Goal: Task Accomplishment & Management: Manage account settings

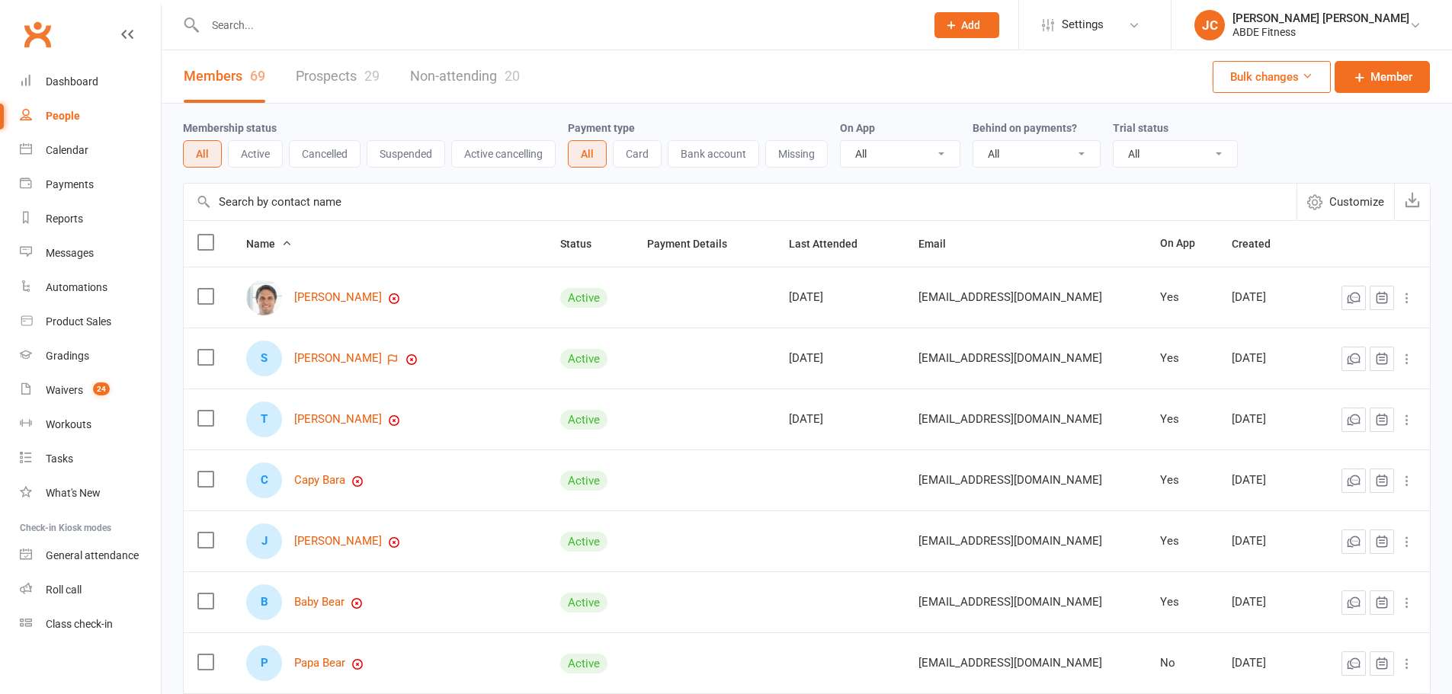
click at [1114, 5] on li "Settings Membership Plans Event Templates Appointment Types Mobile App Website …" at bounding box center [1094, 25] width 152 height 50
click at [1103, 33] on span "Settings" at bounding box center [1082, 25] width 42 height 34
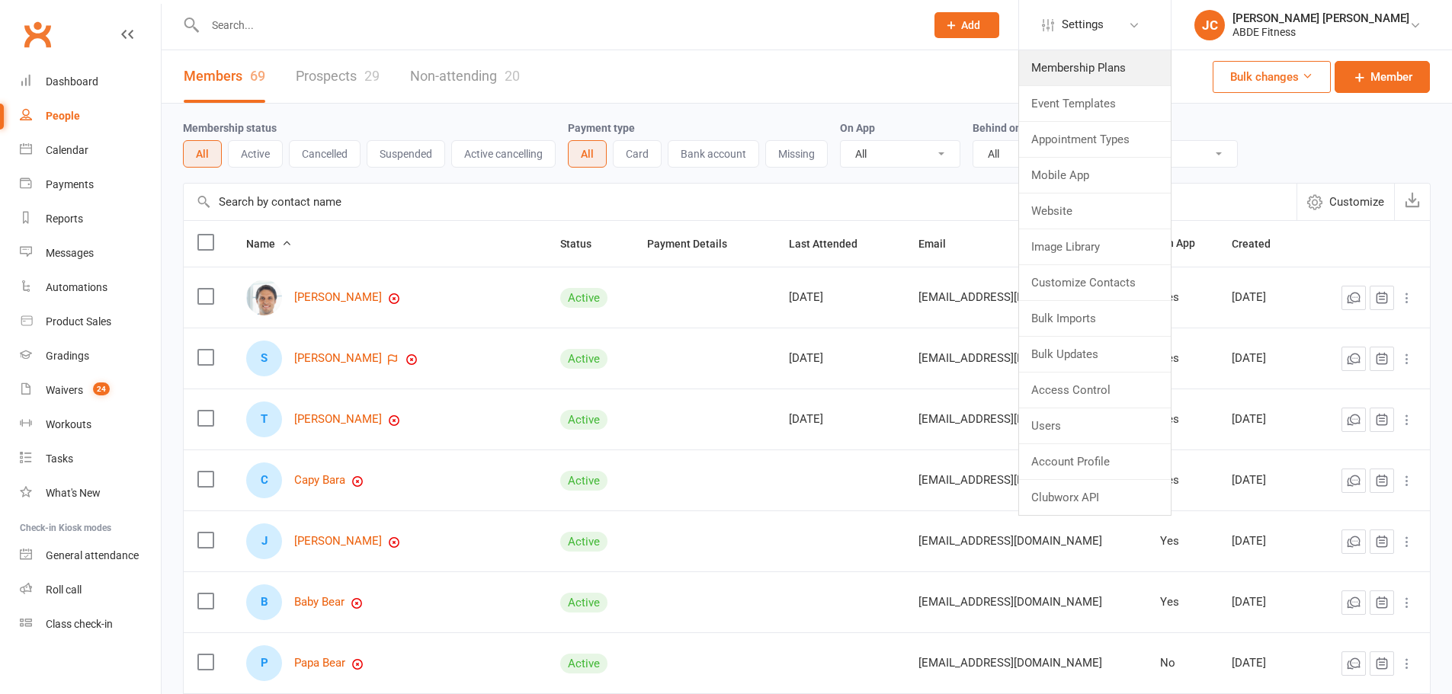
click at [1149, 63] on link "Membership Plans" at bounding box center [1095, 67] width 152 height 35
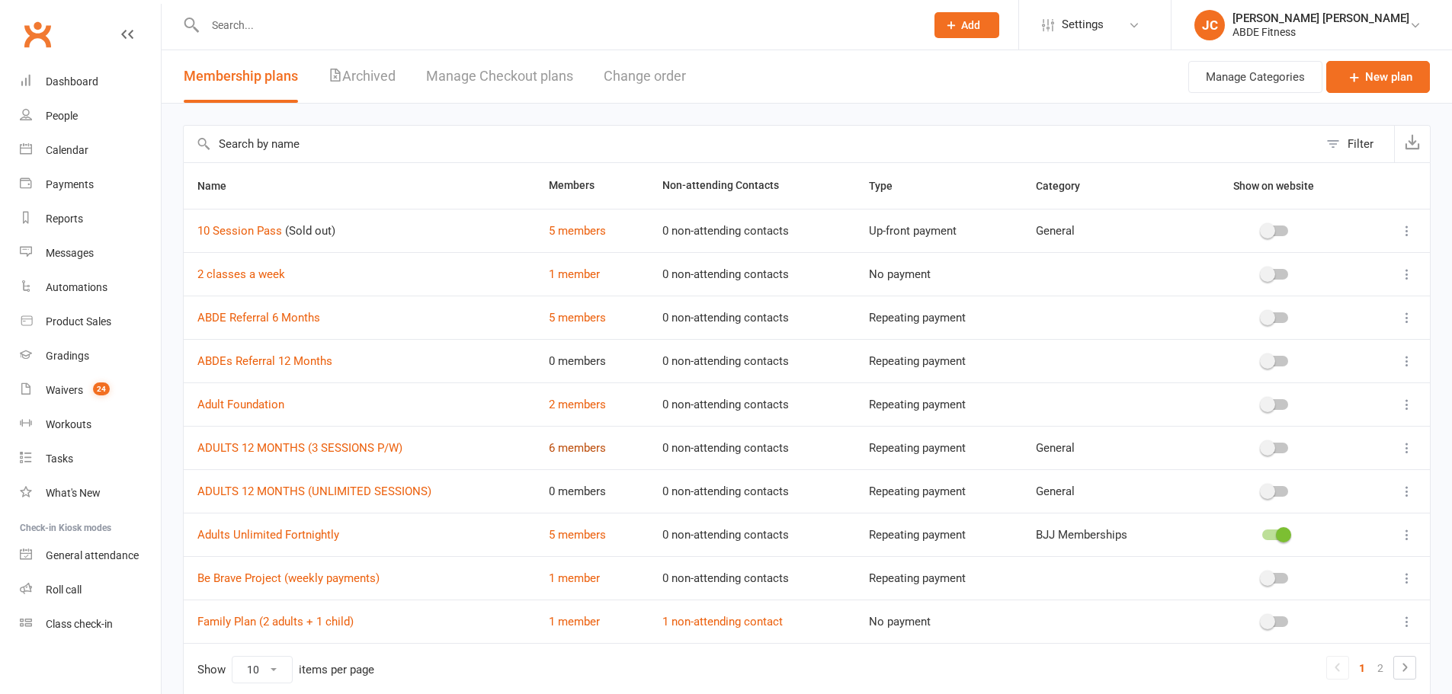
click at [554, 444] on link "6 members" at bounding box center [577, 448] width 57 height 14
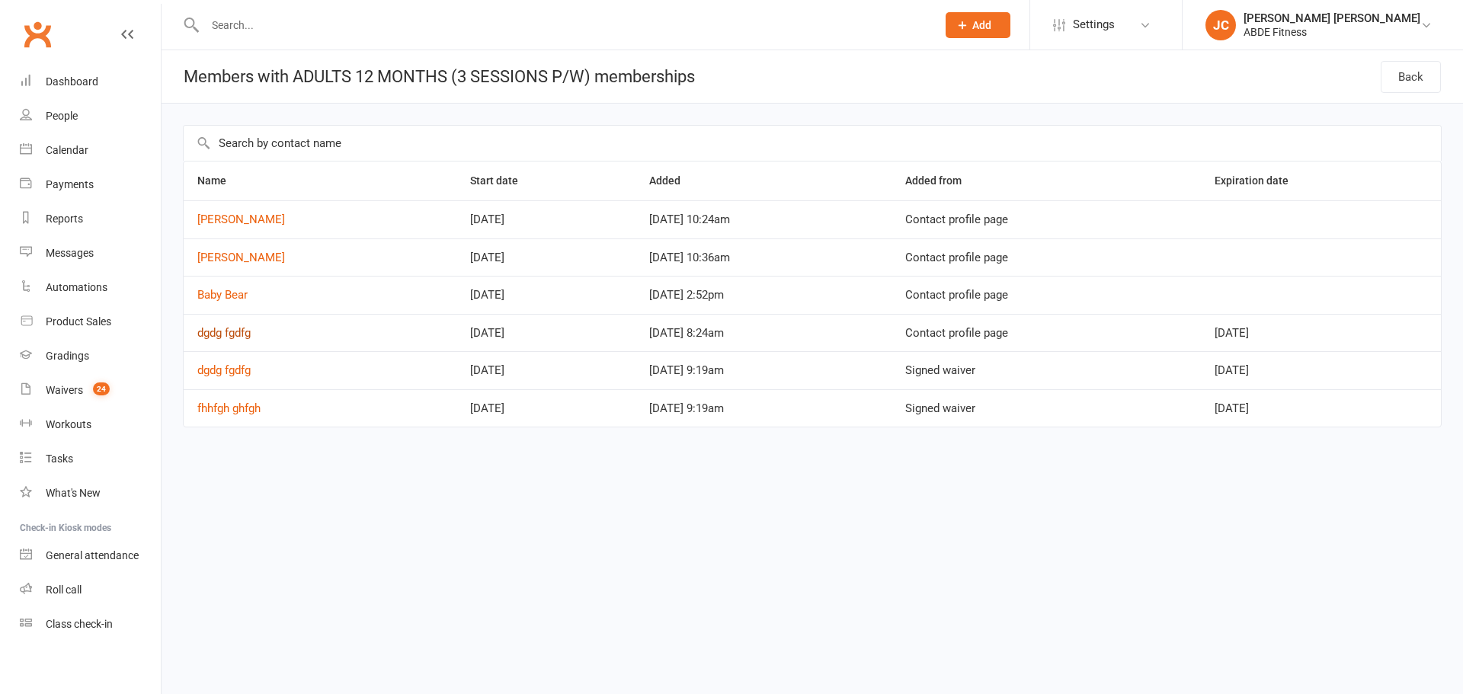
click at [241, 334] on link "dgdg fgdfg" at bounding box center [223, 333] width 53 height 14
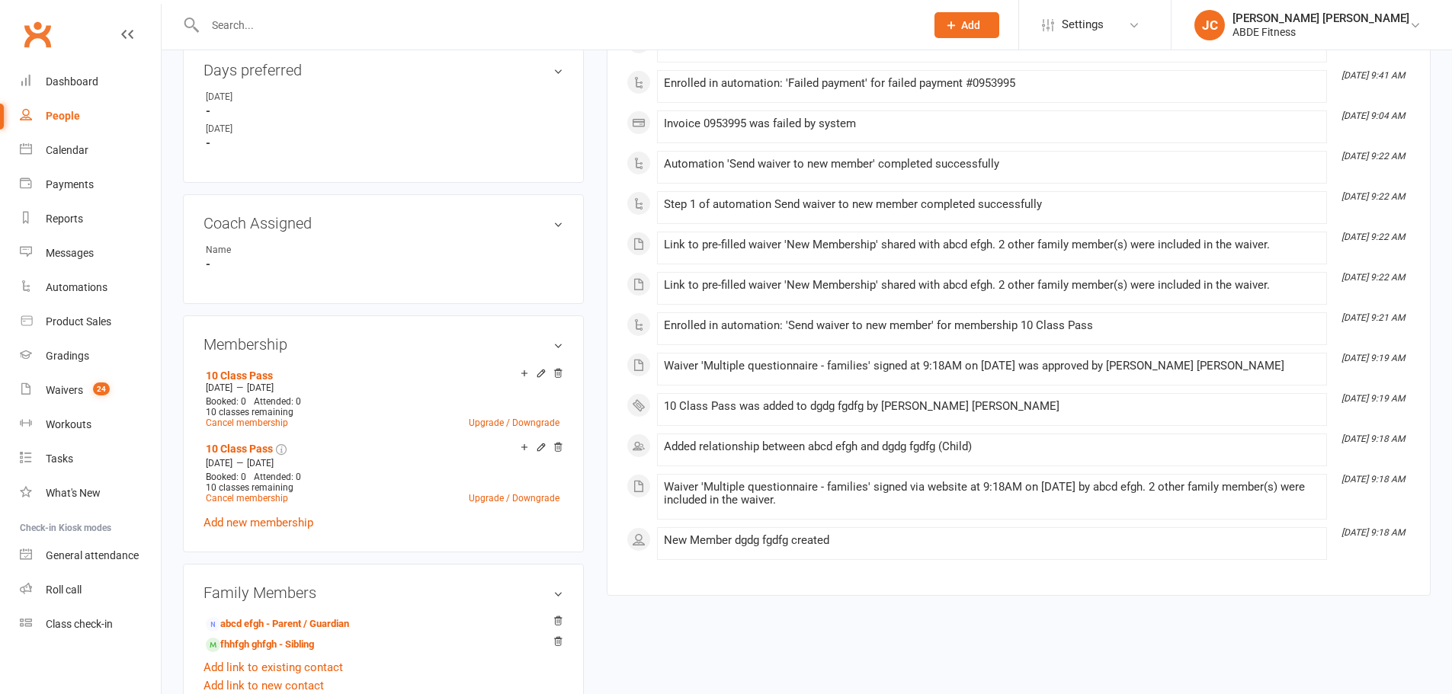
scroll to position [737, 0]
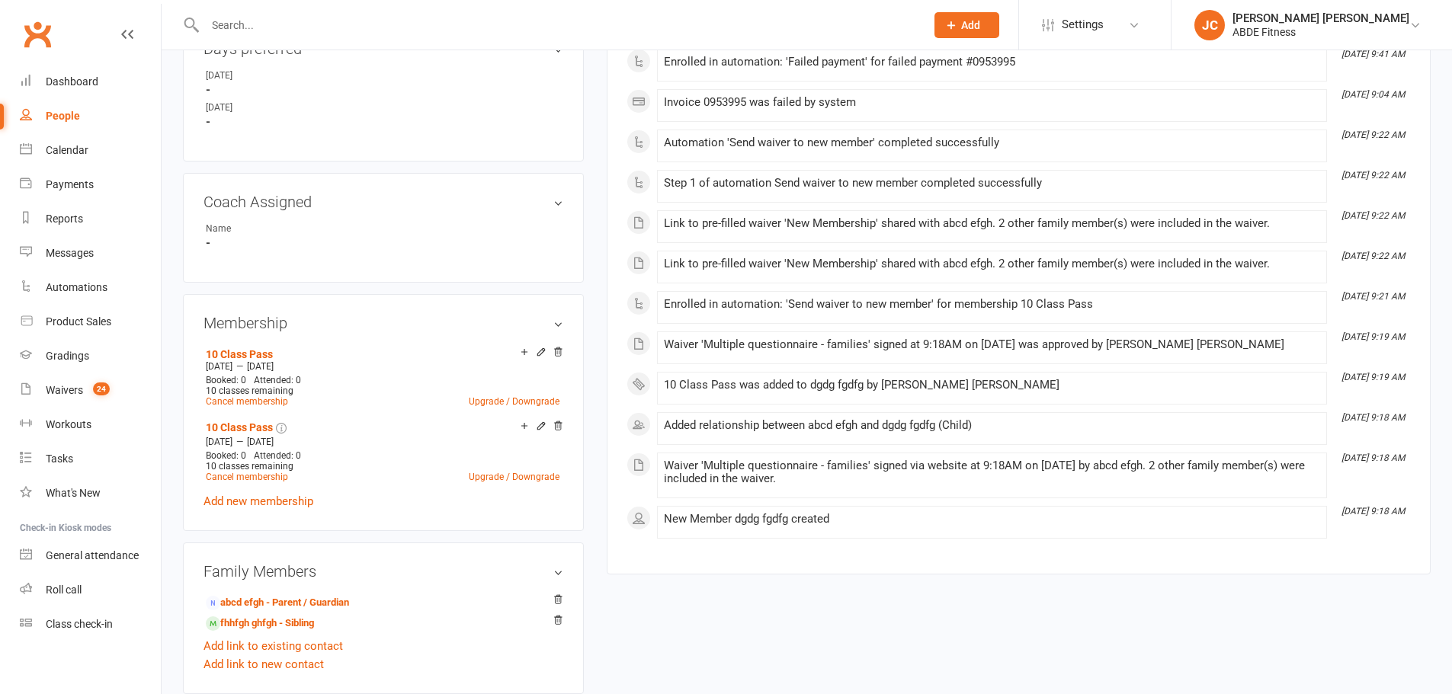
click at [556, 350] on icon at bounding box center [557, 352] width 11 height 11
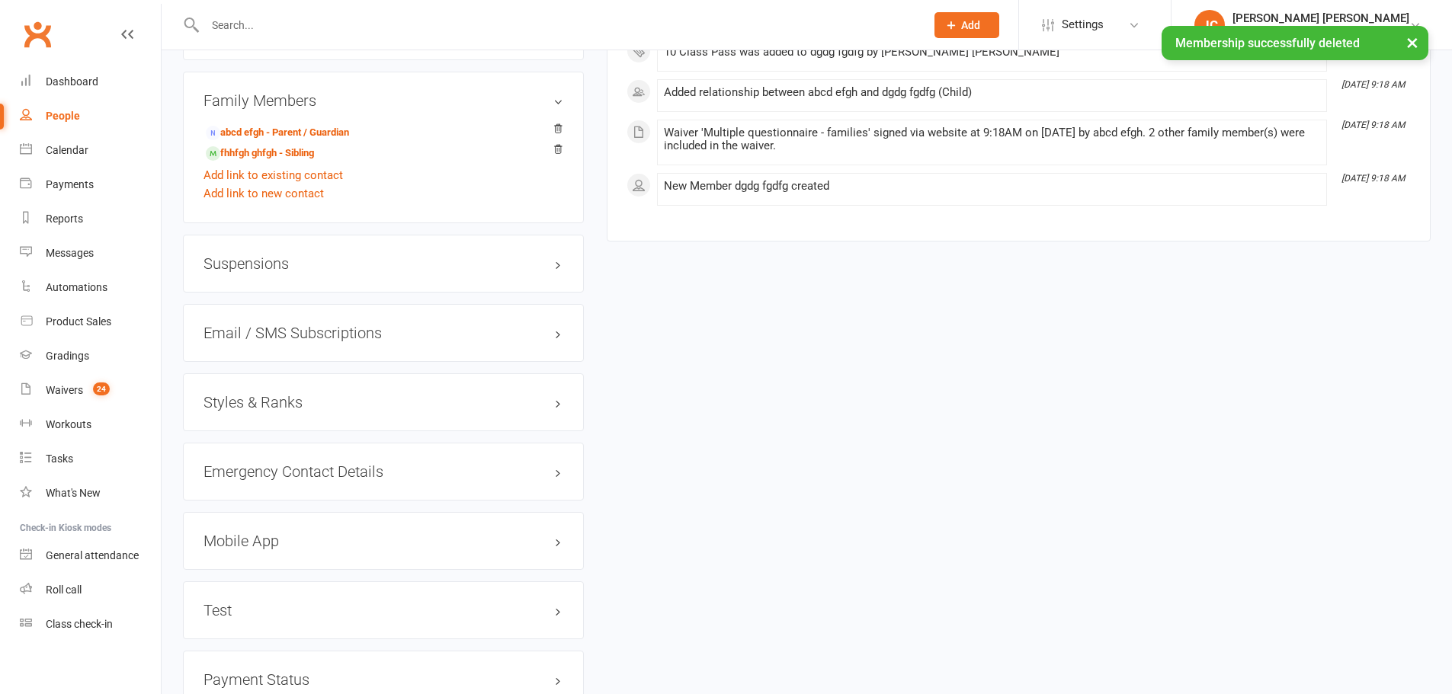
scroll to position [1194, 0]
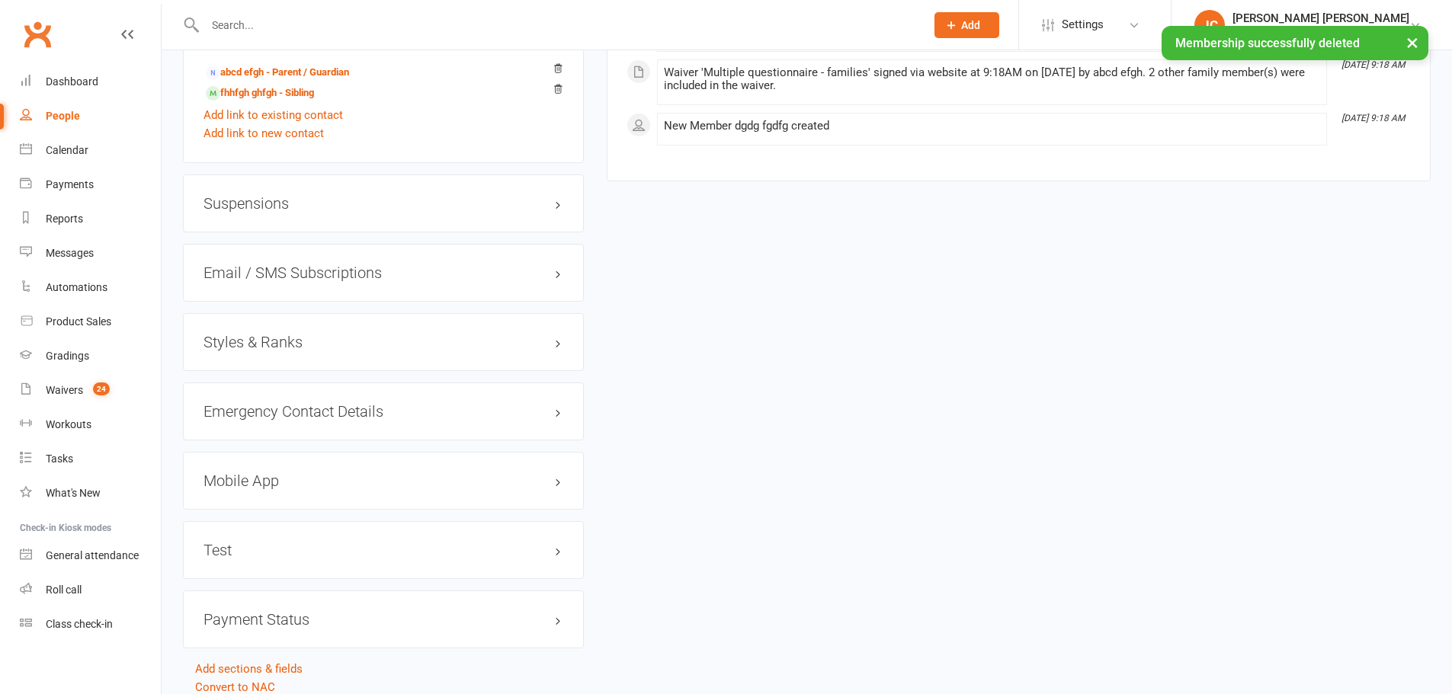
click at [402, 205] on h3 "Suspensions" at bounding box center [383, 203] width 360 height 17
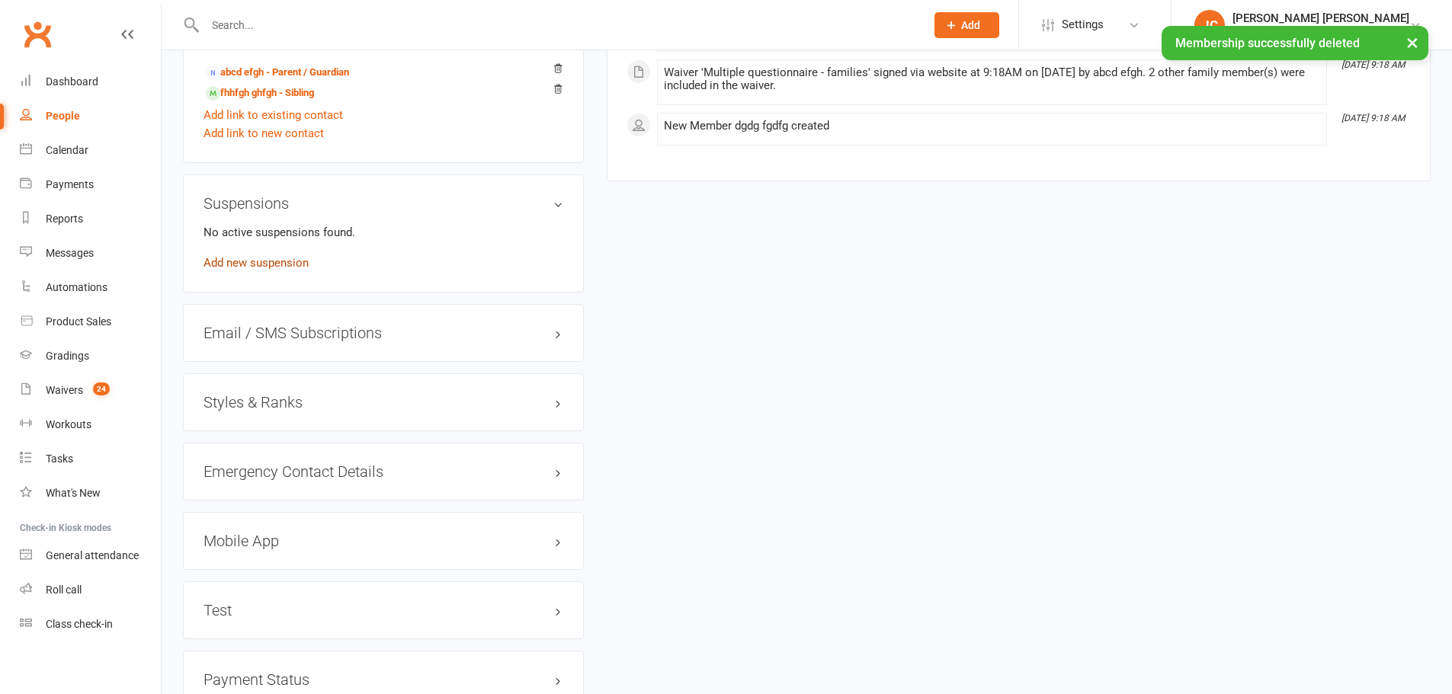
click at [252, 264] on link "Add new suspension" at bounding box center [255, 263] width 105 height 14
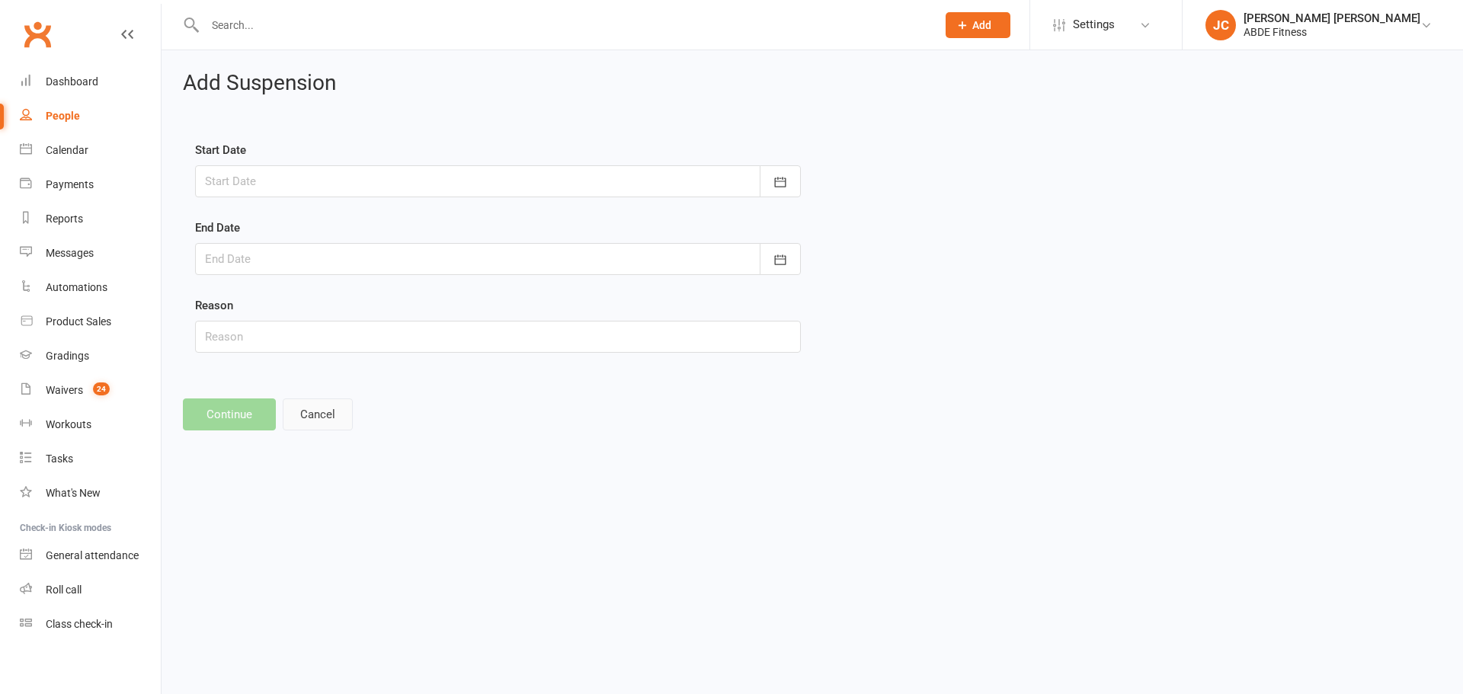
click at [340, 413] on button "Cancel" at bounding box center [318, 414] width 70 height 32
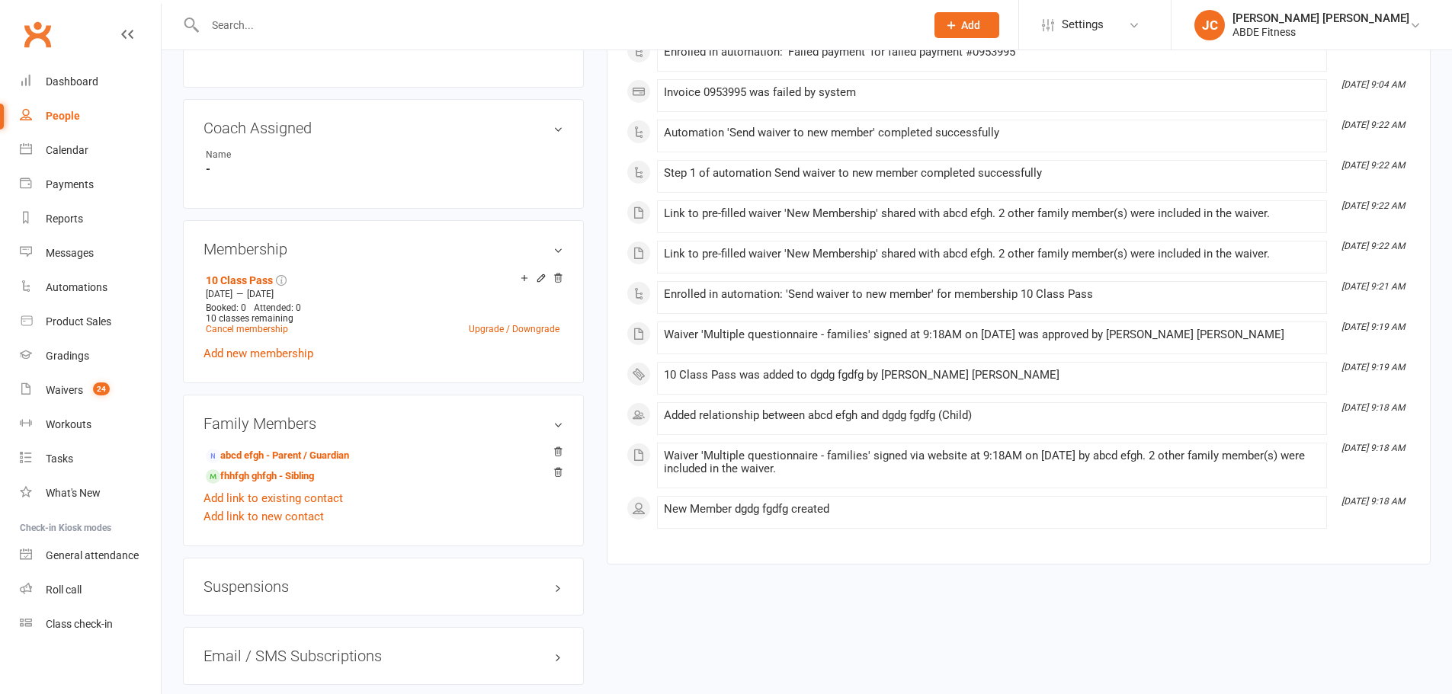
scroll to position [889, 0]
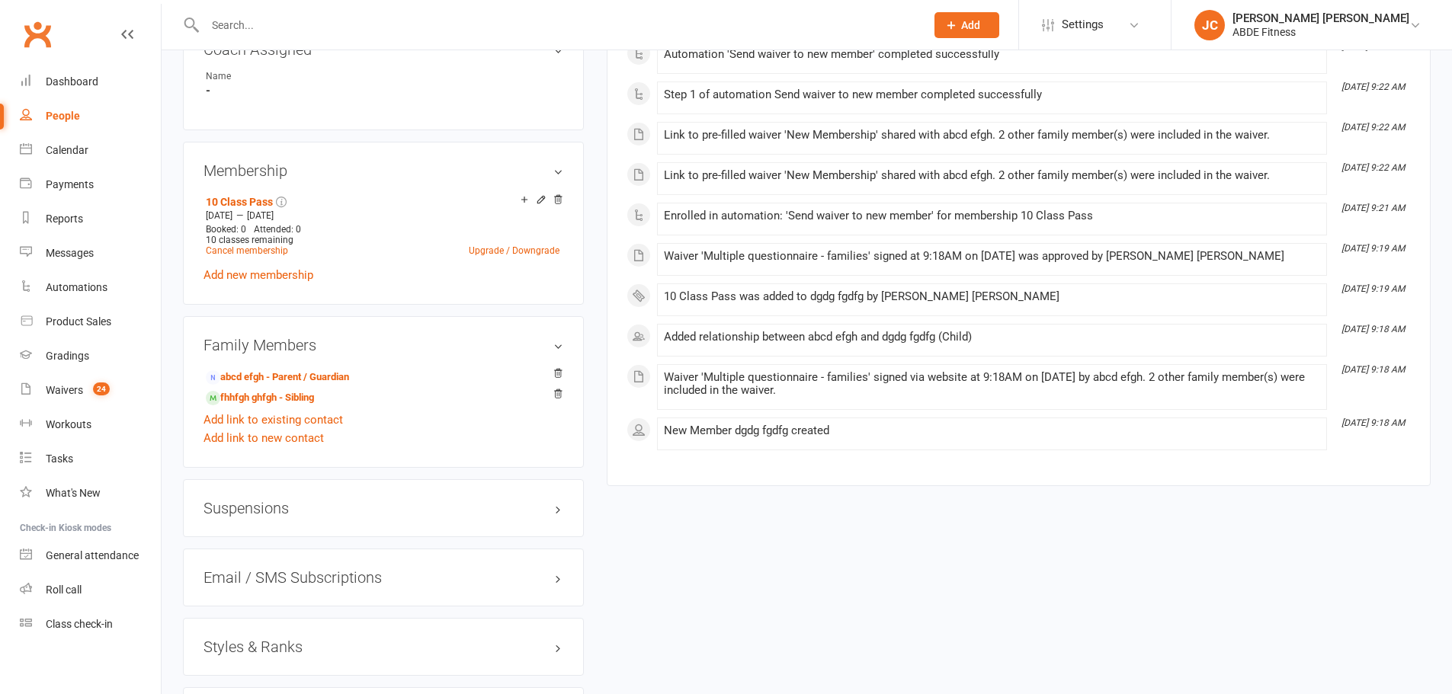
click at [542, 199] on icon at bounding box center [541, 199] width 11 height 11
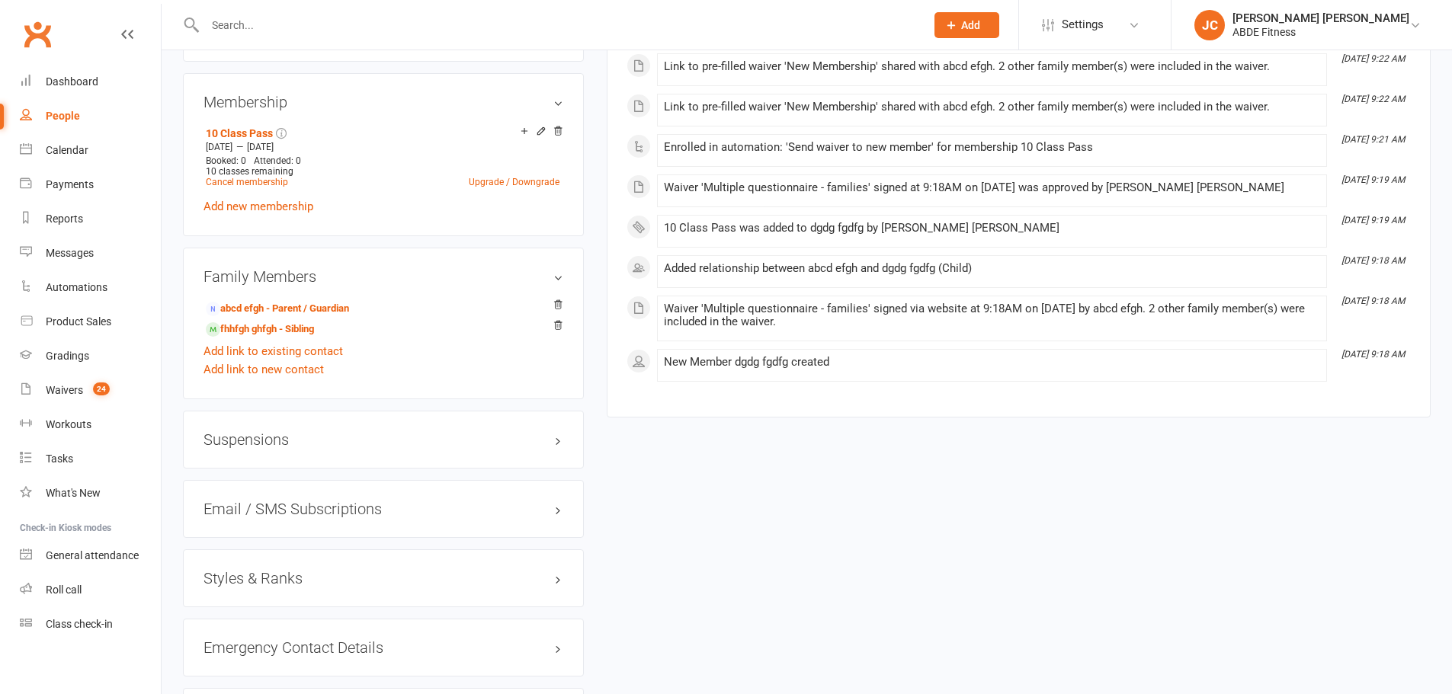
scroll to position [1042, 0]
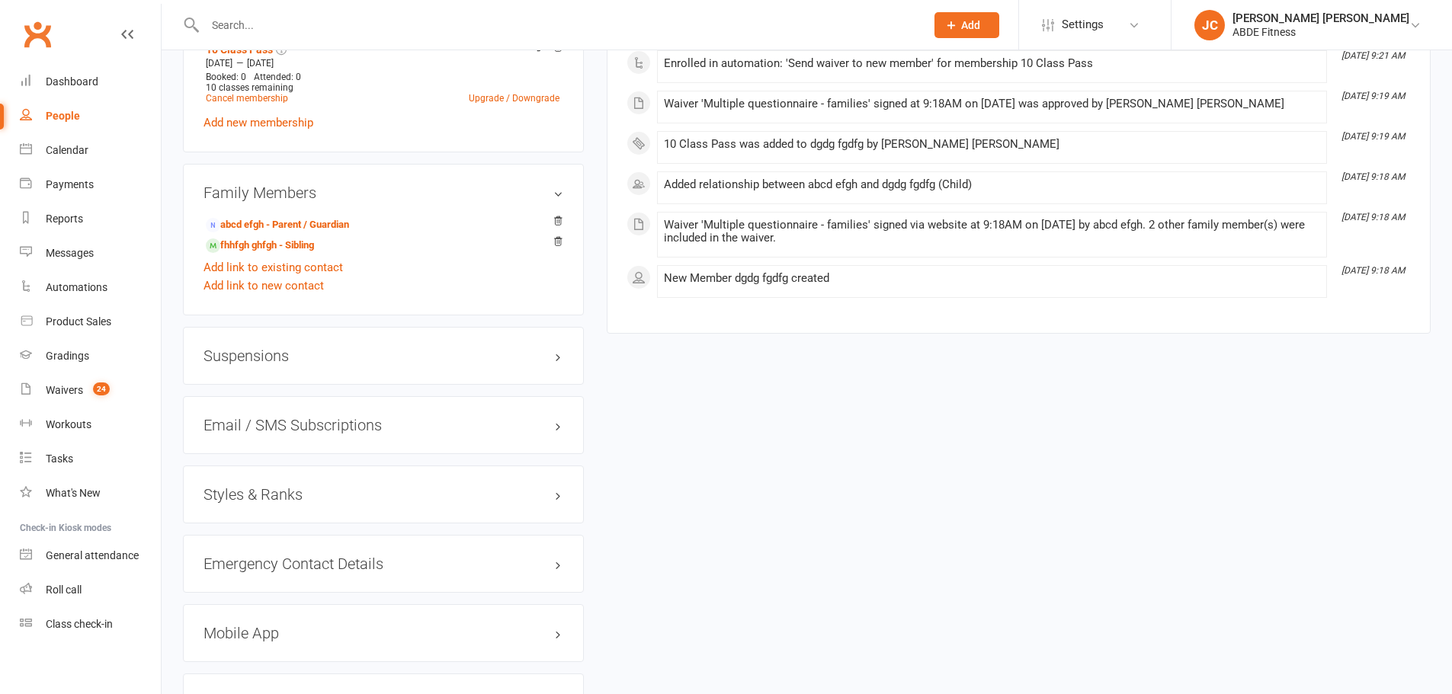
click at [364, 350] on h3 "Suspensions" at bounding box center [383, 355] width 360 height 17
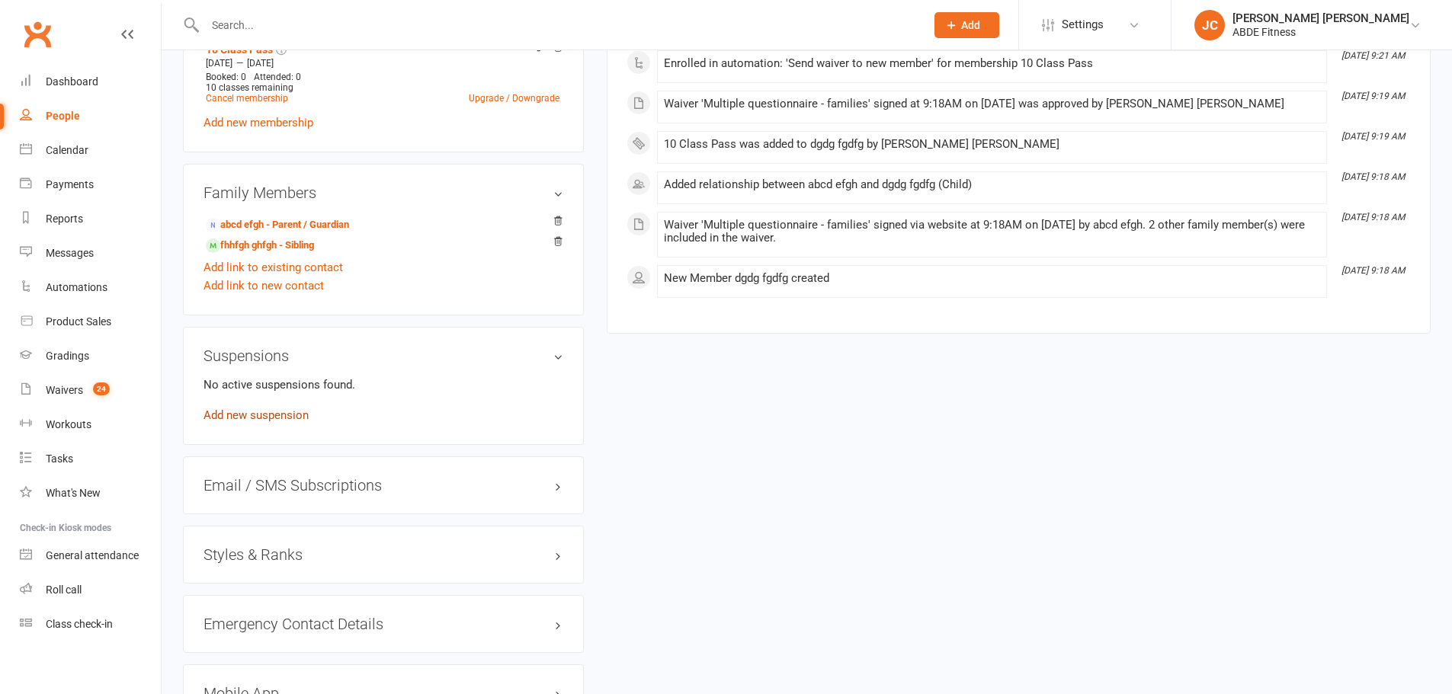
click at [264, 417] on link "Add new suspension" at bounding box center [255, 415] width 105 height 14
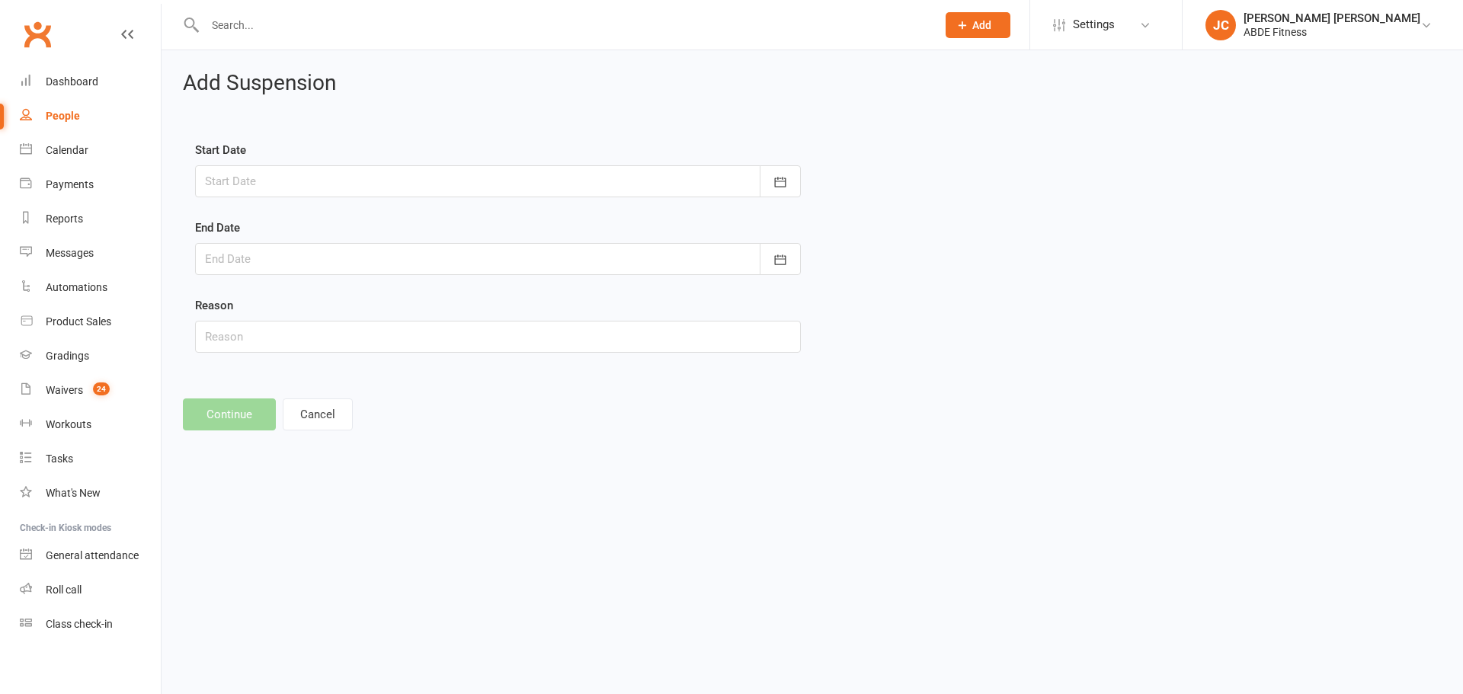
click at [491, 165] on div at bounding box center [498, 181] width 606 height 32
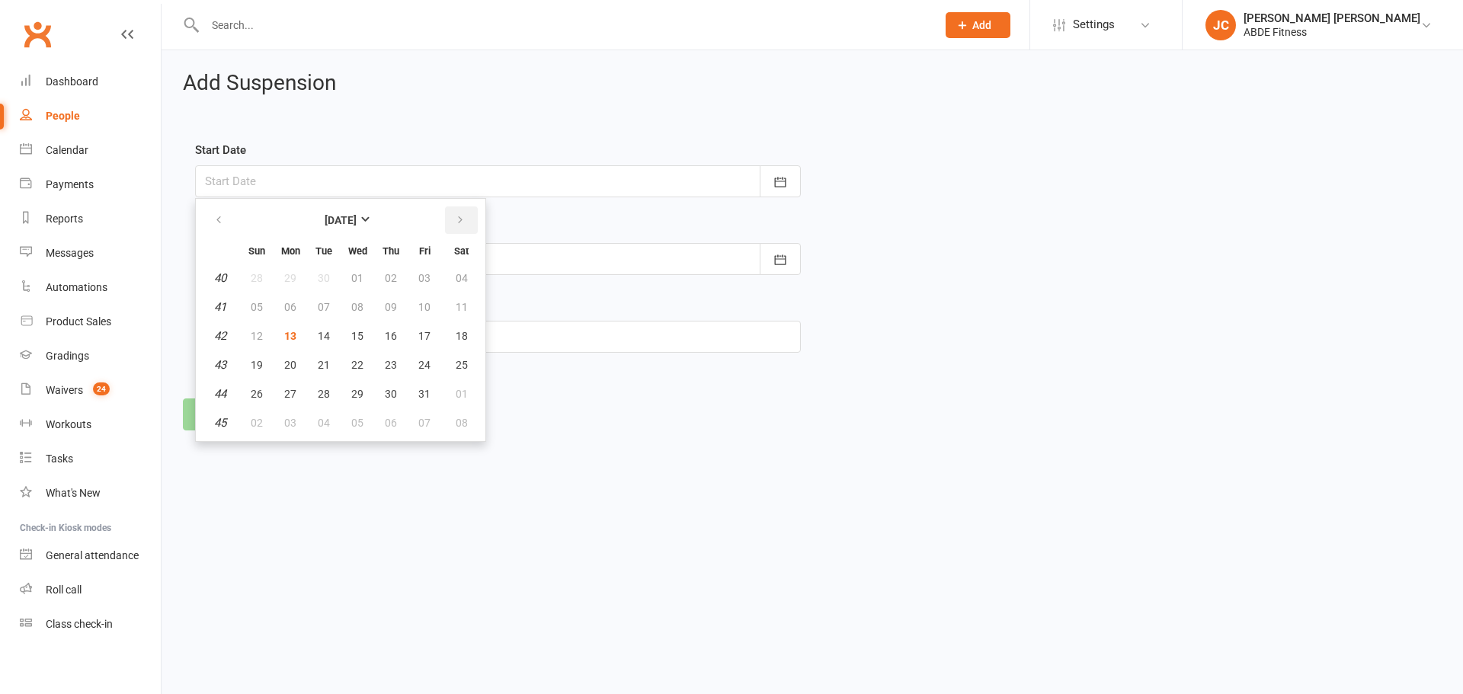
click at [450, 222] on button "button" at bounding box center [461, 219] width 33 height 27
click at [456, 220] on icon "button" at bounding box center [460, 220] width 11 height 12
click at [288, 280] on span "01" at bounding box center [290, 278] width 12 height 12
type input "01 Dec 2025"
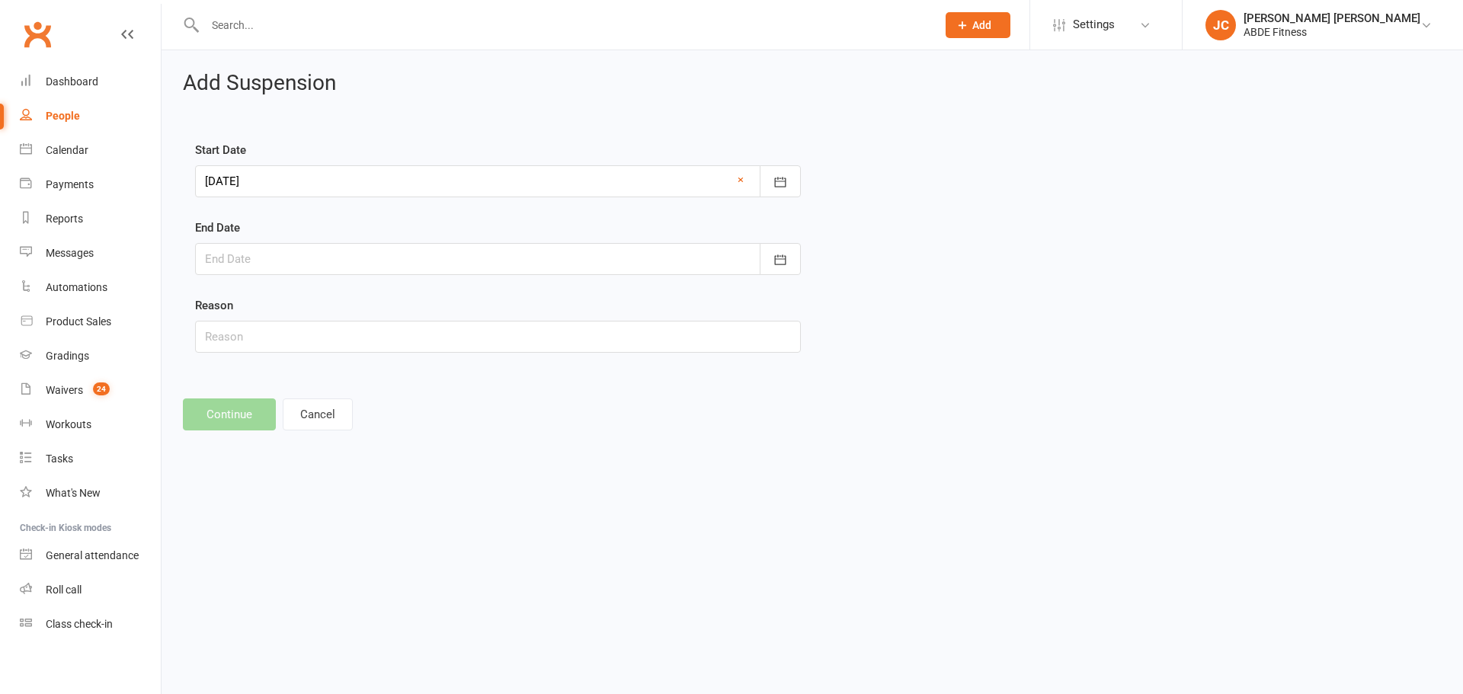
click at [359, 257] on div at bounding box center [498, 259] width 606 height 32
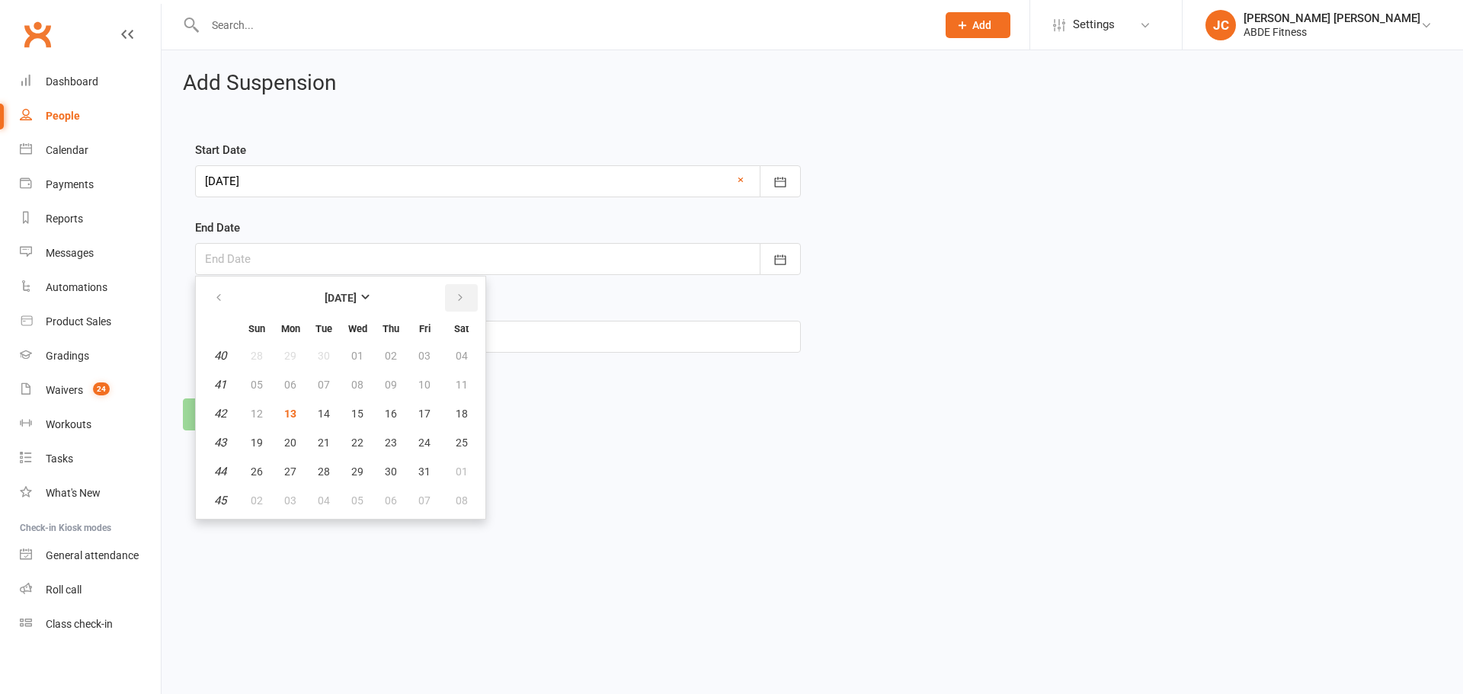
click at [459, 295] on icon "button" at bounding box center [460, 298] width 11 height 12
click at [460, 302] on icon "button" at bounding box center [460, 298] width 11 height 12
click at [322, 416] on span "16" at bounding box center [324, 414] width 12 height 12
type input "16 Dec 2025"
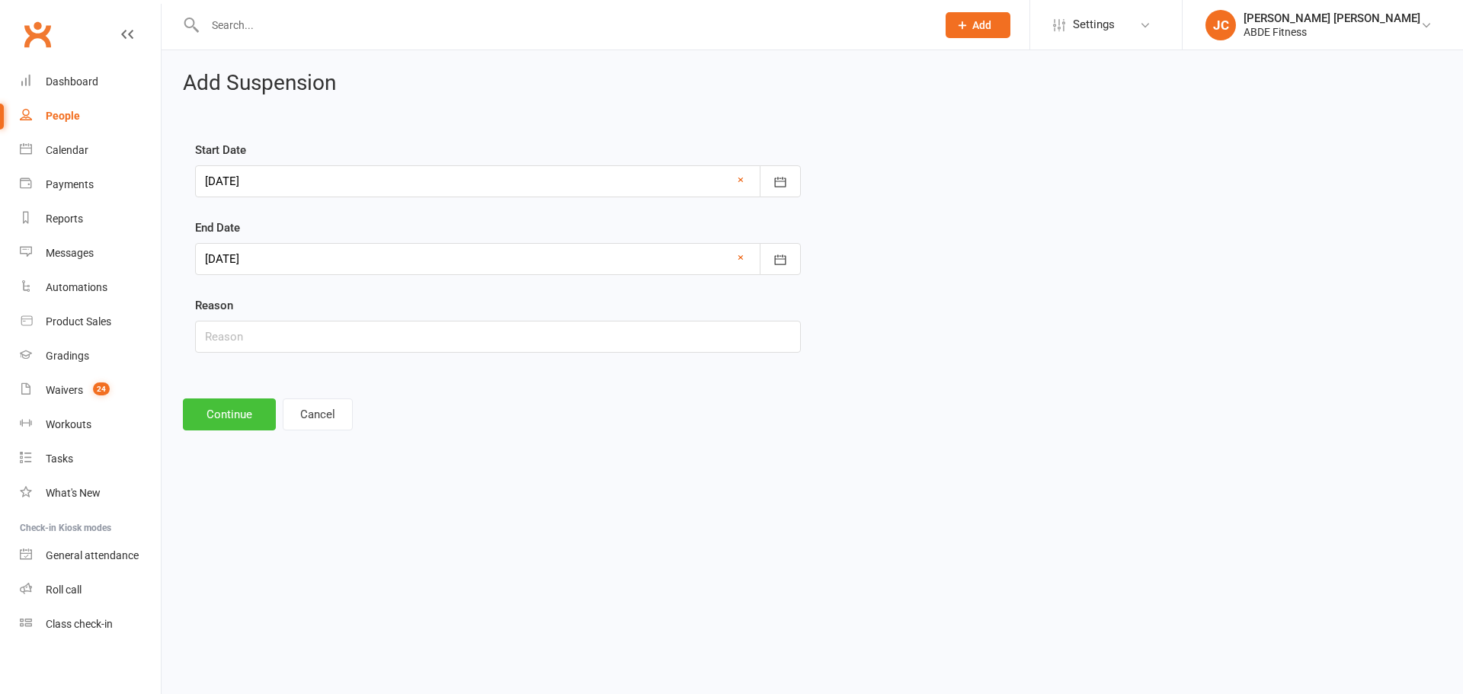
click at [251, 418] on button "Continue" at bounding box center [229, 414] width 93 height 32
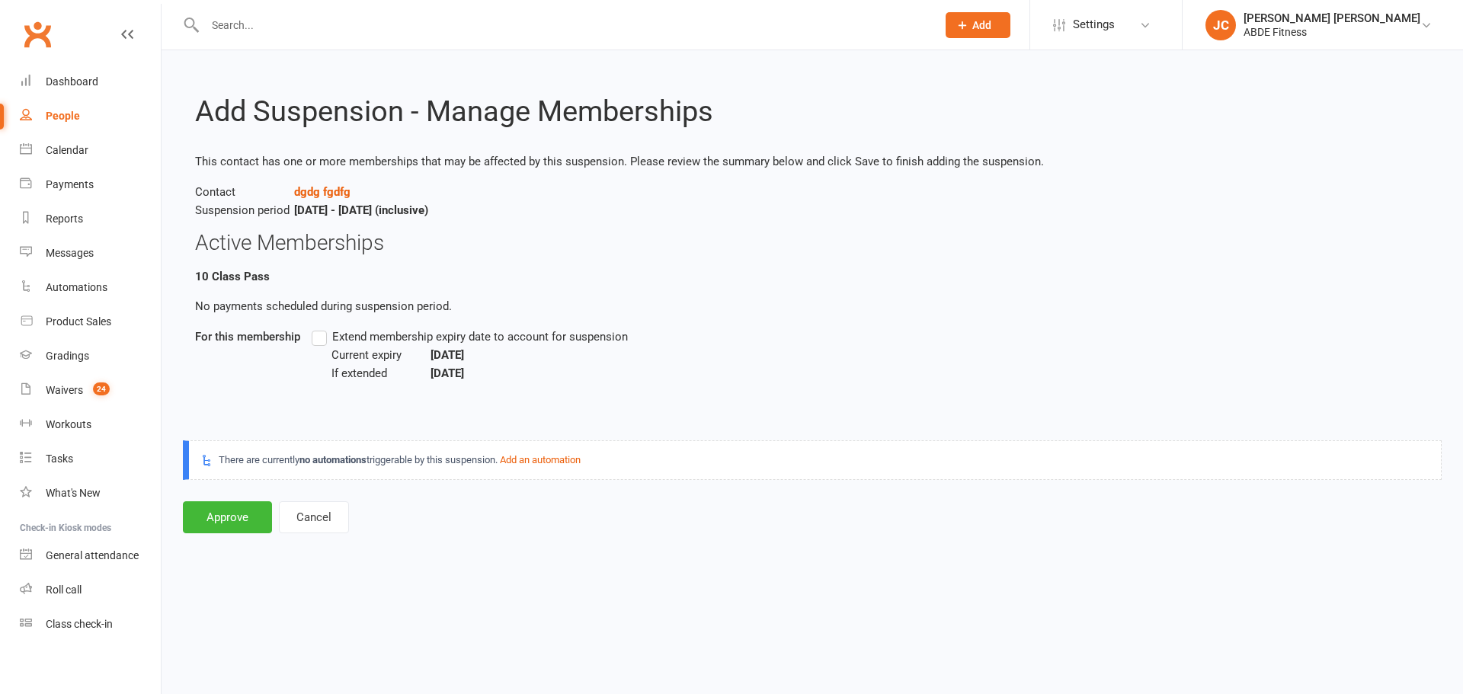
click at [98, 120] on link "People" at bounding box center [90, 116] width 141 height 34
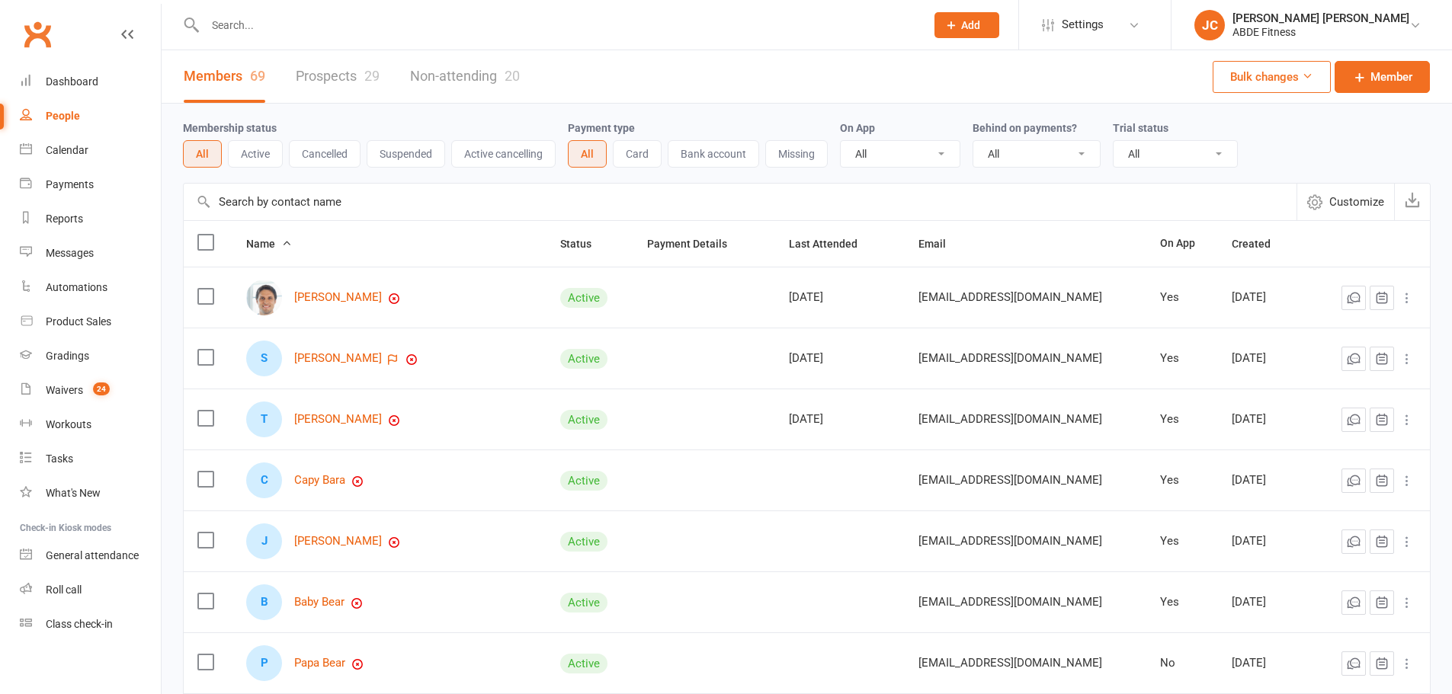
click at [399, 162] on button "Suspended" at bounding box center [405, 153] width 78 height 27
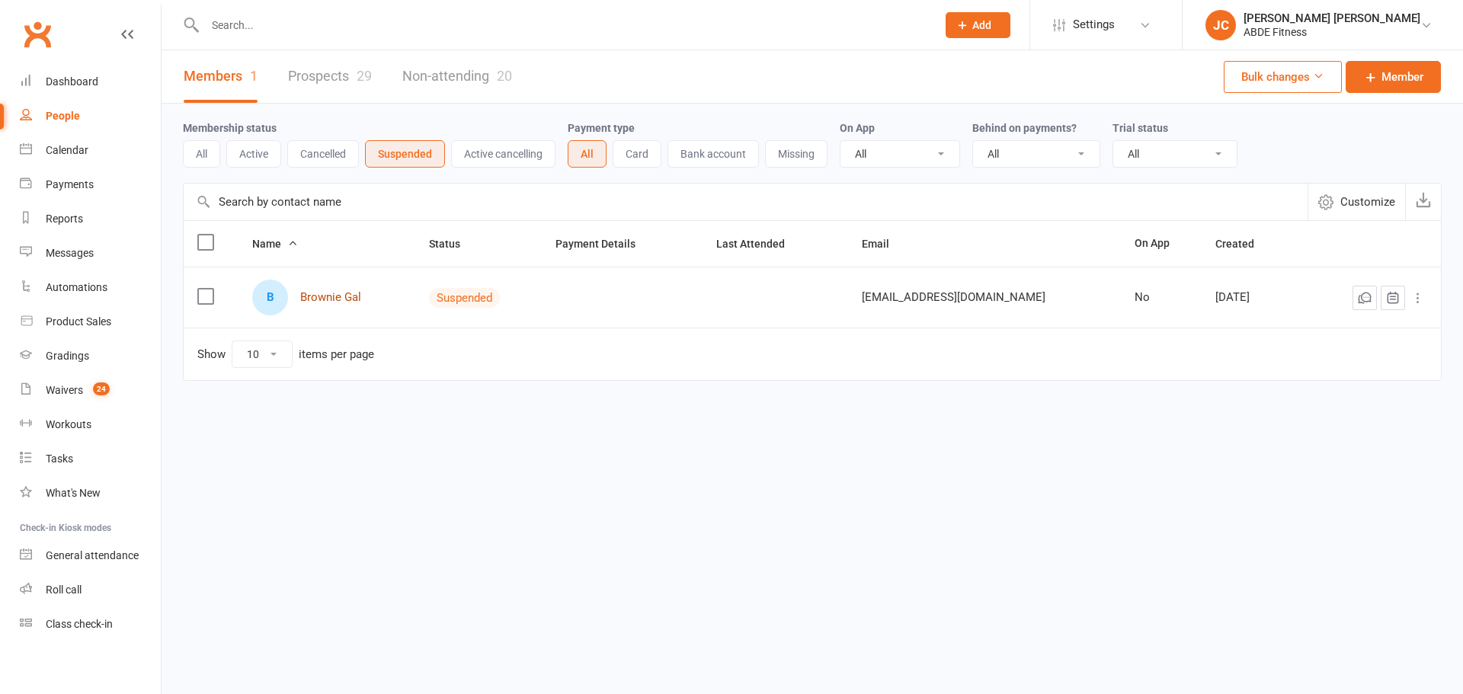
click at [334, 301] on link "Brownie Gal" at bounding box center [330, 297] width 61 height 13
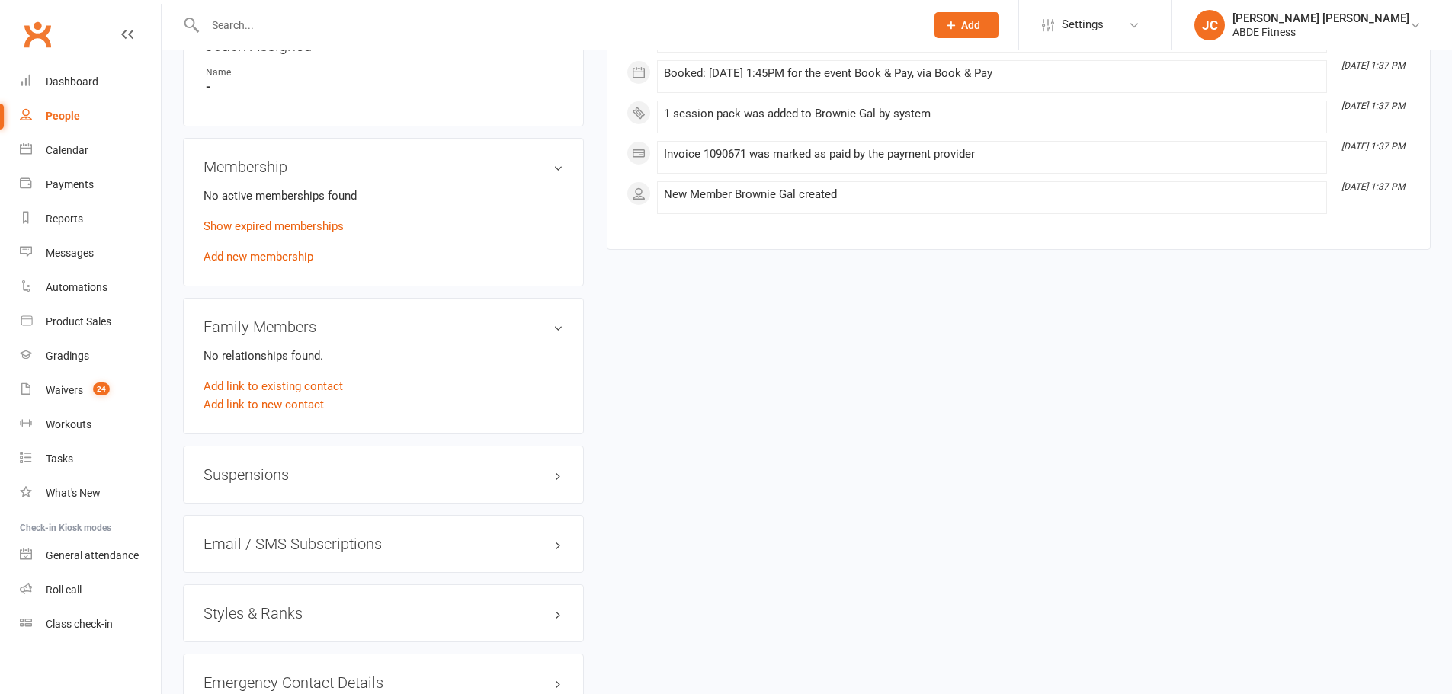
scroll to position [991, 0]
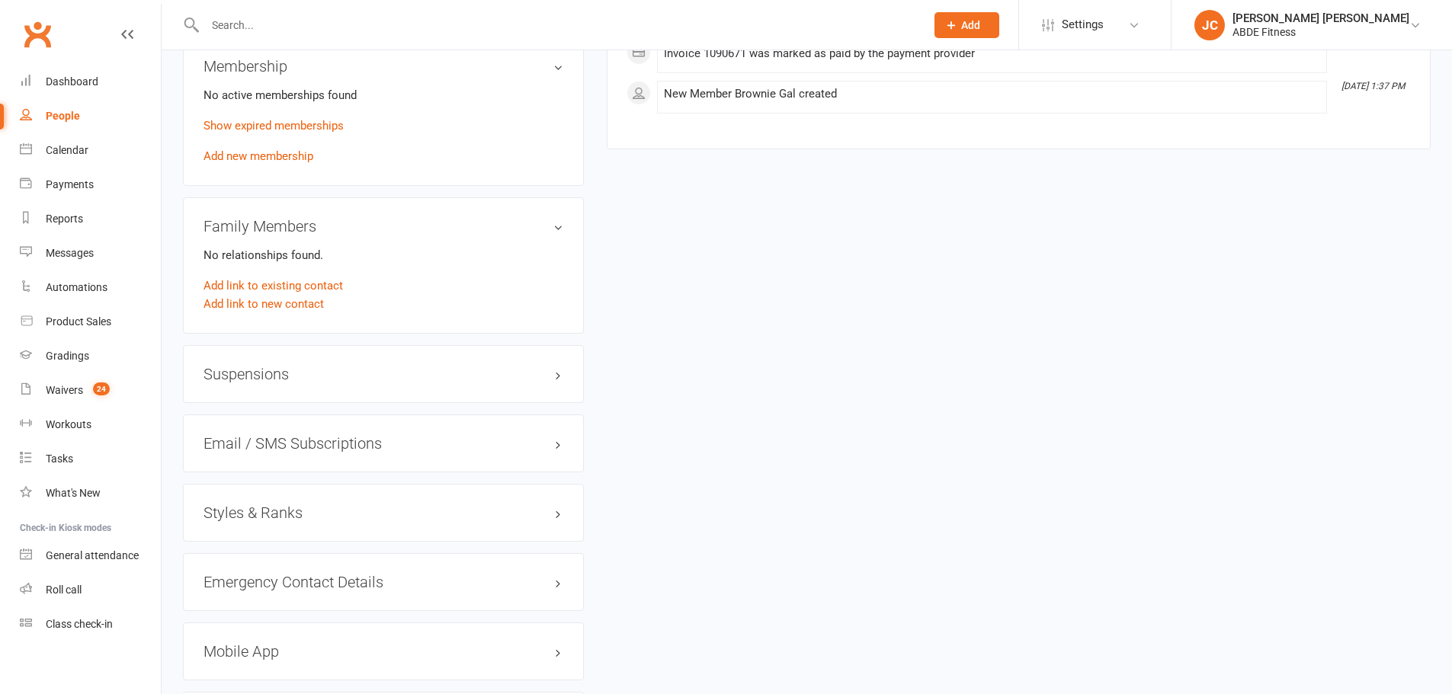
click at [69, 114] on div "People" at bounding box center [63, 116] width 34 height 12
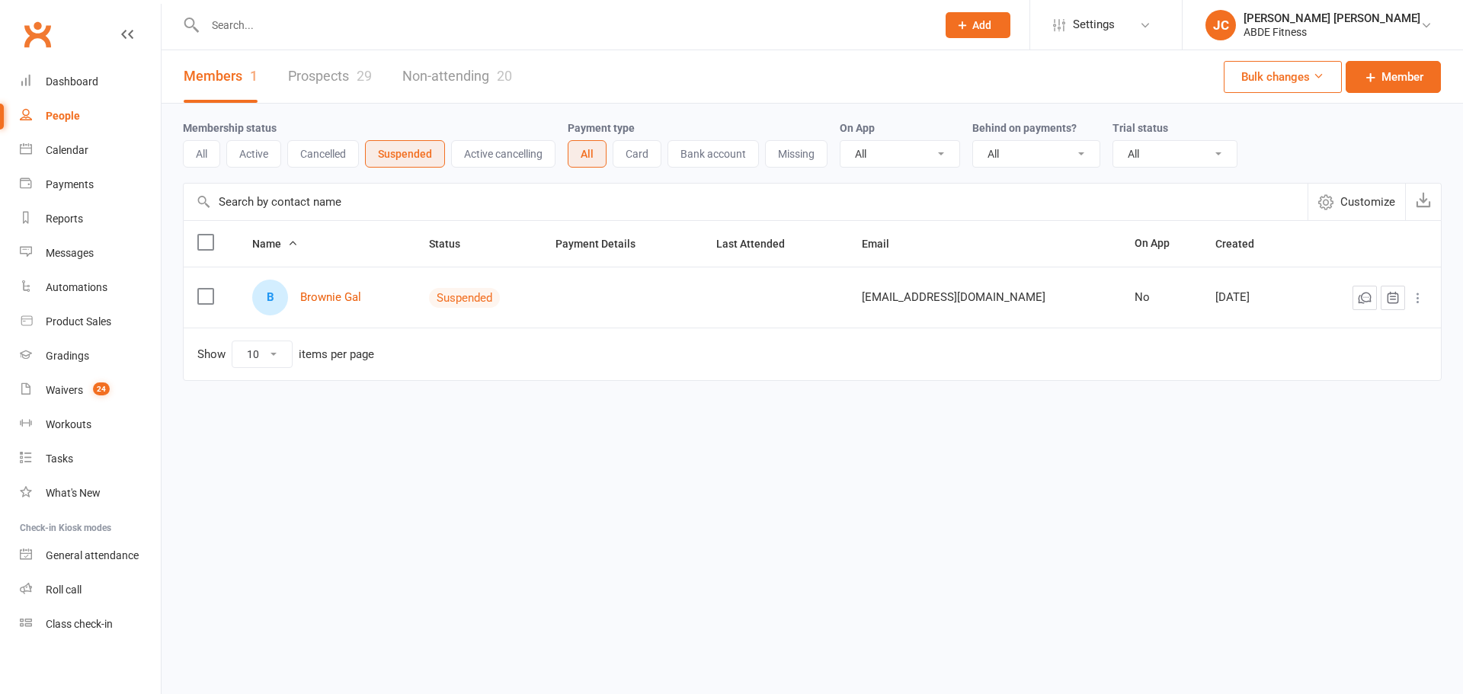
click at [254, 154] on button "Active" at bounding box center [253, 153] width 55 height 27
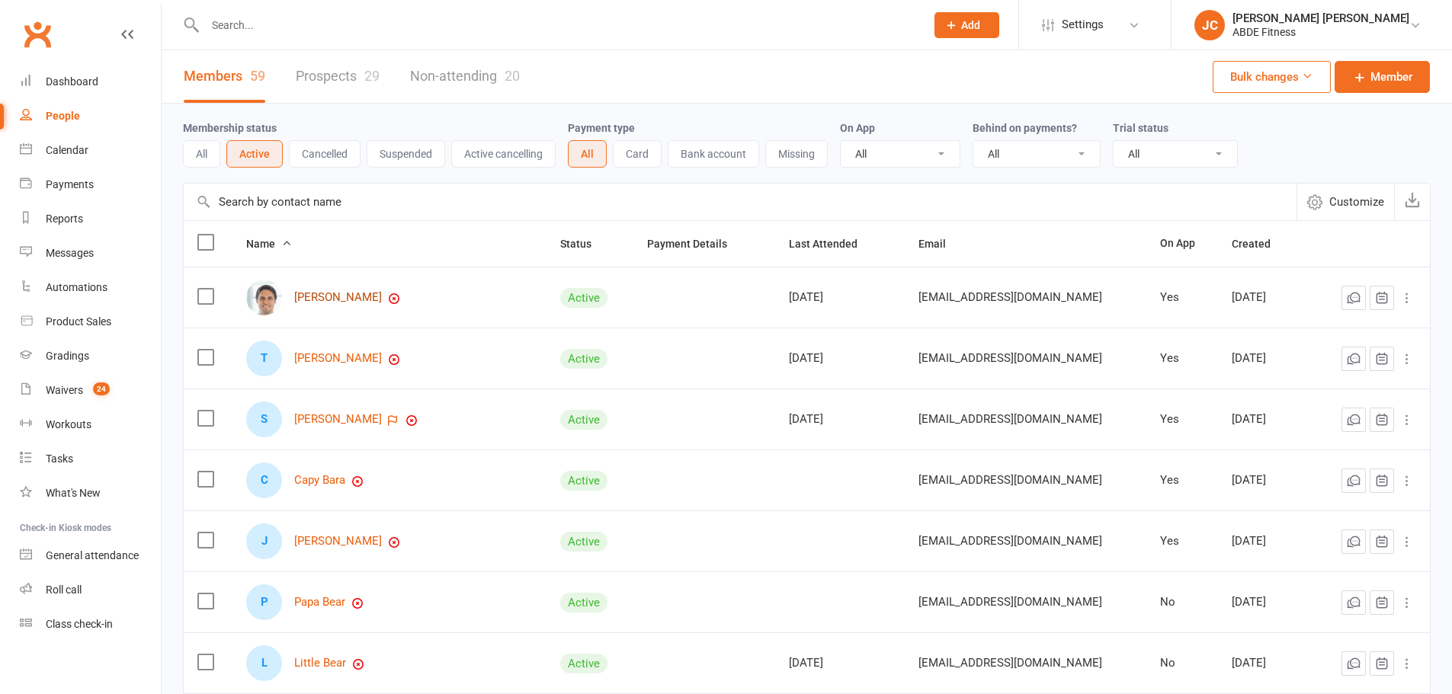
click at [343, 292] on link "[PERSON_NAME]" at bounding box center [338, 297] width 88 height 13
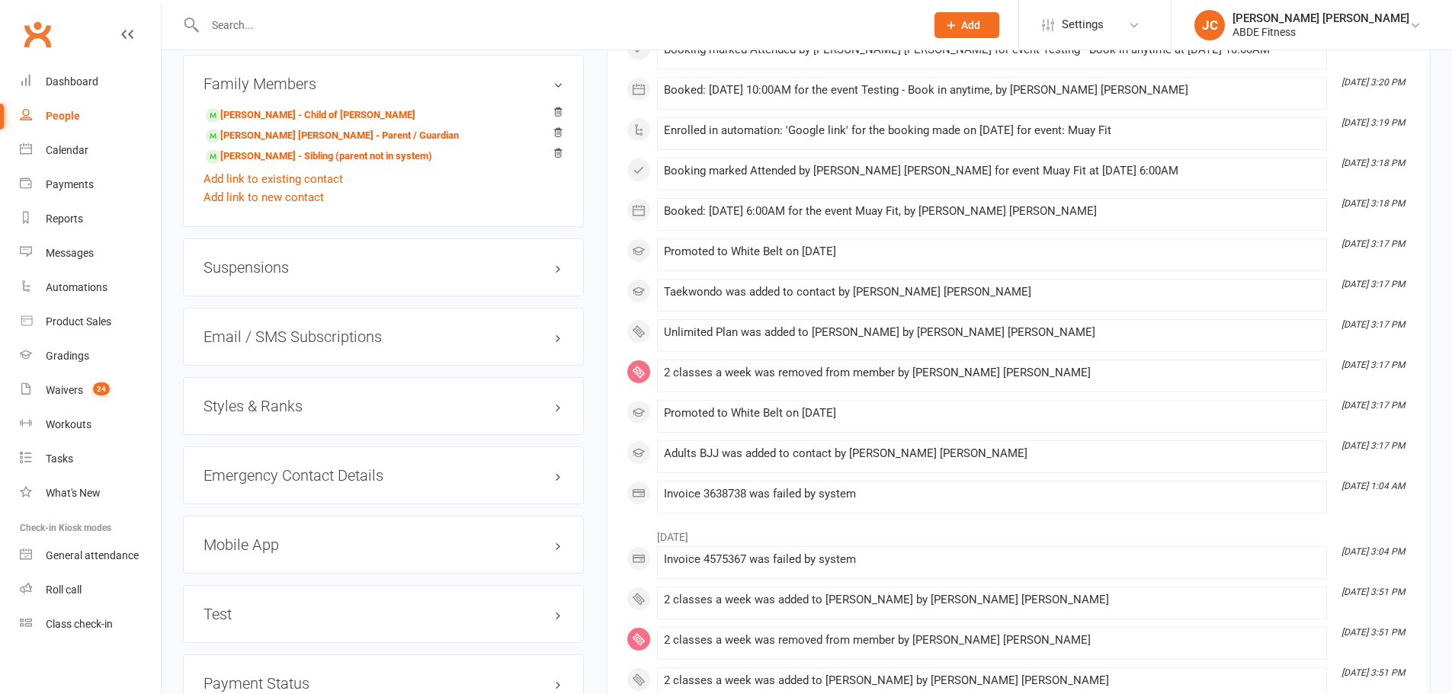
scroll to position [1219, 0]
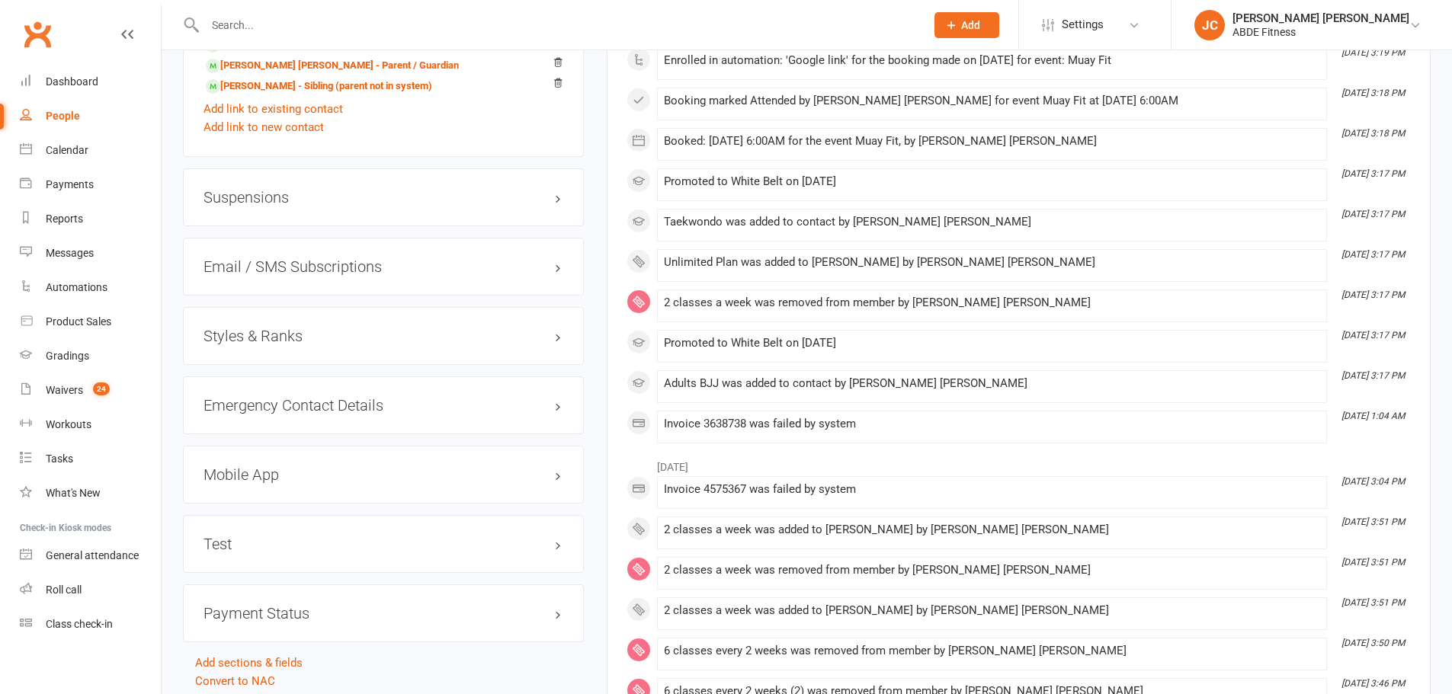
click at [394, 207] on div "Suspensions" at bounding box center [383, 197] width 401 height 58
click at [362, 192] on h3 "Suspensions" at bounding box center [383, 197] width 360 height 17
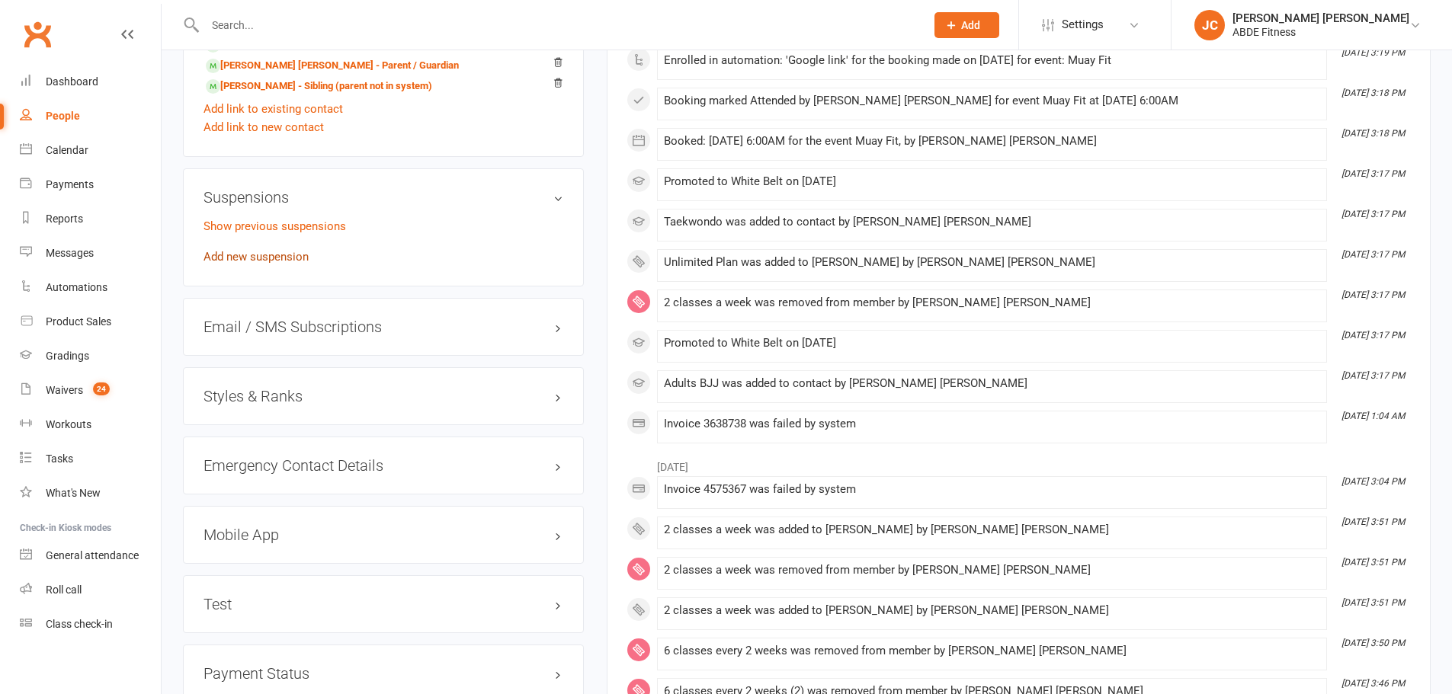
click at [259, 252] on link "Add new suspension" at bounding box center [255, 257] width 105 height 14
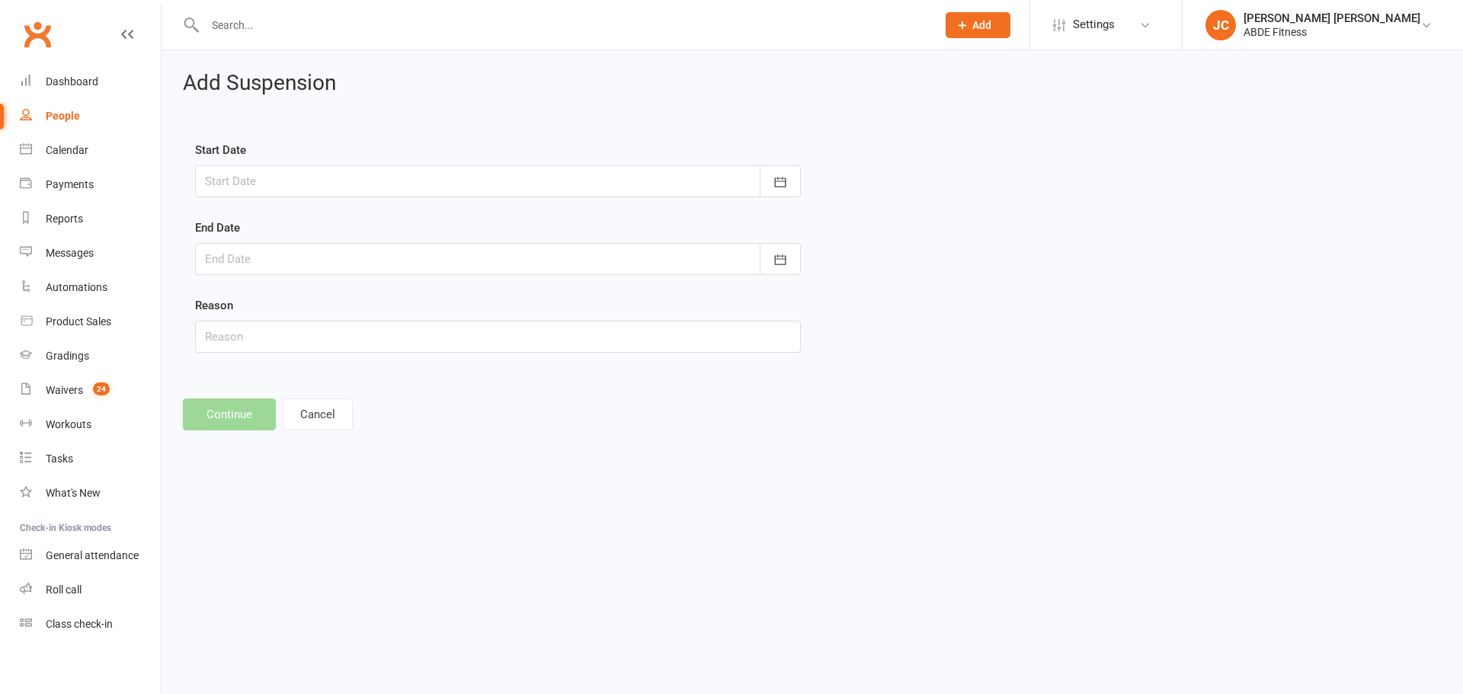
click at [617, 184] on div at bounding box center [498, 181] width 606 height 32
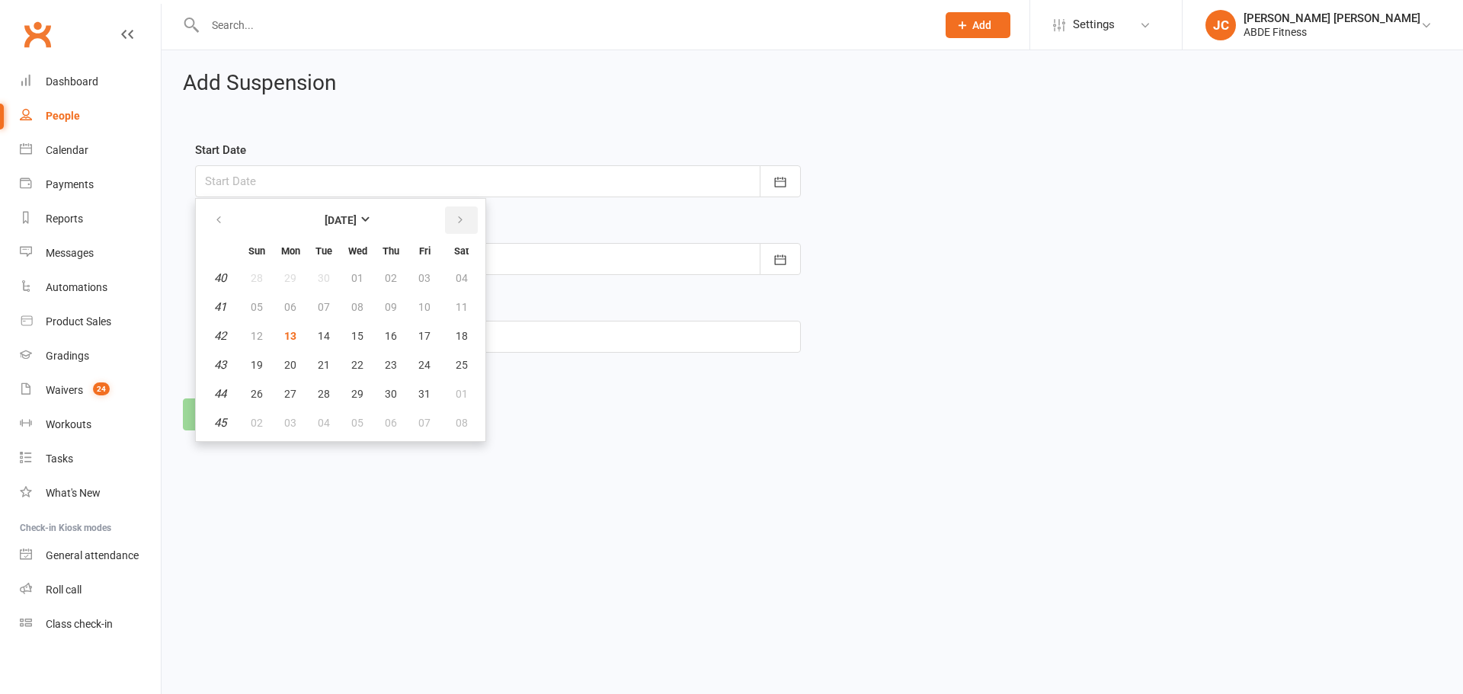
click at [456, 213] on button "button" at bounding box center [461, 219] width 33 height 27
click at [390, 278] on span "01" at bounding box center [391, 278] width 12 height 12
type input "01 Jan 2026"
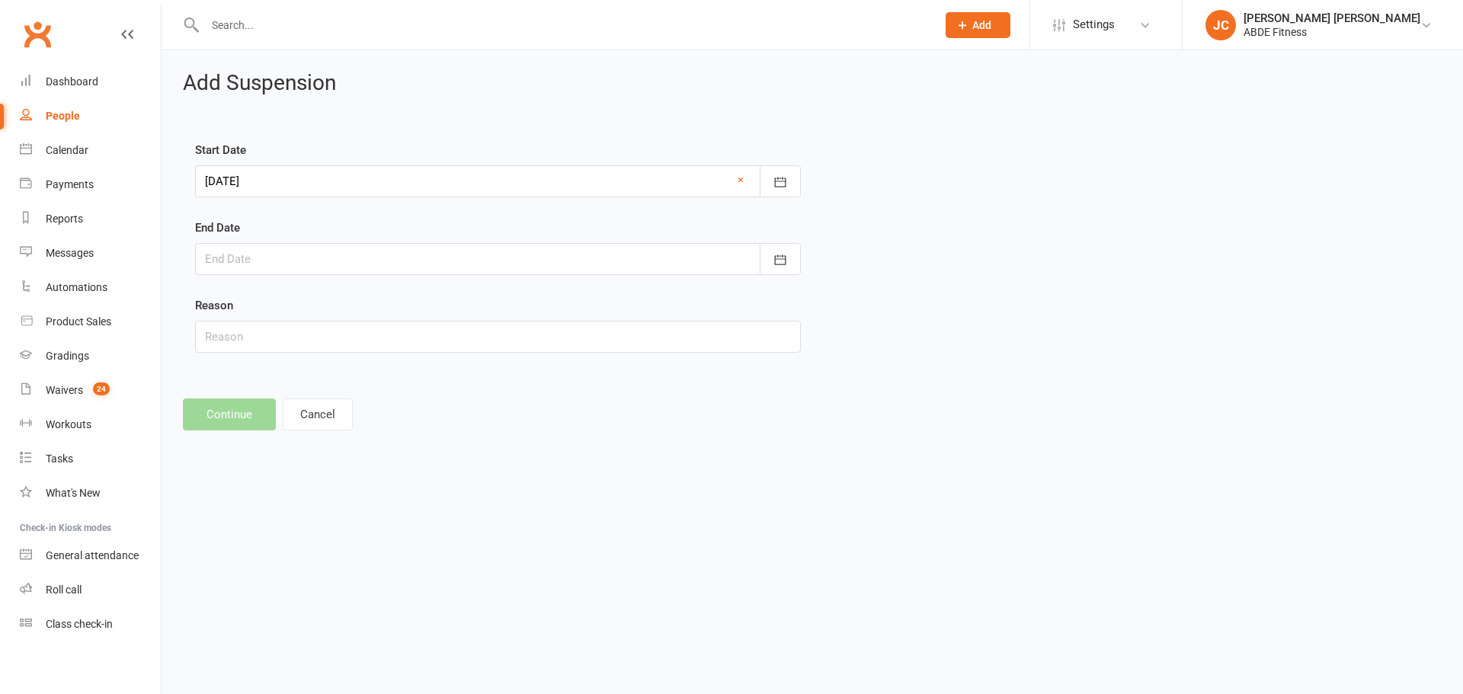
click at [340, 256] on div at bounding box center [498, 259] width 606 height 32
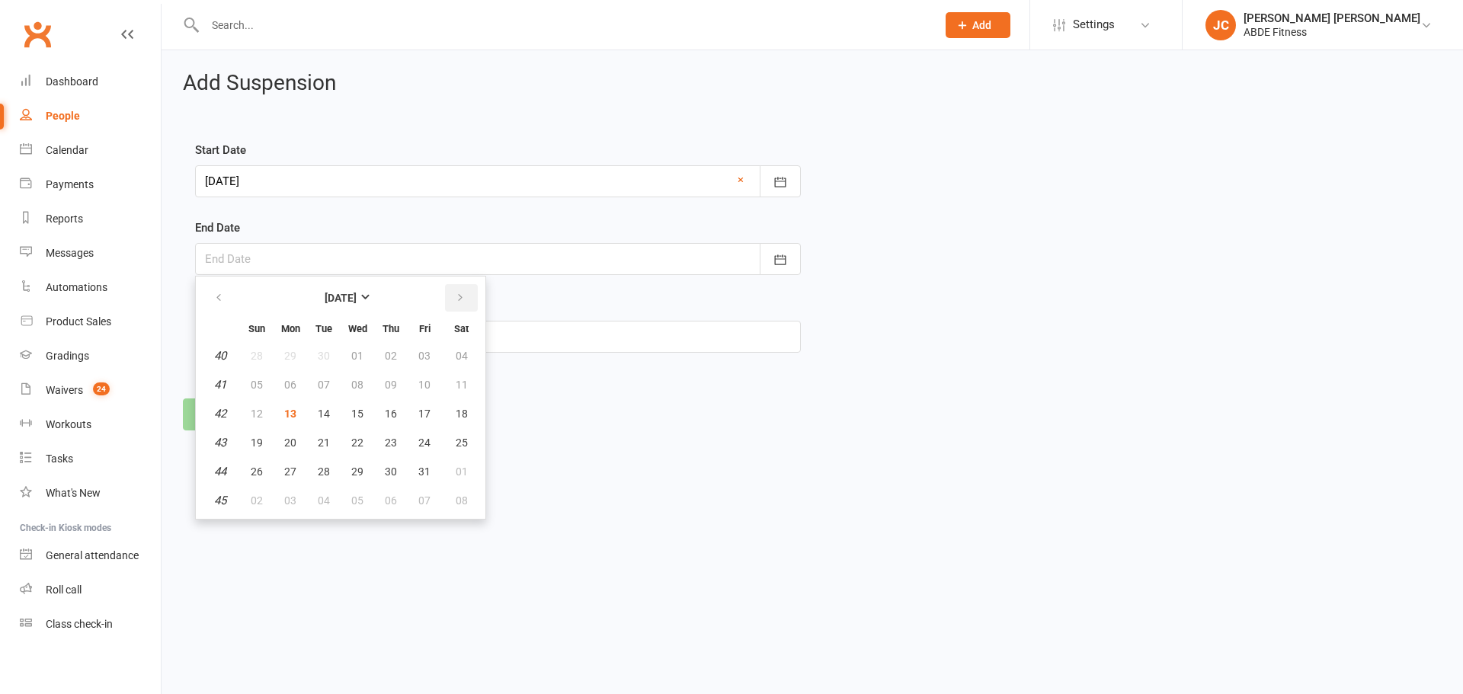
click at [464, 299] on icon "button" at bounding box center [460, 298] width 11 height 12
click at [462, 468] on span "31" at bounding box center [462, 472] width 12 height 12
type input "31 Jan 2026"
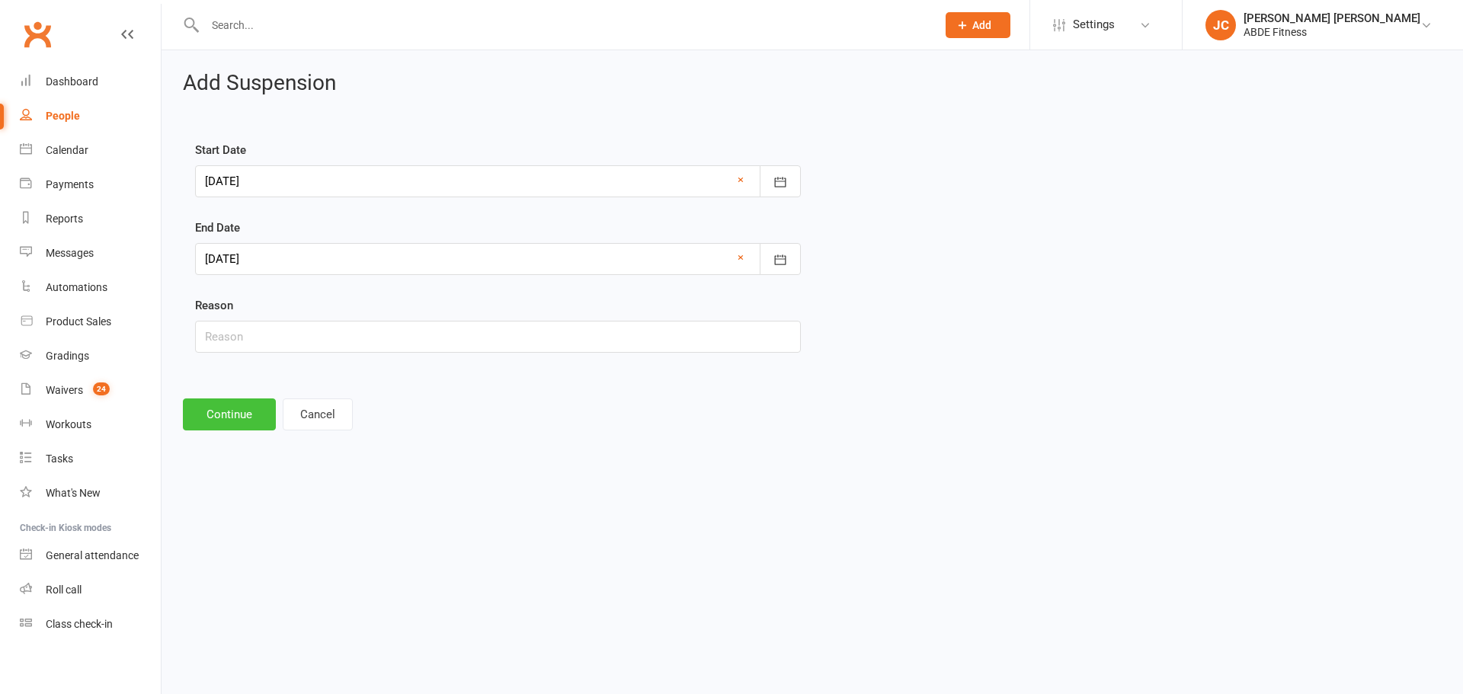
click at [206, 405] on button "Continue" at bounding box center [229, 414] width 93 height 32
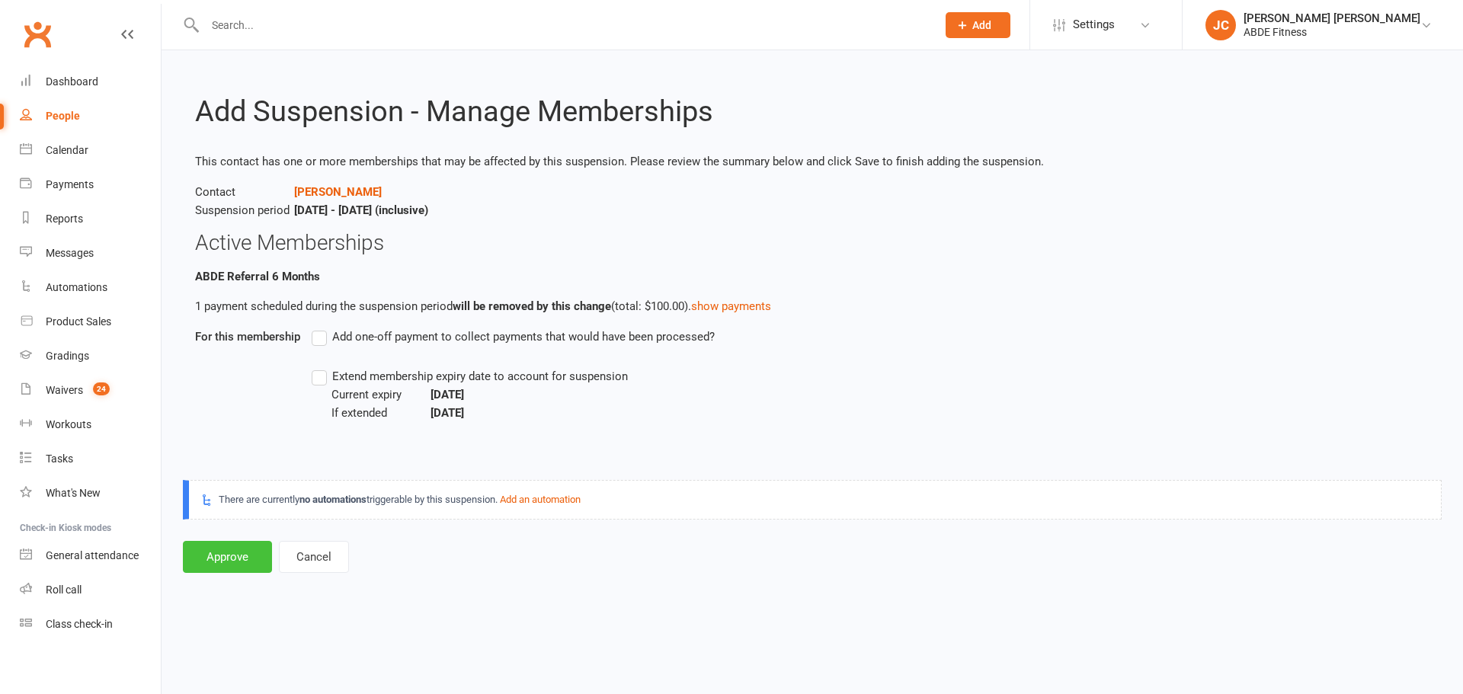
click at [239, 555] on button "Approve" at bounding box center [227, 557] width 89 height 32
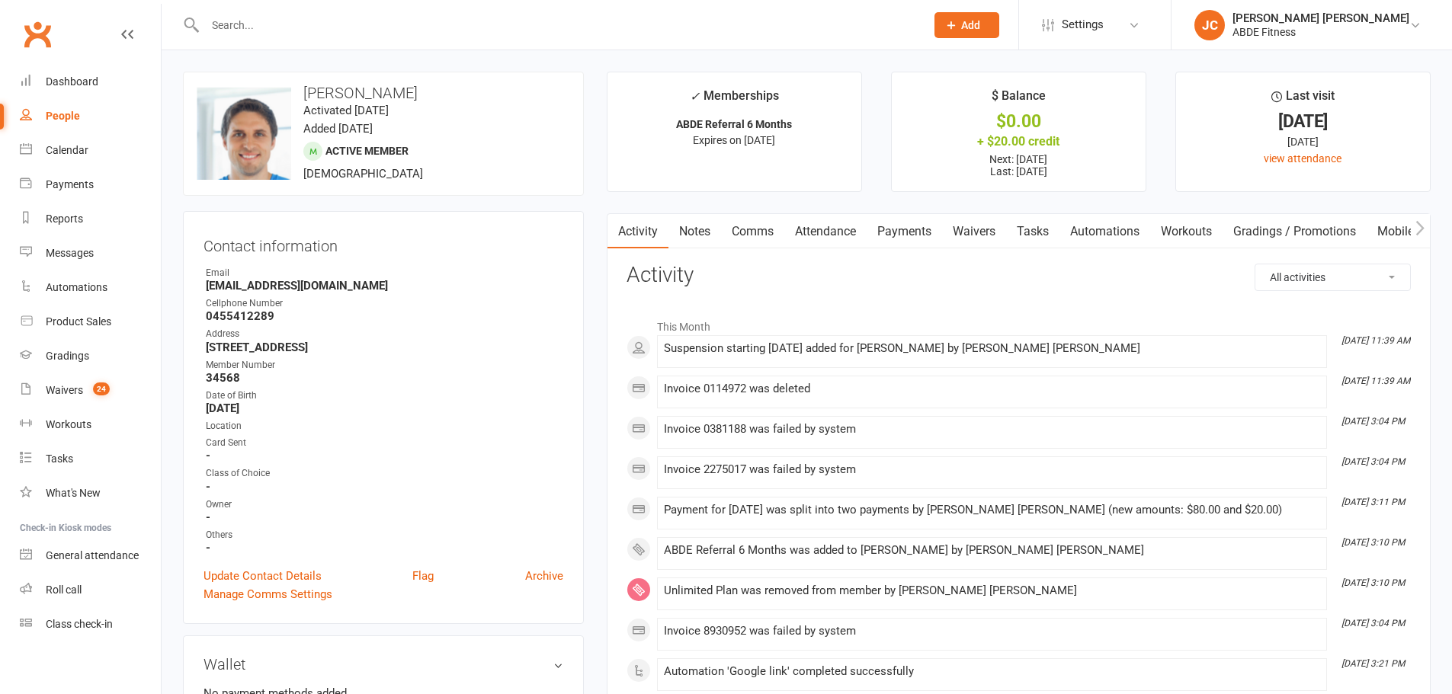
click at [901, 226] on link "Payments" at bounding box center [903, 231] width 75 height 35
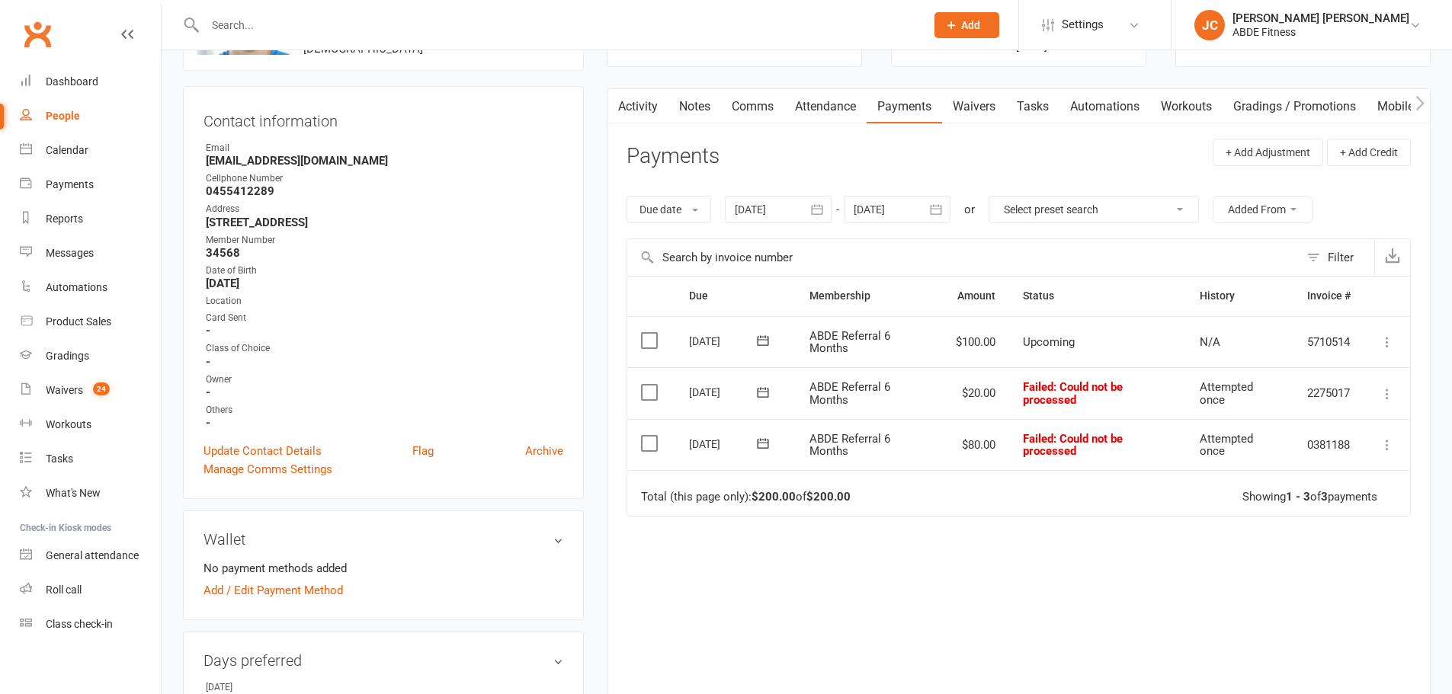
scroll to position [25, 0]
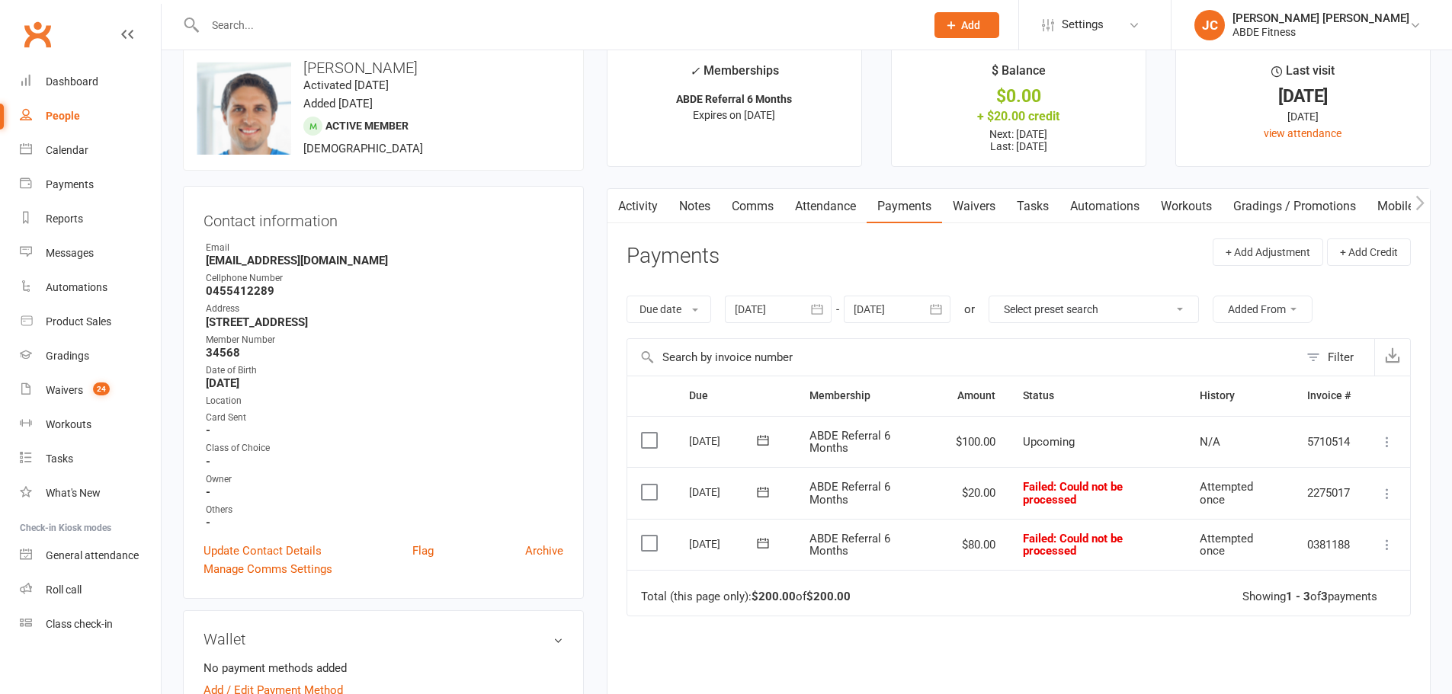
click at [943, 306] on icon "button" at bounding box center [935, 309] width 15 height 15
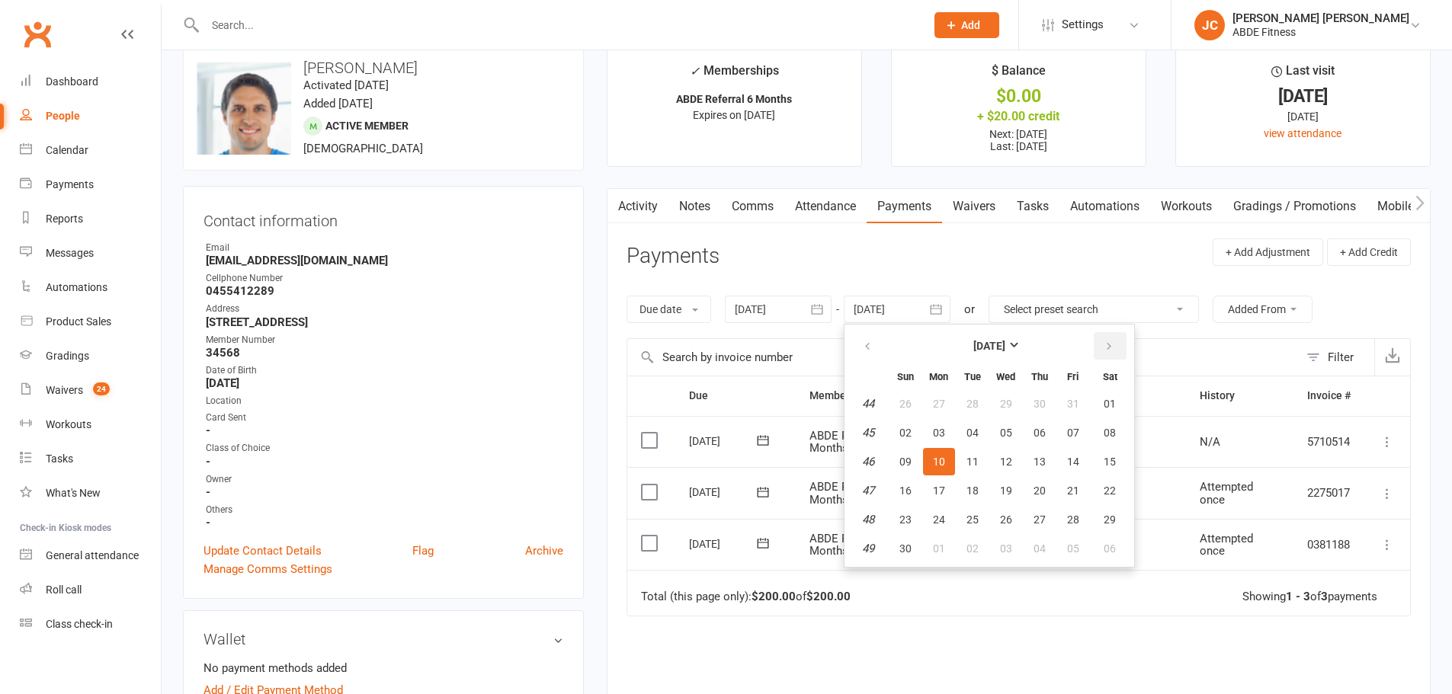
click at [1102, 339] on button "button" at bounding box center [1109, 345] width 33 height 27
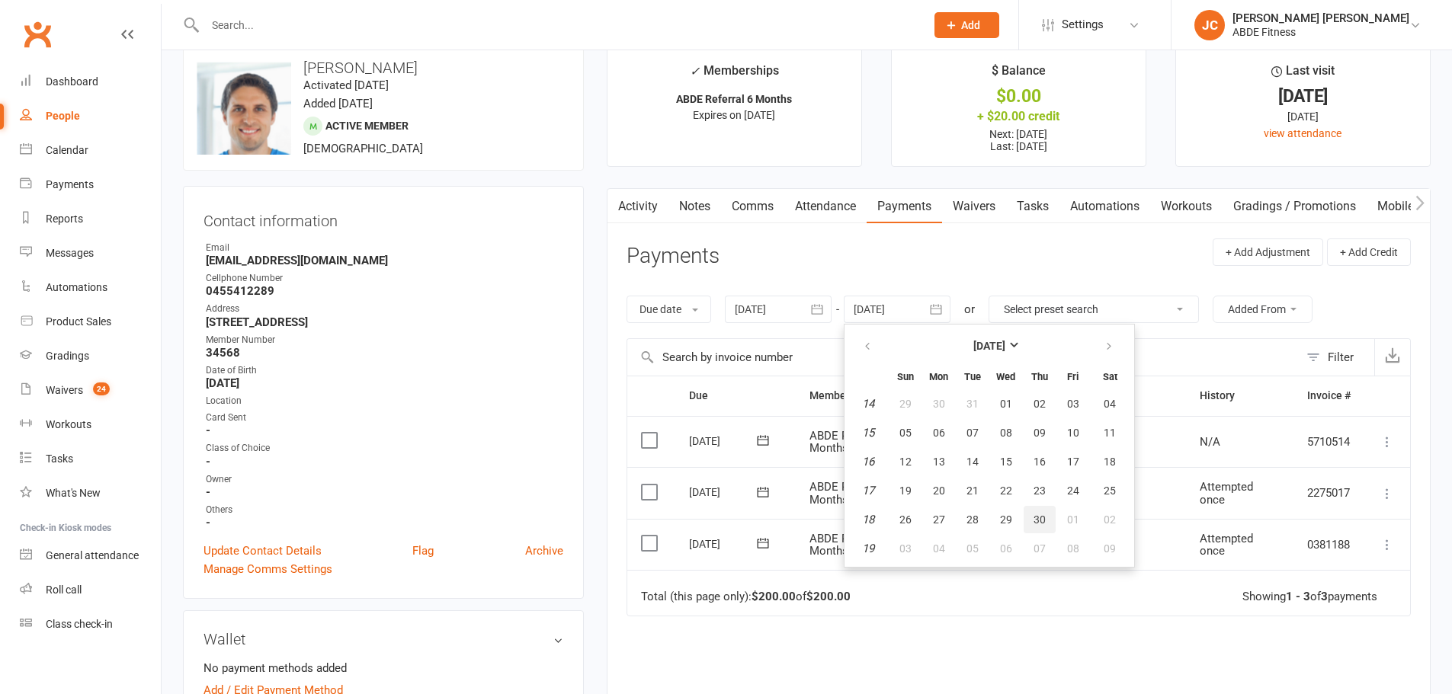
click at [1037, 520] on span "30" at bounding box center [1039, 520] width 12 height 12
type input "30 Apr 2026"
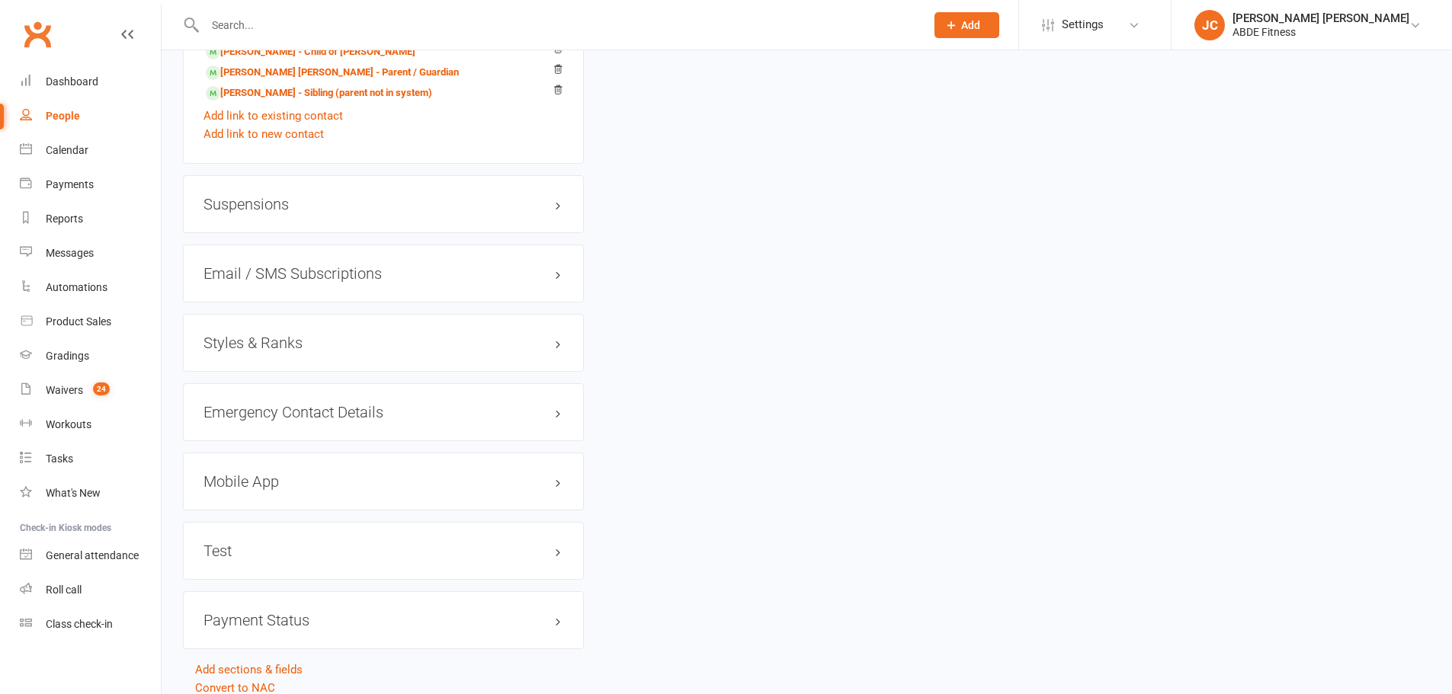
scroll to position [1244, 0]
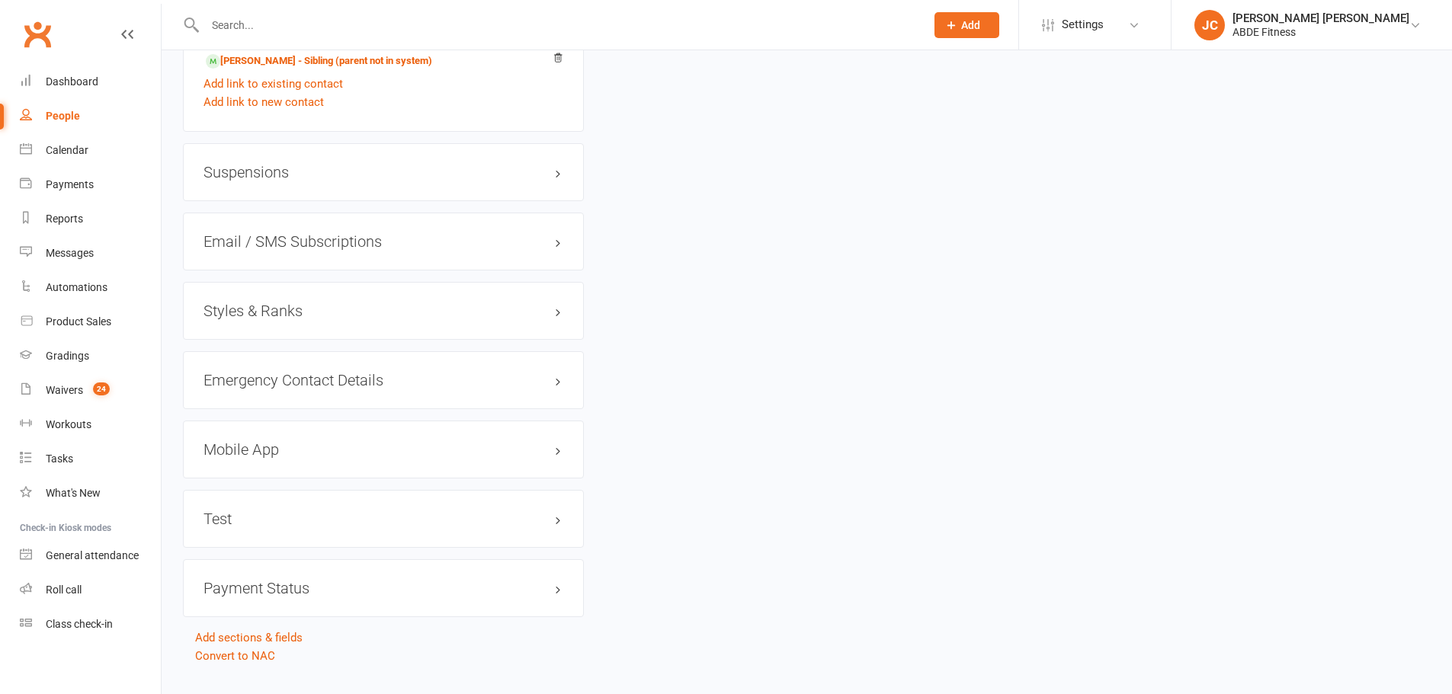
click at [477, 175] on h3 "Suspensions" at bounding box center [383, 172] width 360 height 17
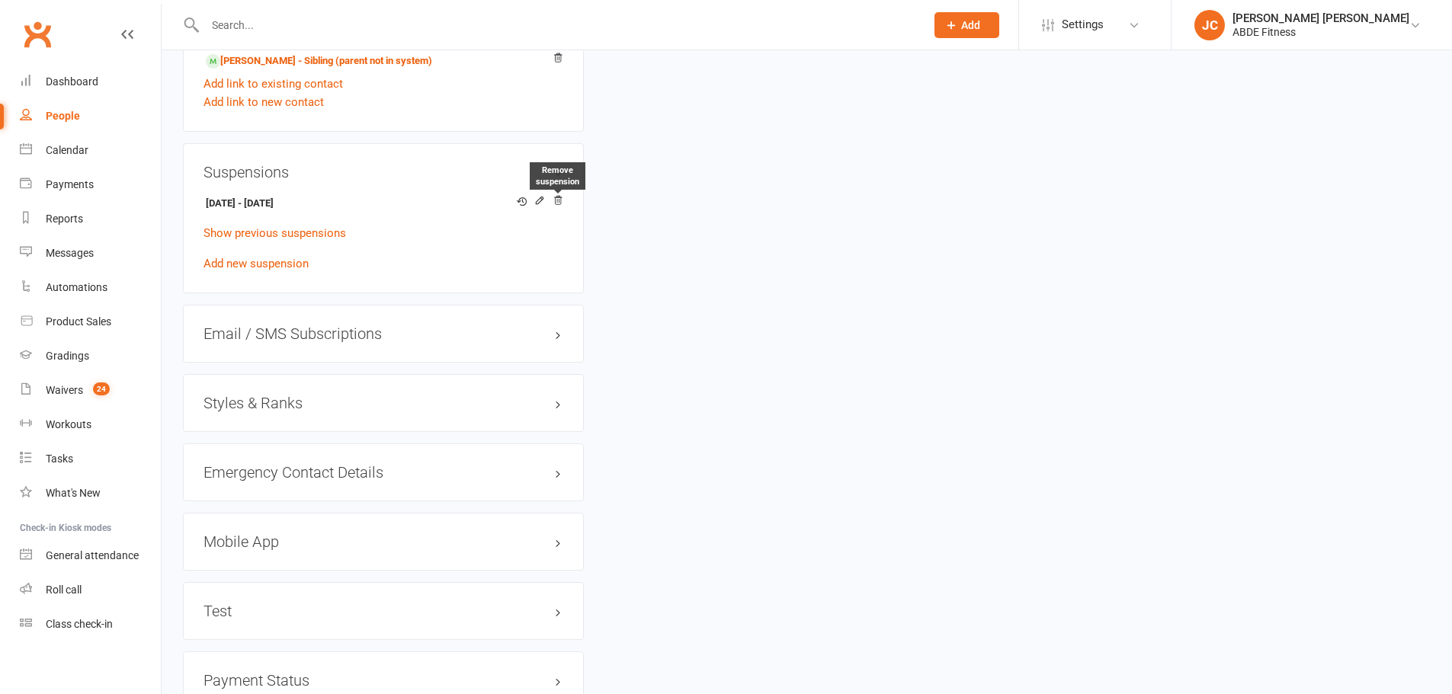
click at [560, 203] on icon at bounding box center [557, 200] width 11 height 11
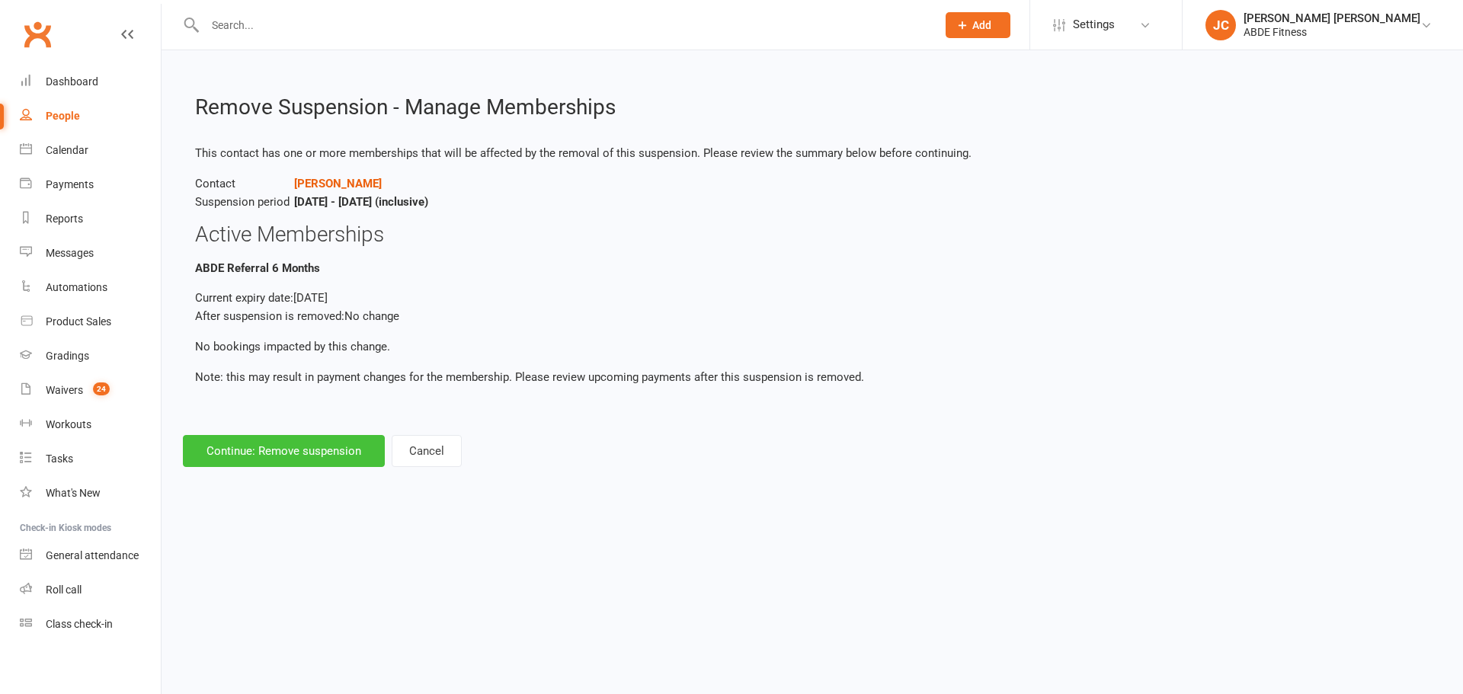
click at [338, 456] on button "Continue: Remove suspension" at bounding box center [284, 451] width 202 height 32
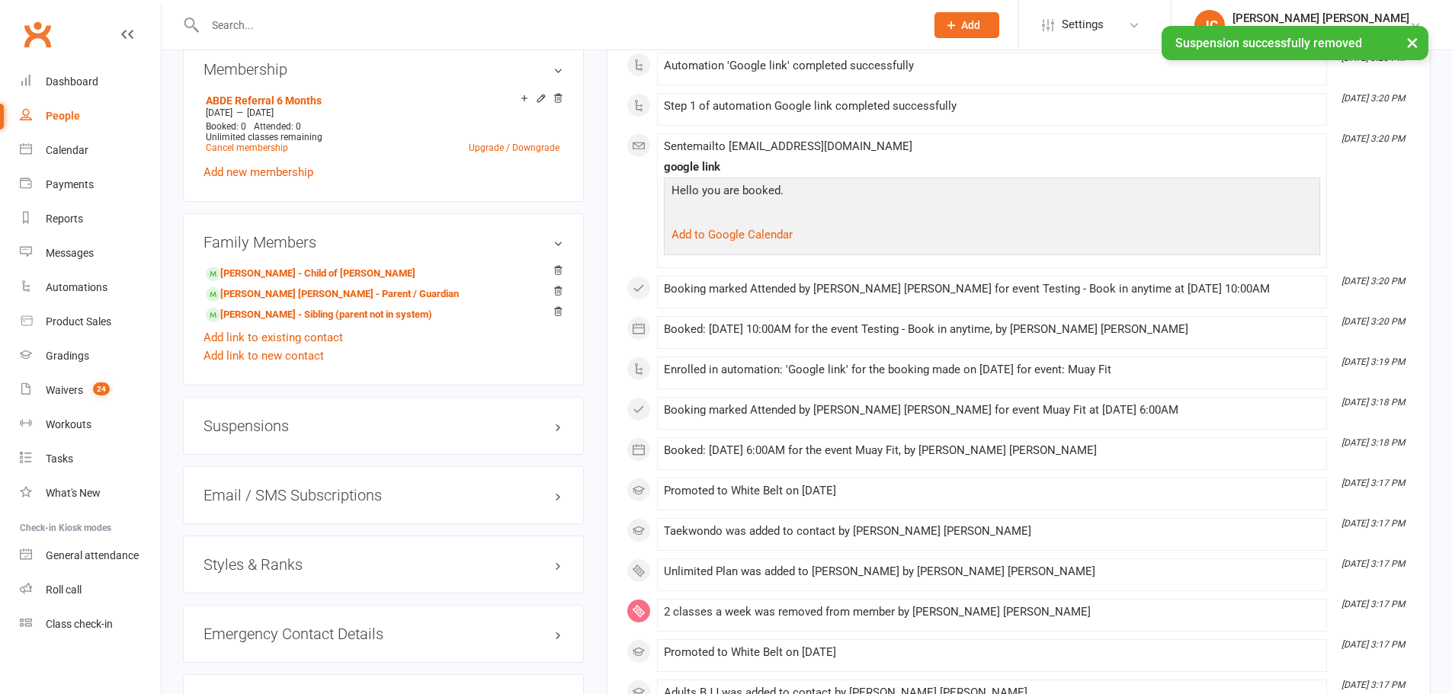
click at [300, 427] on div "Suspensions" at bounding box center [383, 426] width 401 height 58
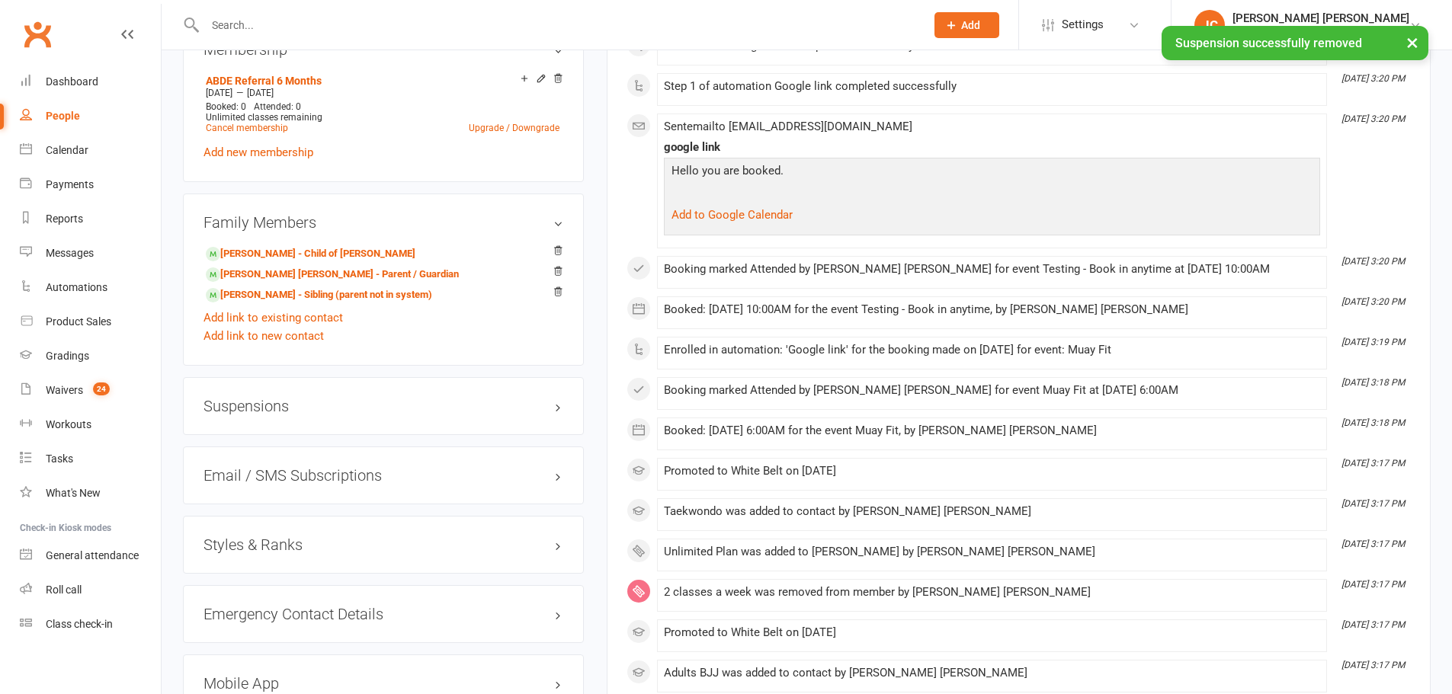
scroll to position [1016, 0]
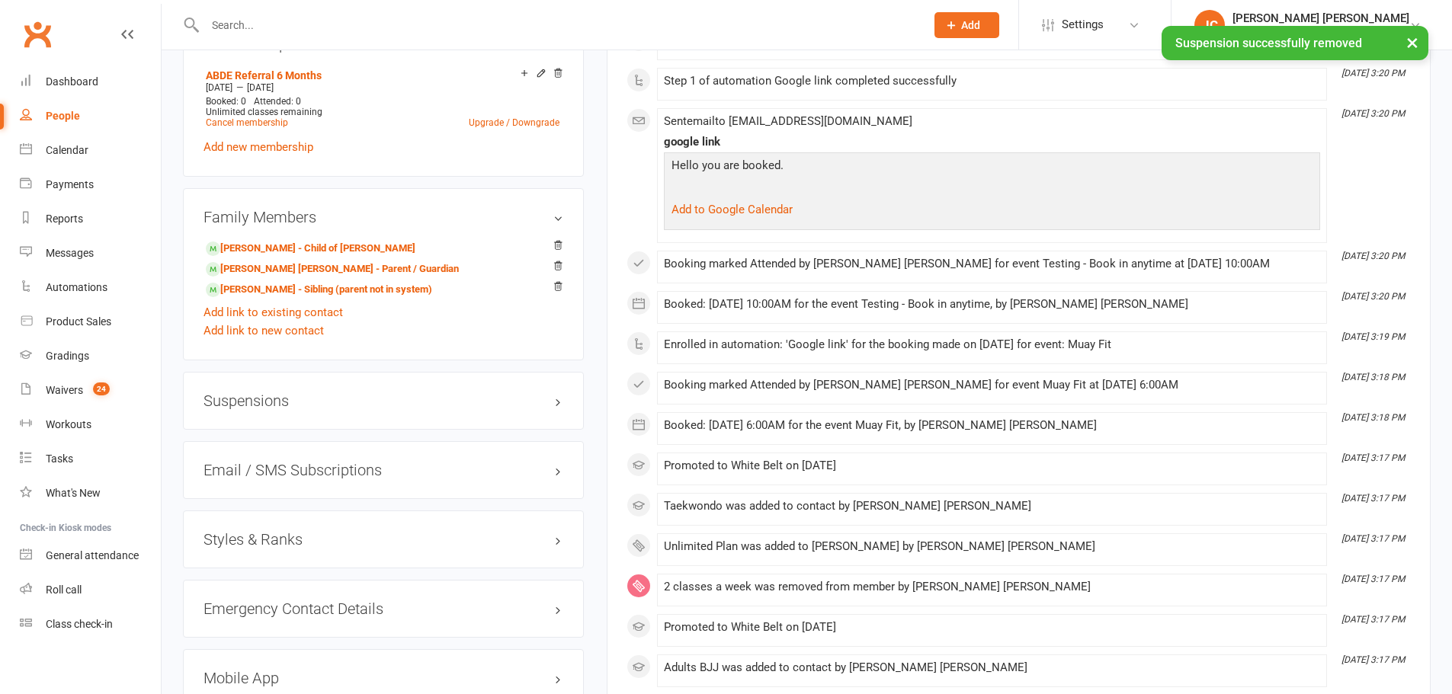
click at [317, 414] on div "Suspensions" at bounding box center [383, 401] width 401 height 58
click at [339, 395] on h3 "Suspensions" at bounding box center [383, 400] width 360 height 17
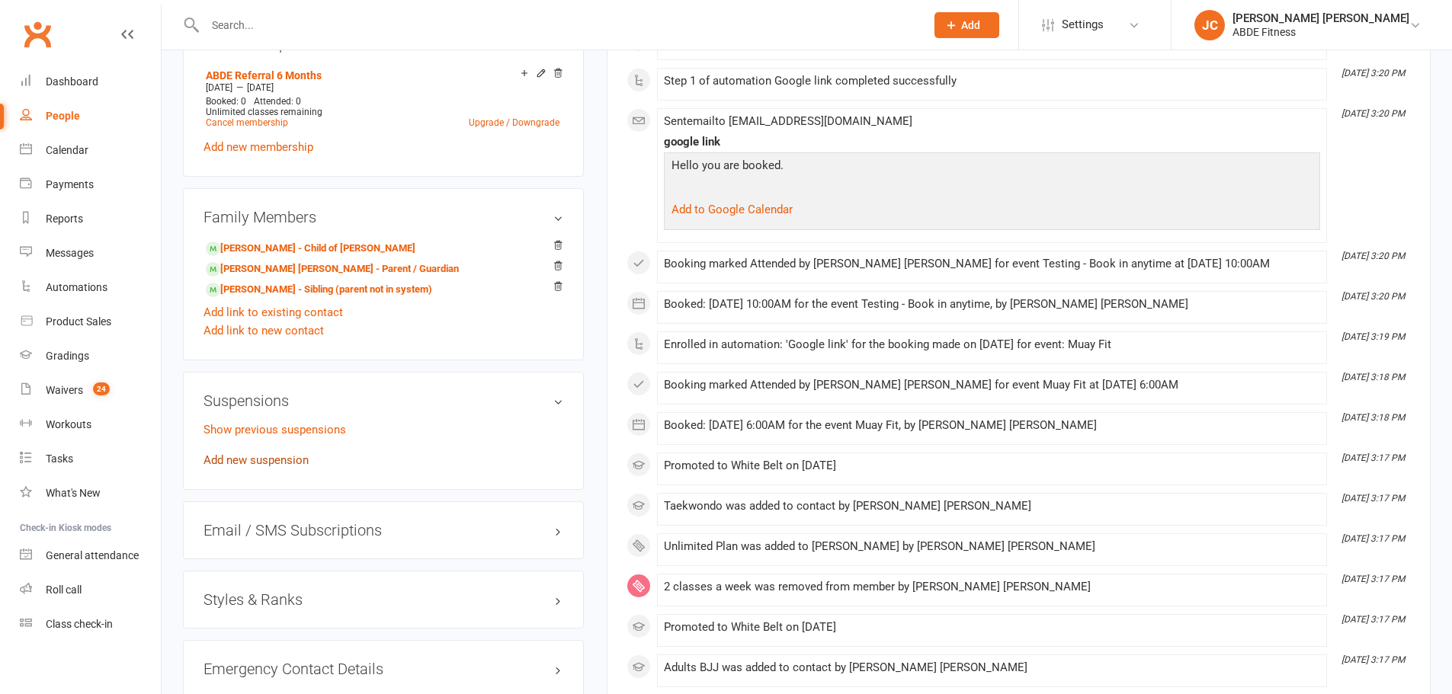
click at [277, 458] on link "Add new suspension" at bounding box center [255, 460] width 105 height 14
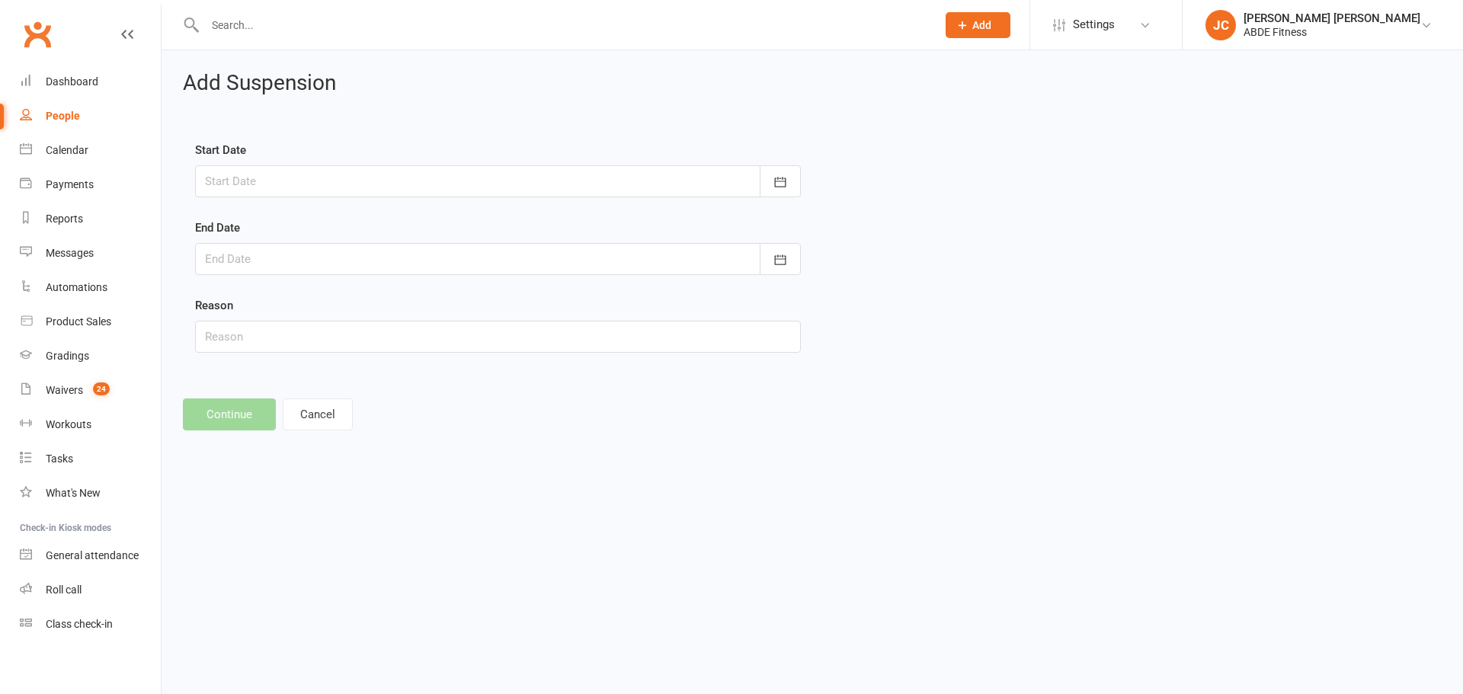
click at [350, 184] on div at bounding box center [498, 181] width 606 height 32
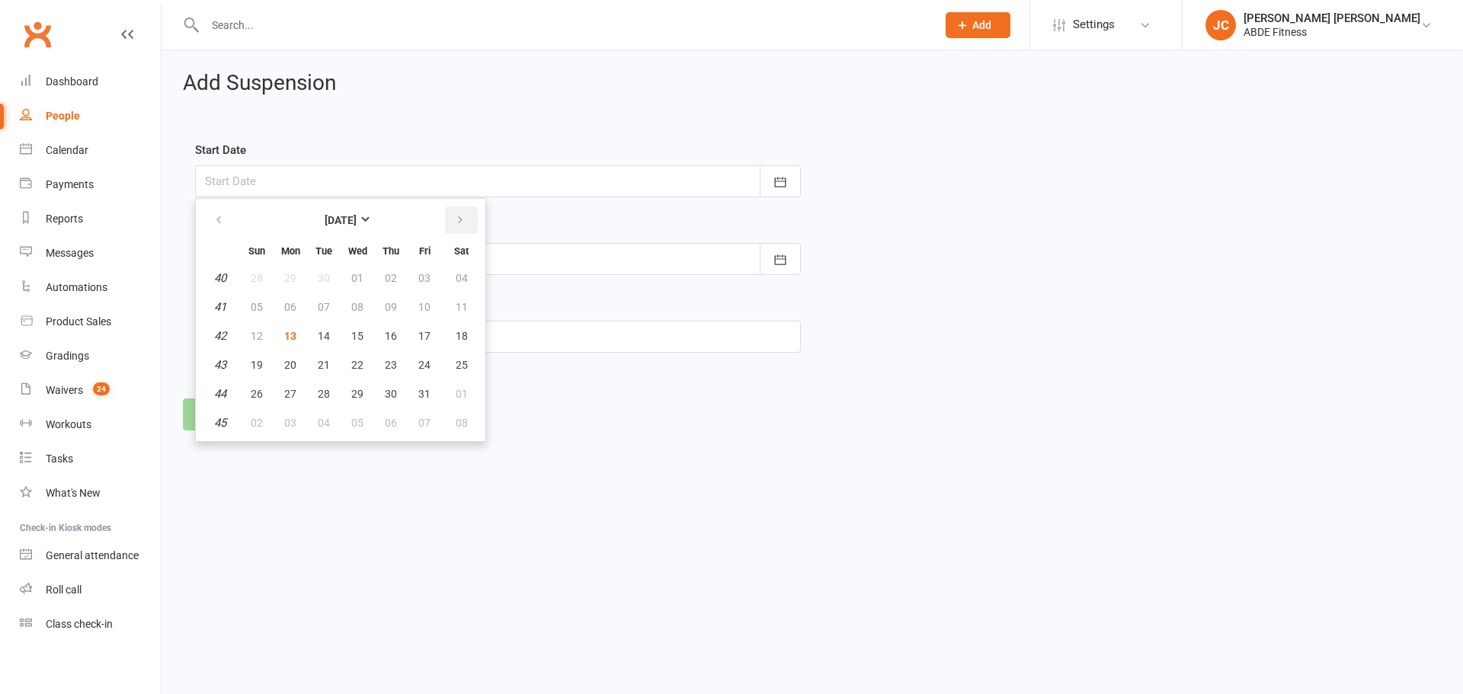
click at [453, 220] on button "button" at bounding box center [461, 219] width 33 height 27
click at [390, 270] on button "01" at bounding box center [391, 277] width 32 height 27
type input "01 Jan 2026"
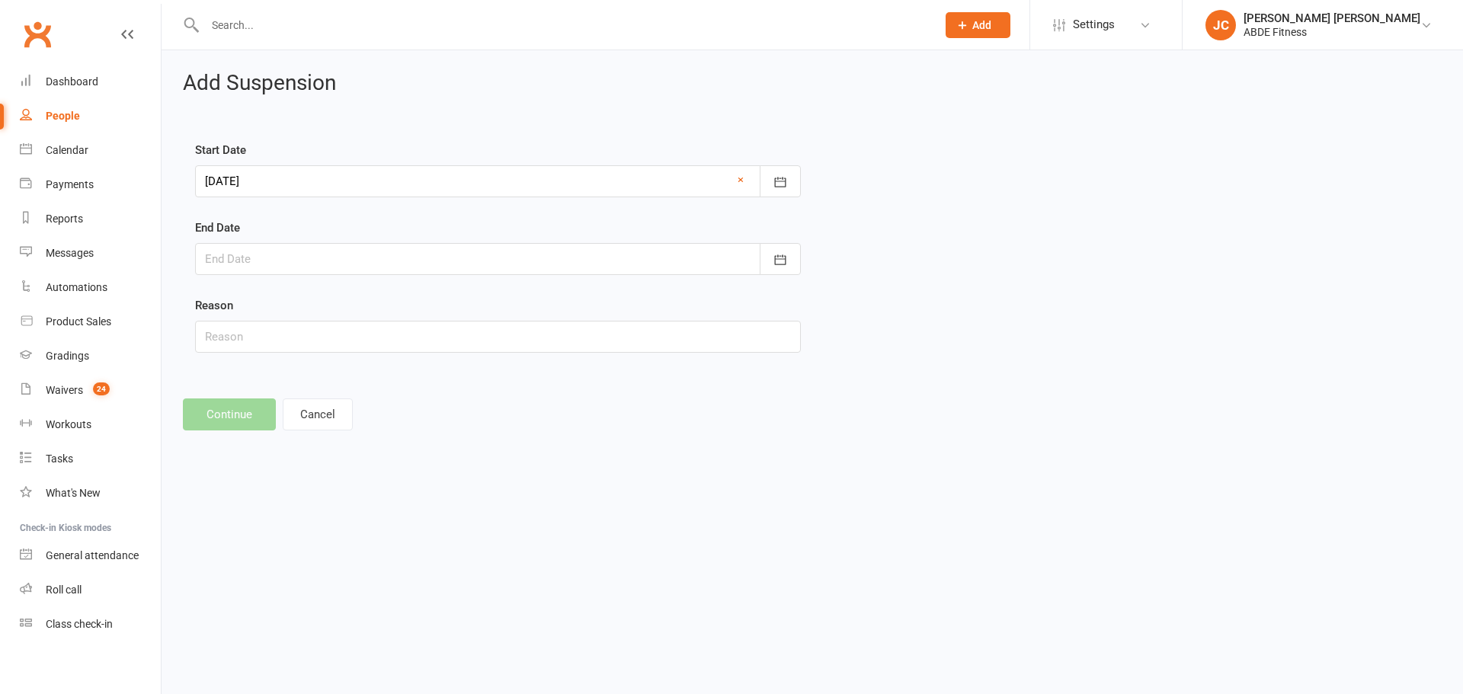
click at [439, 258] on div at bounding box center [498, 259] width 606 height 32
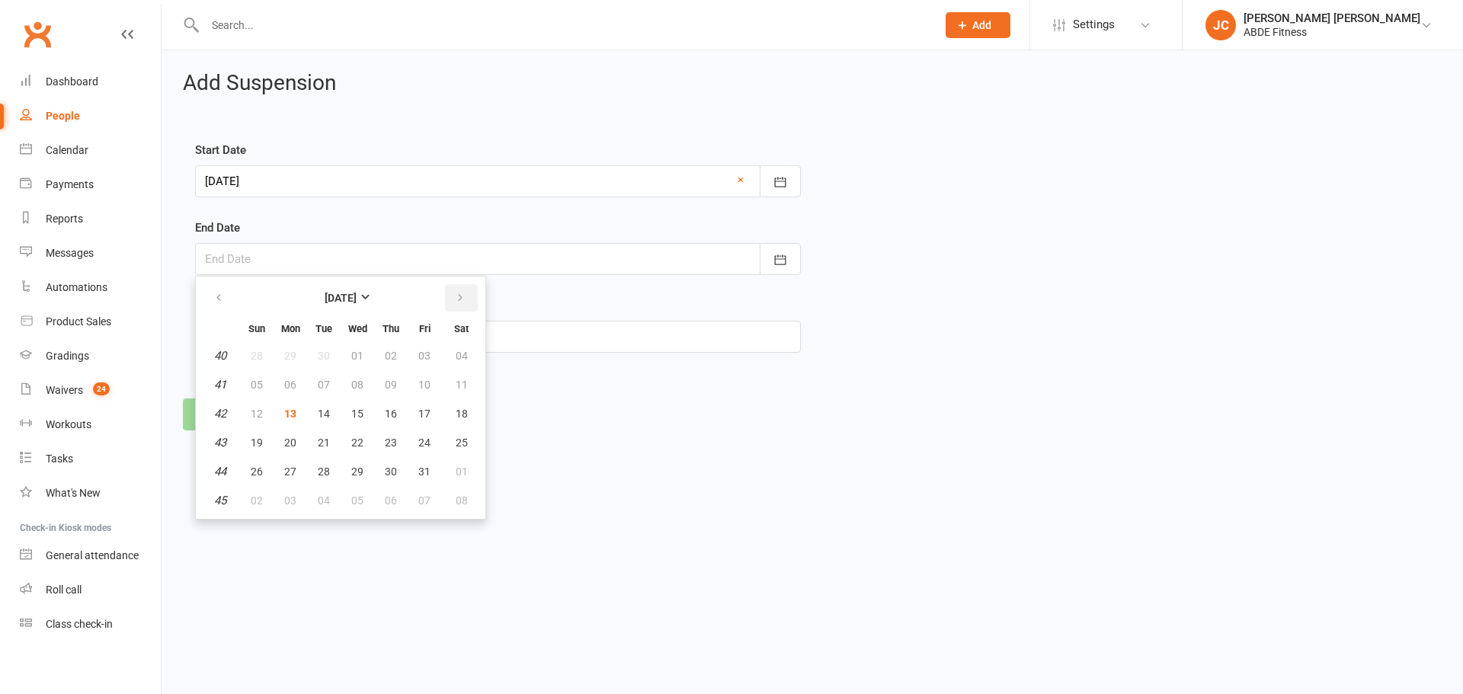
click at [463, 297] on icon "button" at bounding box center [460, 298] width 11 height 12
click at [456, 466] on span "31" at bounding box center [462, 472] width 12 height 12
type input "31 Jan 2026"
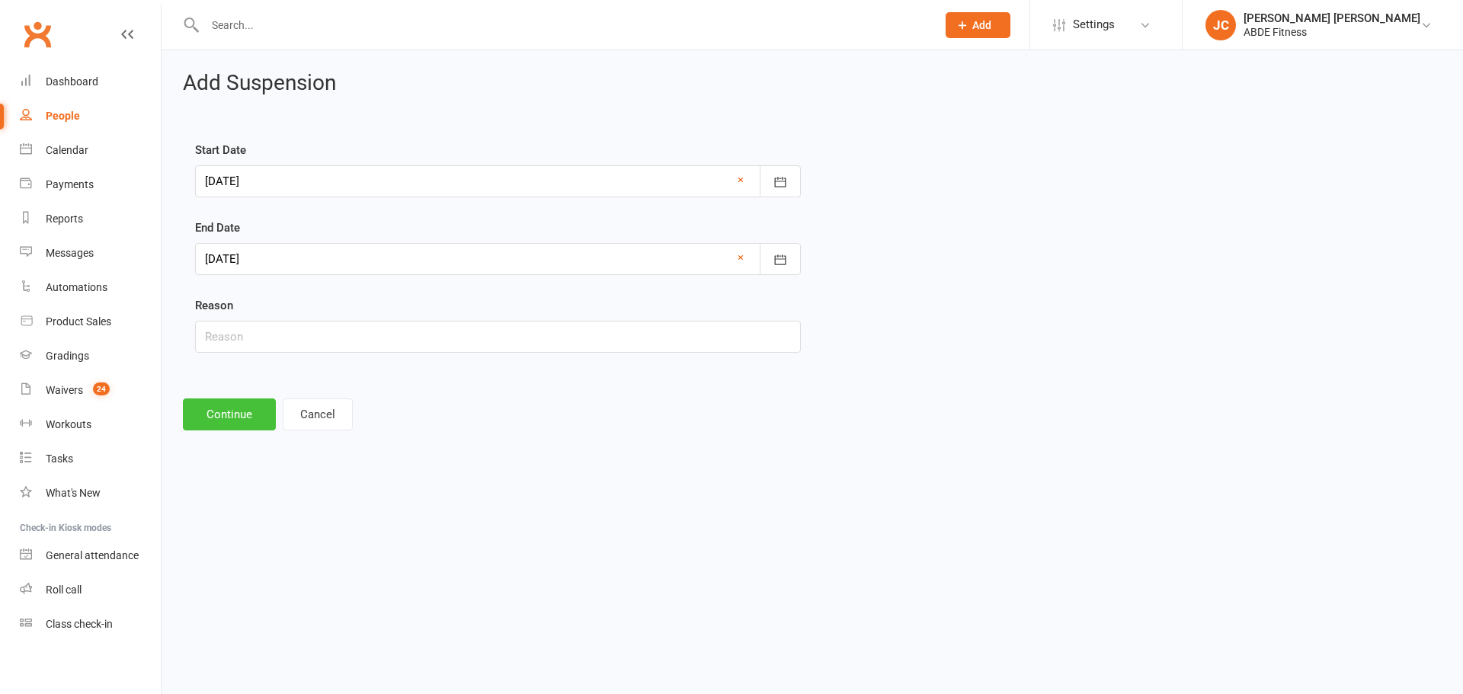
click at [246, 412] on button "Continue" at bounding box center [229, 414] width 93 height 32
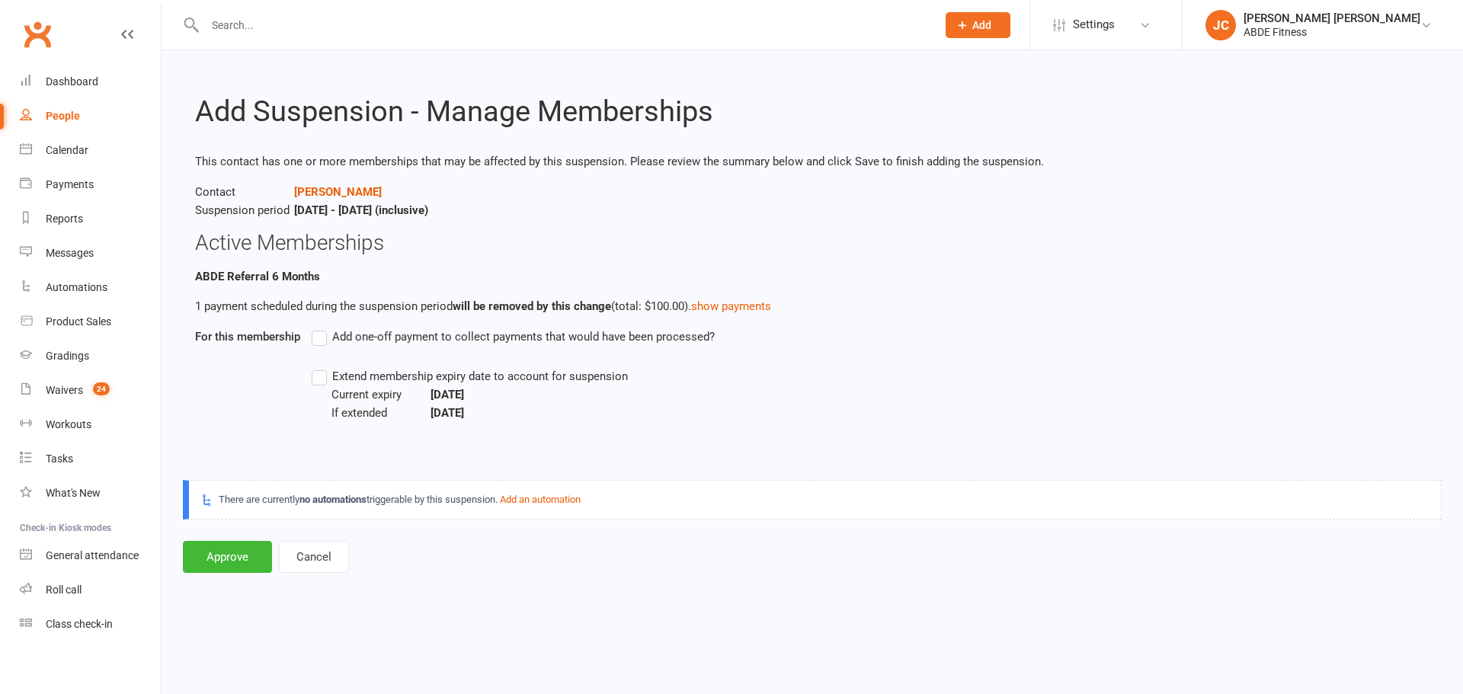
click at [320, 378] on label "Extend membership expiry date to account for suspension" at bounding box center [470, 376] width 316 height 18
click at [320, 367] on input "Extend membership expiry date to account for suspension" at bounding box center [317, 367] width 10 height 0
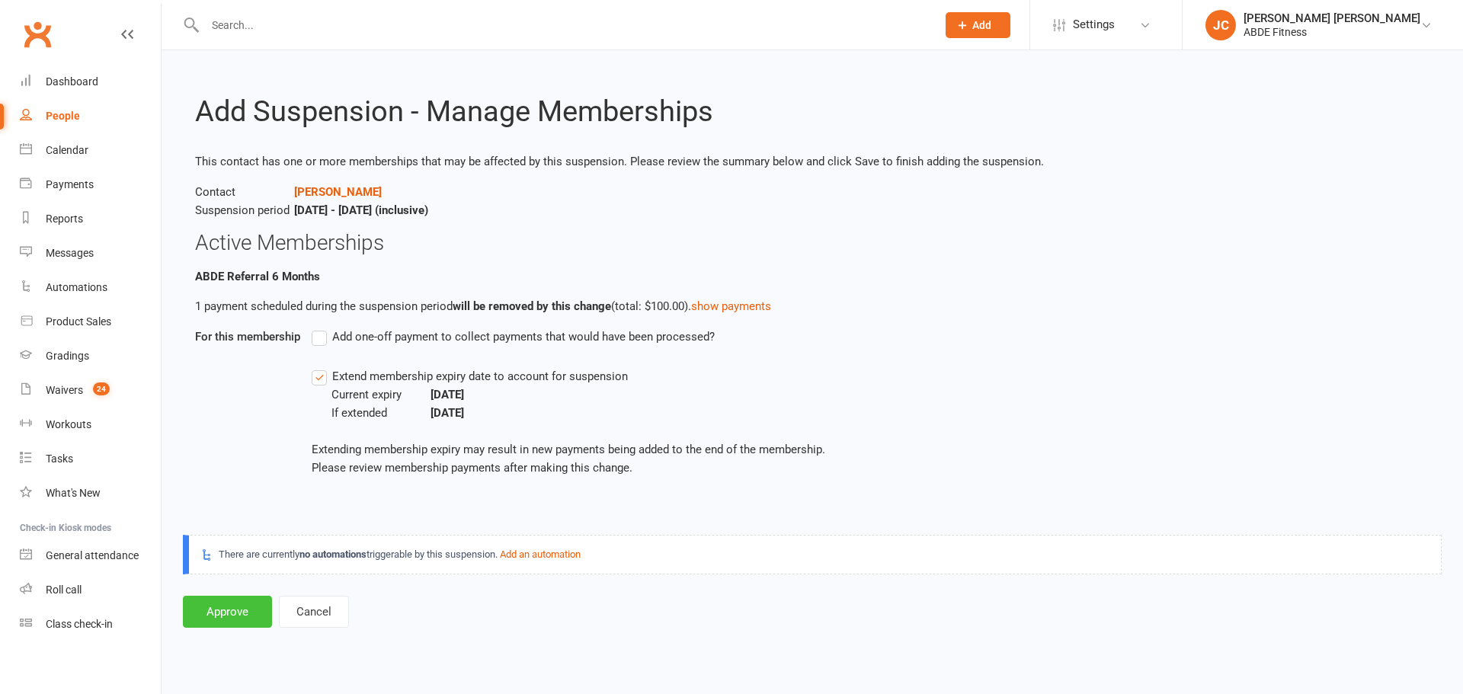
click at [237, 609] on button "Approve" at bounding box center [227, 612] width 89 height 32
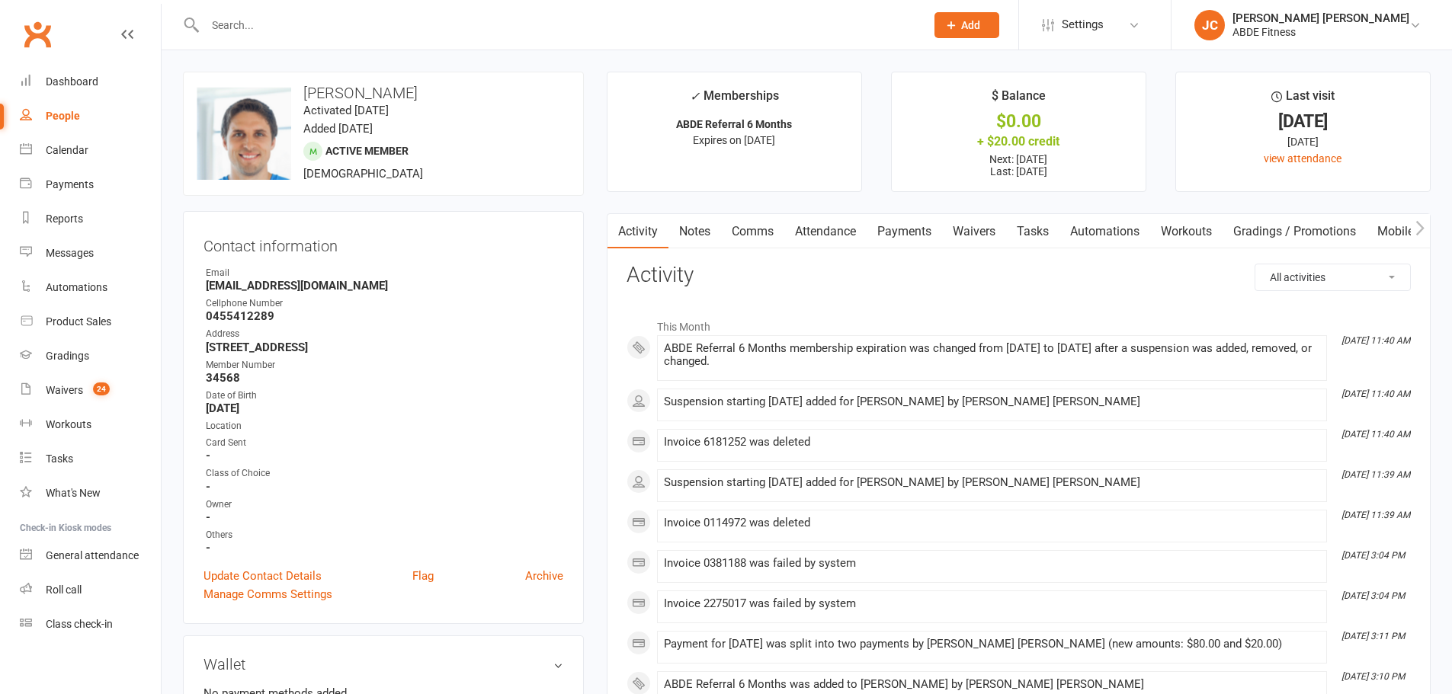
click at [908, 226] on link "Payments" at bounding box center [903, 231] width 75 height 35
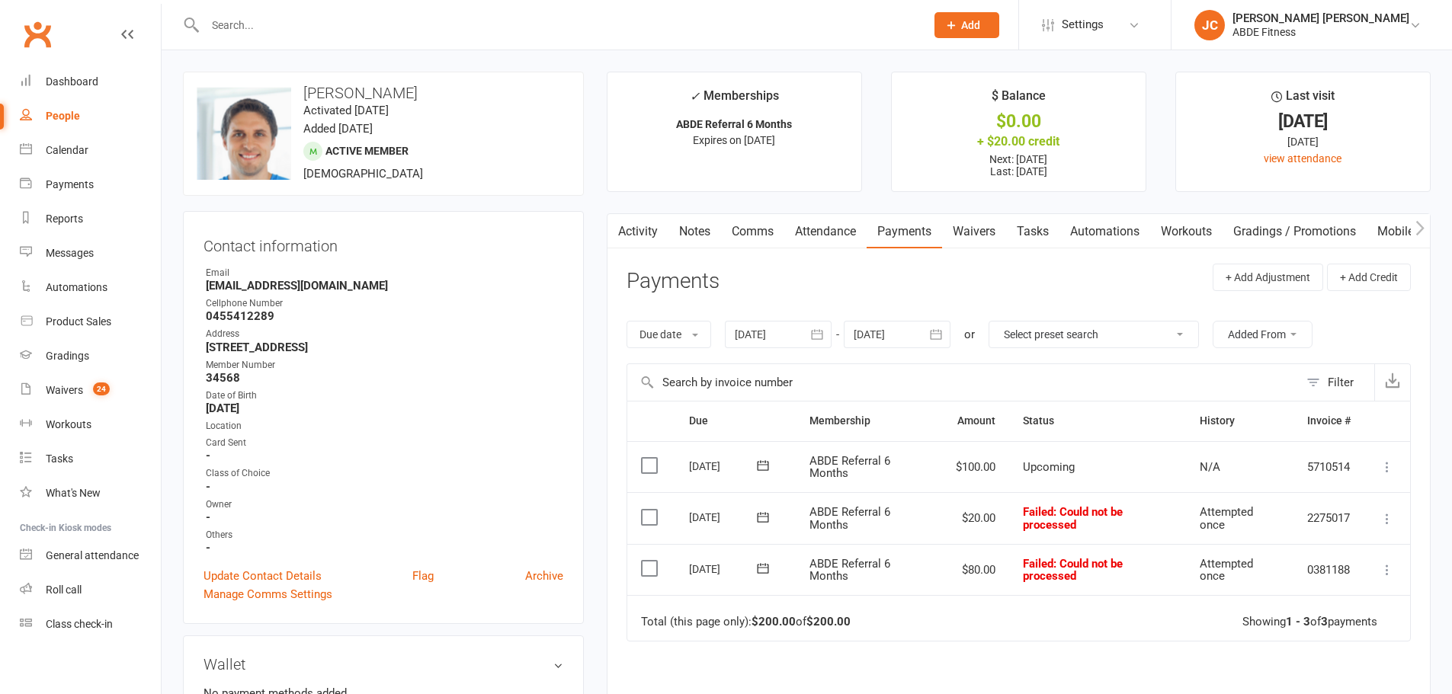
click at [937, 338] on icon "button" at bounding box center [935, 334] width 15 height 15
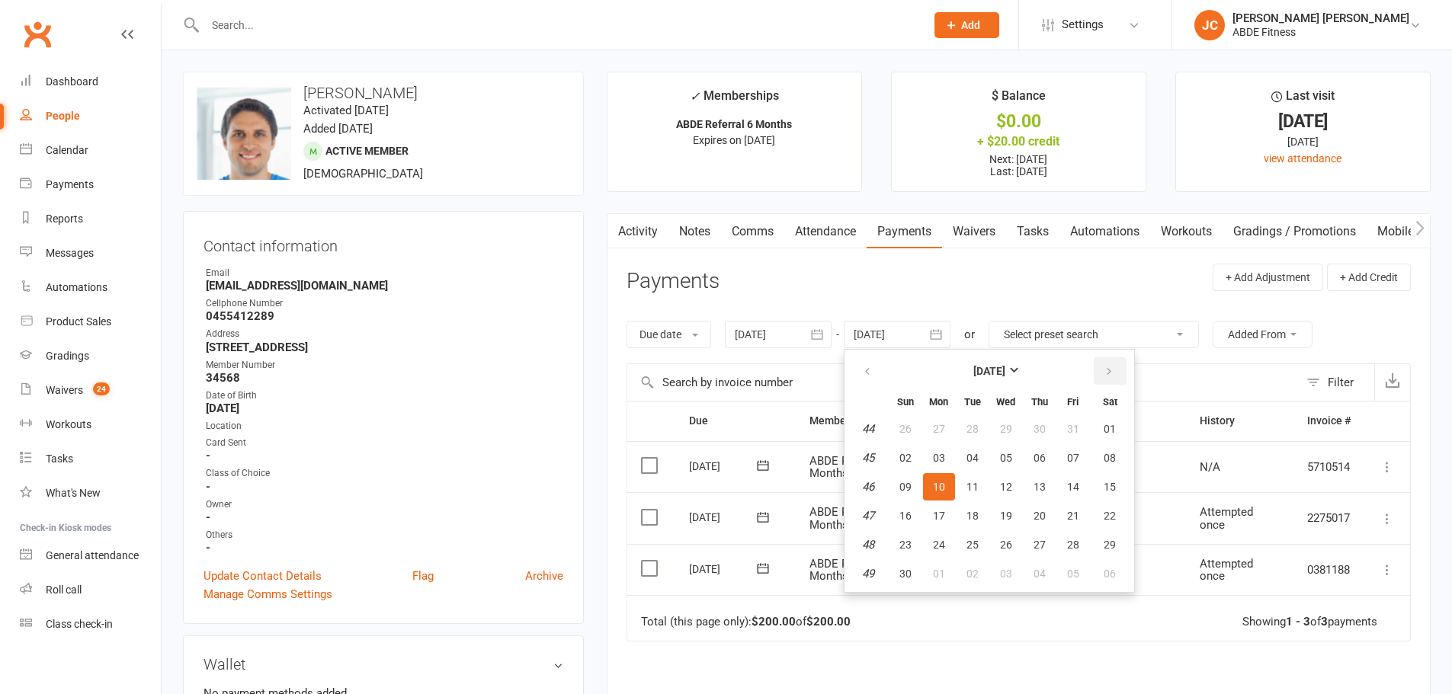
click at [1112, 376] on icon "button" at bounding box center [1108, 372] width 11 height 12
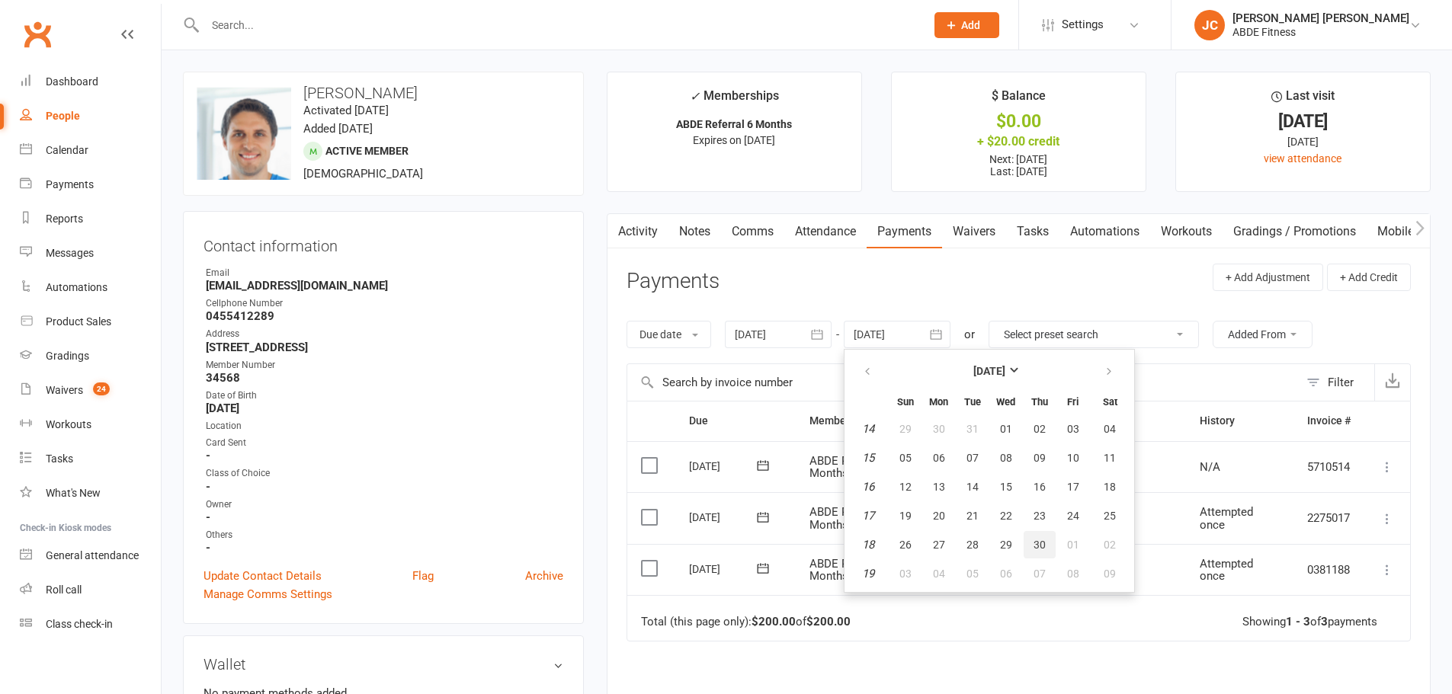
click at [1048, 552] on button "30" at bounding box center [1039, 544] width 32 height 27
type input "30 Apr 2026"
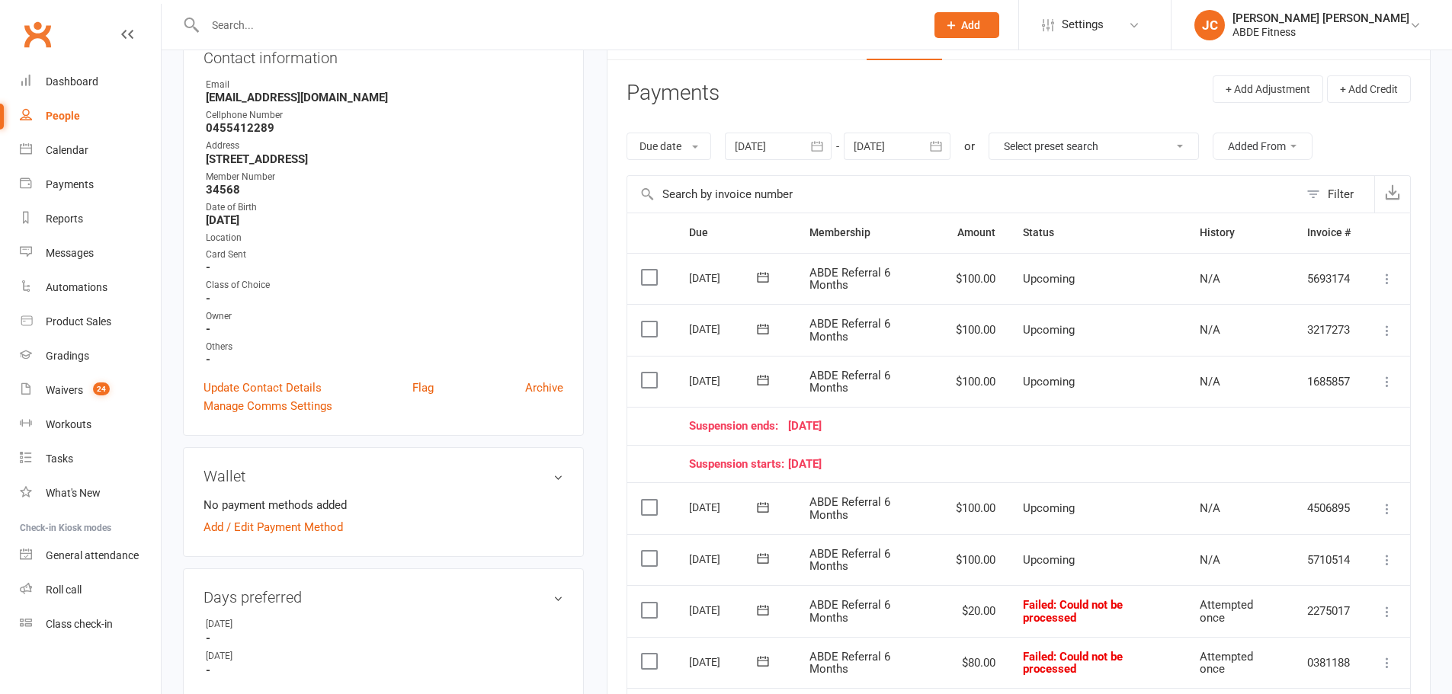
scroll to position [152, 0]
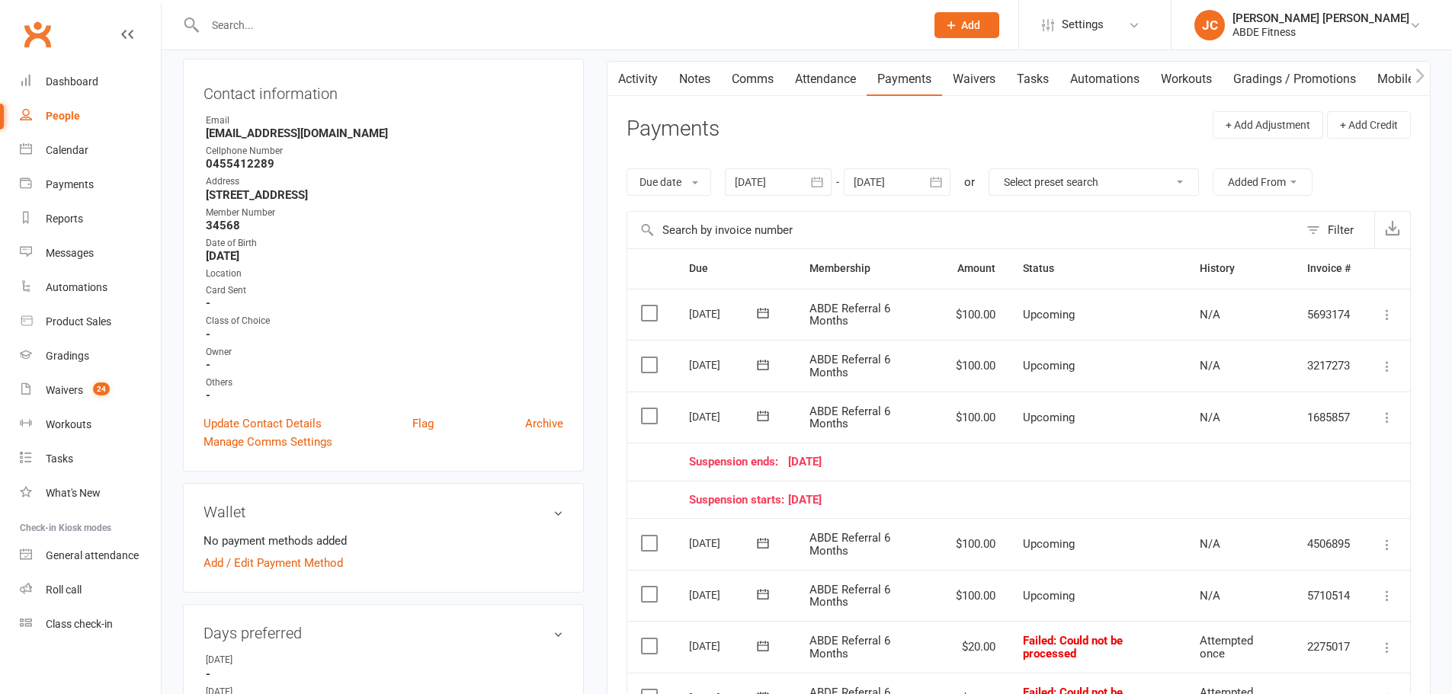
click at [631, 86] on link "Activity" at bounding box center [637, 79] width 61 height 35
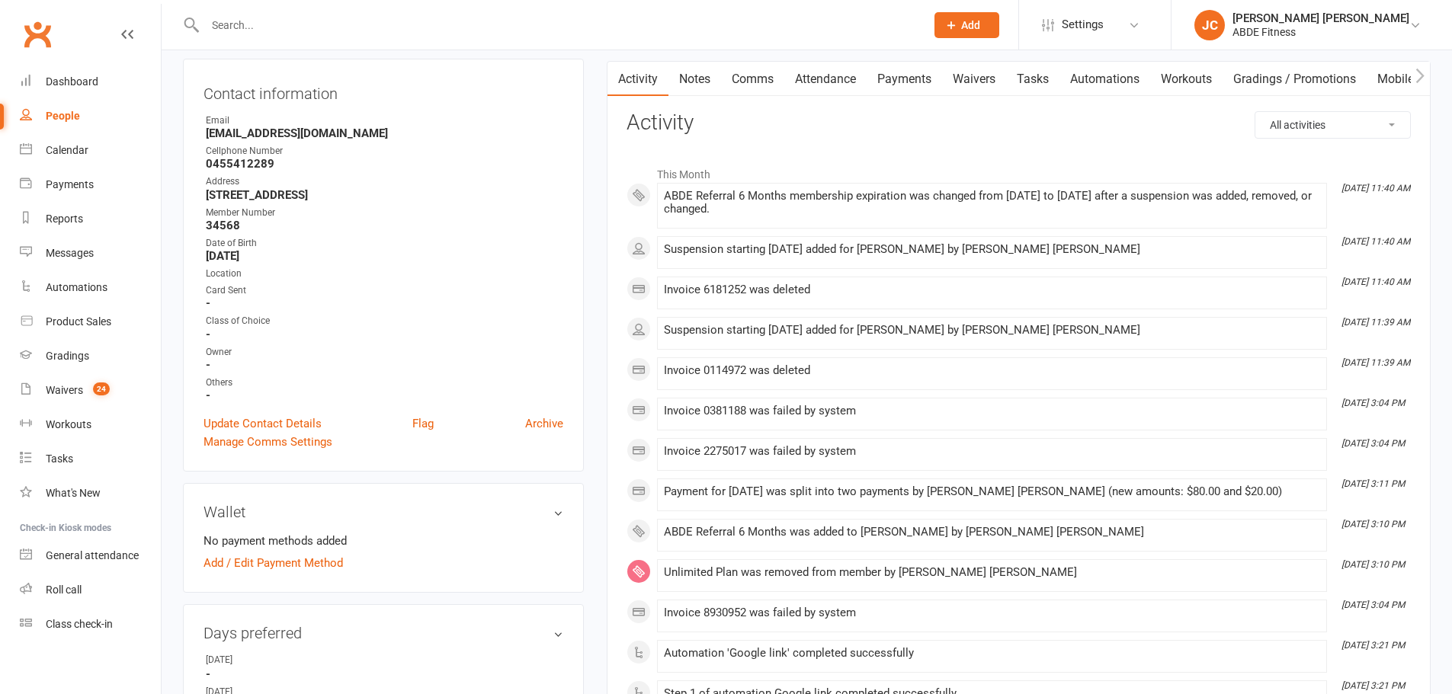
drag, startPoint x: 661, startPoint y: 194, endPoint x: 812, endPoint y: 214, distance: 152.9
click at [812, 214] on li "Oct 13, 11:40 AM ABDE Referral 6 Months membership expiration was changed from …" at bounding box center [992, 206] width 670 height 46
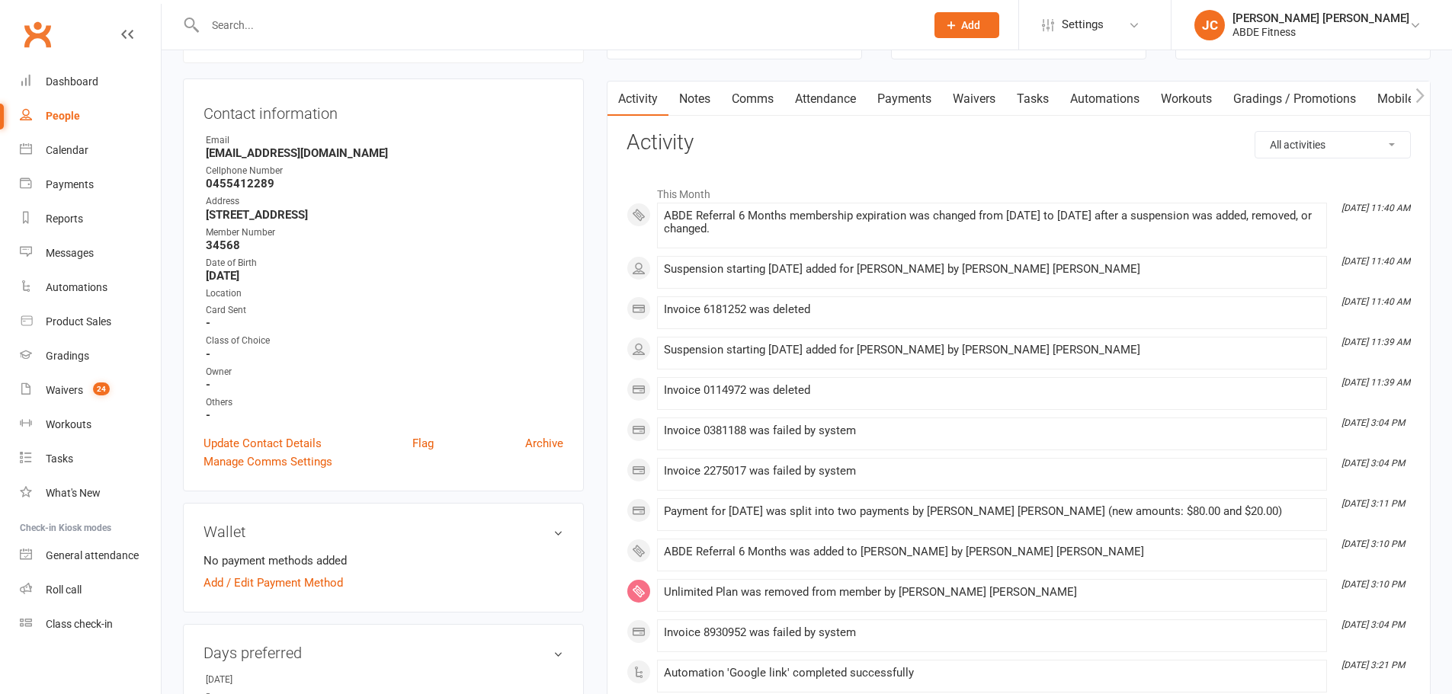
copy div "ABDE Referral 6 Months membership expiration was changed from 07 Apr 2026 to 08…"
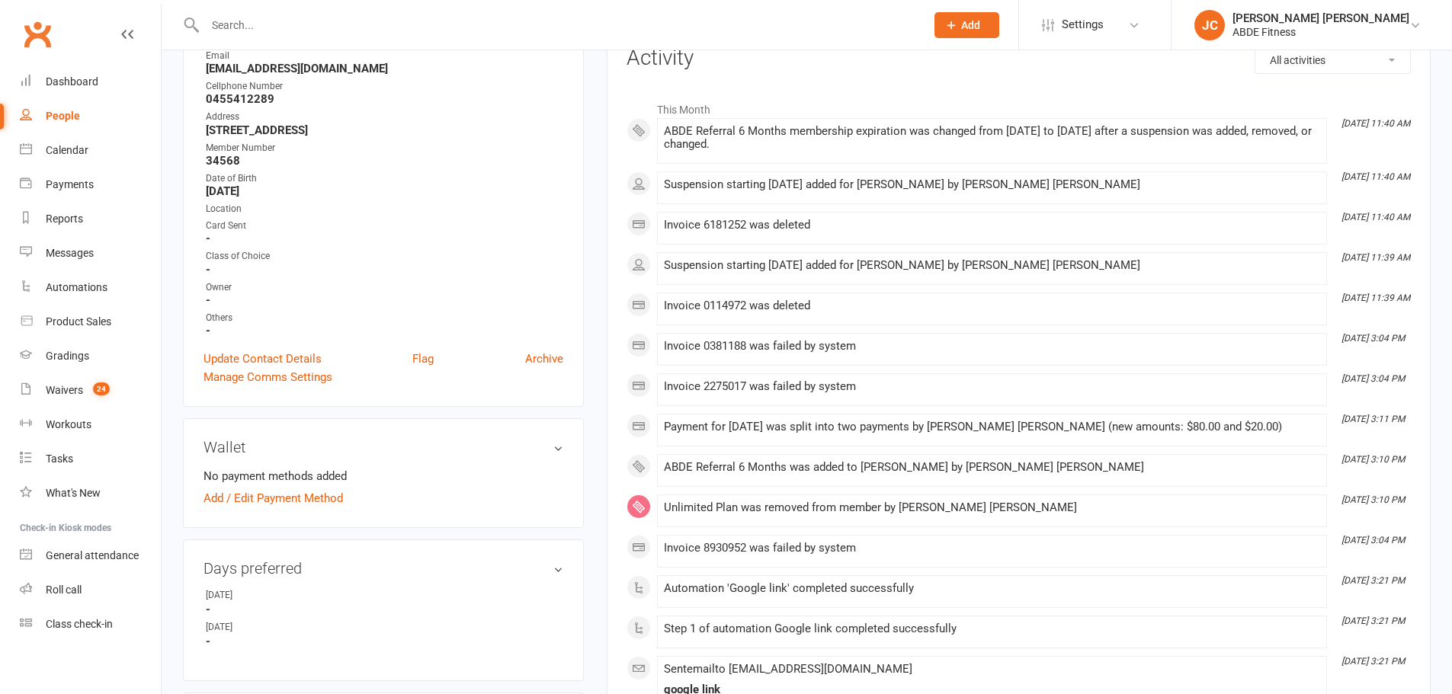
scroll to position [178, 0]
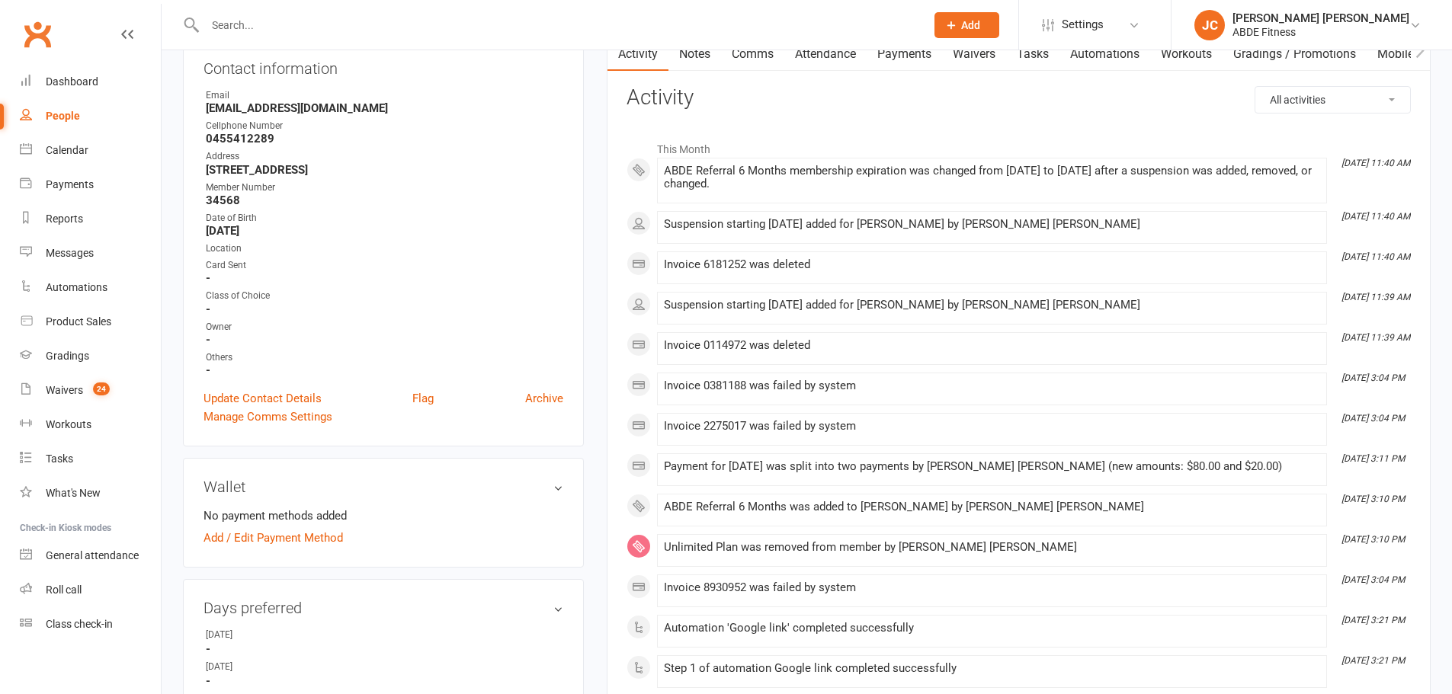
click at [920, 52] on link "Payments" at bounding box center [903, 54] width 75 height 35
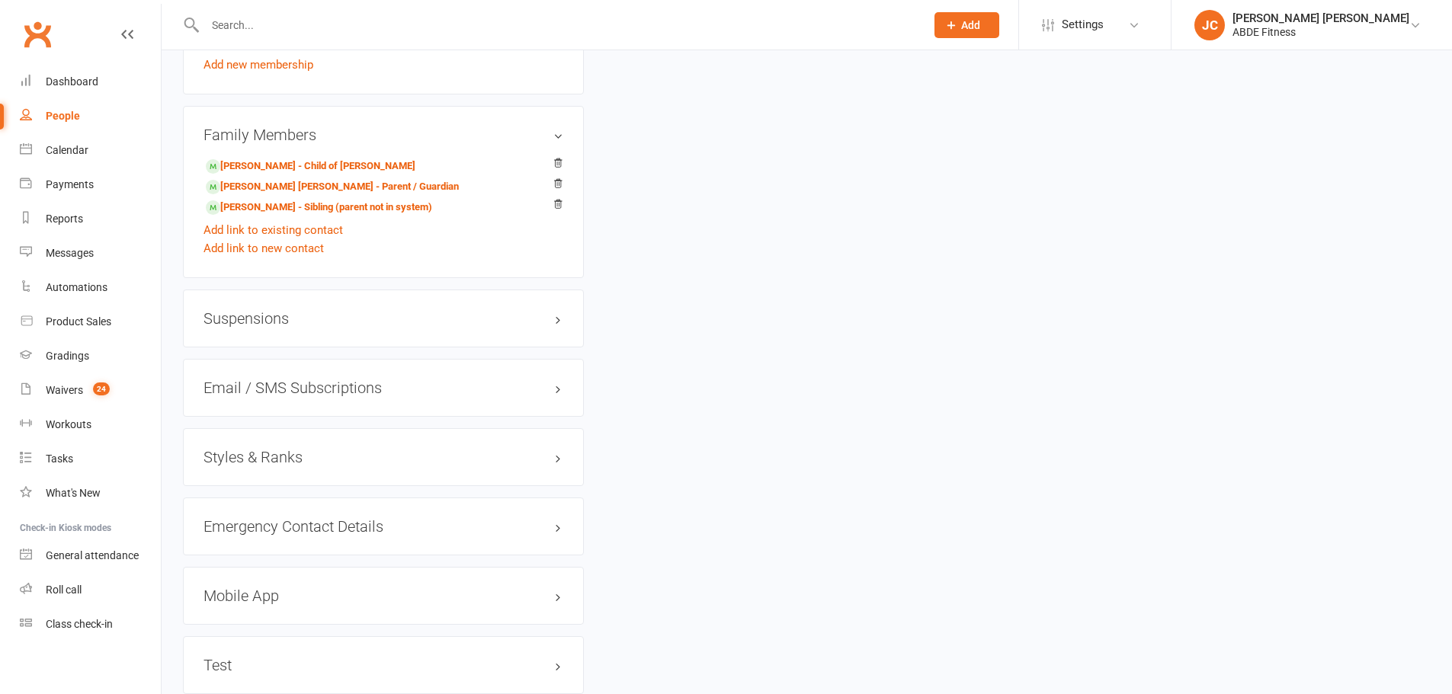
scroll to position [1275, 0]
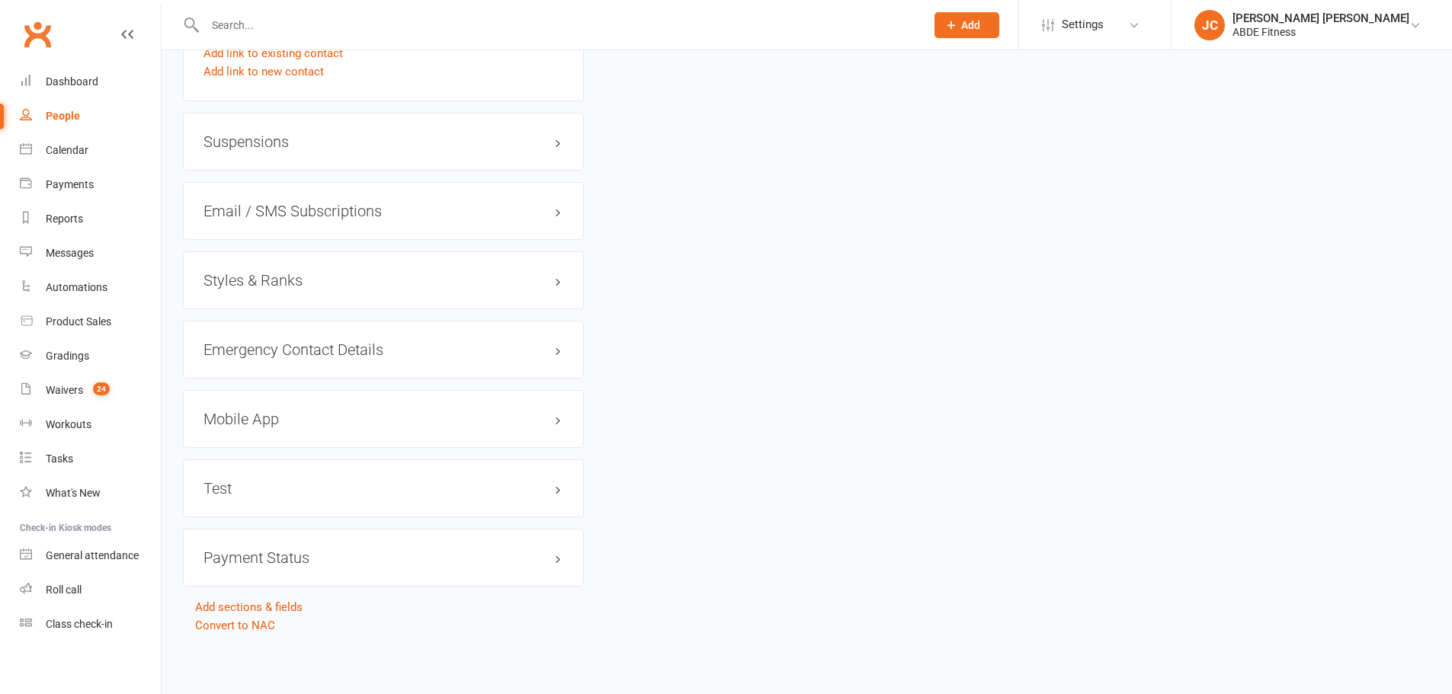
click at [472, 149] on h3 "Suspensions" at bounding box center [383, 141] width 360 height 17
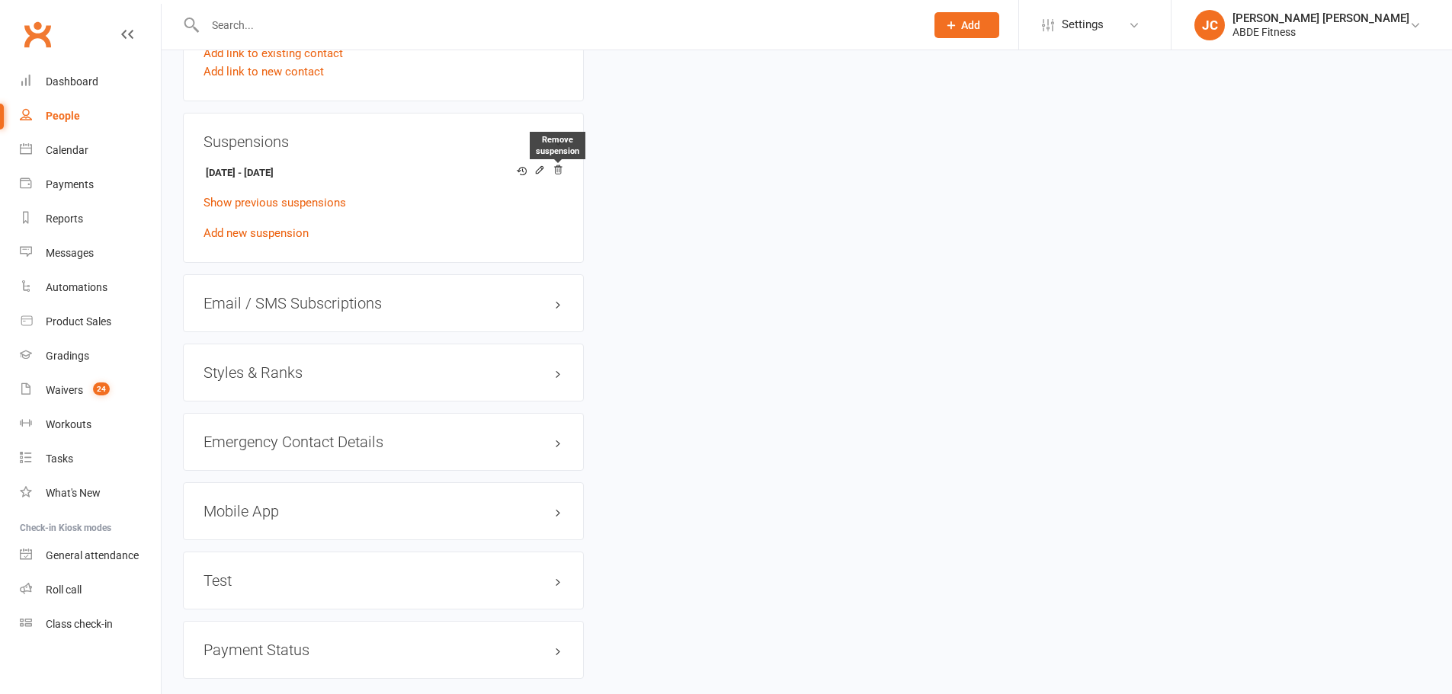
click at [554, 166] on icon at bounding box center [558, 169] width 8 height 8
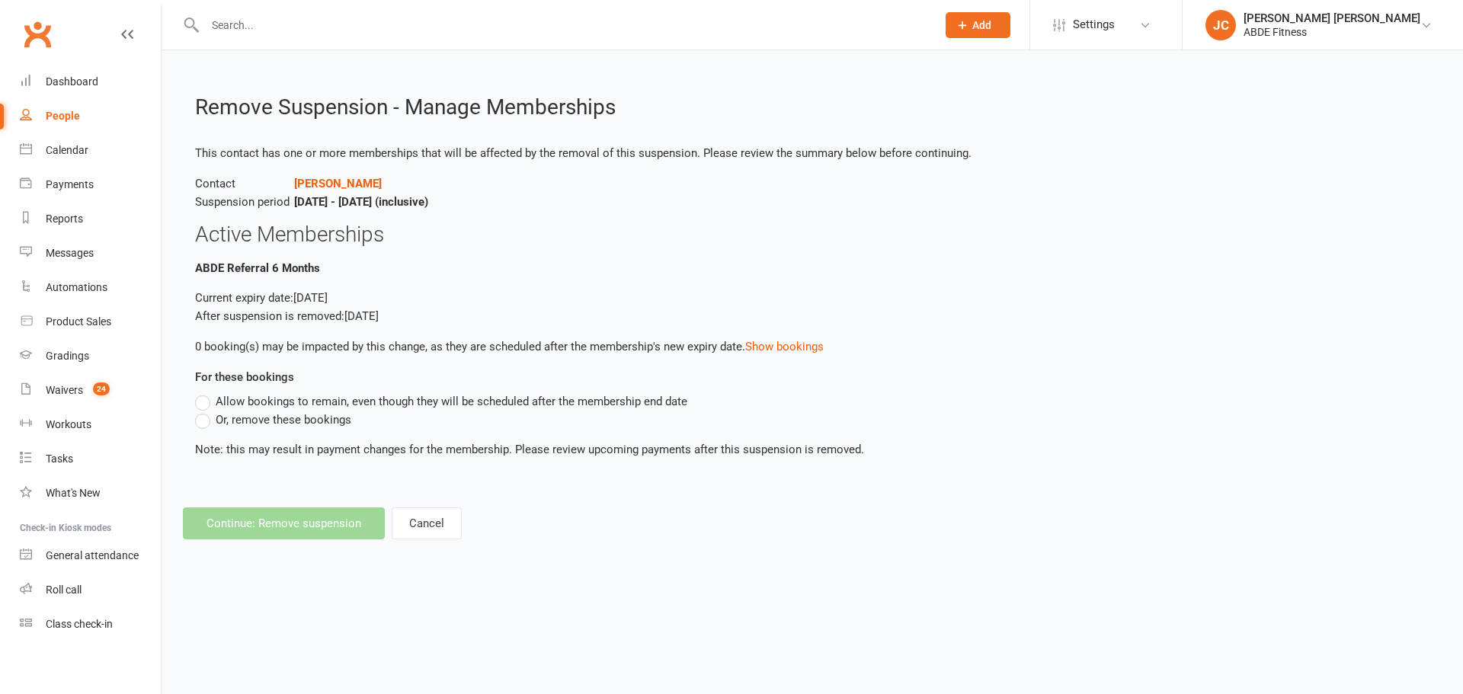
click at [228, 416] on span "Or, remove these bookings" at bounding box center [284, 419] width 136 height 16
click at [205, 411] on input "Or, remove these bookings" at bounding box center [200, 411] width 10 height 0
click at [289, 527] on button "Continue: Remove suspension" at bounding box center [284, 523] width 202 height 32
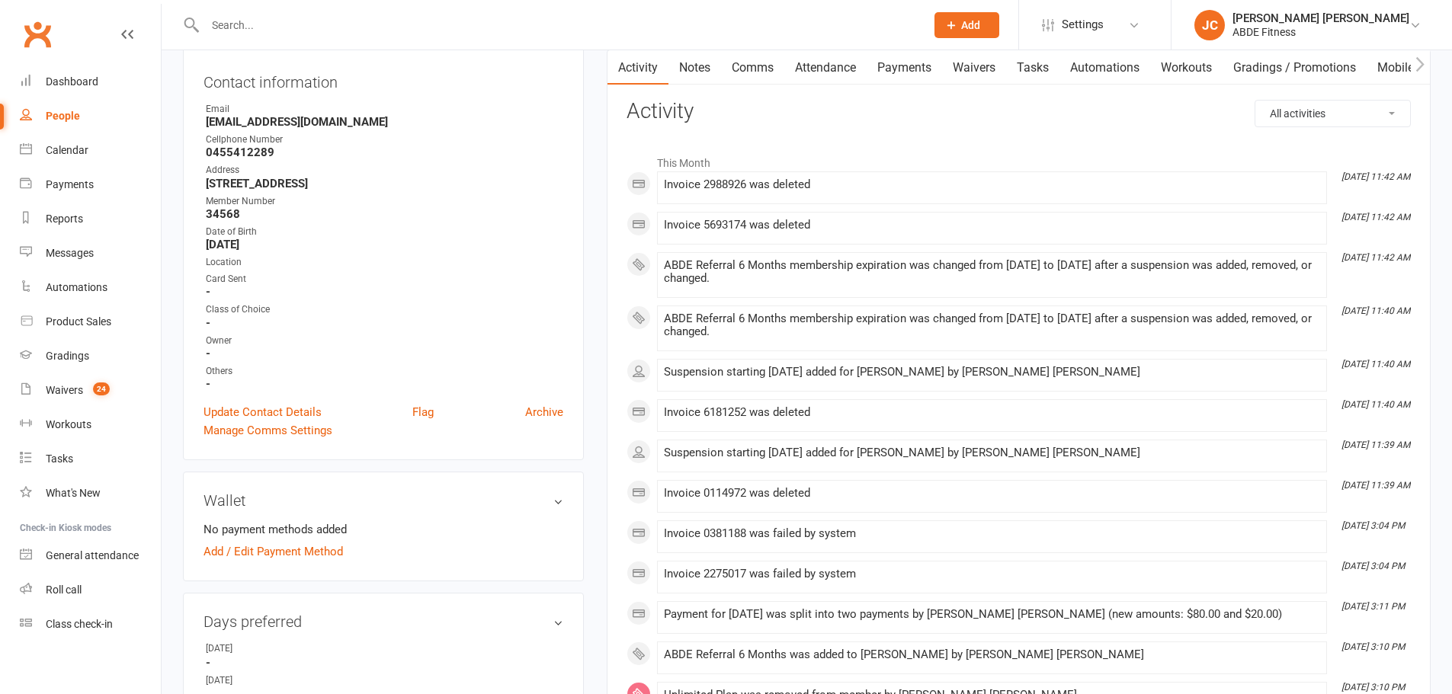
scroll to position [101, 0]
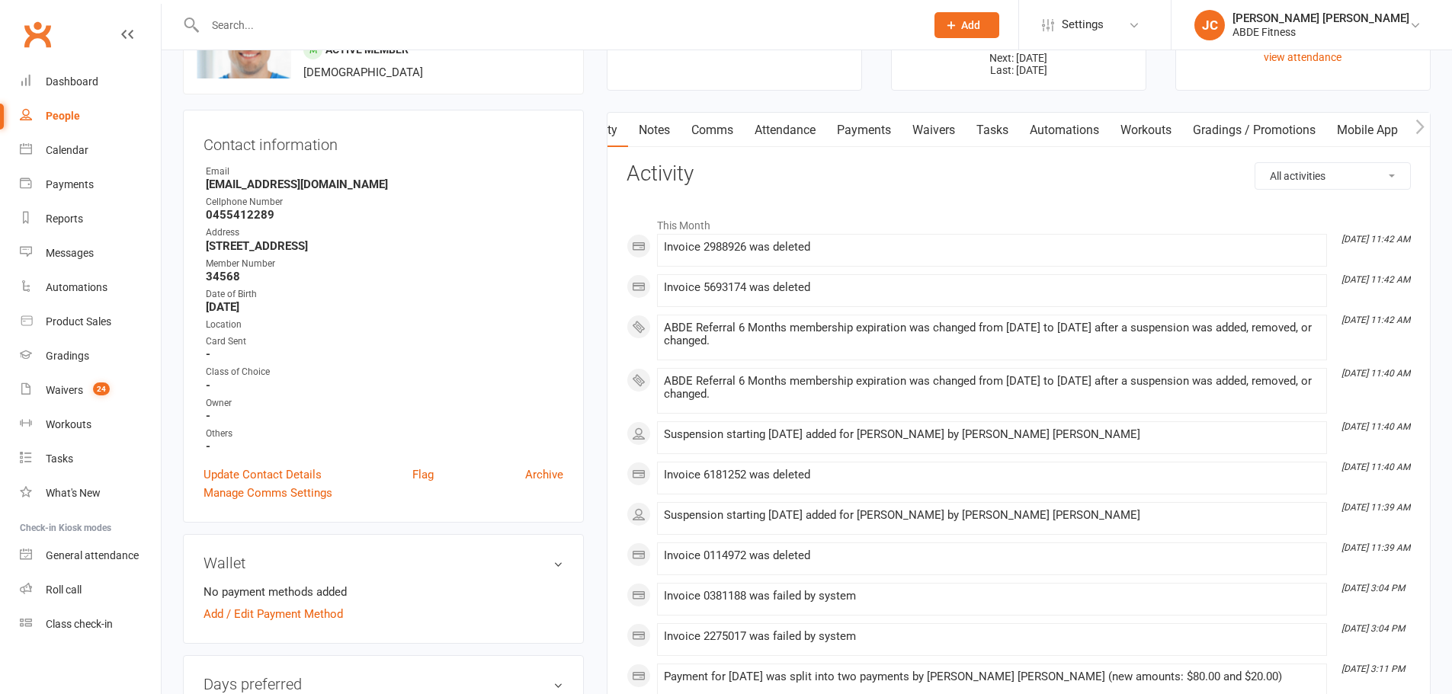
click at [891, 114] on link "Payments" at bounding box center [863, 130] width 75 height 35
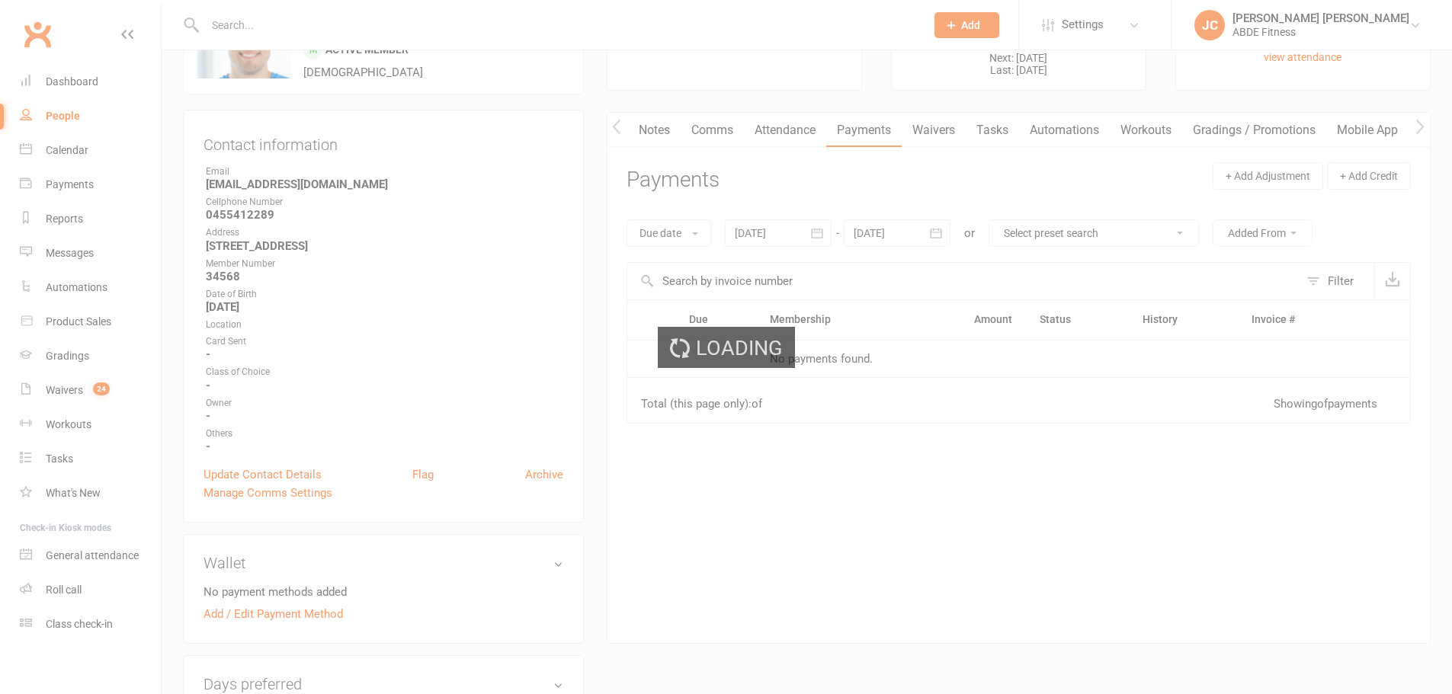
scroll to position [0, 76]
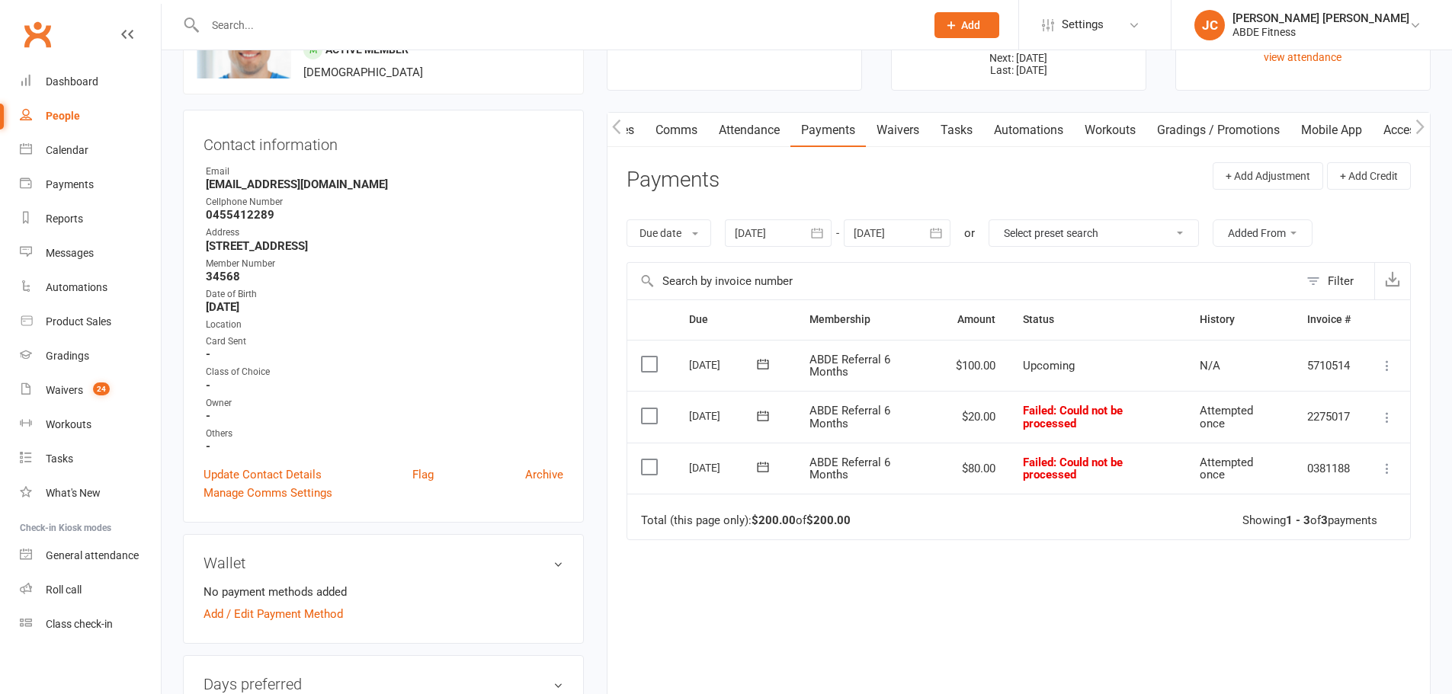
click at [939, 232] on icon "button" at bounding box center [935, 234] width 11 height 10
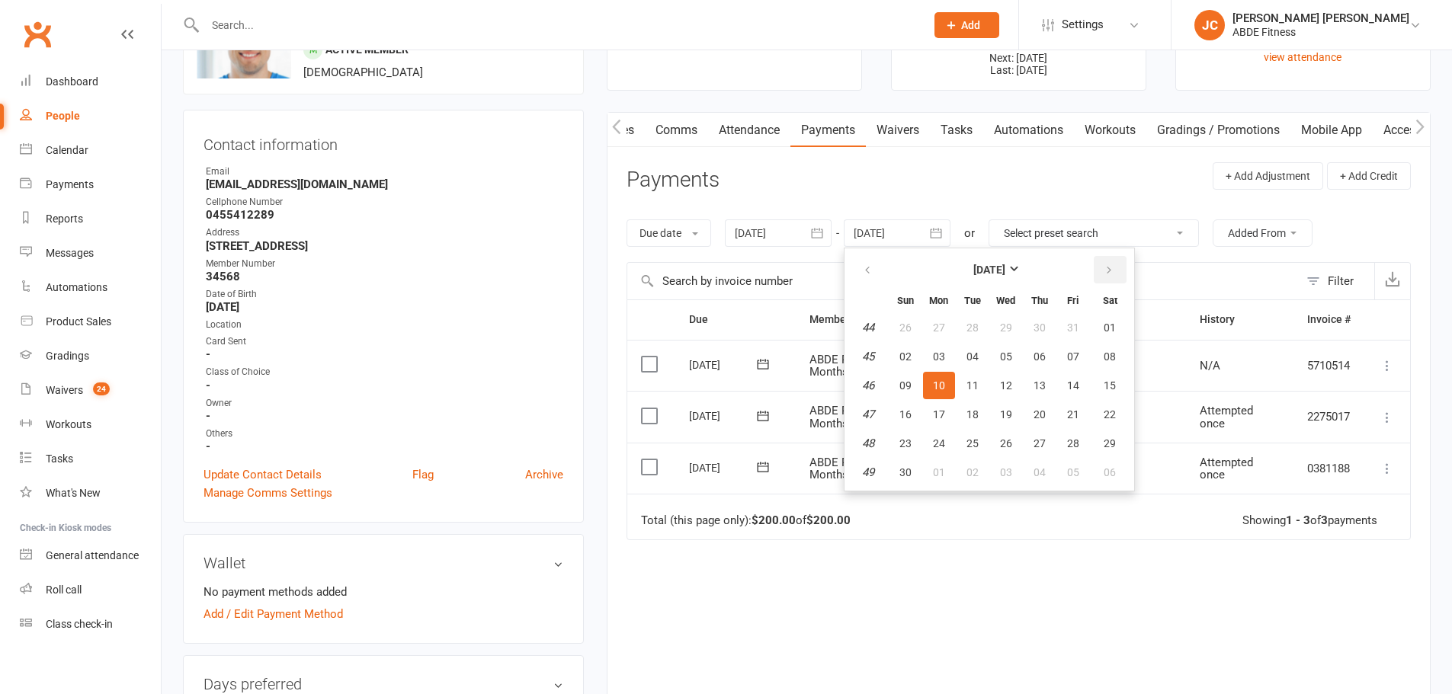
click at [1122, 268] on button "button" at bounding box center [1109, 269] width 33 height 27
click at [1107, 268] on icon "button" at bounding box center [1108, 270] width 11 height 12
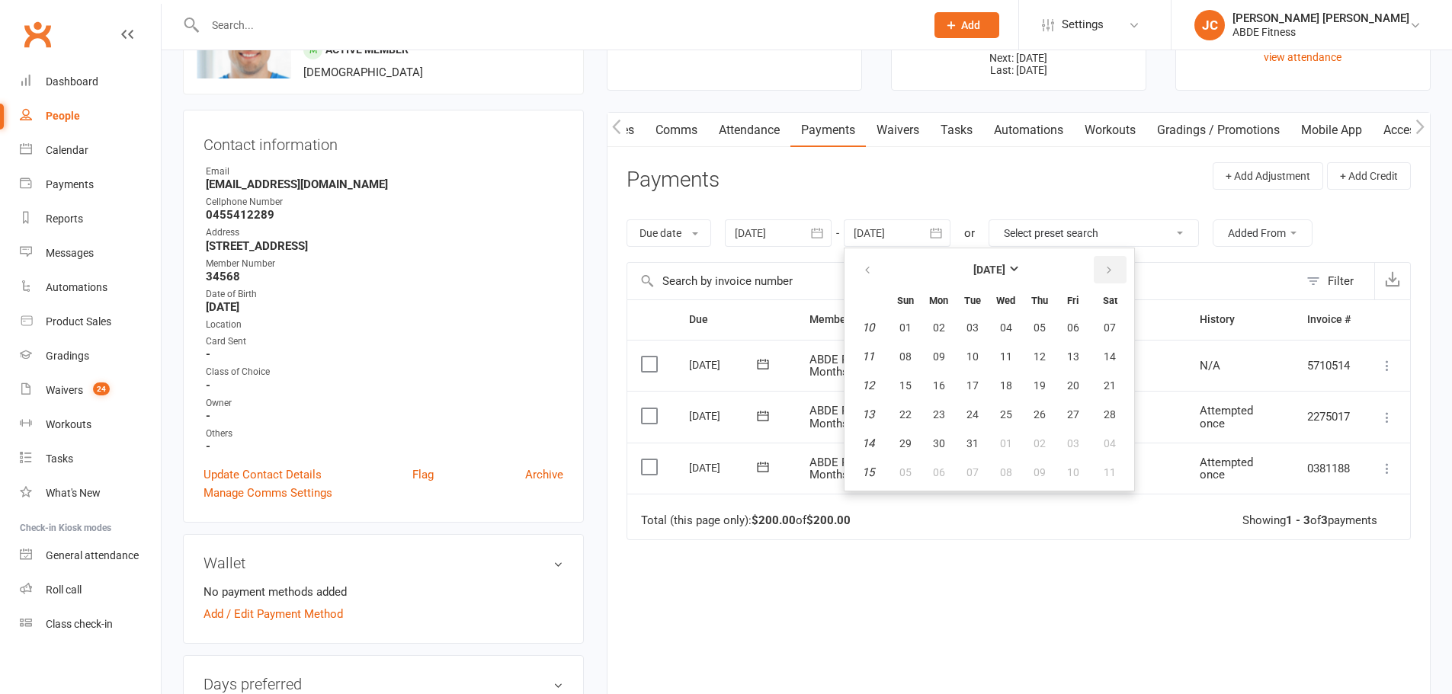
click at [1107, 268] on icon "button" at bounding box center [1108, 270] width 11 height 12
click at [1078, 440] on span "29" at bounding box center [1073, 443] width 12 height 12
type input "29 May 2026"
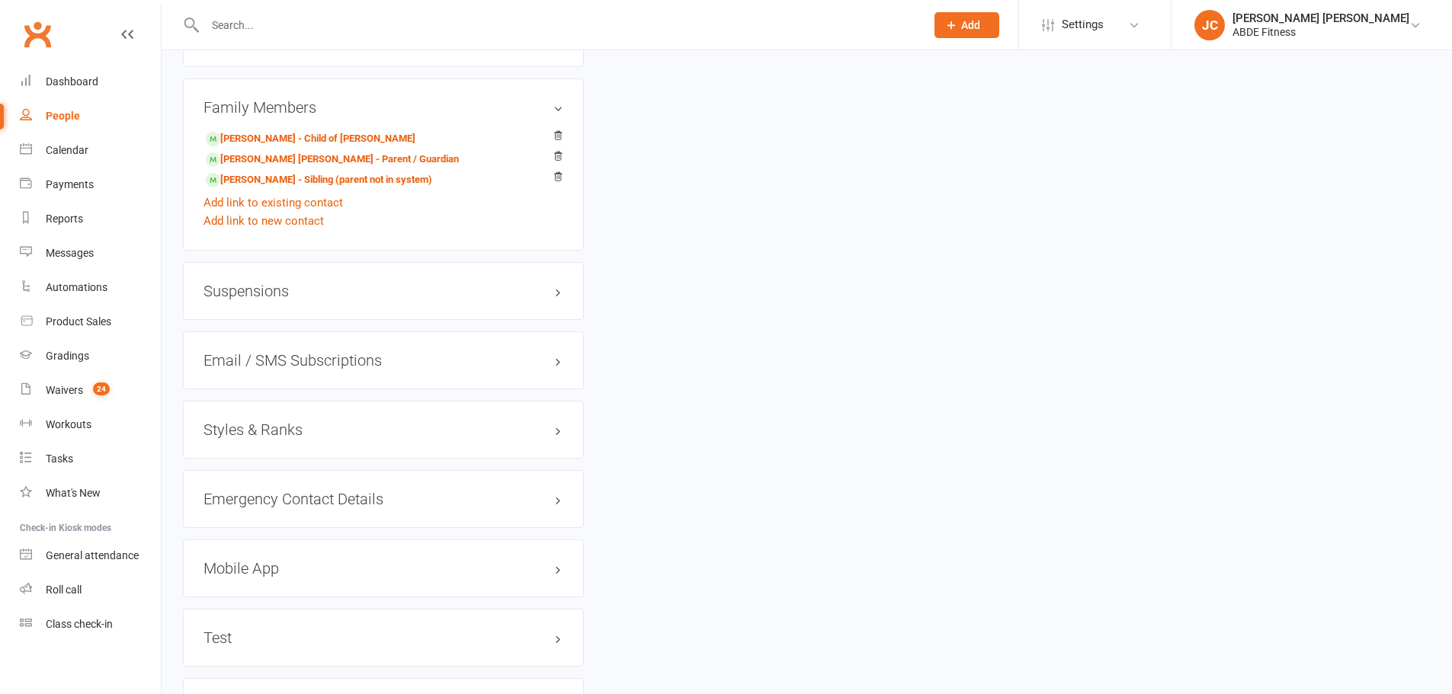
scroll to position [1168, 0]
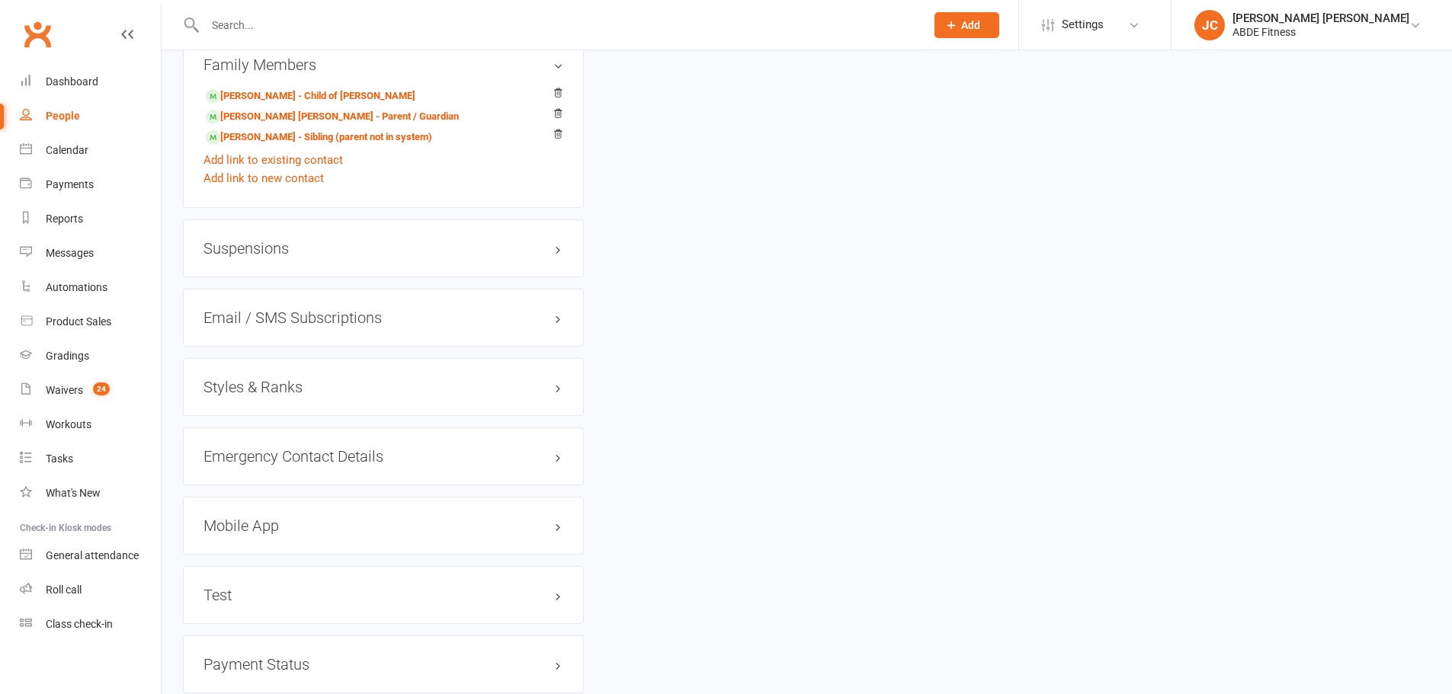
click at [491, 250] on h3 "Suspensions" at bounding box center [383, 248] width 360 height 17
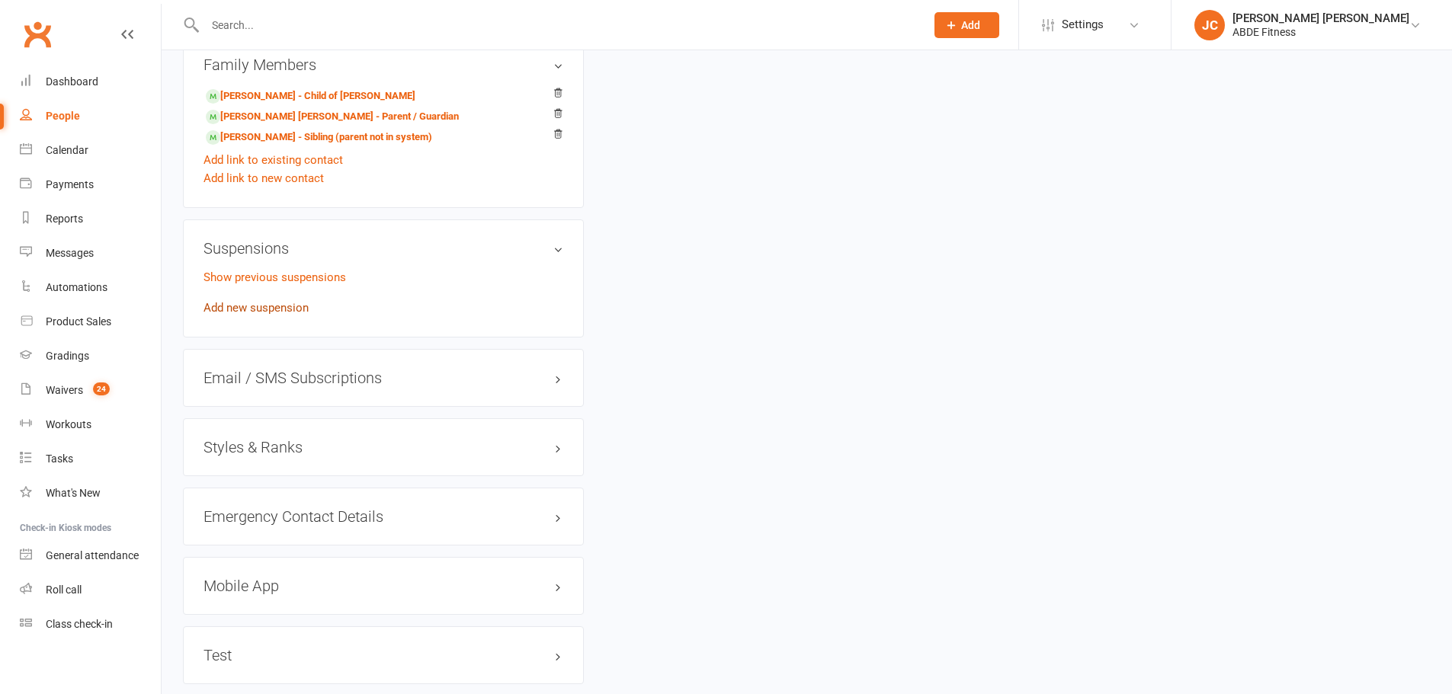
click at [274, 303] on link "Add new suspension" at bounding box center [255, 308] width 105 height 14
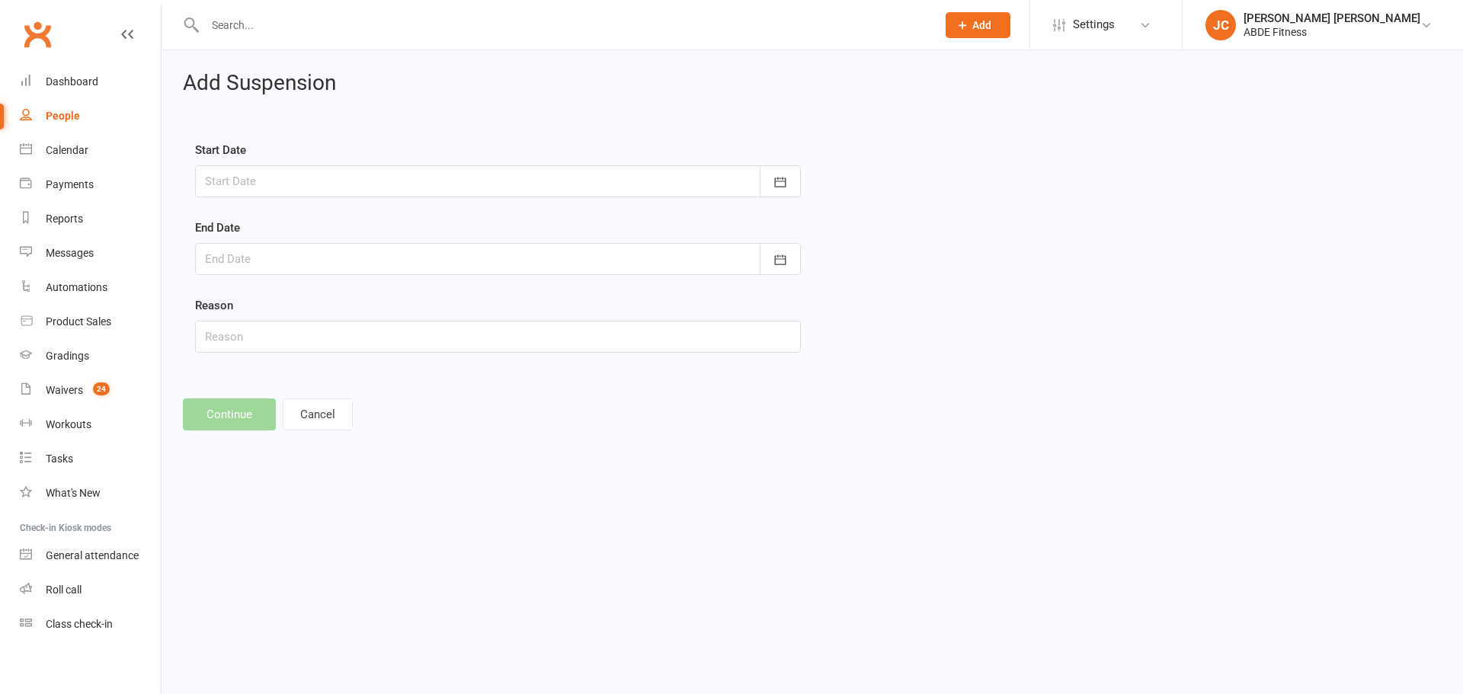
click at [470, 171] on div at bounding box center [498, 181] width 606 height 32
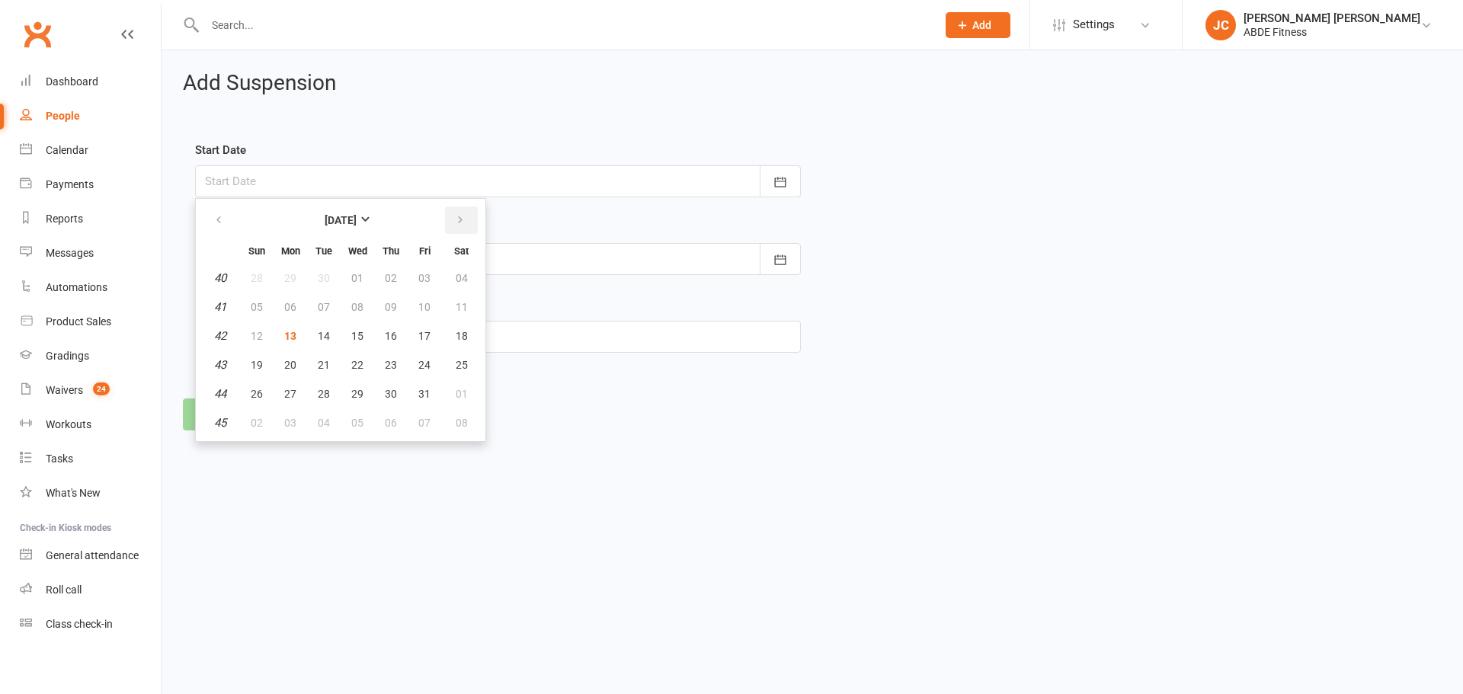
click at [458, 229] on button "button" at bounding box center [461, 219] width 33 height 27
click at [222, 214] on icon "button" at bounding box center [218, 220] width 11 height 12
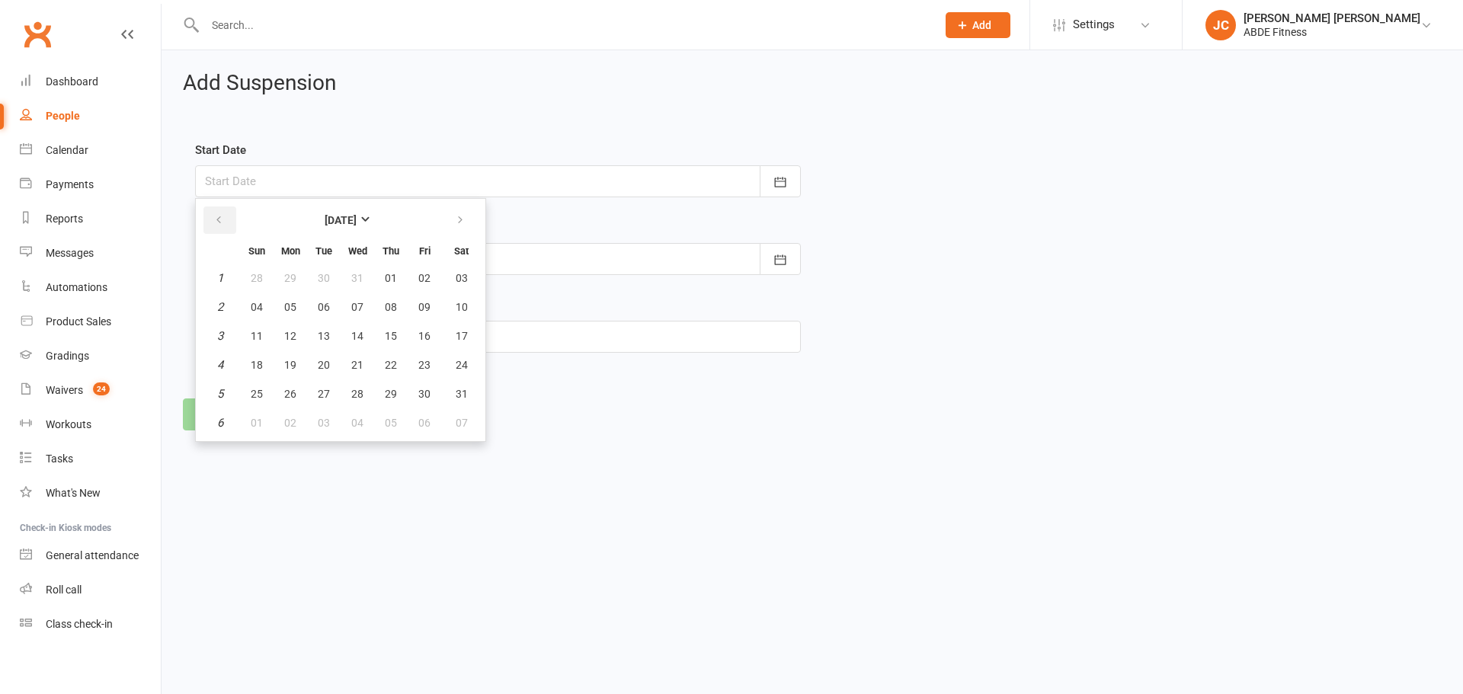
click at [222, 214] on icon "button" at bounding box center [218, 220] width 11 height 12
click at [284, 274] on span "01" at bounding box center [290, 278] width 12 height 12
type input "[DATE]"
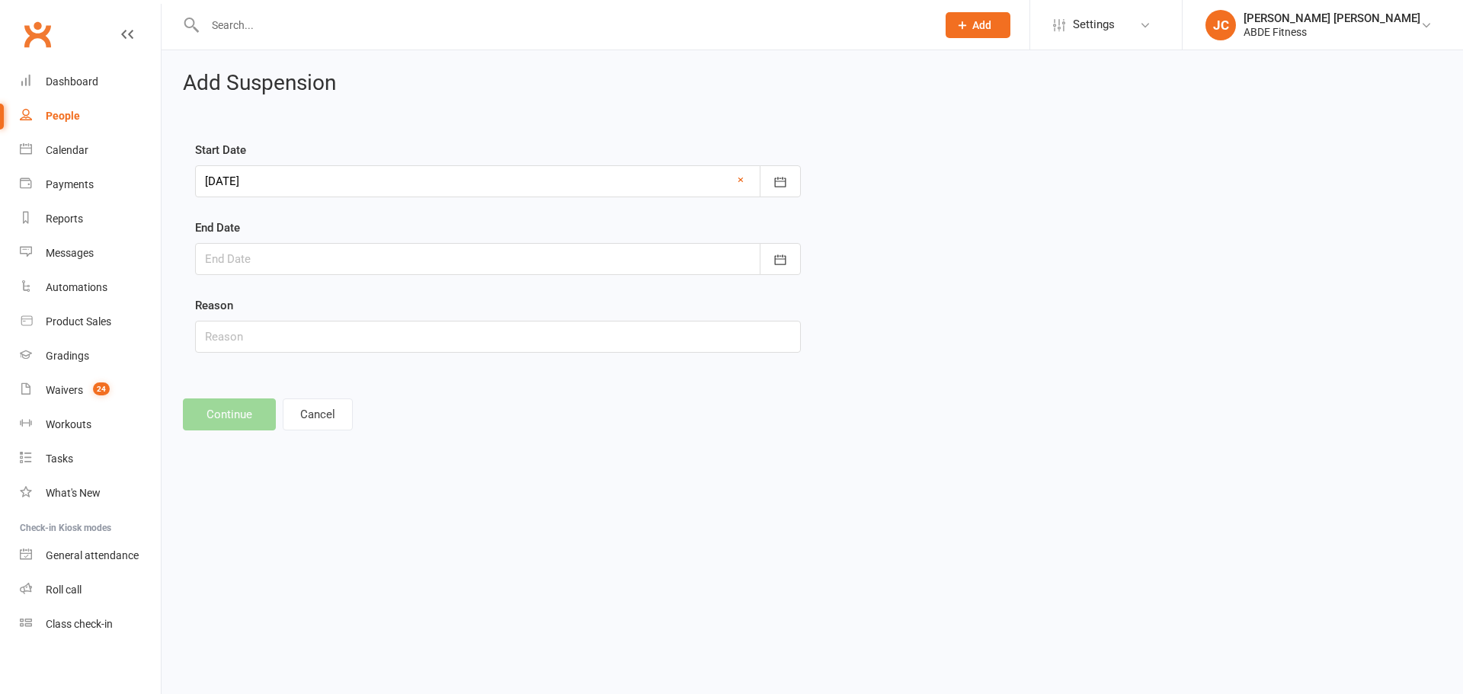
click at [379, 259] on div at bounding box center [498, 259] width 606 height 32
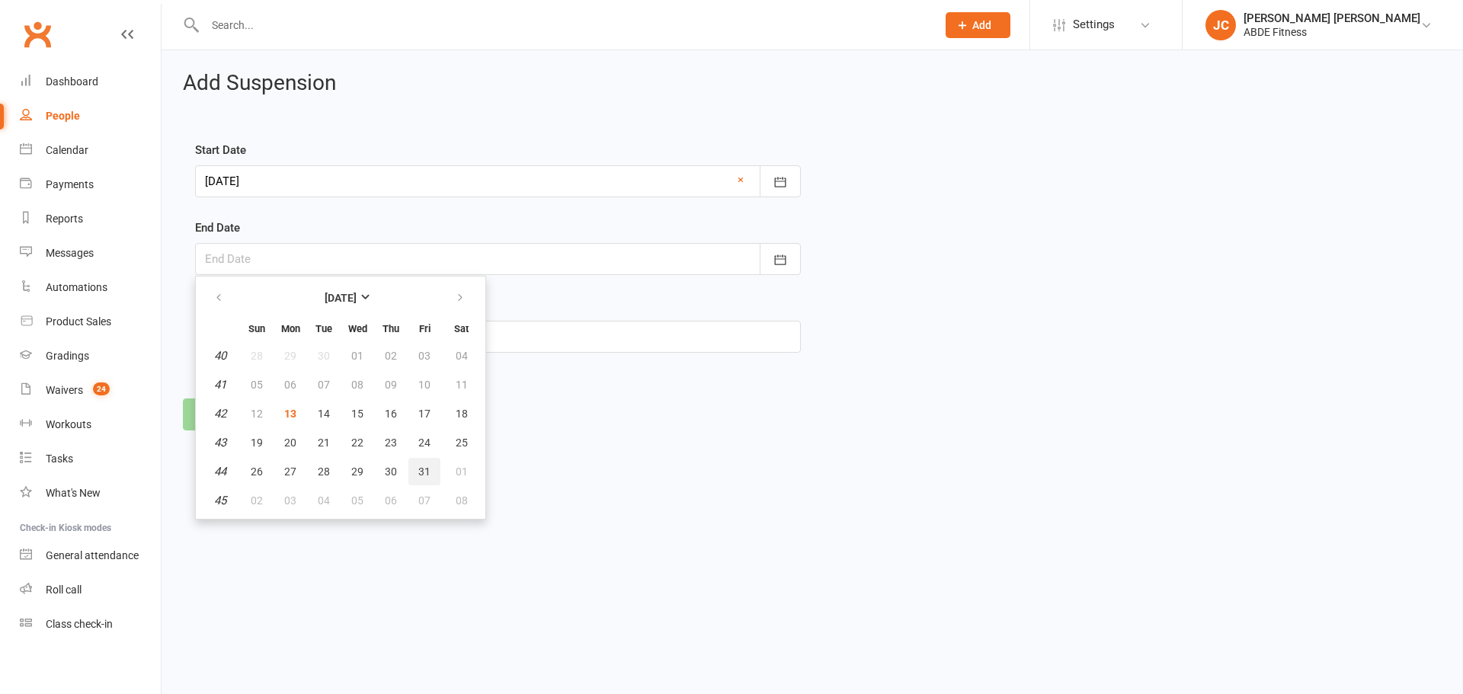
click at [431, 470] on button "31" at bounding box center [424, 471] width 32 height 27
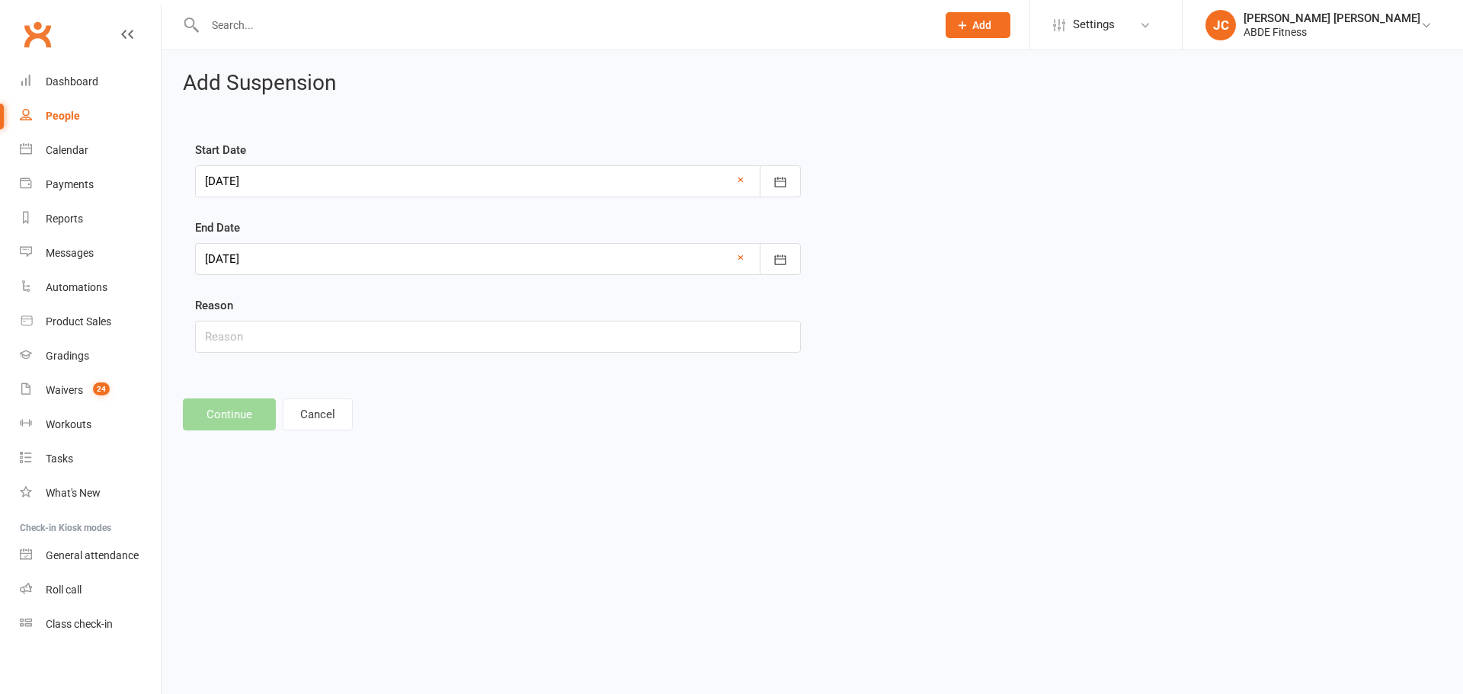
click at [405, 257] on div at bounding box center [498, 259] width 606 height 32
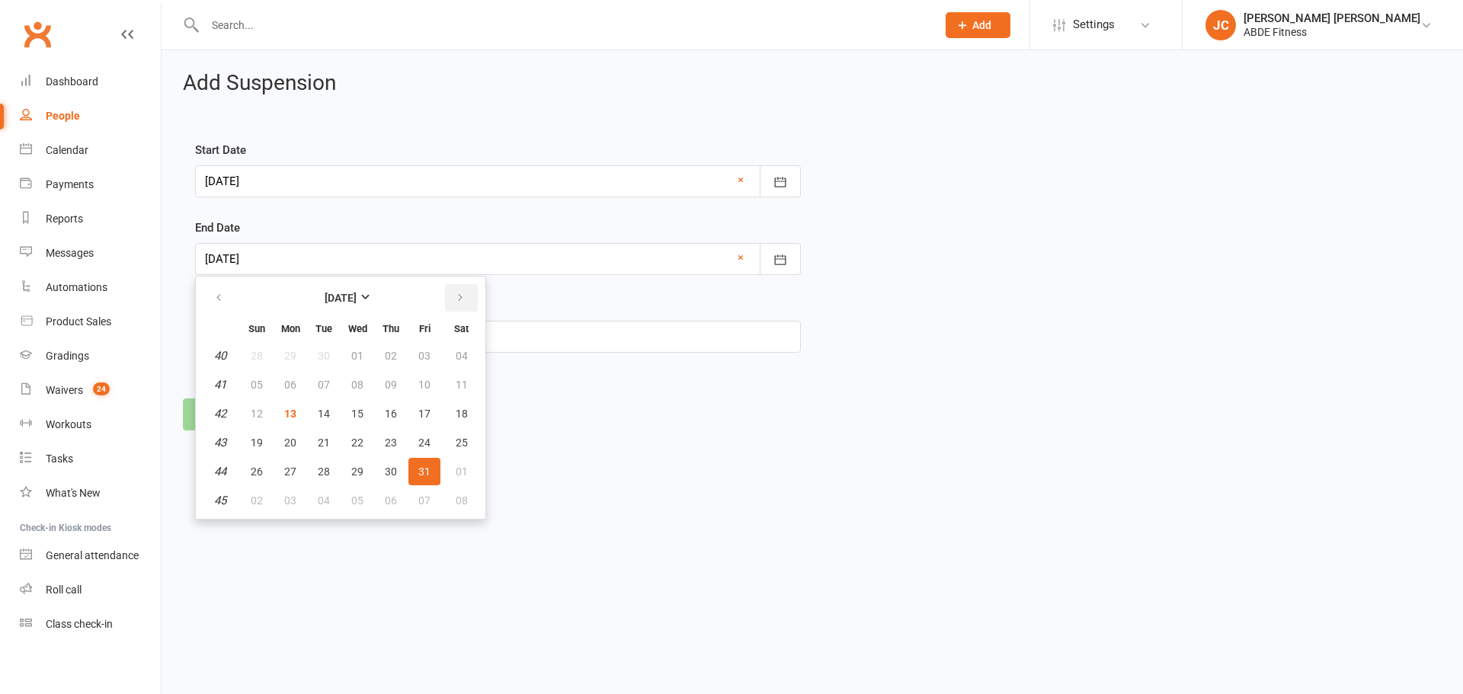
click at [455, 293] on icon "button" at bounding box center [460, 298] width 11 height 12
click at [349, 462] on button "31" at bounding box center [357, 471] width 32 height 27
type input "31 Dec 2025"
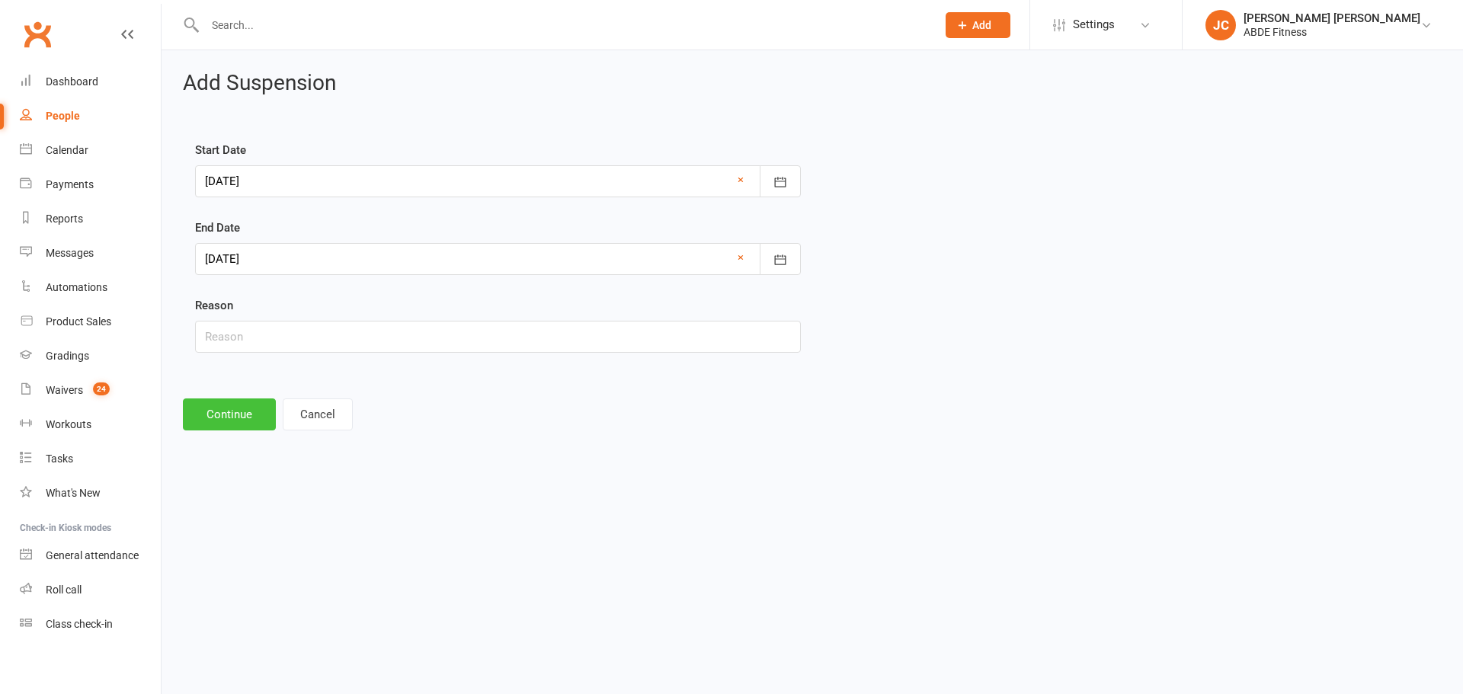
click at [250, 418] on button "Continue" at bounding box center [229, 414] width 93 height 32
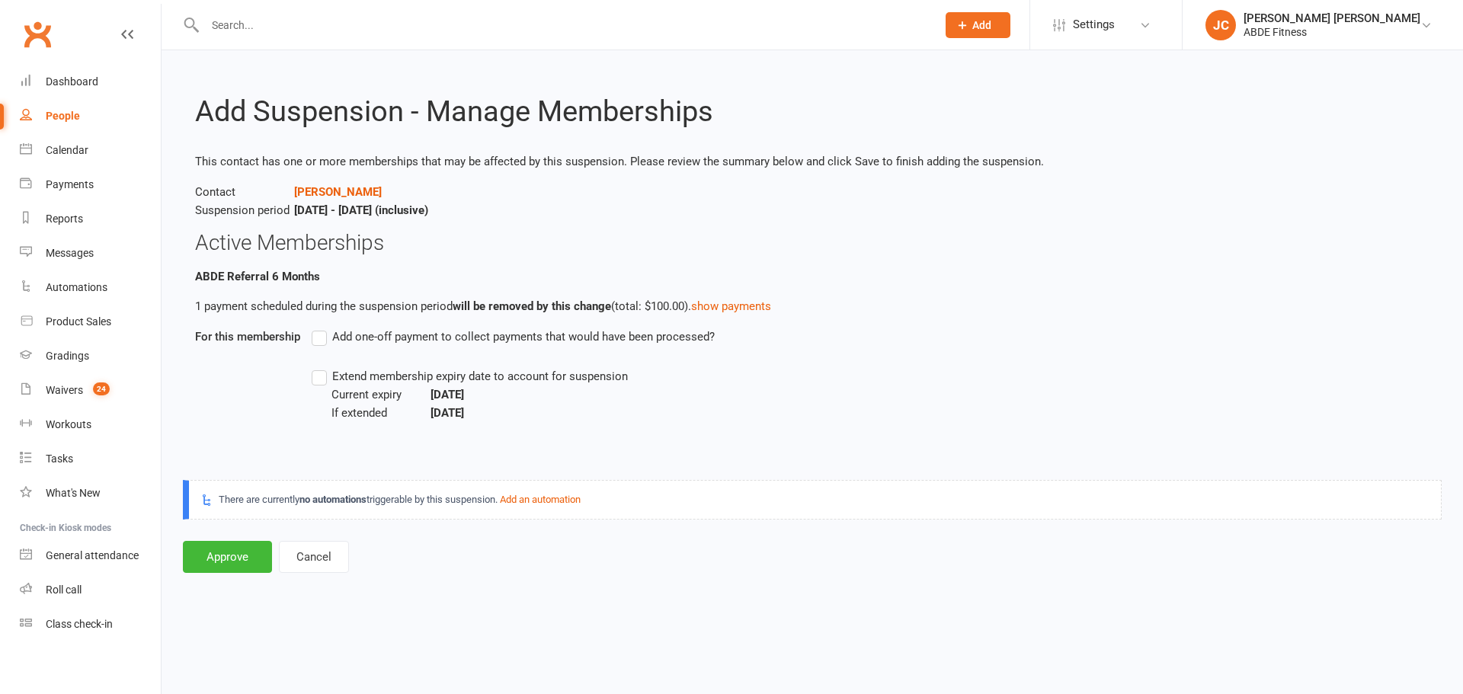
click at [316, 341] on label "Add one-off payment to collect payments that would have been processed?" at bounding box center [513, 337] width 403 height 18
click at [316, 328] on input "Add one-off payment to collect payments that would have been processed?" at bounding box center [317, 328] width 10 height 0
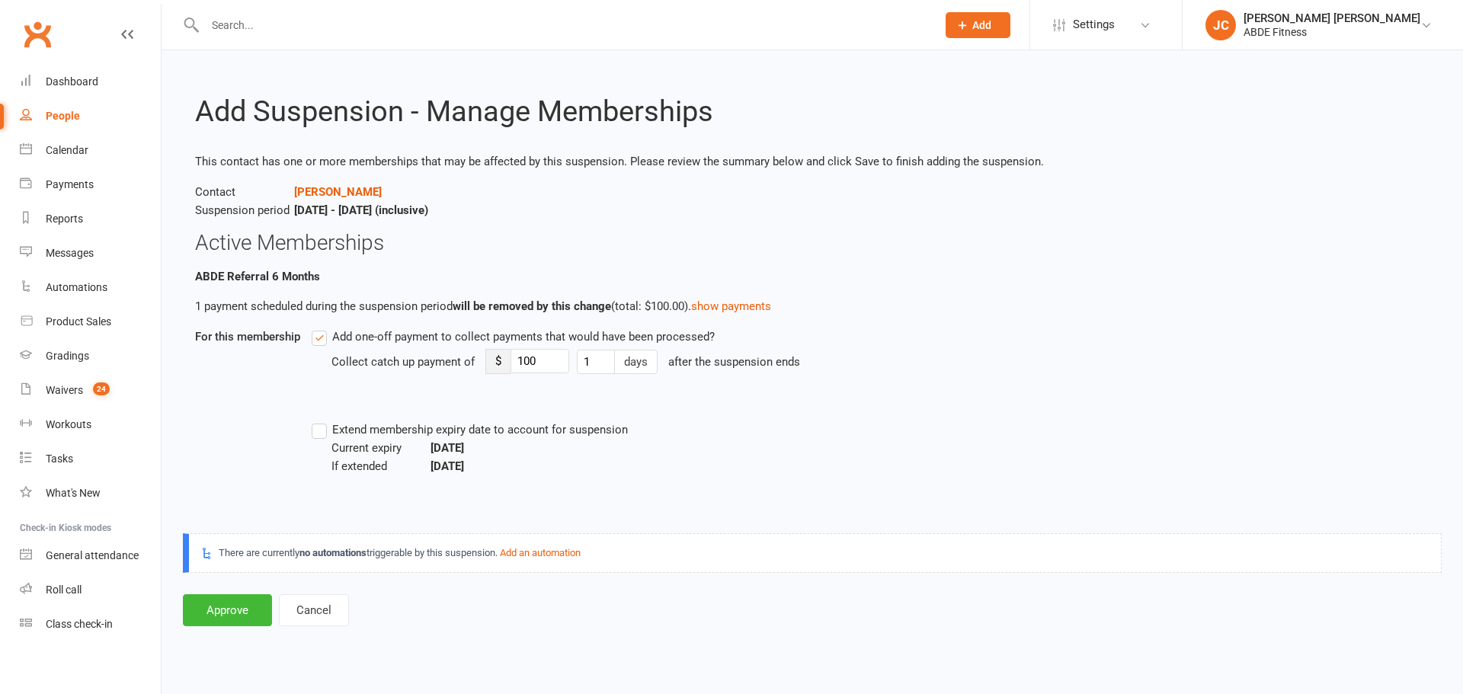
click at [316, 341] on label "Add one-off payment to collect payments that would have been processed?" at bounding box center [513, 337] width 403 height 18
click at [316, 328] on input "Add one-off payment to collect payments that would have been processed?" at bounding box center [317, 328] width 10 height 0
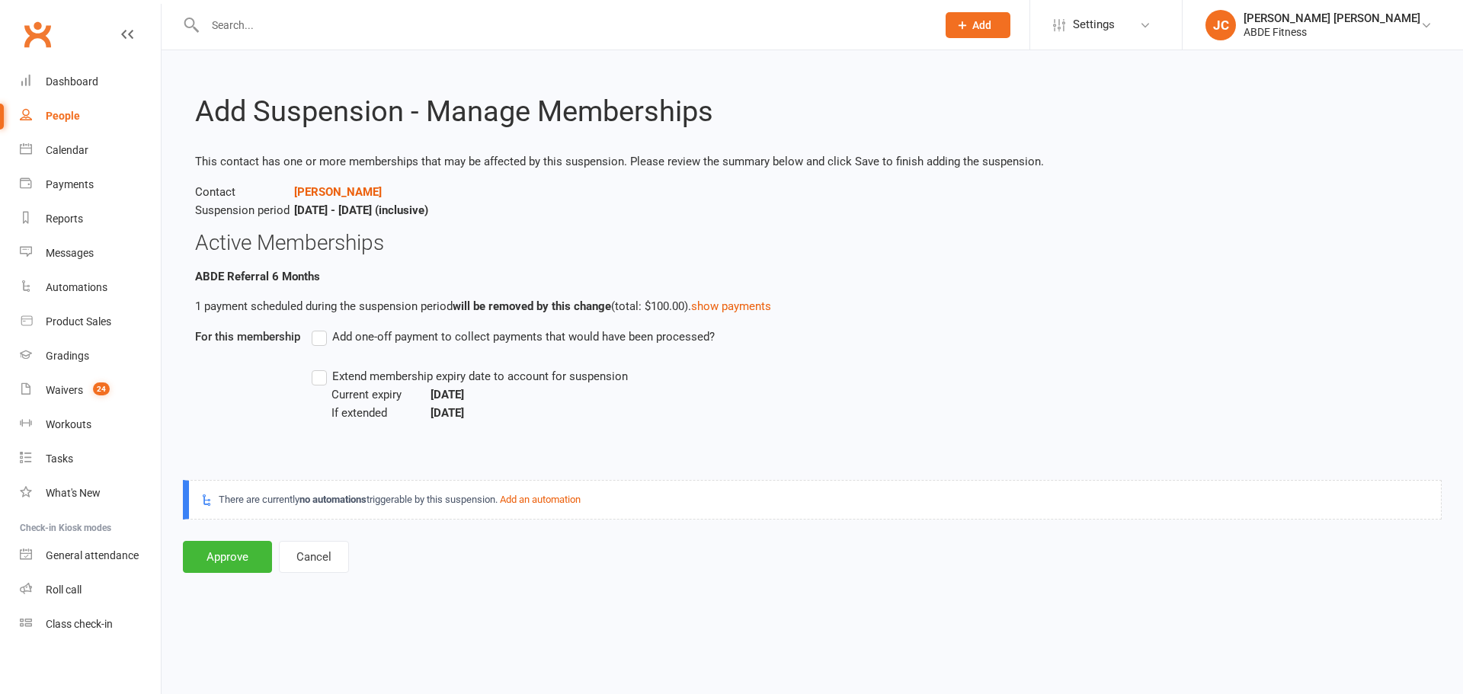
click at [318, 338] on label "Add one-off payment to collect payments that would have been processed?" at bounding box center [513, 337] width 403 height 18
click at [318, 328] on input "Add one-off payment to collect payments that would have been processed?" at bounding box center [317, 328] width 10 height 0
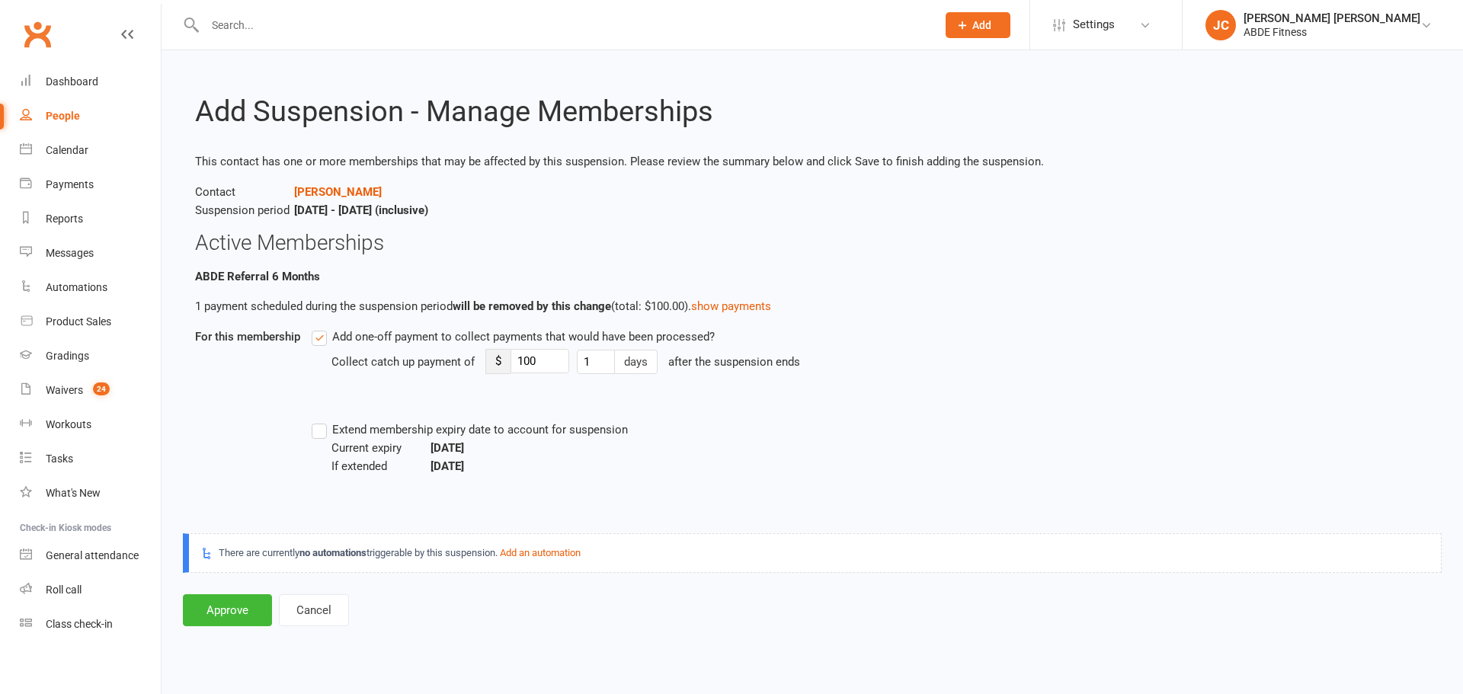
click at [946, 421] on div "Extend membership expiry date to account for suspension Current expiry Apr 7, 2…" at bounding box center [712, 448] width 800 height 55
click at [744, 308] on link "show payments" at bounding box center [731, 306] width 80 height 14
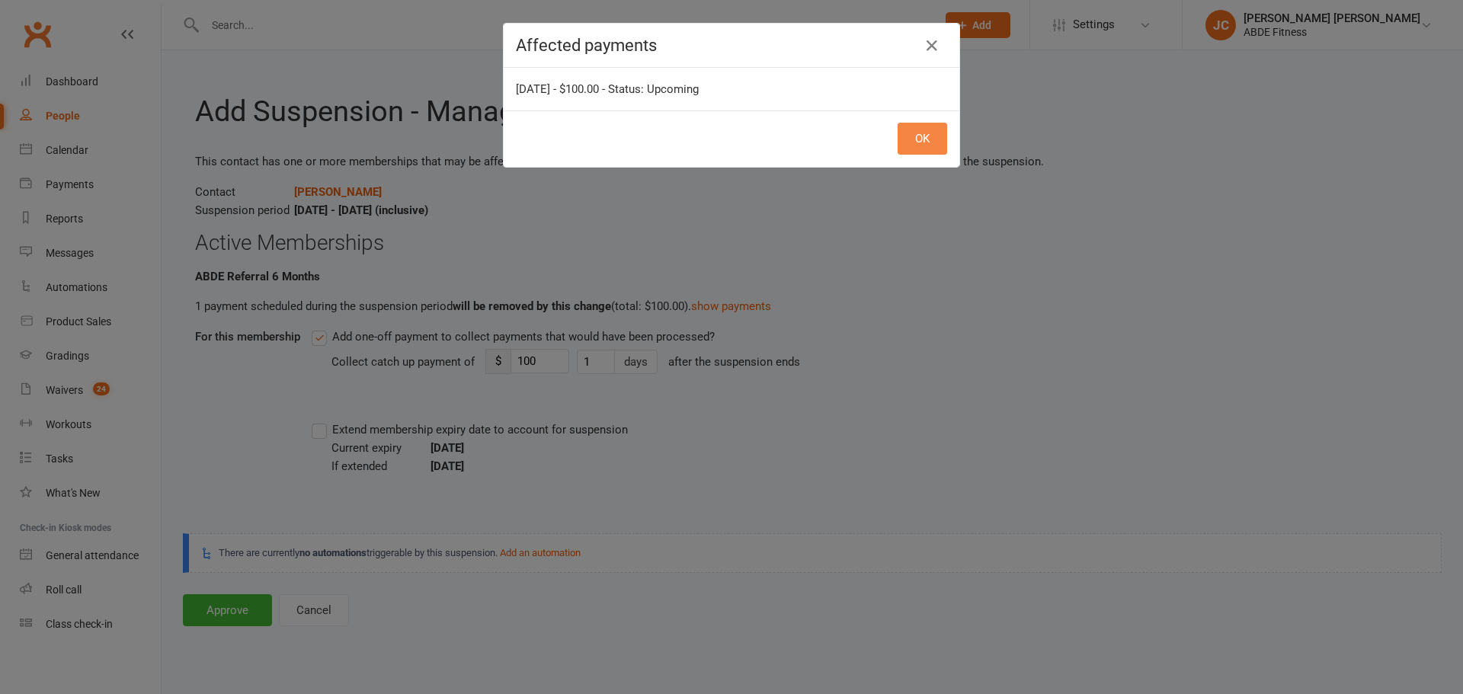
click at [921, 144] on button "OK" at bounding box center [923, 139] width 50 height 32
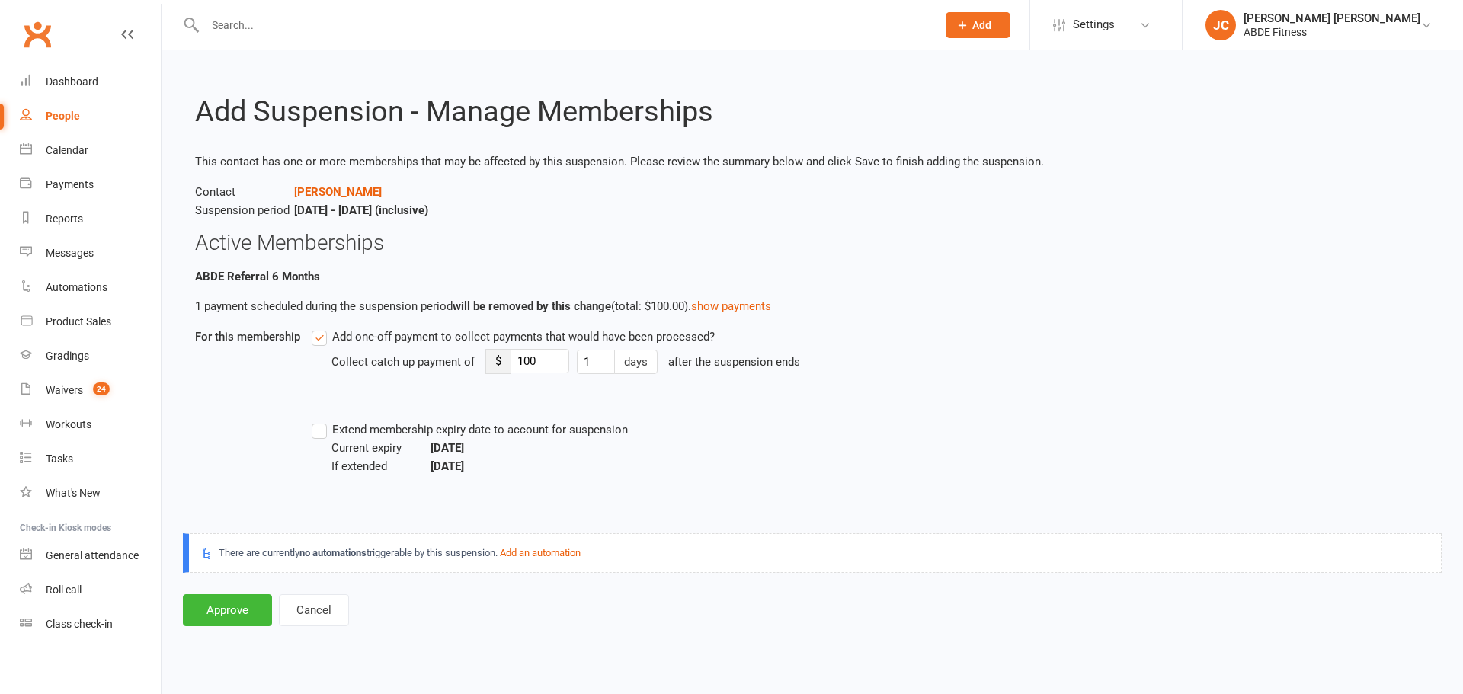
click at [322, 431] on label "Extend membership expiry date to account for suspension" at bounding box center [470, 430] width 316 height 18
click at [322, 421] on input "Extend membership expiry date to account for suspension" at bounding box center [317, 421] width 10 height 0
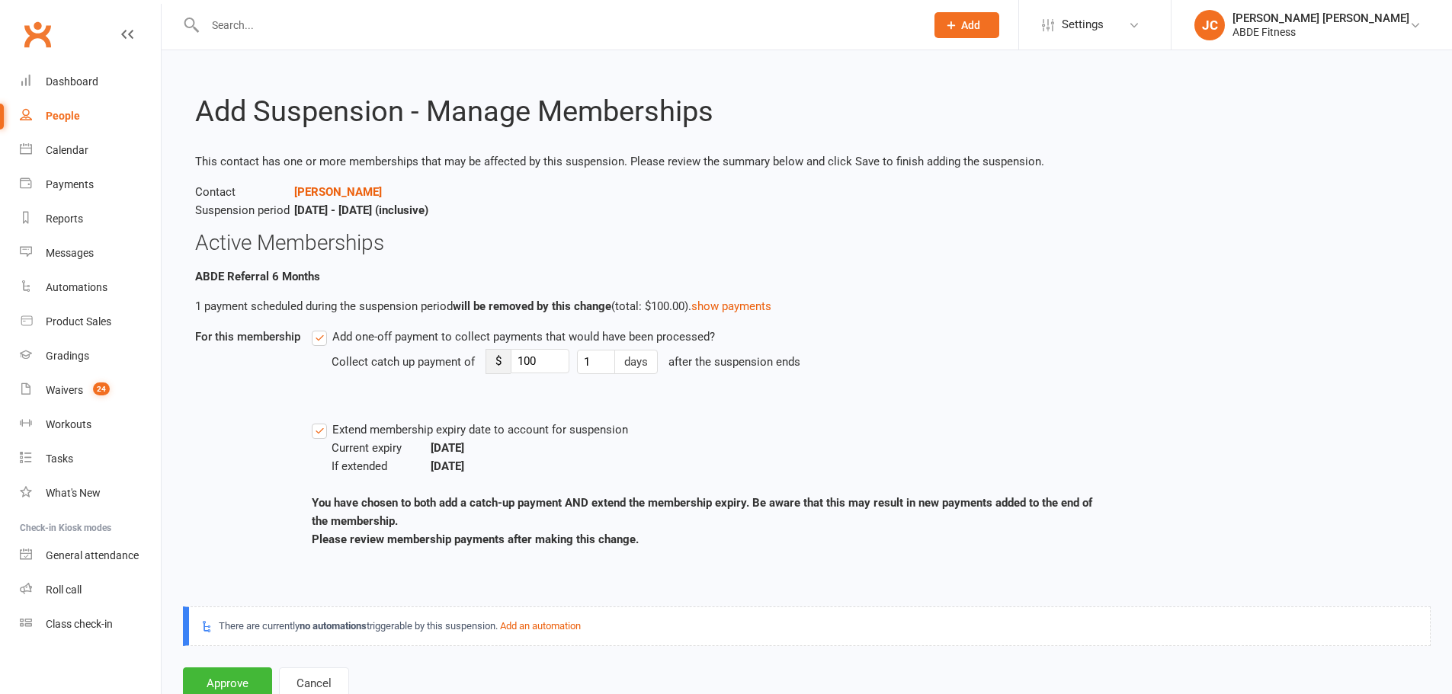
click at [319, 338] on label "Add one-off payment to collect payments that would have been processed?" at bounding box center [513, 337] width 403 height 18
click at [319, 328] on input "Add one-off payment to collect payments that would have been processed?" at bounding box center [317, 328] width 10 height 0
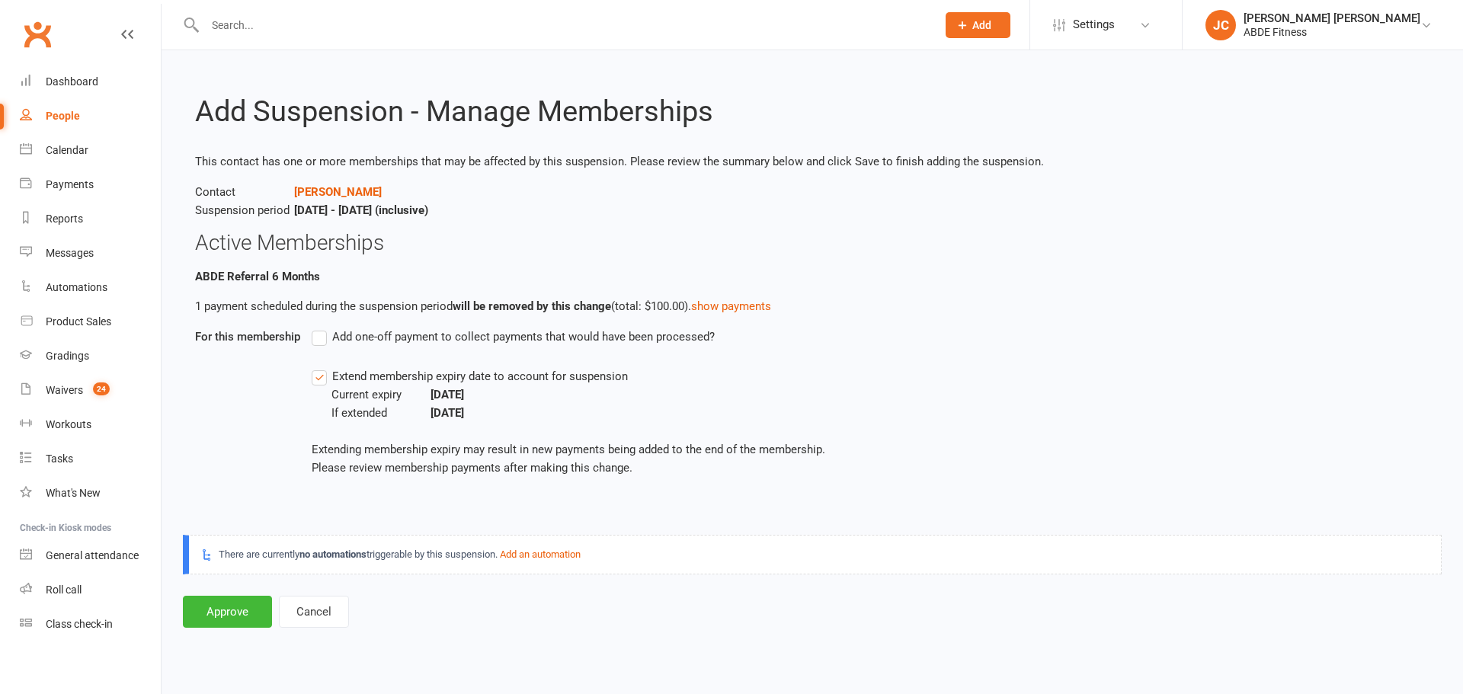
click at [319, 338] on label "Add one-off payment to collect payments that would have been processed?" at bounding box center [513, 337] width 403 height 18
click at [319, 328] on input "Add one-off payment to collect payments that would have been processed?" at bounding box center [317, 328] width 10 height 0
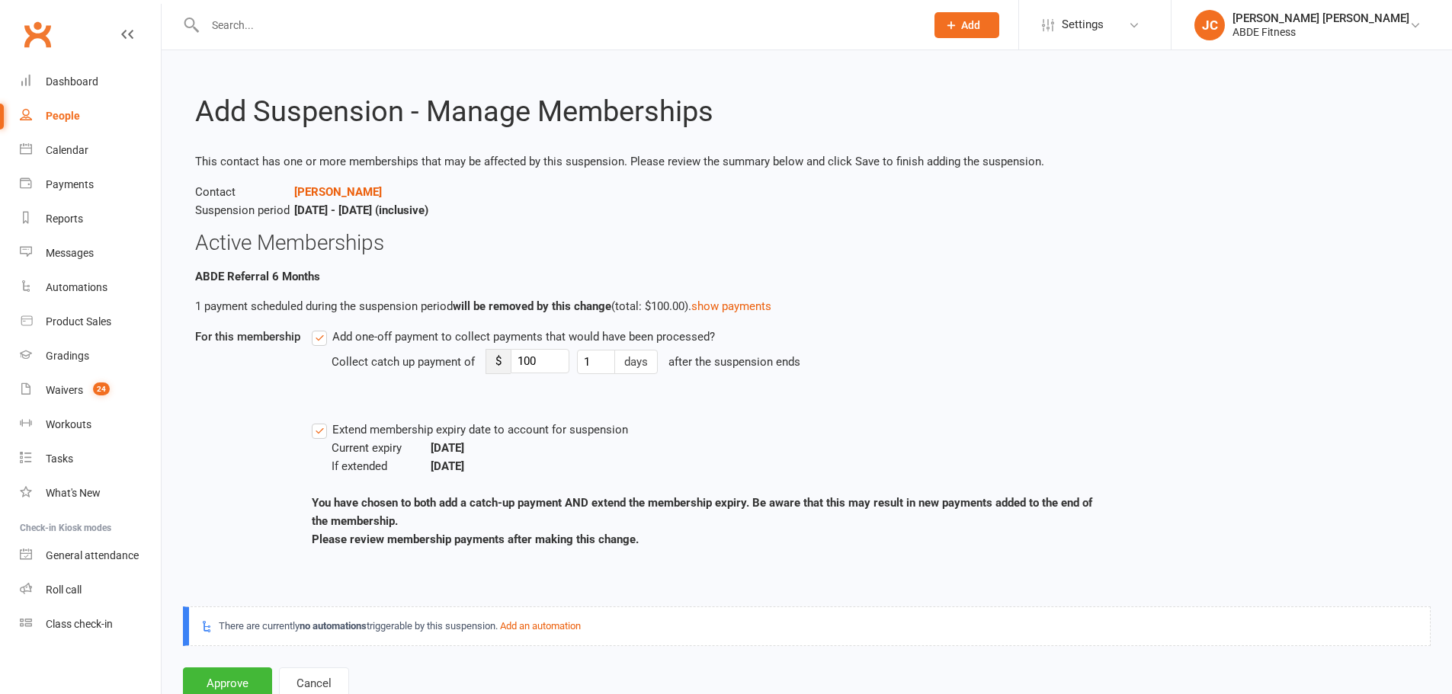
click at [316, 341] on label "Add one-off payment to collect payments that would have been processed?" at bounding box center [513, 337] width 403 height 18
click at [316, 328] on input "Add one-off payment to collect payments that would have been processed?" at bounding box center [317, 328] width 10 height 0
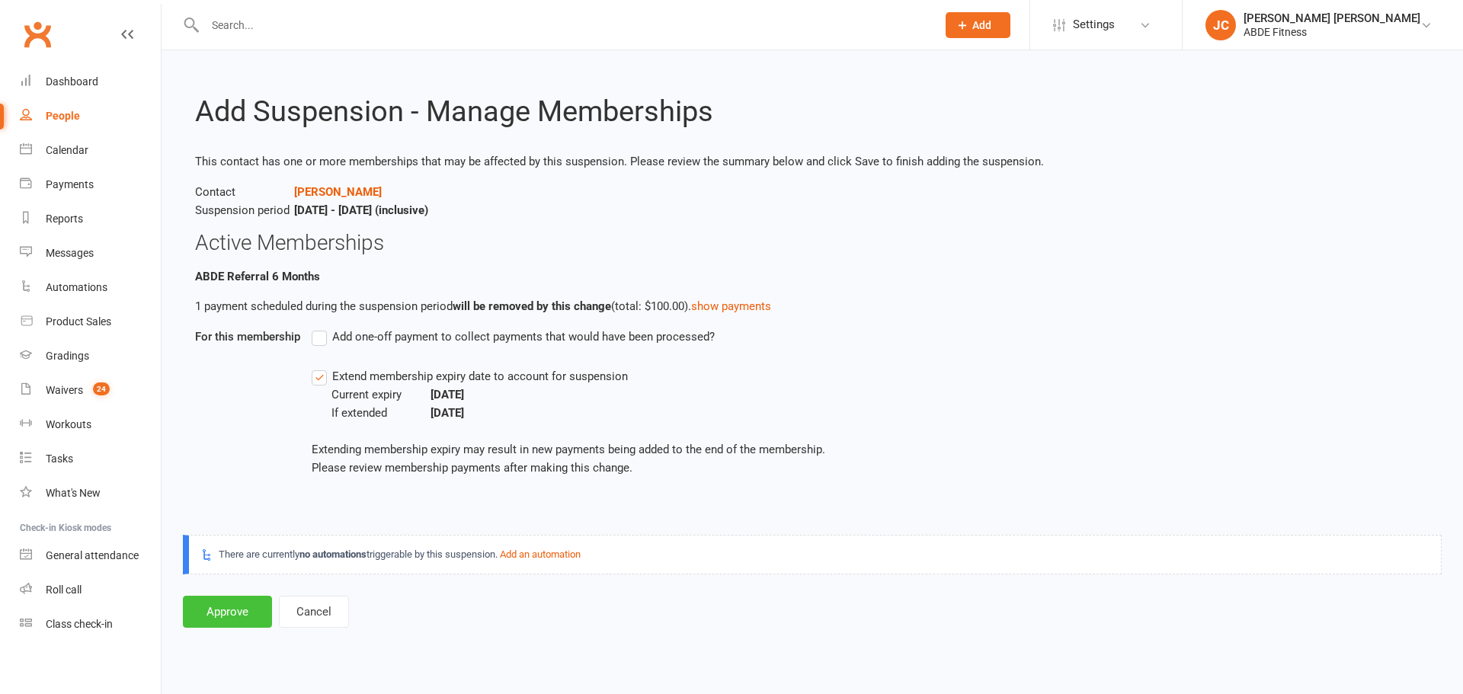
click at [243, 606] on button "Approve" at bounding box center [227, 612] width 89 height 32
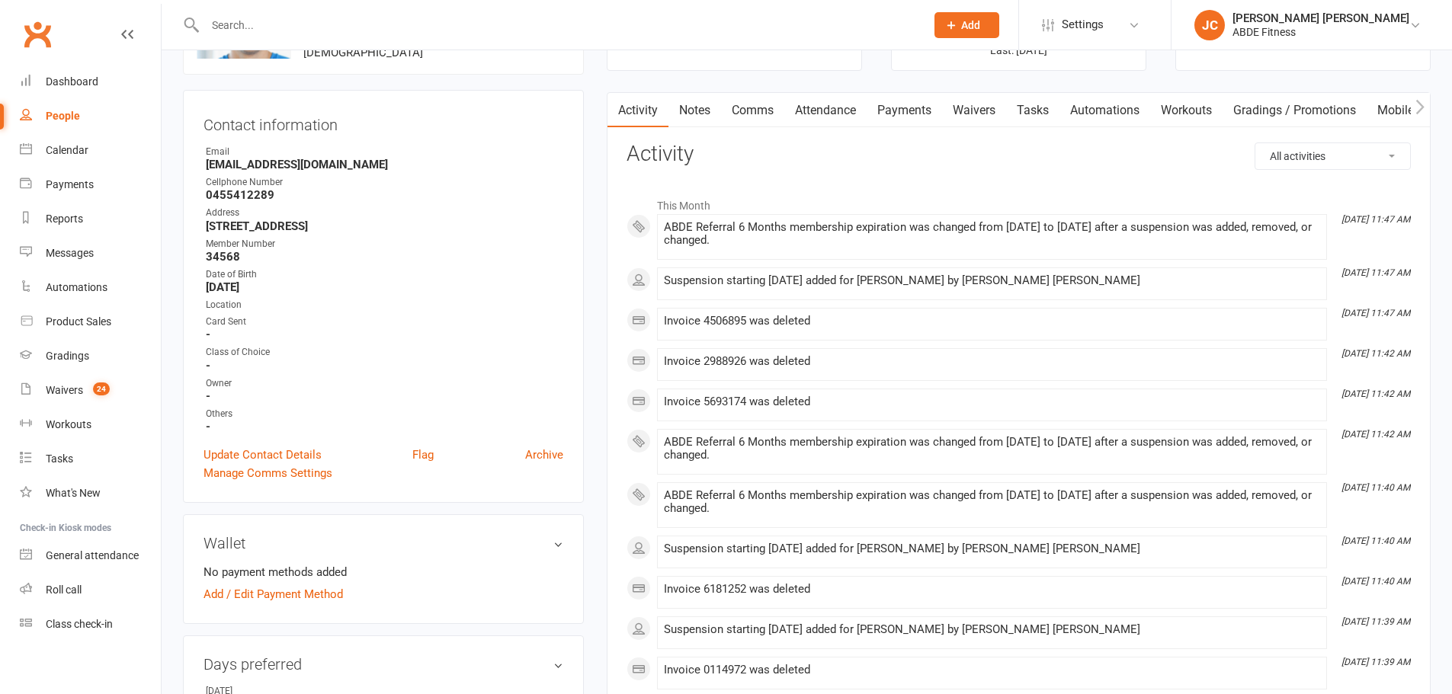
scroll to position [101, 0]
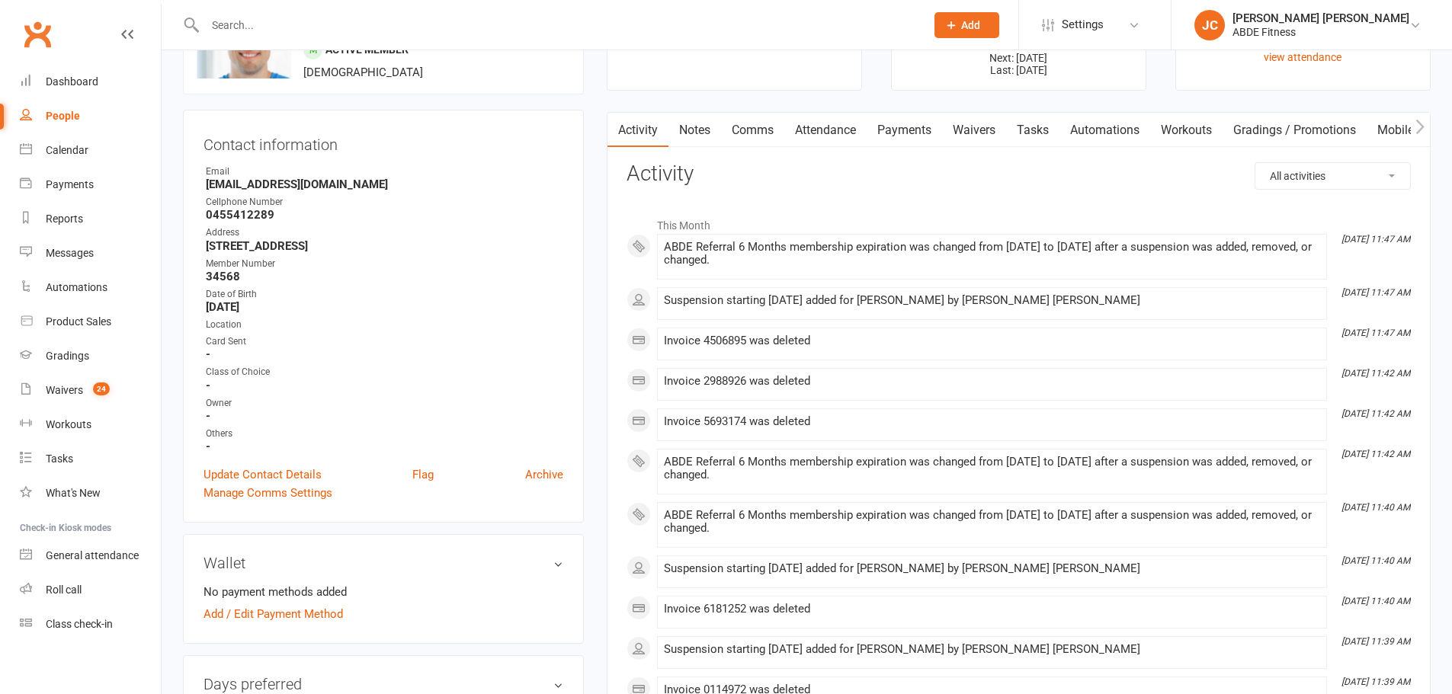
click at [911, 131] on link "Payments" at bounding box center [903, 130] width 75 height 35
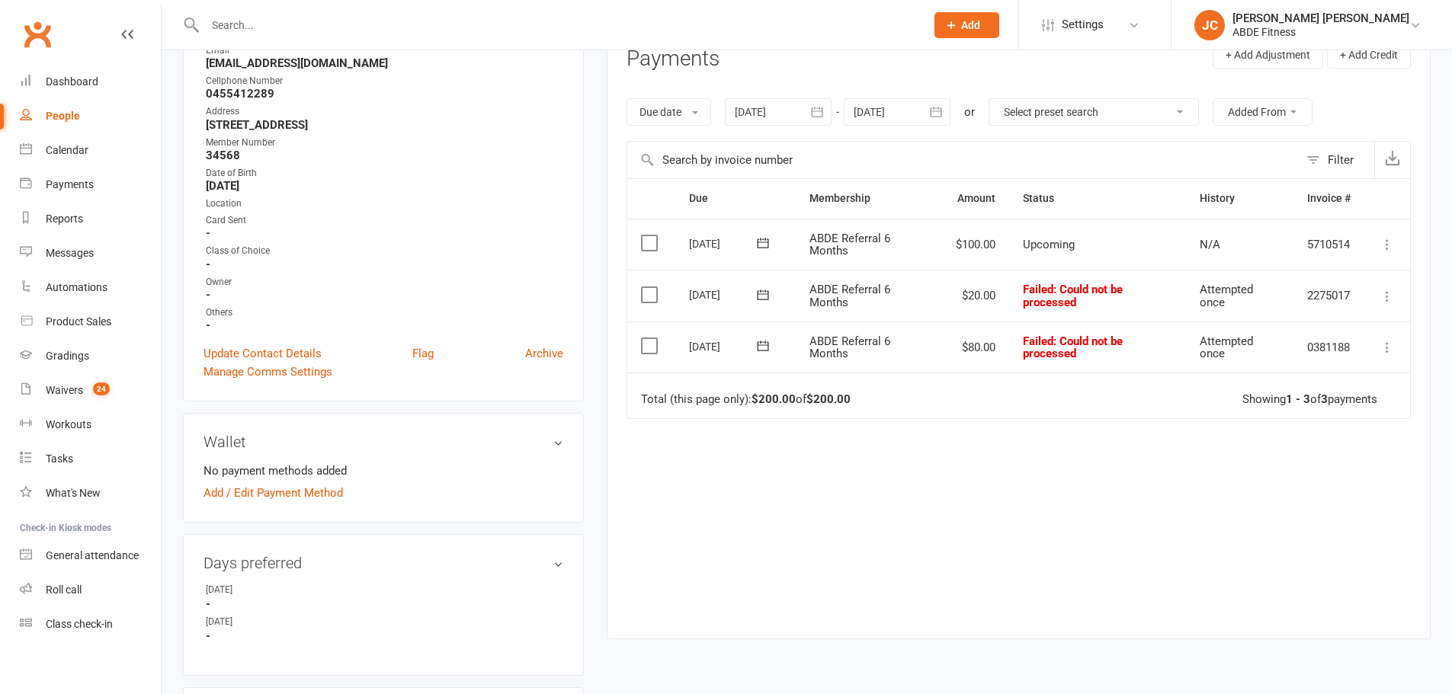
scroll to position [152, 0]
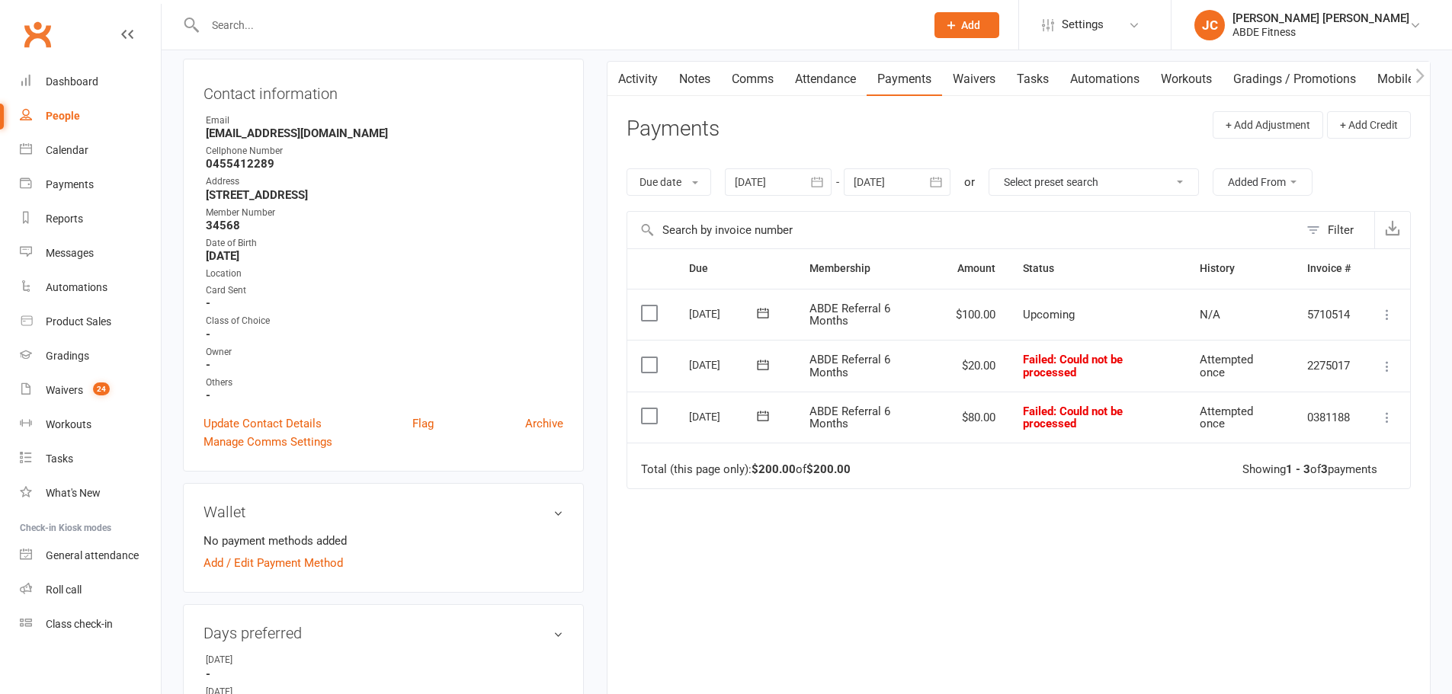
click at [927, 187] on button "button" at bounding box center [936, 181] width 27 height 27
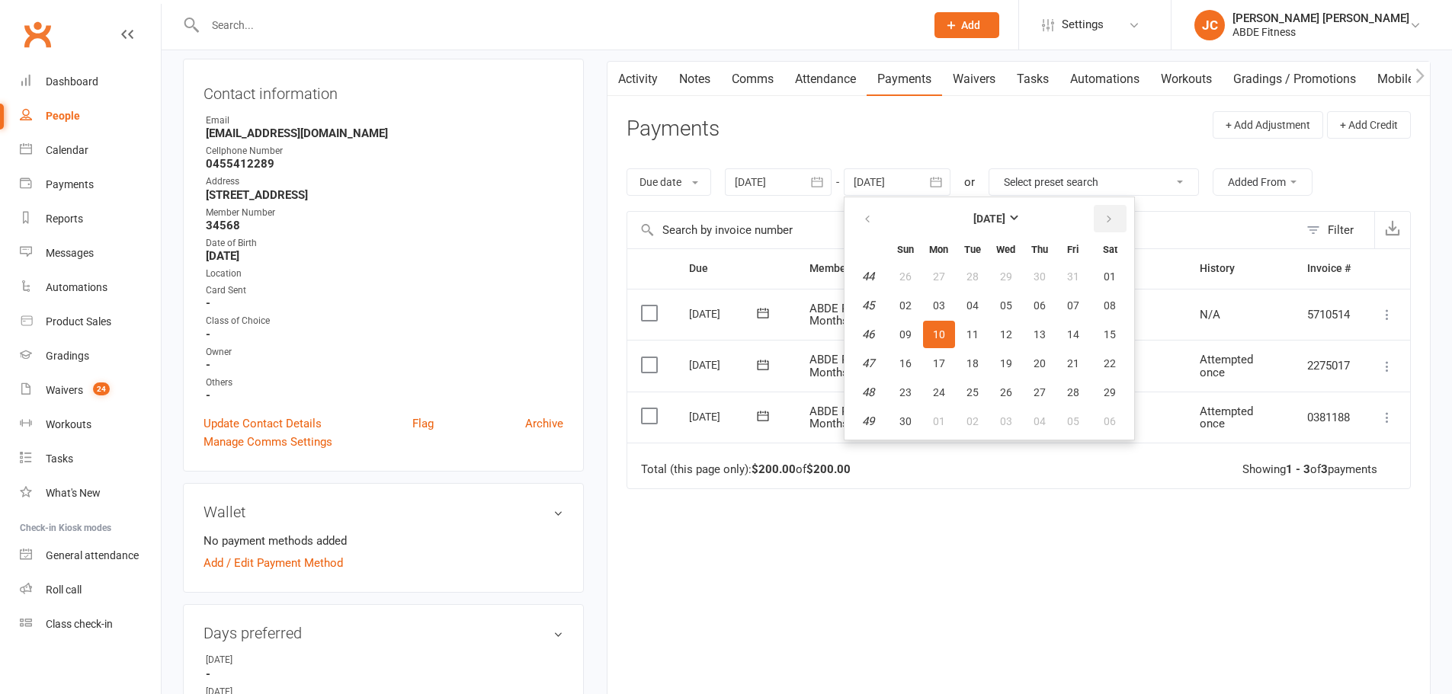
click at [1113, 213] on icon "button" at bounding box center [1108, 219] width 11 height 12
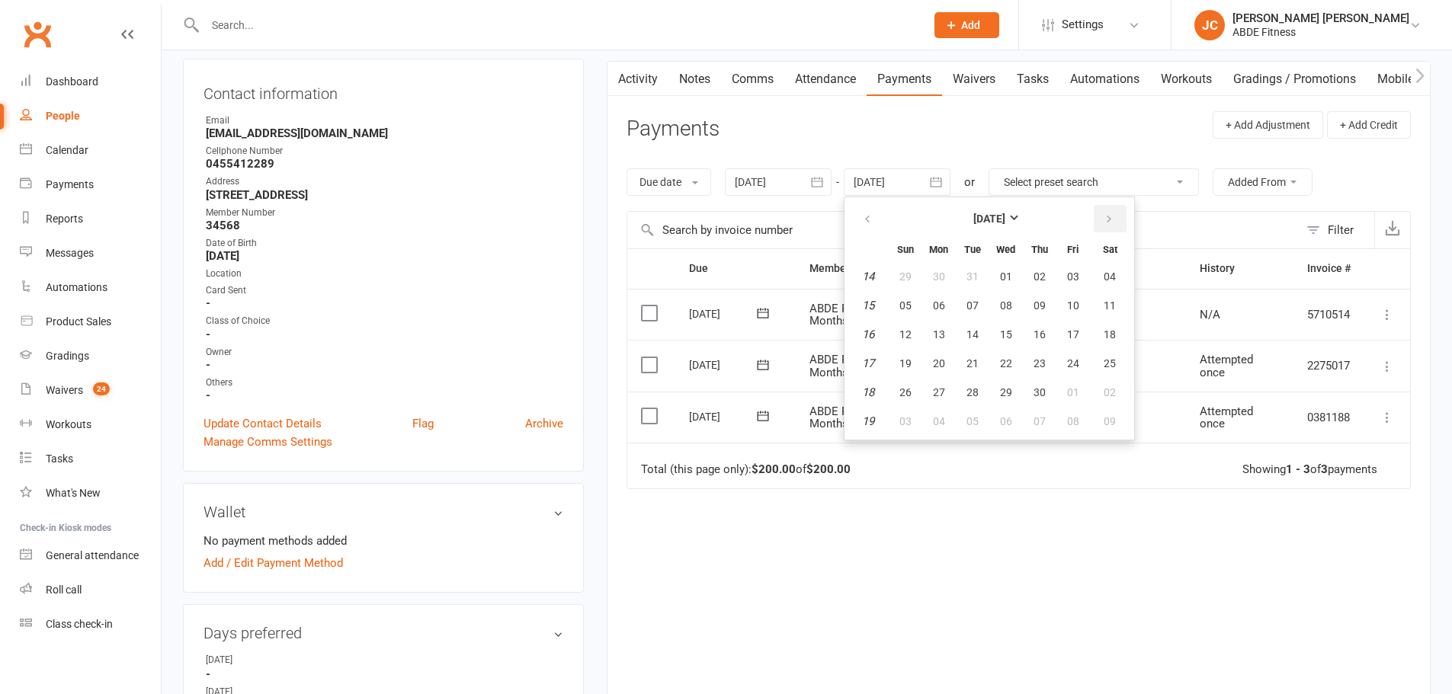
click at [1113, 213] on icon "button" at bounding box center [1108, 219] width 11 height 12
click at [978, 373] on button "23" at bounding box center [972, 363] width 32 height 27
type input "23 Jun 2026"
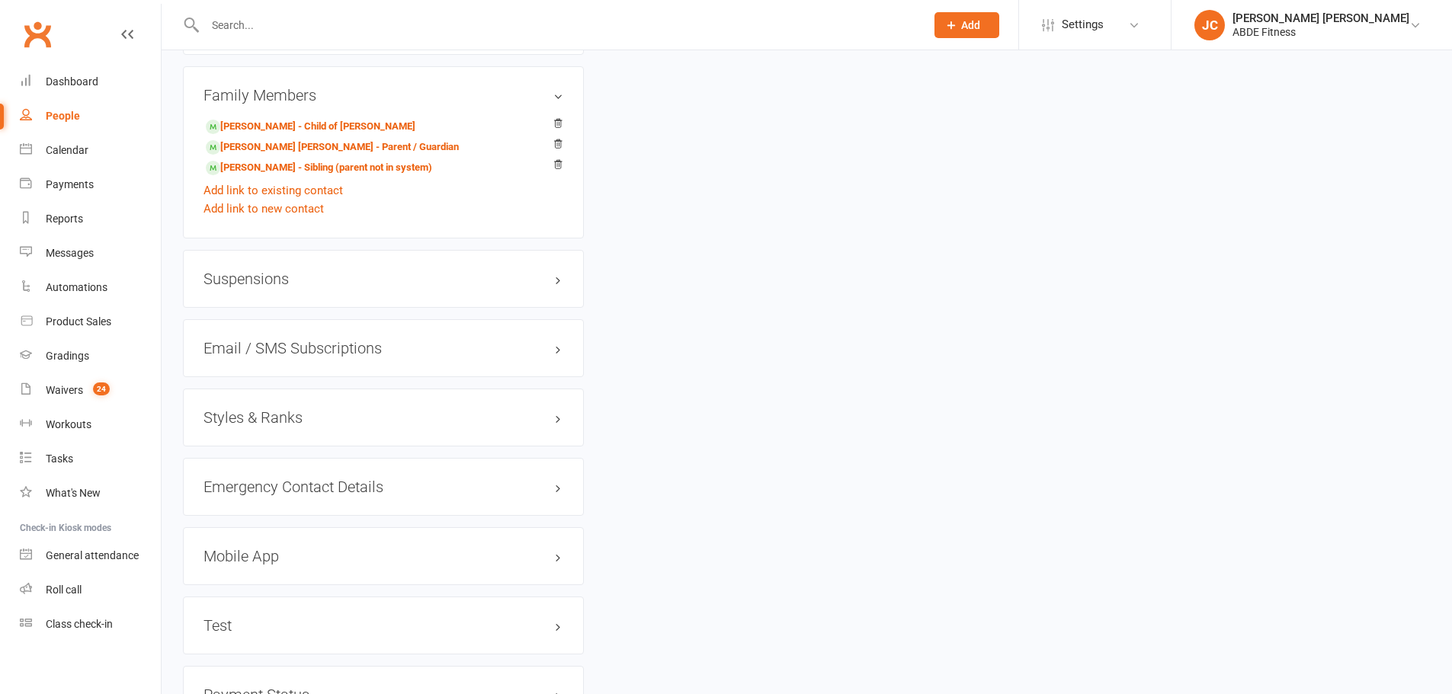
scroll to position [1270, 0]
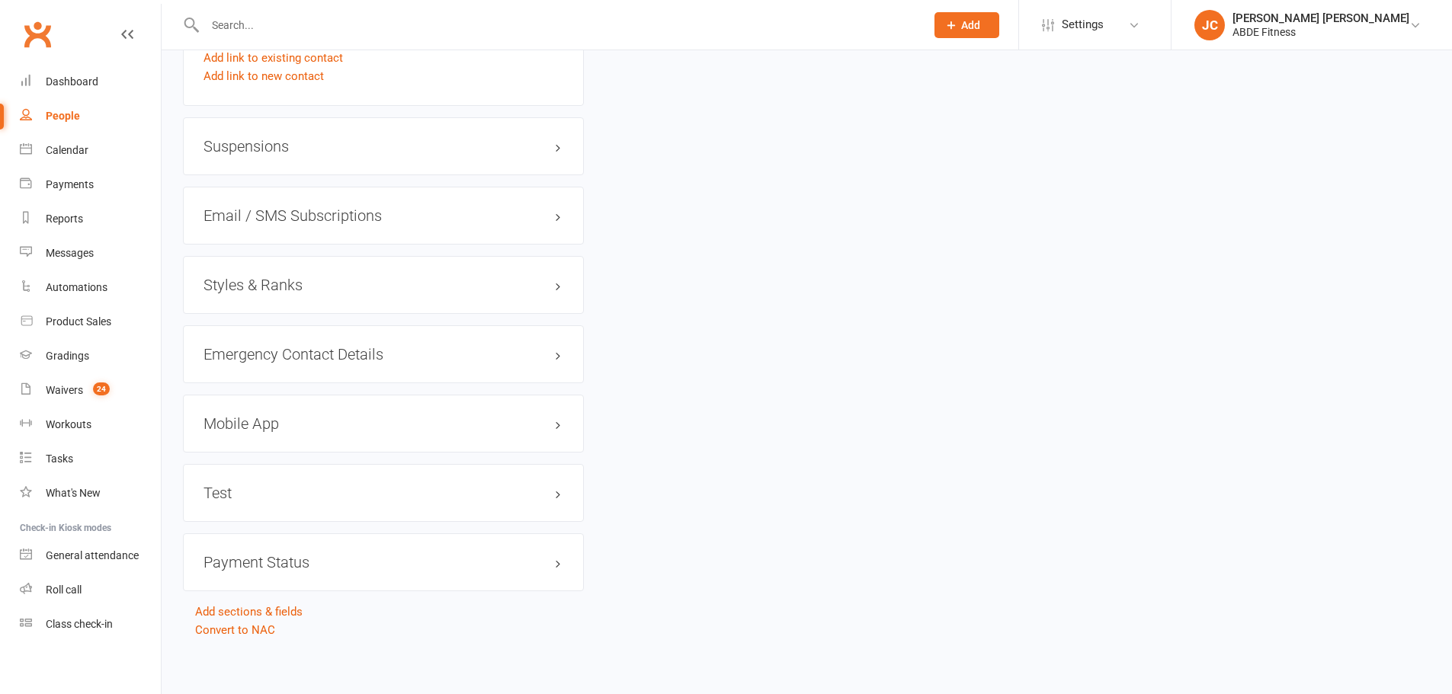
click at [509, 150] on h3 "Suspensions" at bounding box center [383, 146] width 360 height 17
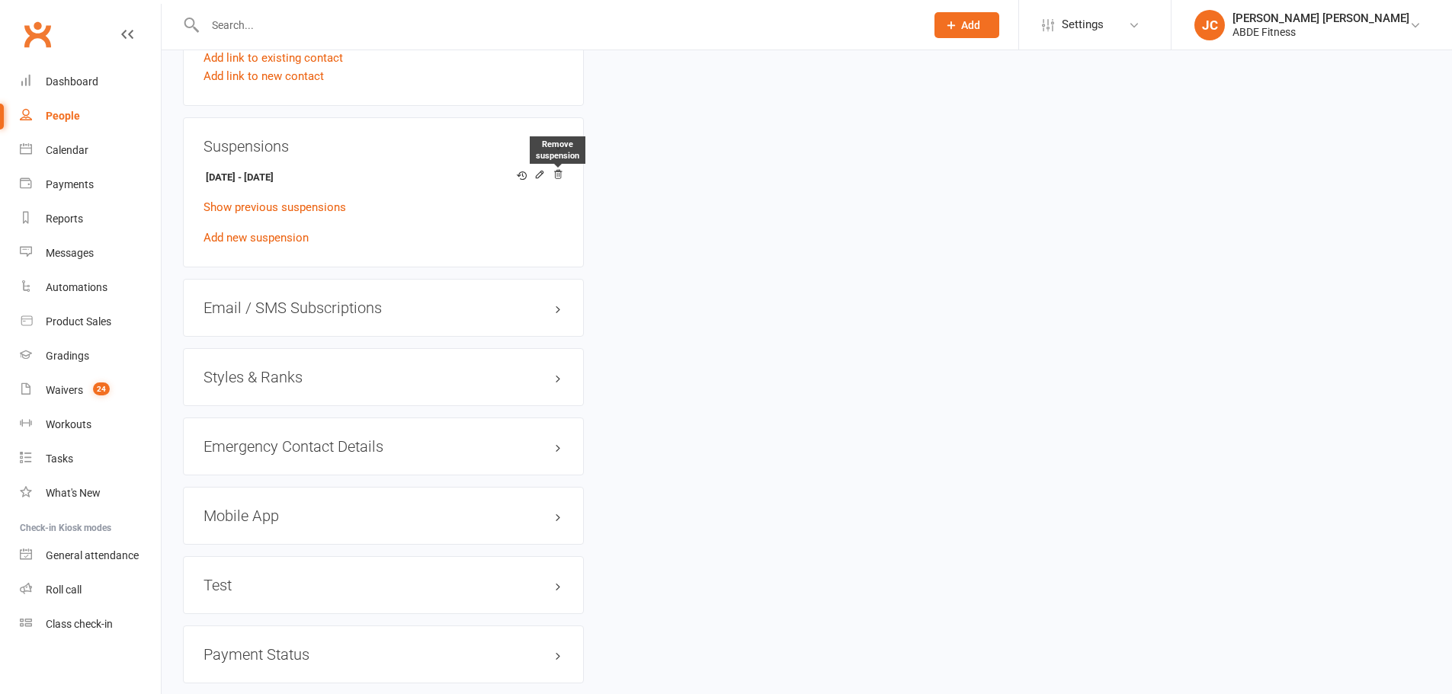
click at [557, 171] on icon at bounding box center [557, 174] width 11 height 11
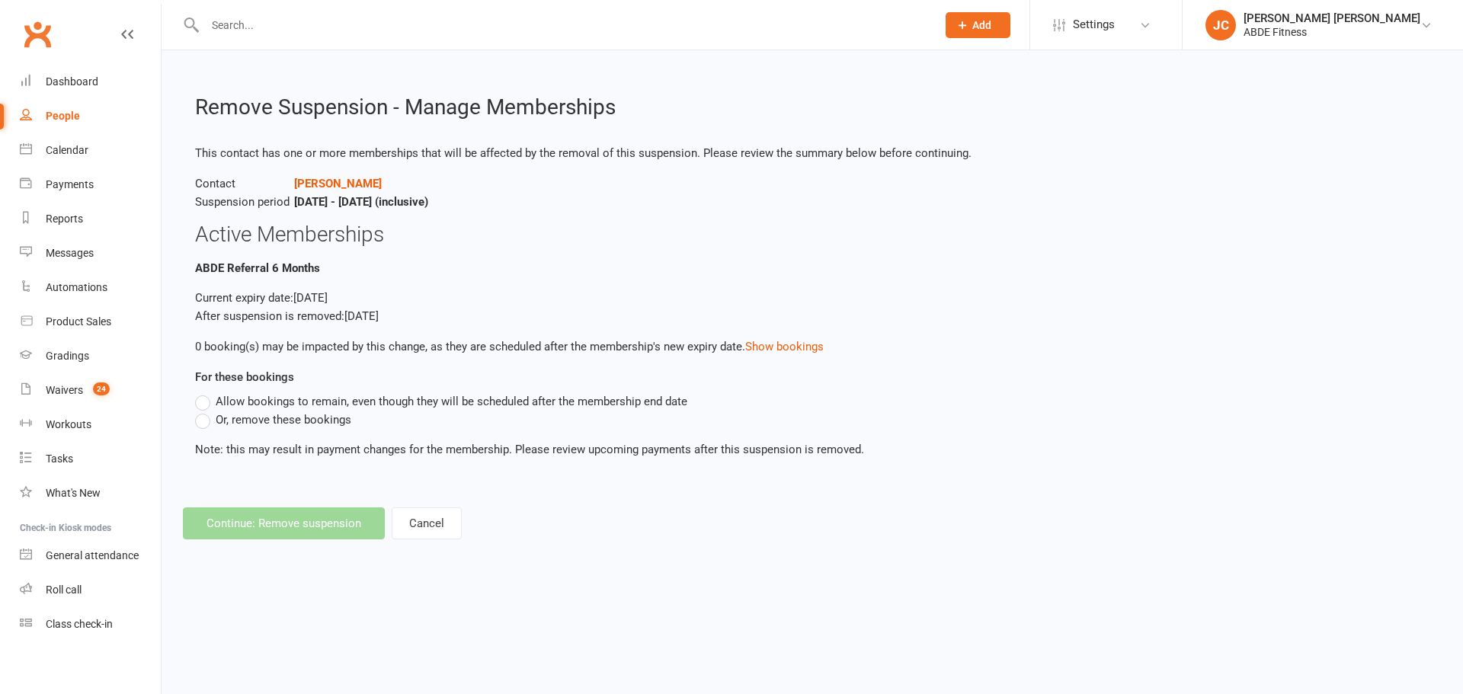
click at [238, 403] on span "Allow bookings to remain, even though they will be scheduled after the membersh…" at bounding box center [452, 400] width 472 height 16
click at [205, 392] on input "Allow bookings to remain, even though they will be scheduled after the membersh…" at bounding box center [200, 392] width 10 height 0
click at [292, 530] on button "Continue: Remove suspension" at bounding box center [284, 523] width 202 height 32
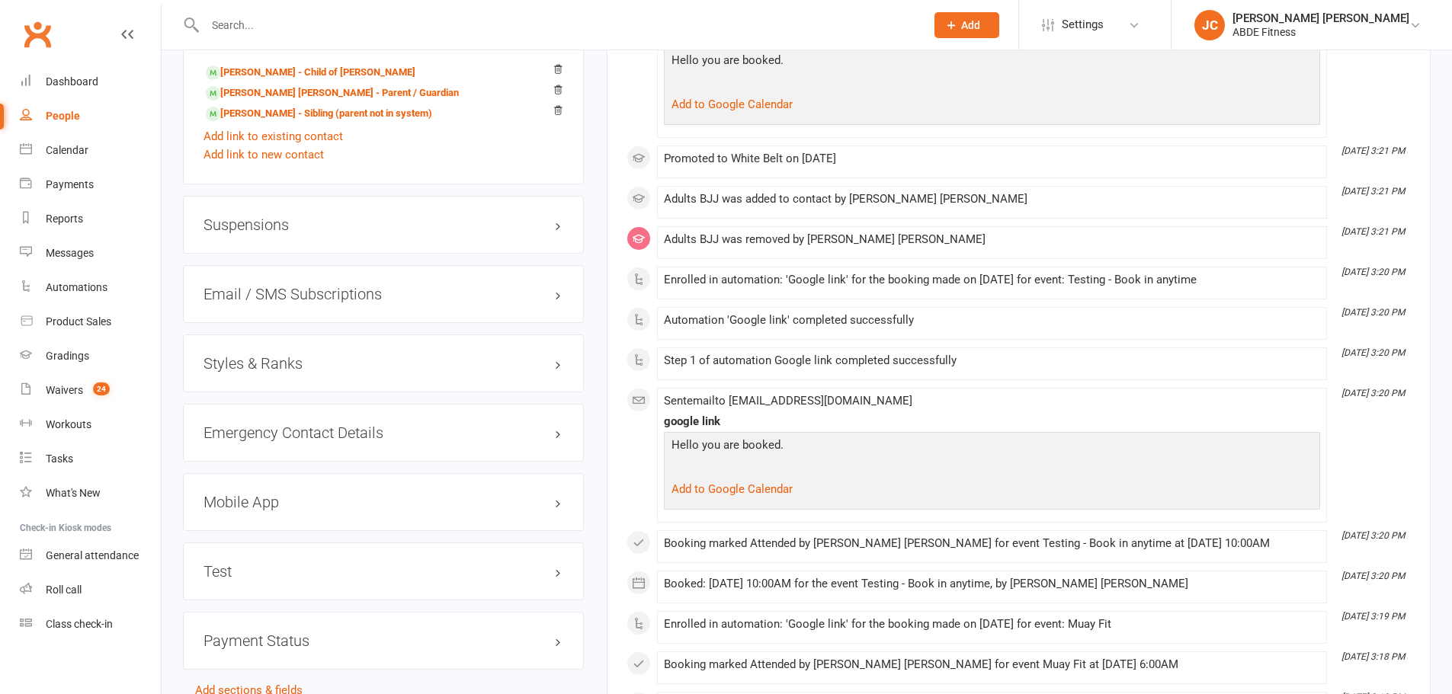
scroll to position [1168, 0]
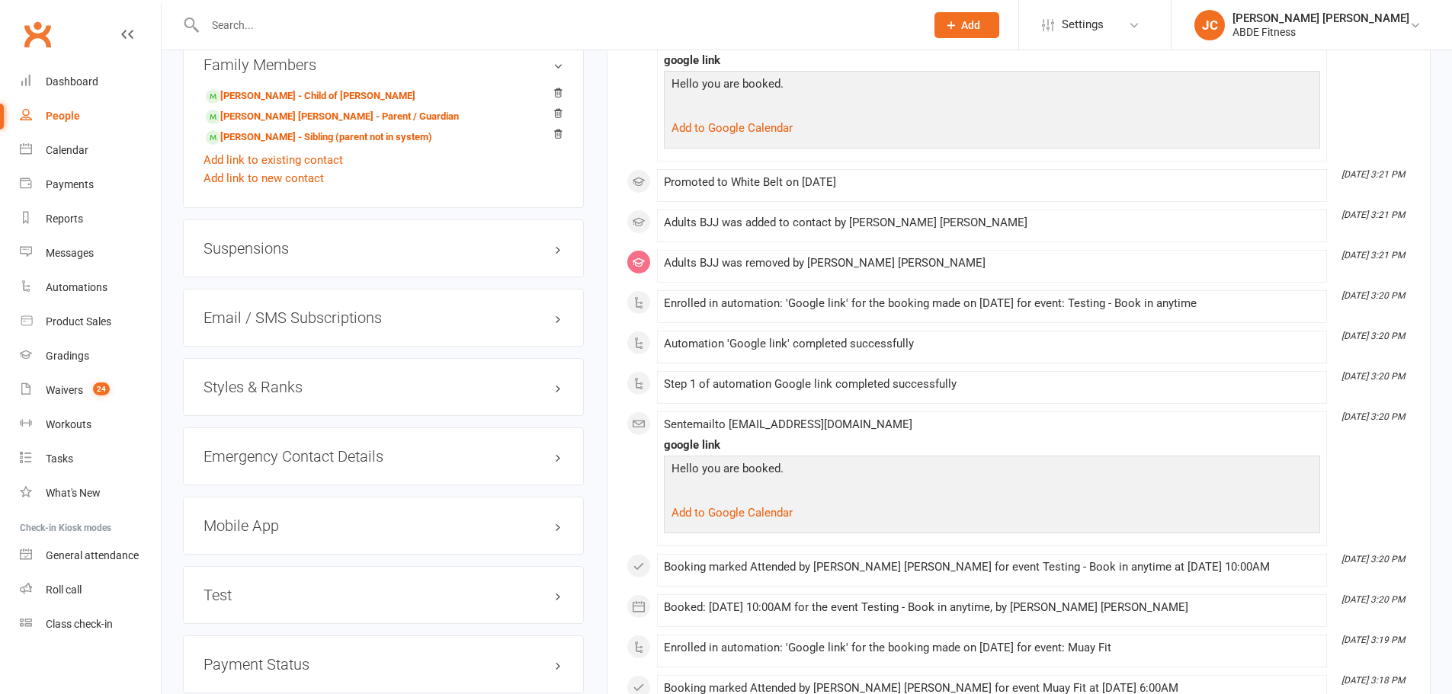
click at [394, 237] on div "Suspensions" at bounding box center [383, 248] width 401 height 58
click at [373, 248] on h3 "Suspensions" at bounding box center [383, 248] width 360 height 17
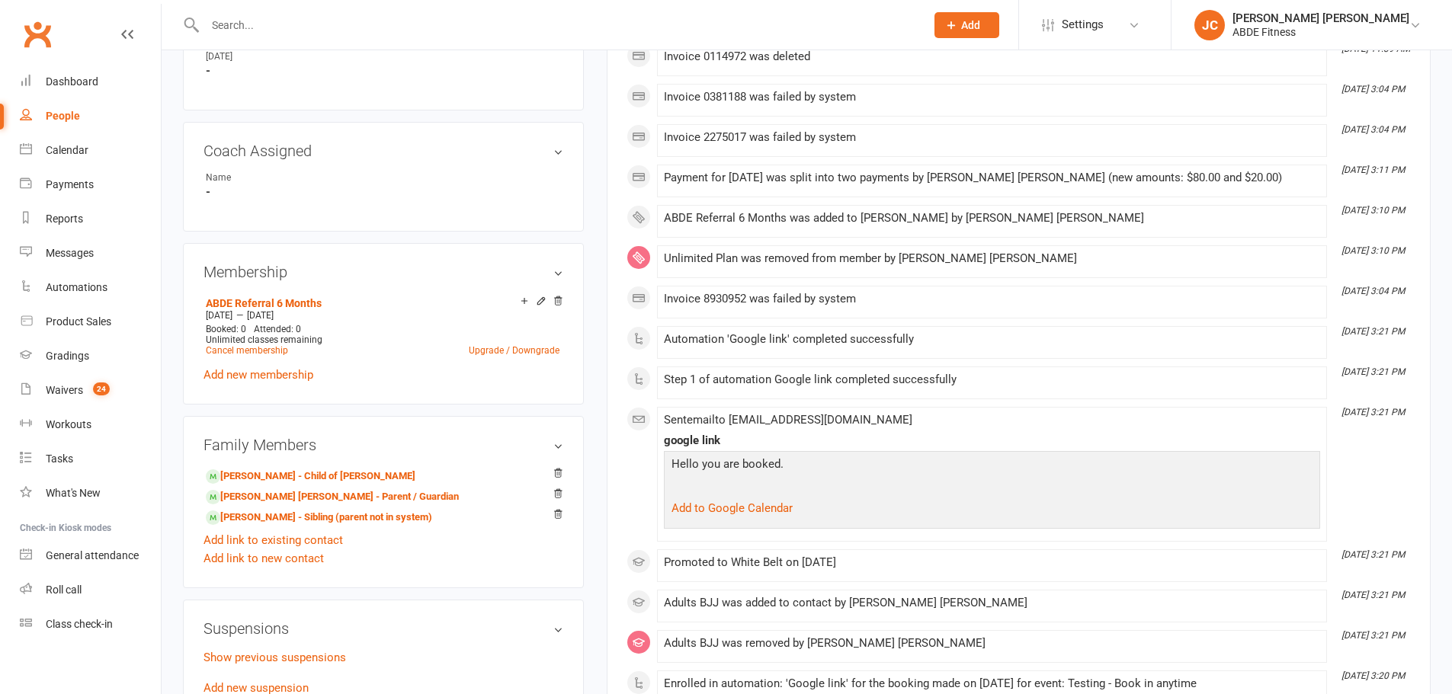
scroll to position [762, 0]
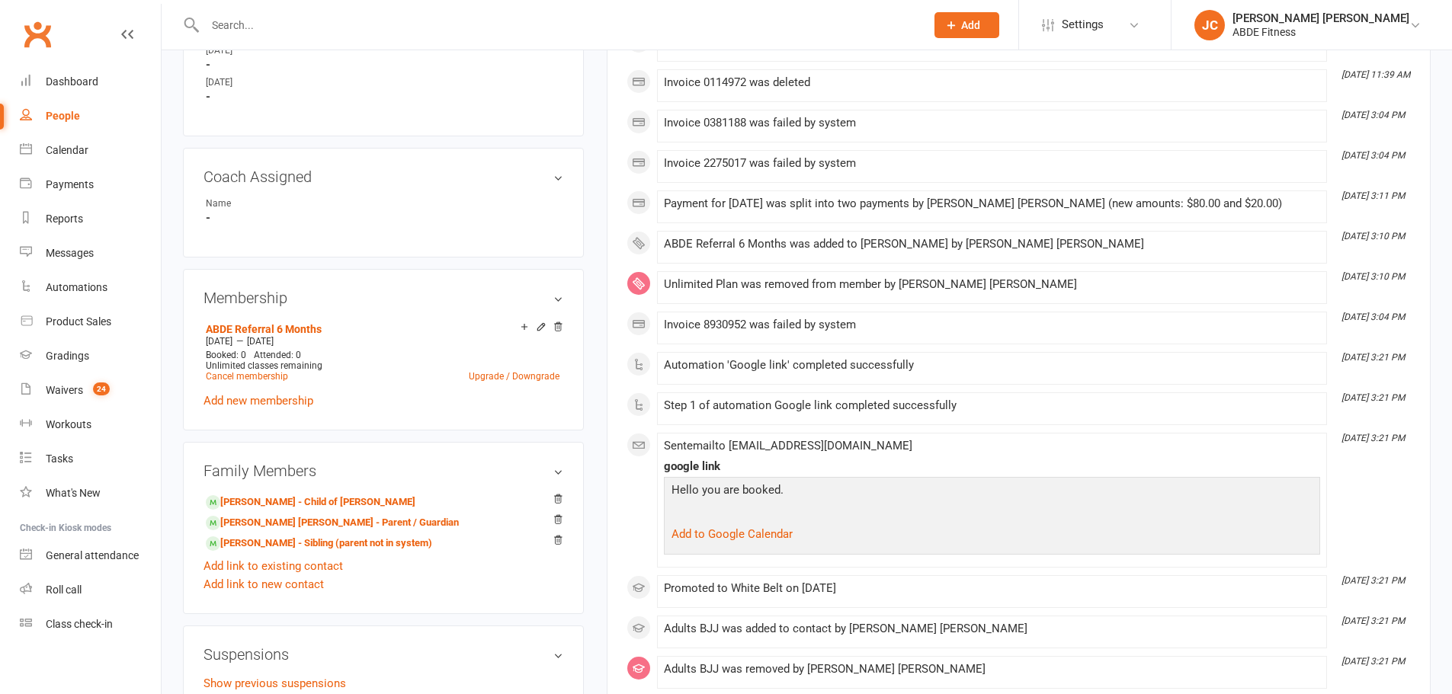
click at [555, 324] on icon at bounding box center [557, 327] width 11 height 11
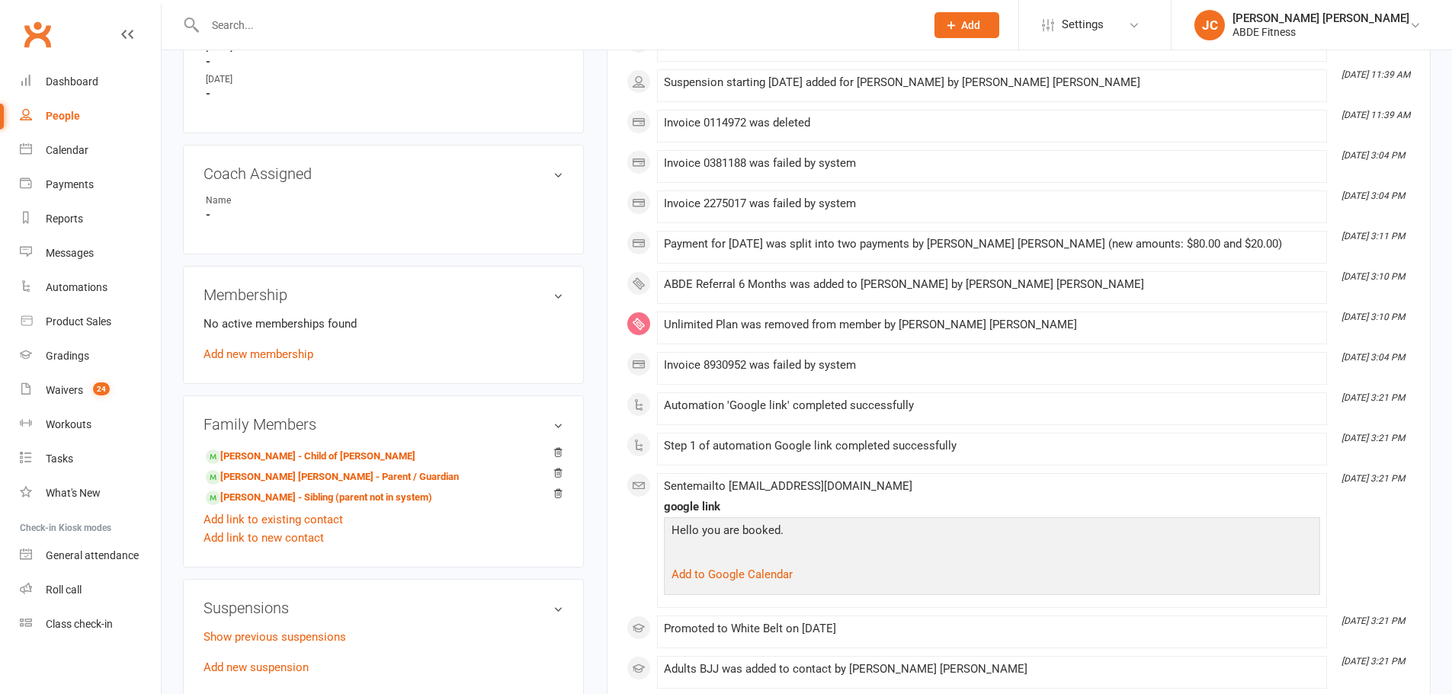
scroll to position [759, 0]
click at [274, 360] on link "Add new membership" at bounding box center [258, 357] width 110 height 14
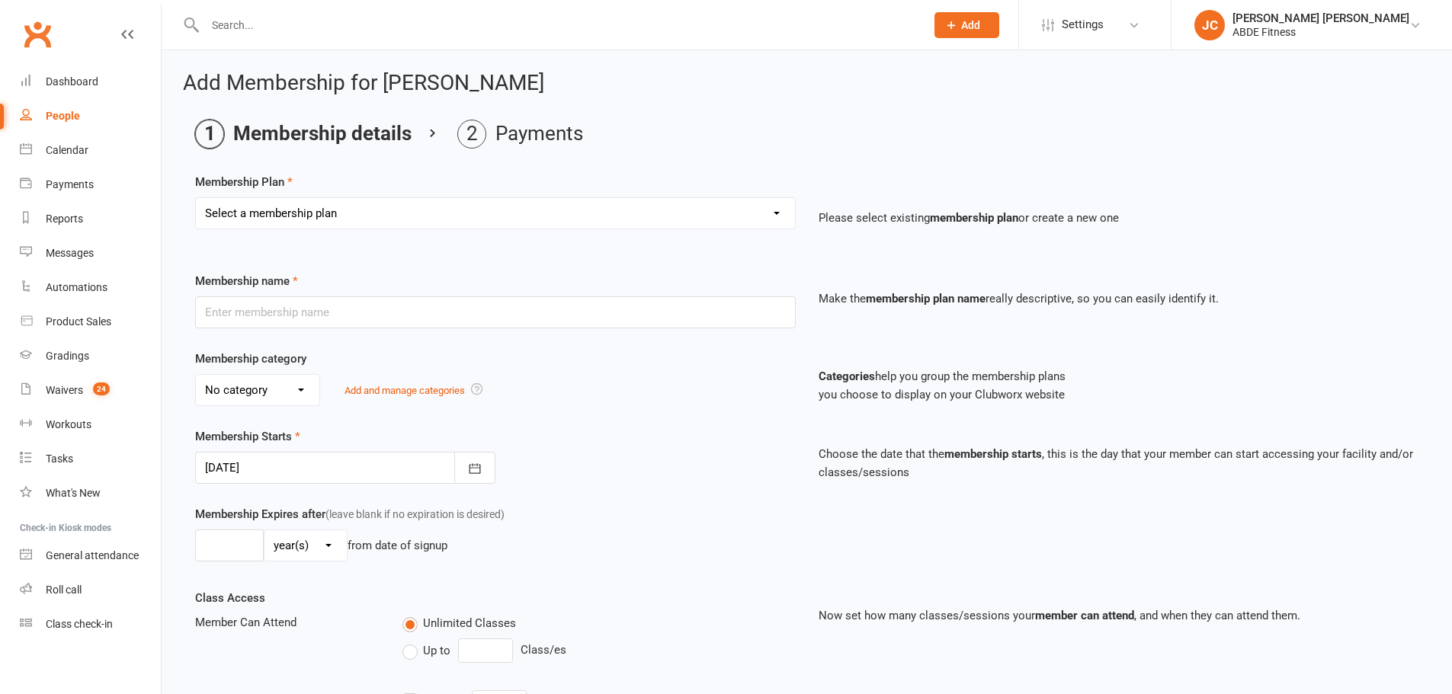
click at [268, 221] on select "Select a membership plan Create new Membership Plan Be Brave Project (weekly pa…" at bounding box center [495, 213] width 599 height 30
select select "15"
click at [196, 198] on select "Select a membership plan Create new Membership Plan Be Brave Project (weekly pa…" at bounding box center [495, 213] width 599 height 30
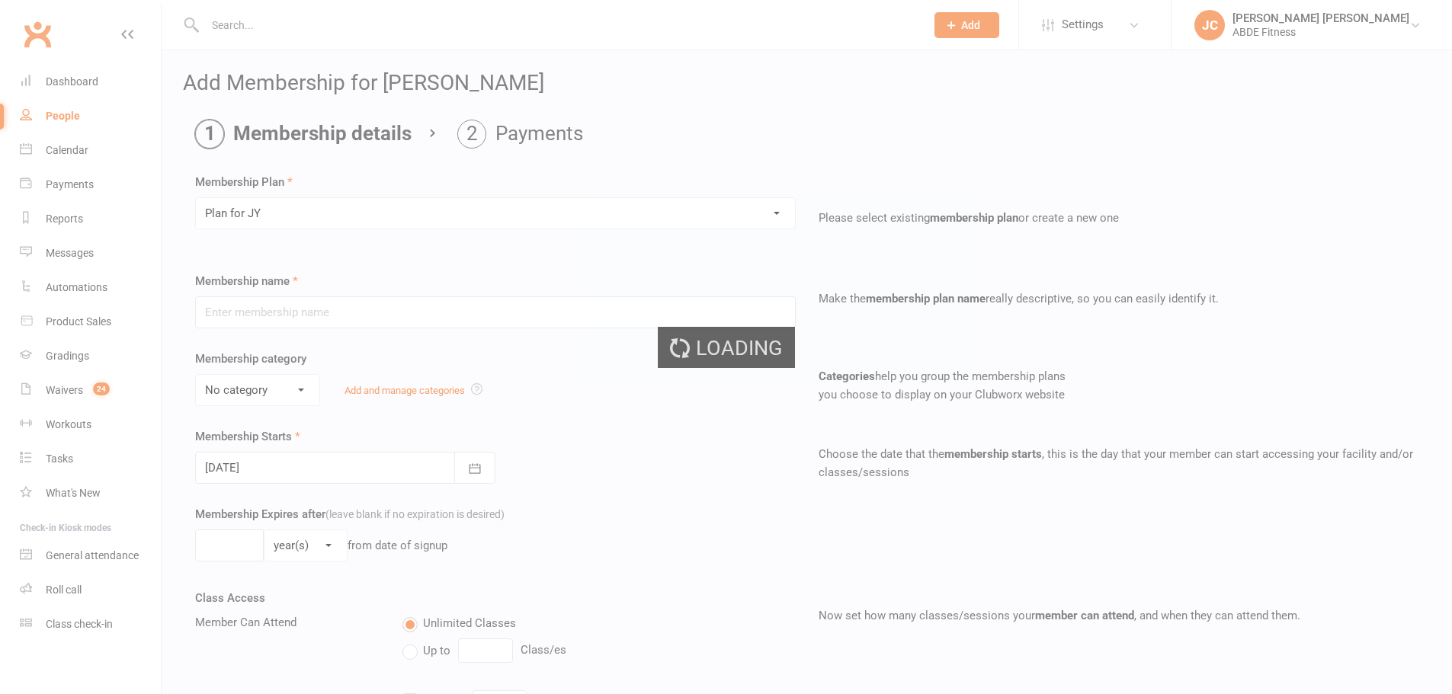
type input "Plan for JY"
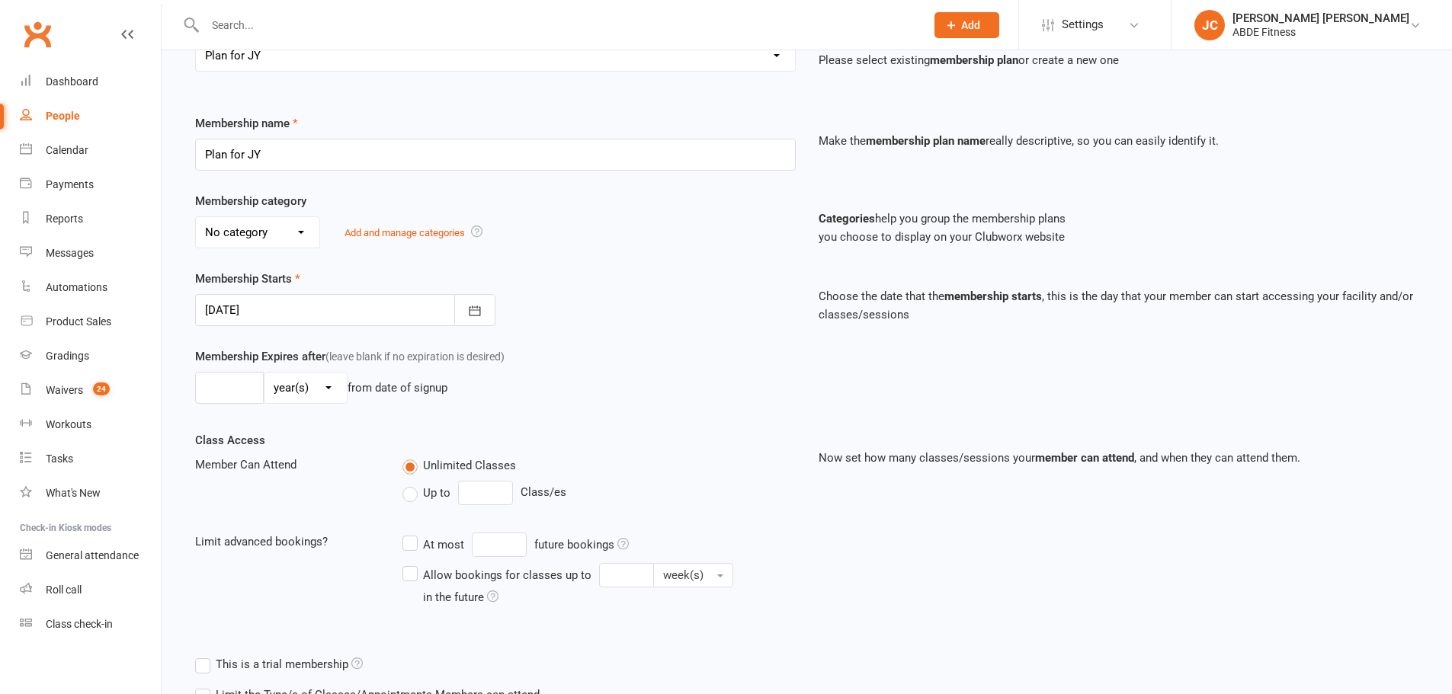
scroll to position [203, 0]
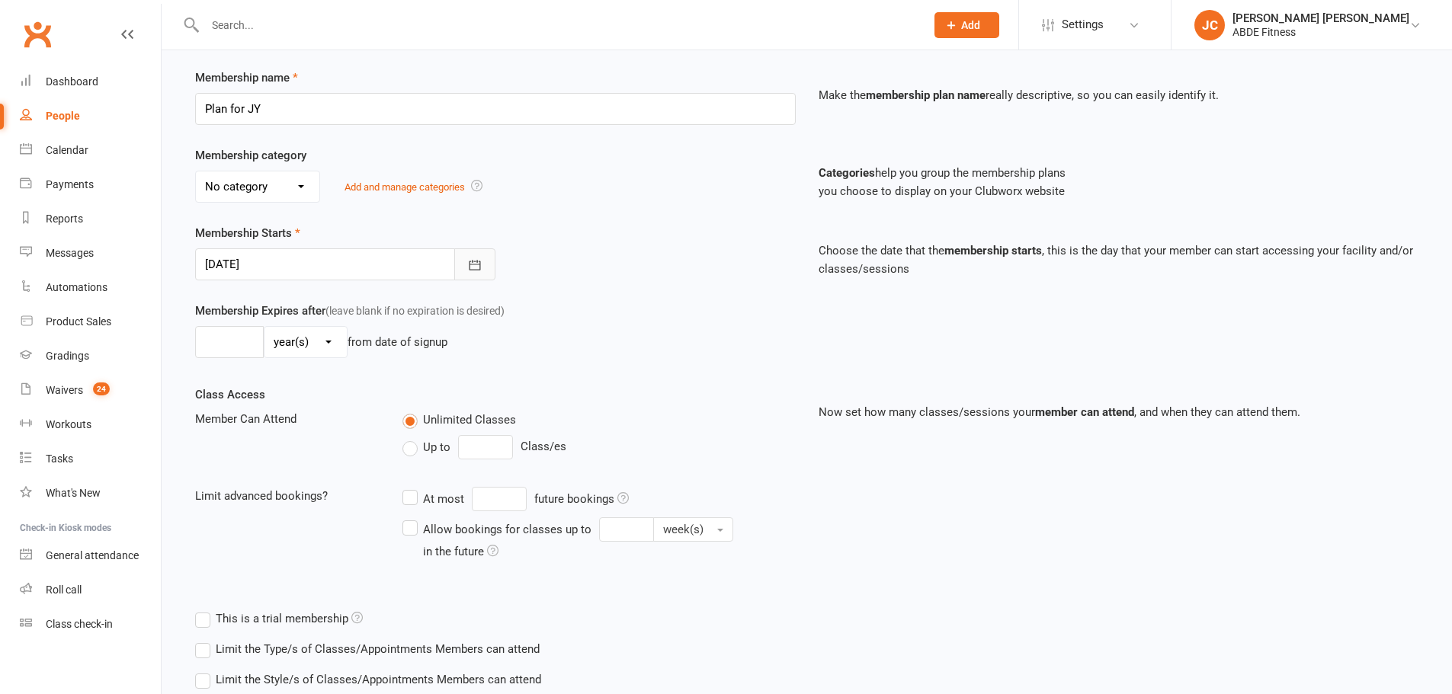
click at [485, 262] on button "button" at bounding box center [474, 264] width 41 height 32
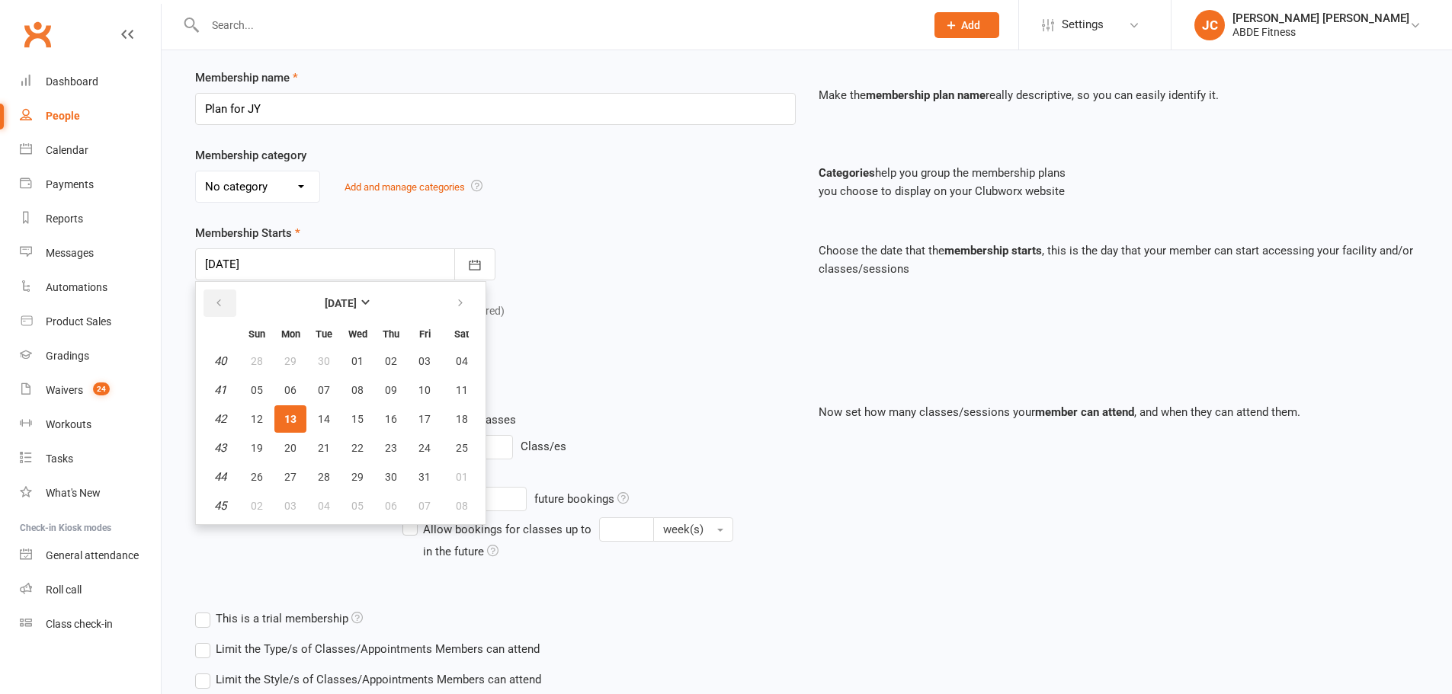
click at [219, 306] on icon "button" at bounding box center [218, 303] width 11 height 12
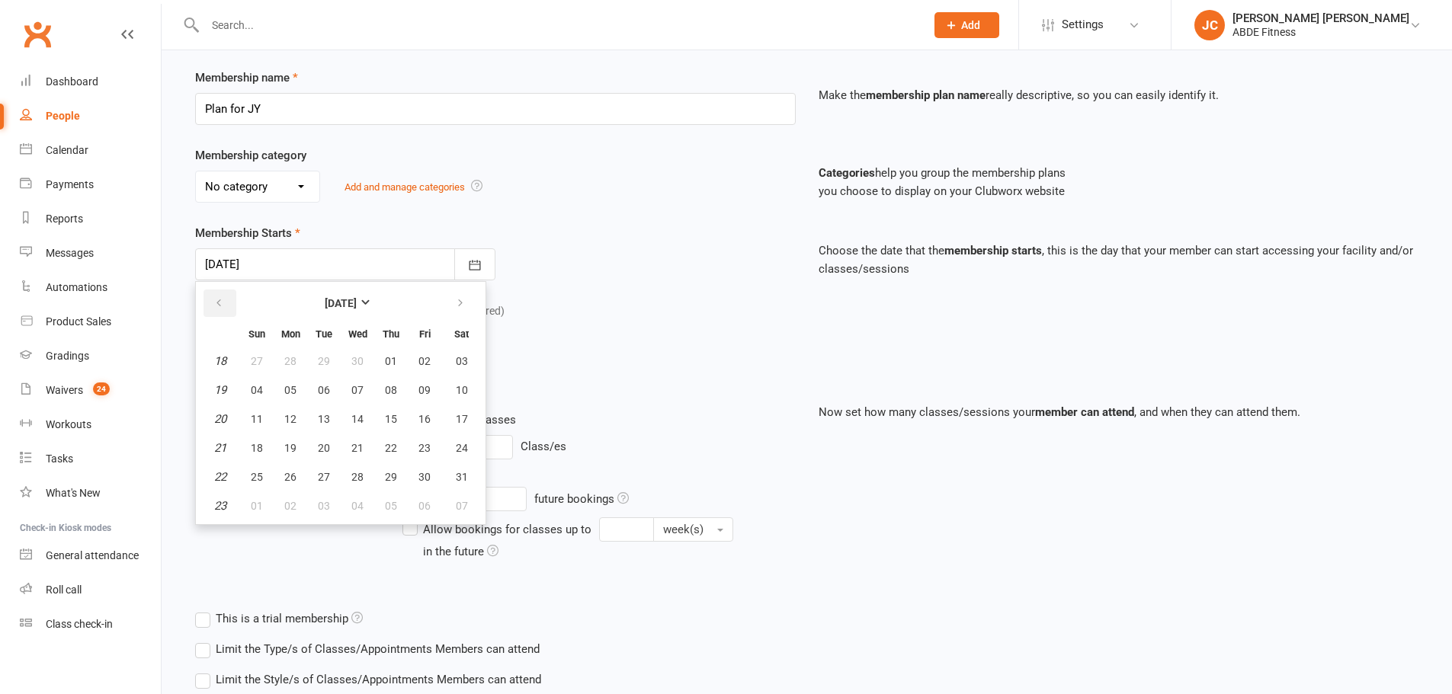
click at [219, 306] on icon "button" at bounding box center [218, 303] width 11 height 12
click at [425, 482] on span "28" at bounding box center [424, 477] width 12 height 12
type input "28 Mar 2025"
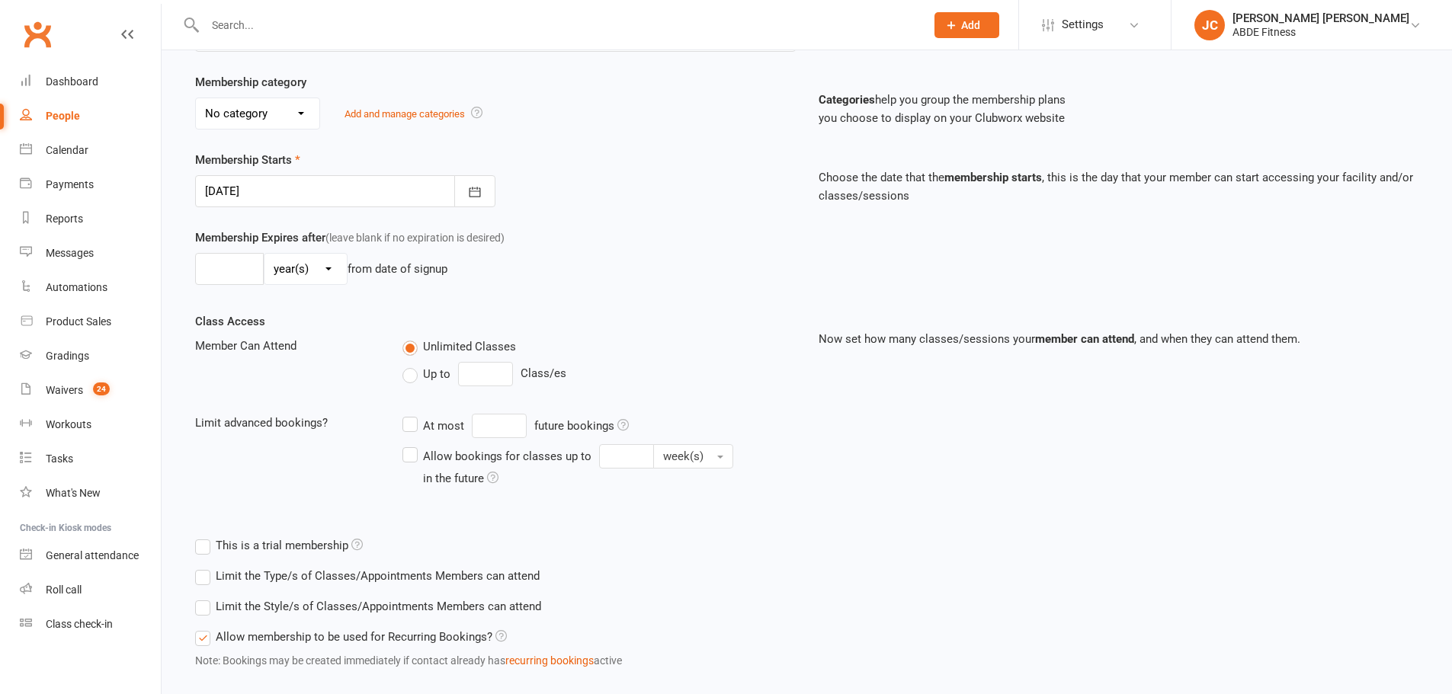
scroll to position [364, 0]
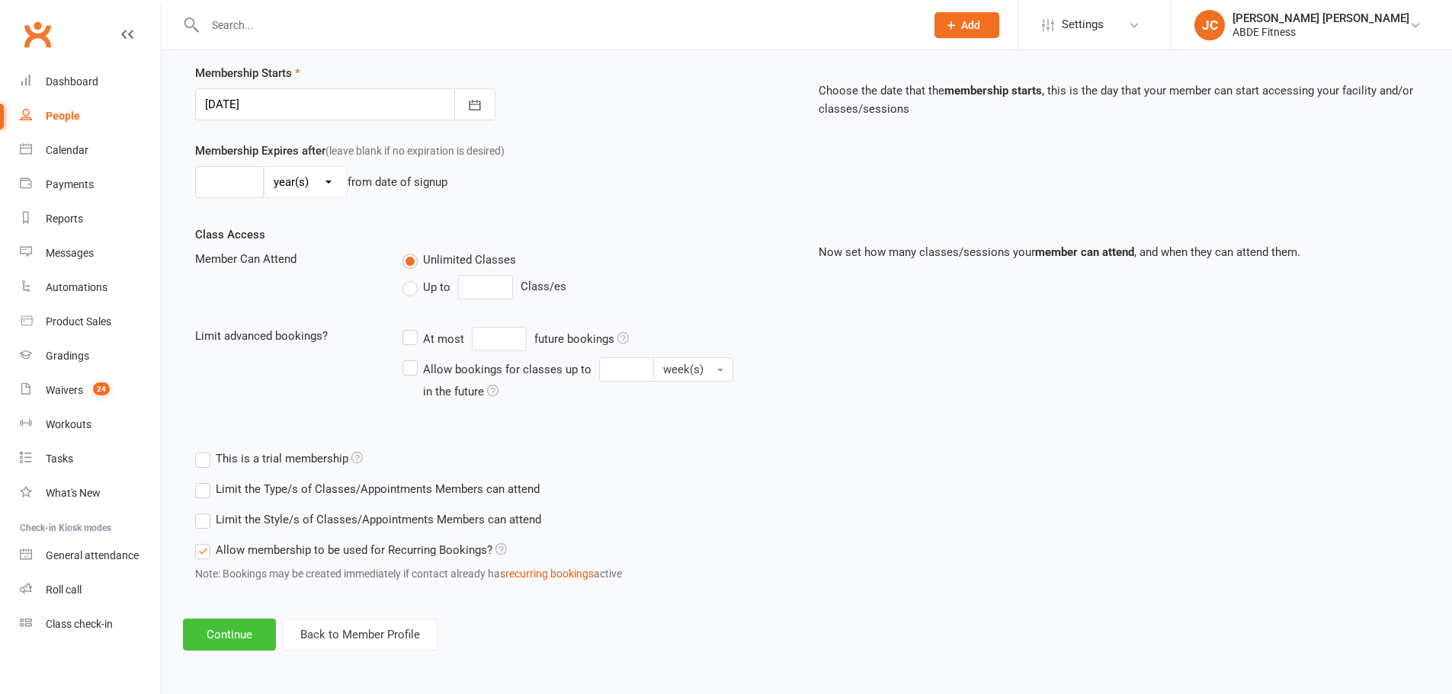
click at [248, 629] on button "Continue" at bounding box center [229, 635] width 93 height 32
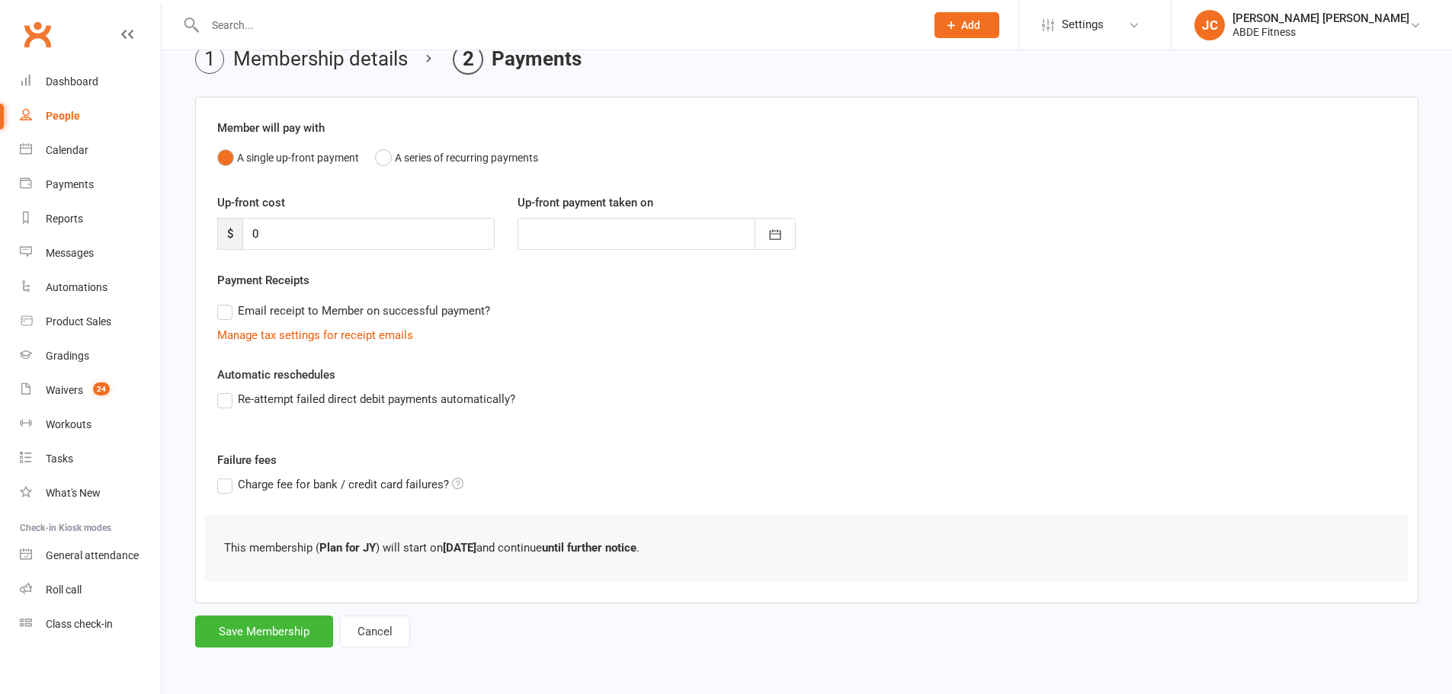
scroll to position [0, 0]
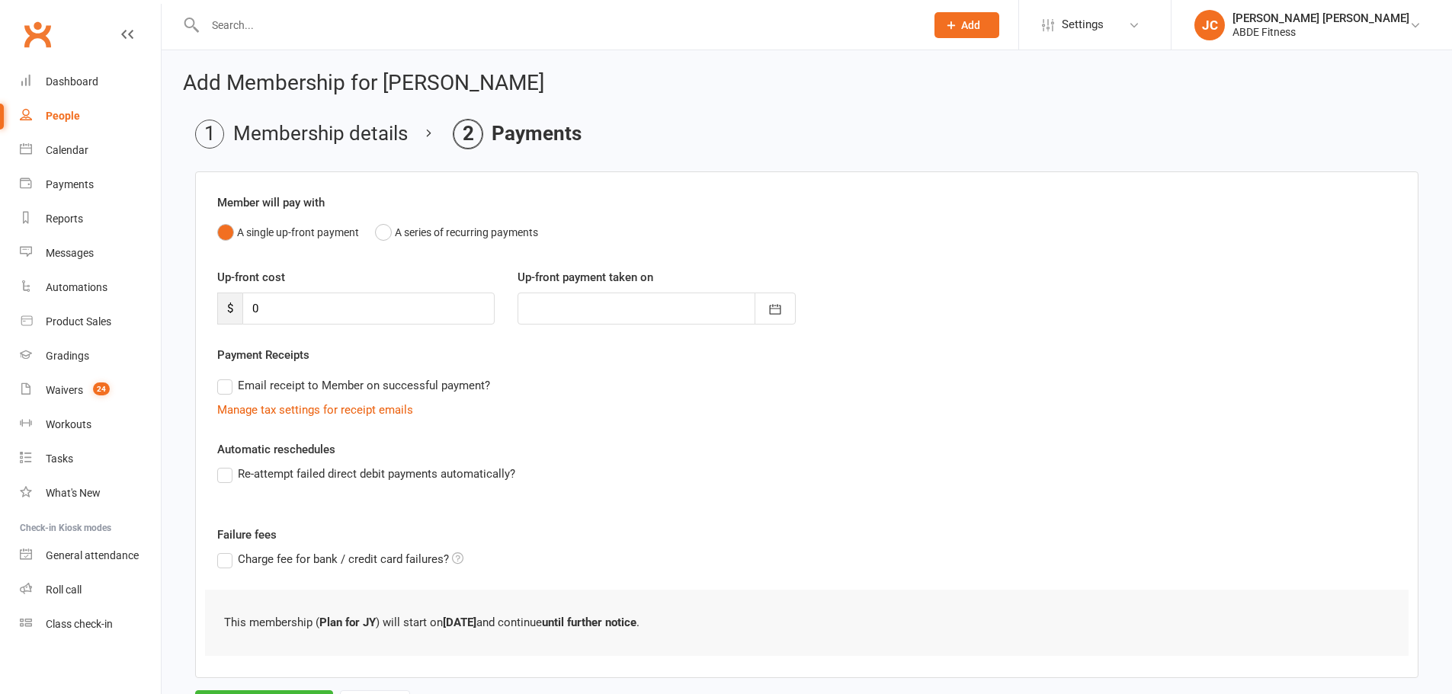
click at [611, 303] on div at bounding box center [655, 309] width 277 height 32
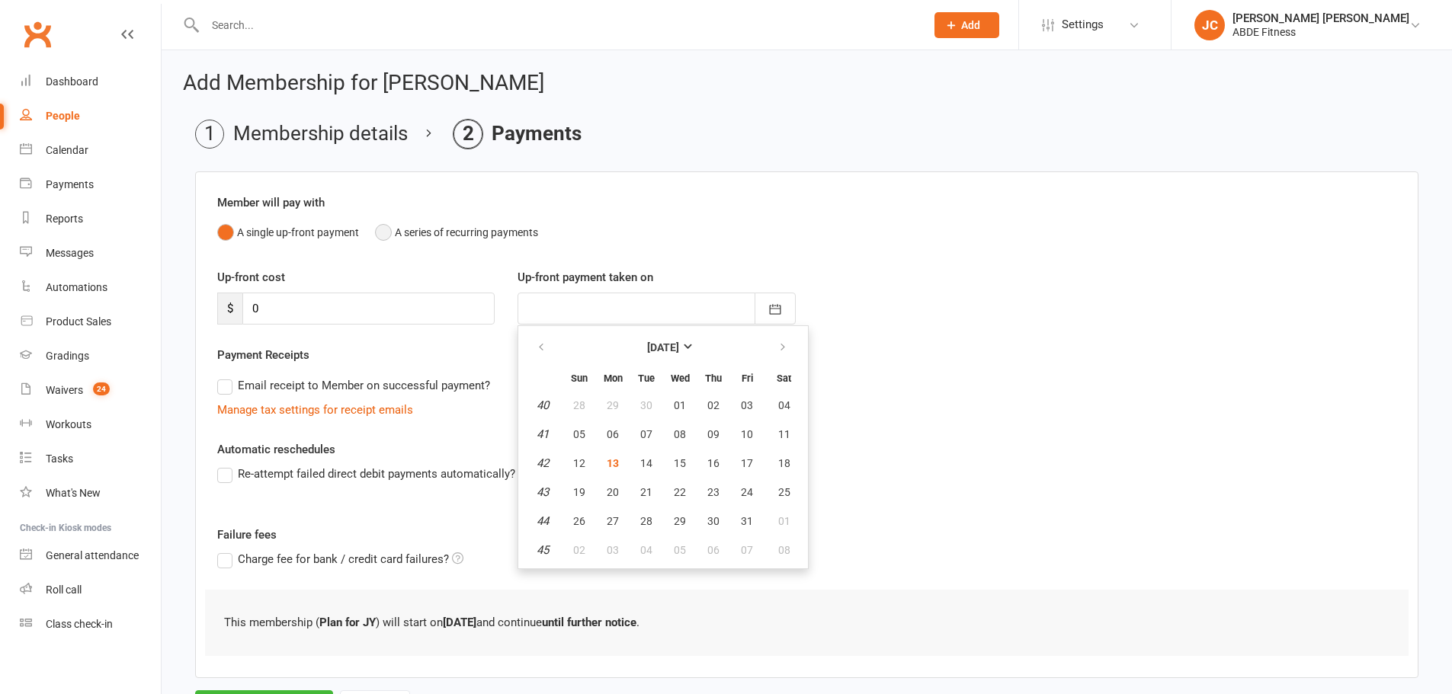
click at [386, 235] on button "A series of recurring payments" at bounding box center [456, 232] width 163 height 29
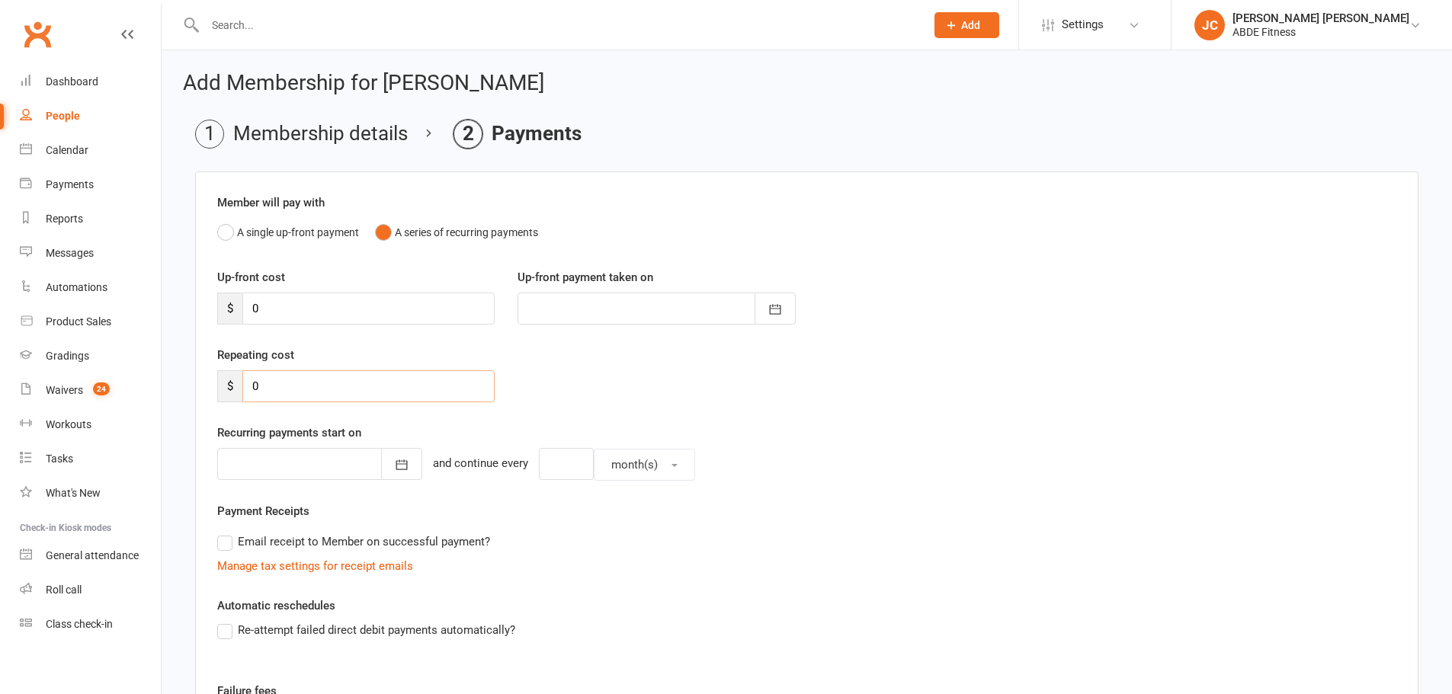
drag, startPoint x: 254, startPoint y: 389, endPoint x: 207, endPoint y: 385, distance: 47.4
click at [207, 385] on div "Repeating cost $ 0" at bounding box center [356, 374] width 300 height 56
type input "30"
click at [311, 469] on div at bounding box center [319, 464] width 205 height 32
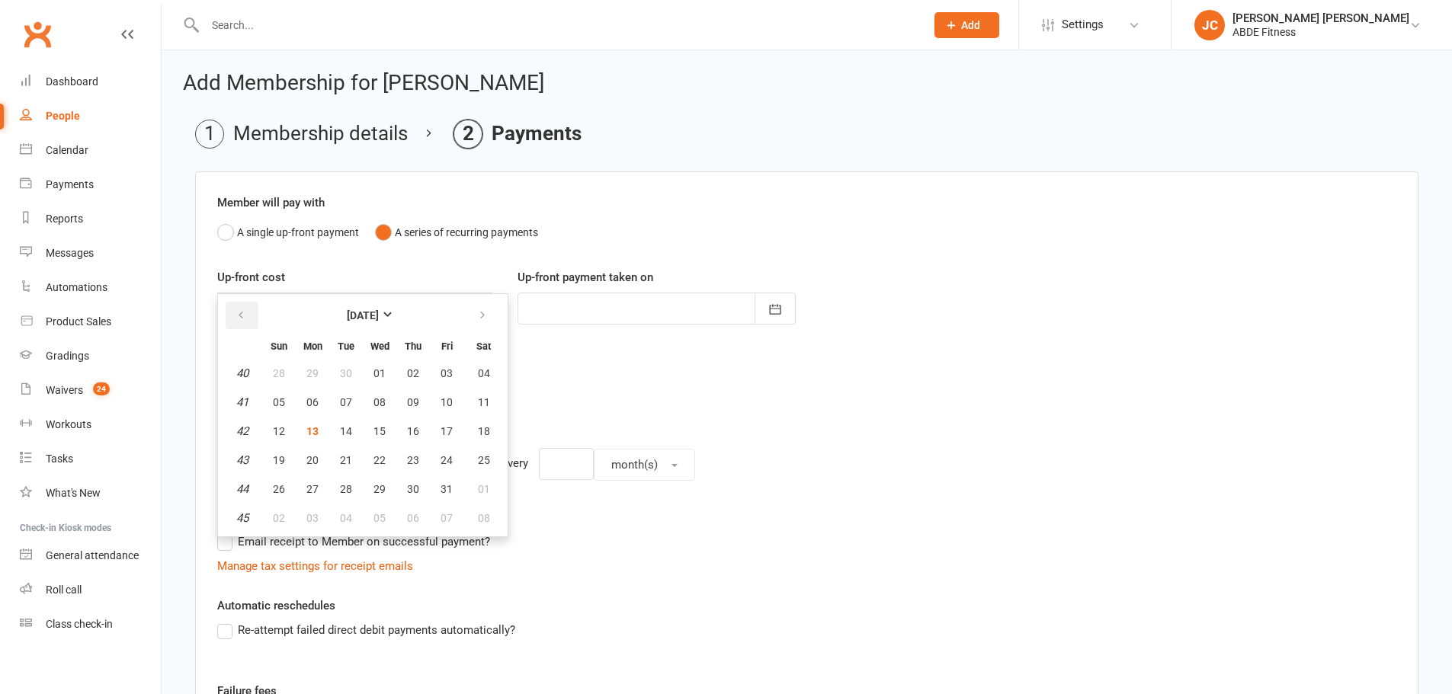
click at [236, 312] on icon "button" at bounding box center [240, 315] width 11 height 12
click at [411, 397] on span "07" at bounding box center [413, 402] width 12 height 12
type input "07 Aug 2025"
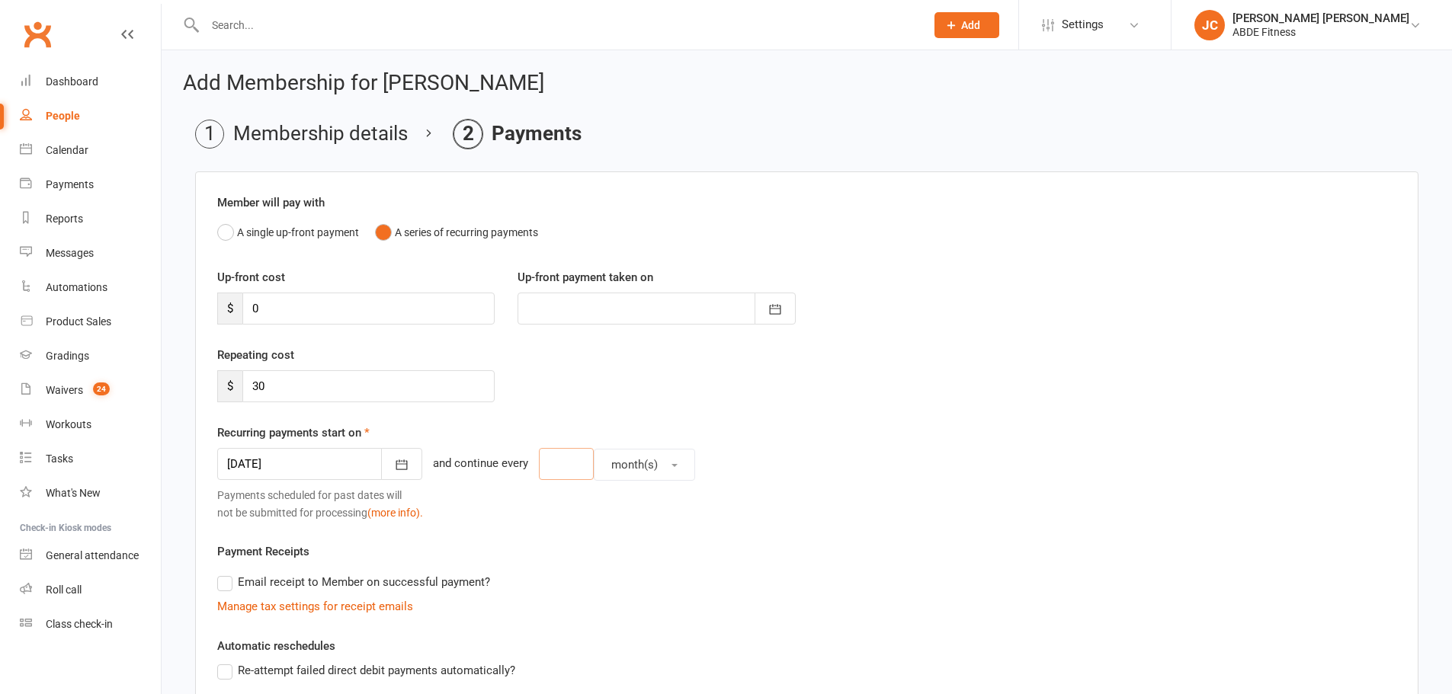
click at [562, 464] on input "number" at bounding box center [566, 464] width 55 height 32
type input "1"
click at [629, 466] on span "month(s)" at bounding box center [634, 465] width 46 height 14
click at [618, 531] on span "week(s)" at bounding box center [627, 532] width 40 height 14
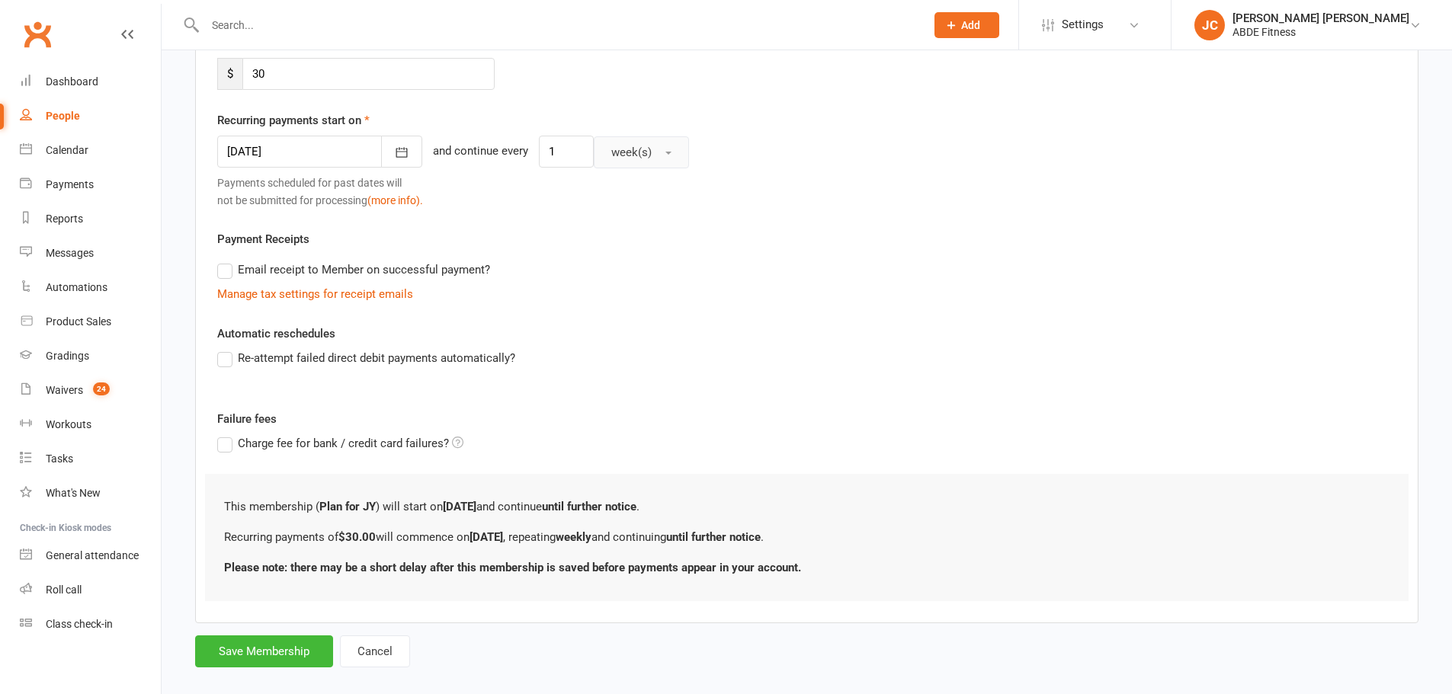
scroll to position [332, 0]
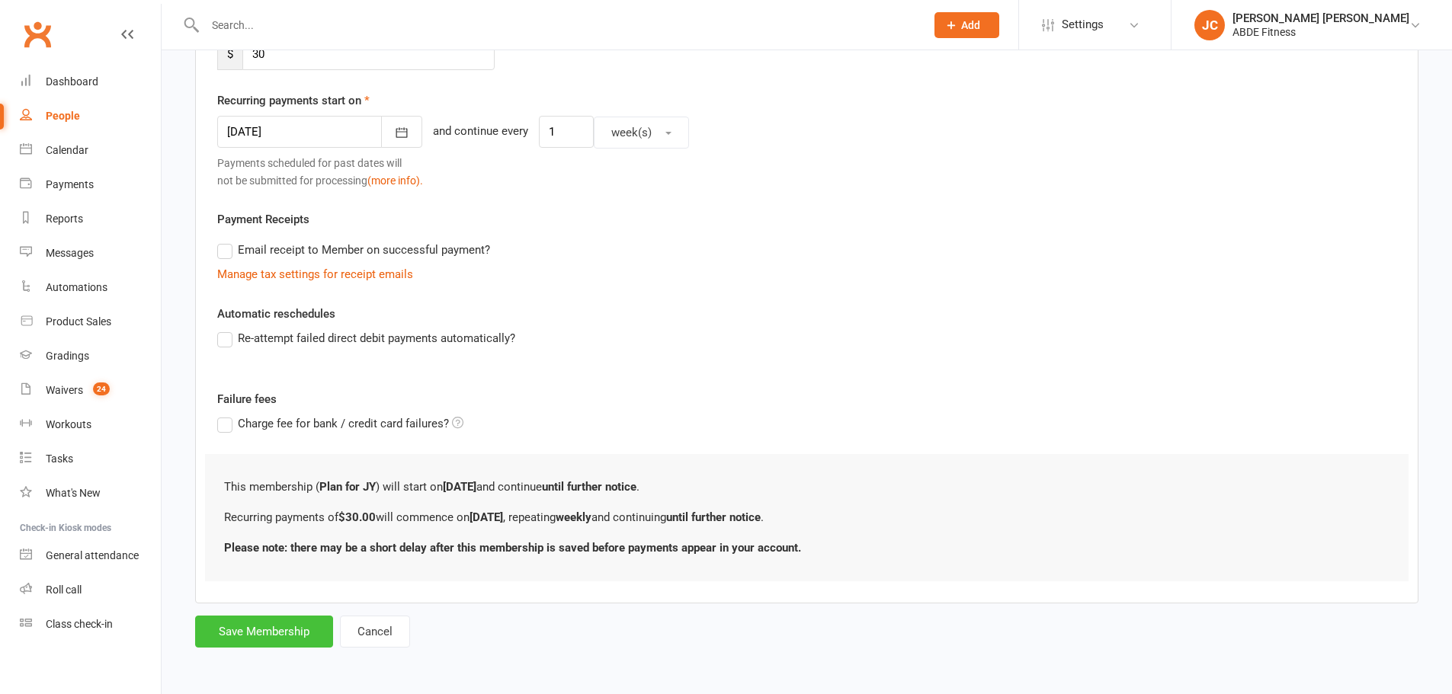
click at [267, 639] on button "Save Membership" at bounding box center [264, 632] width 138 height 32
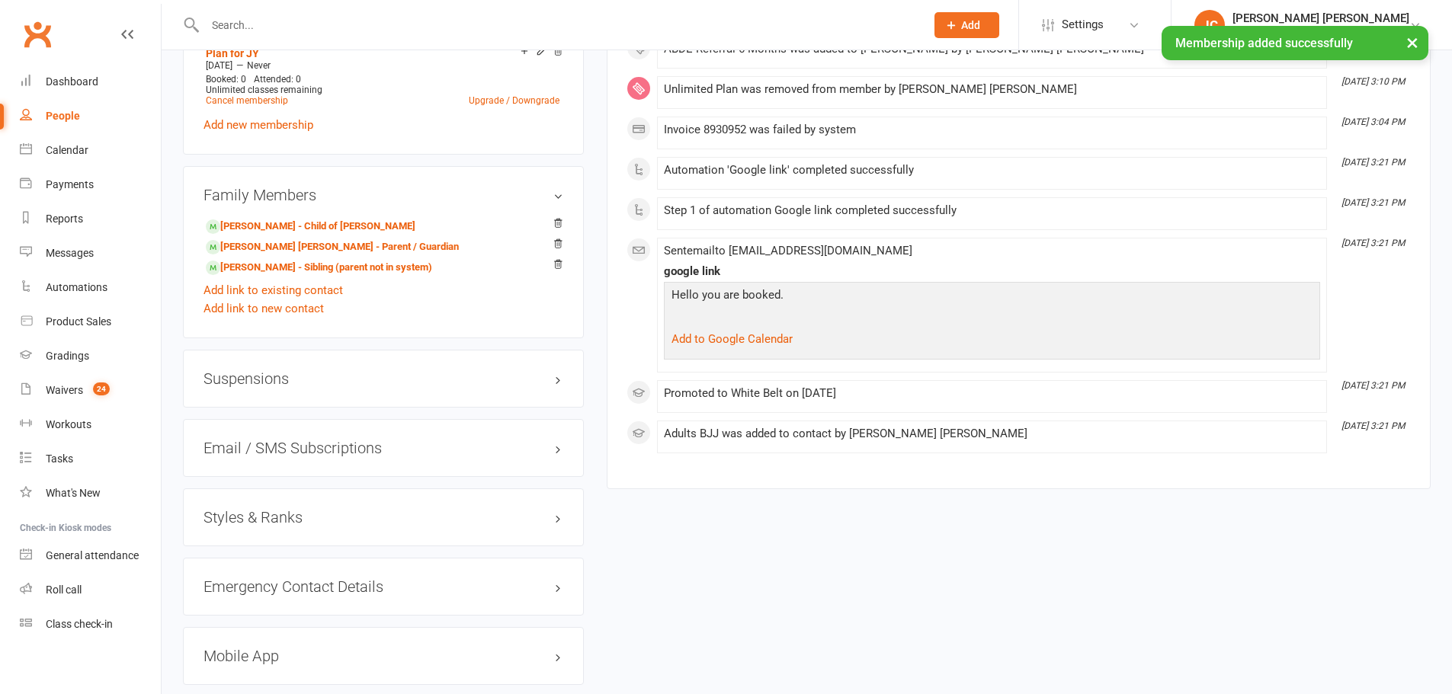
scroll to position [1092, 0]
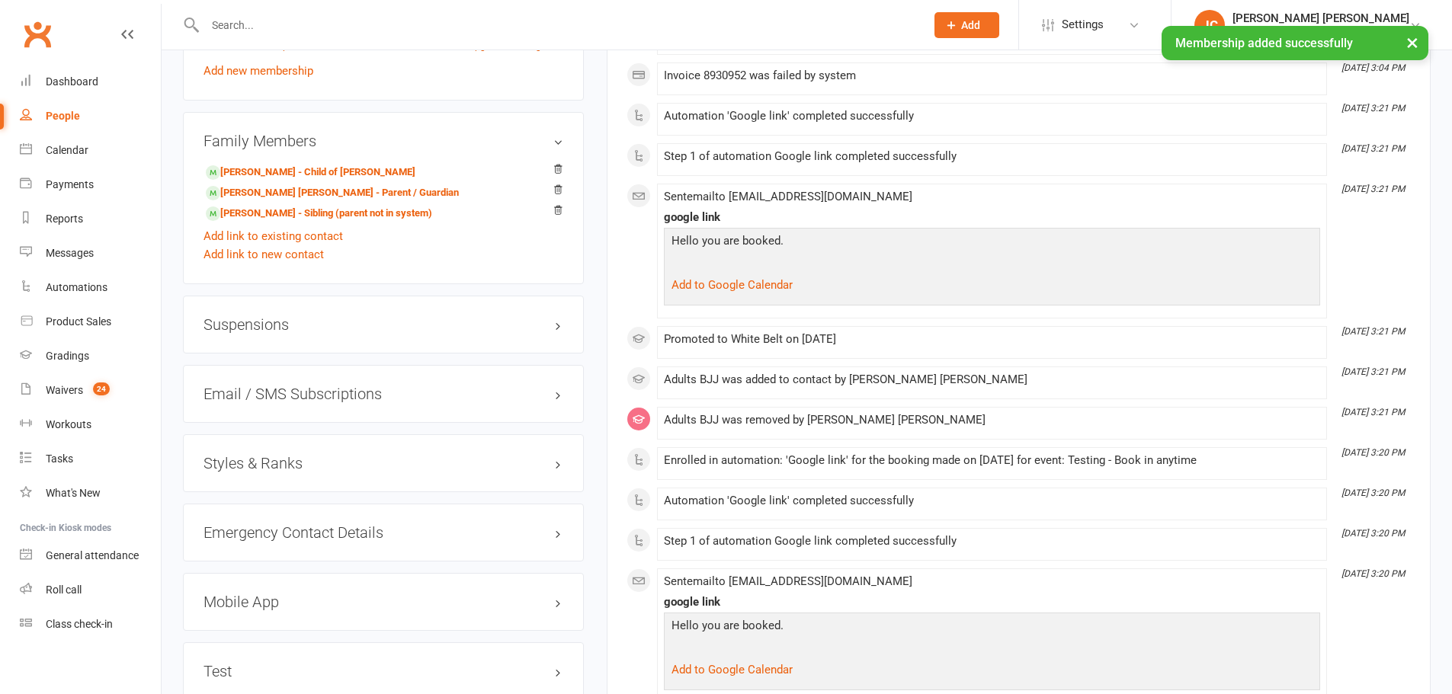
click at [344, 330] on h3 "Suspensions" at bounding box center [383, 324] width 360 height 17
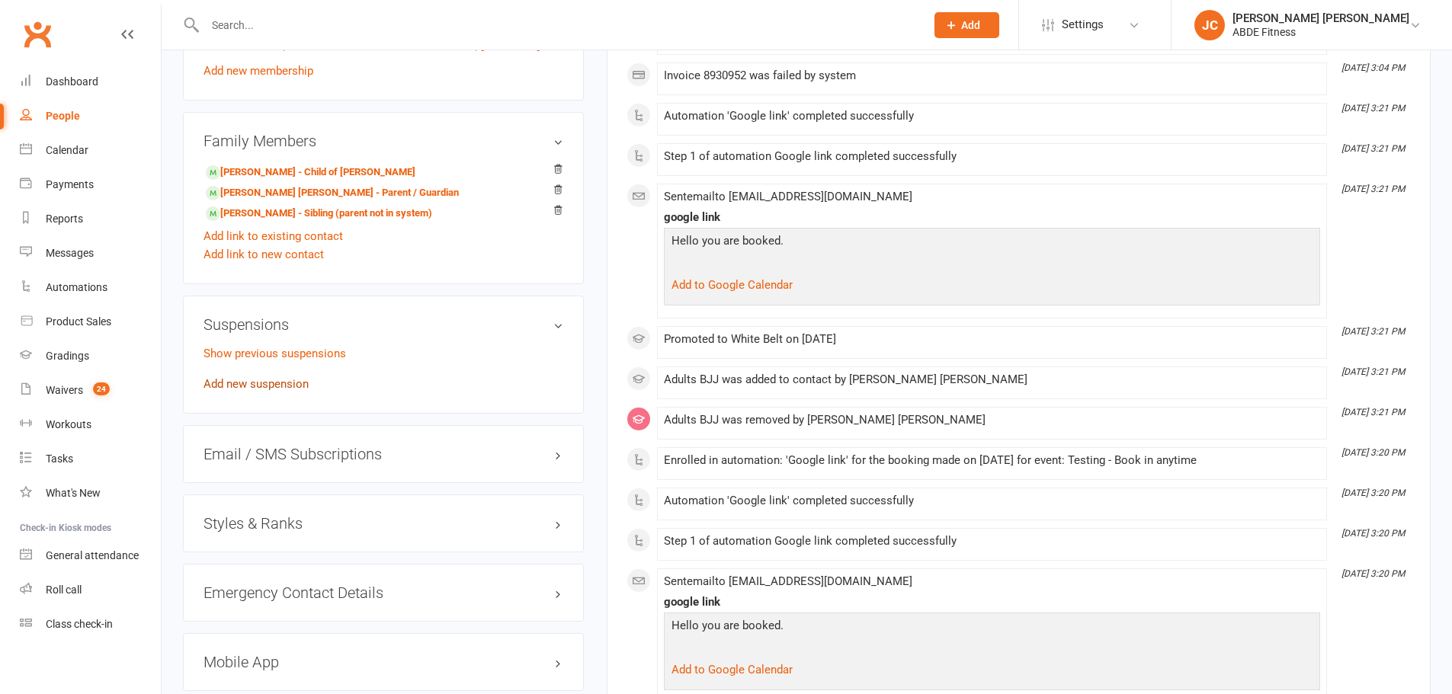
click at [229, 382] on link "Add new suspension" at bounding box center [255, 384] width 105 height 14
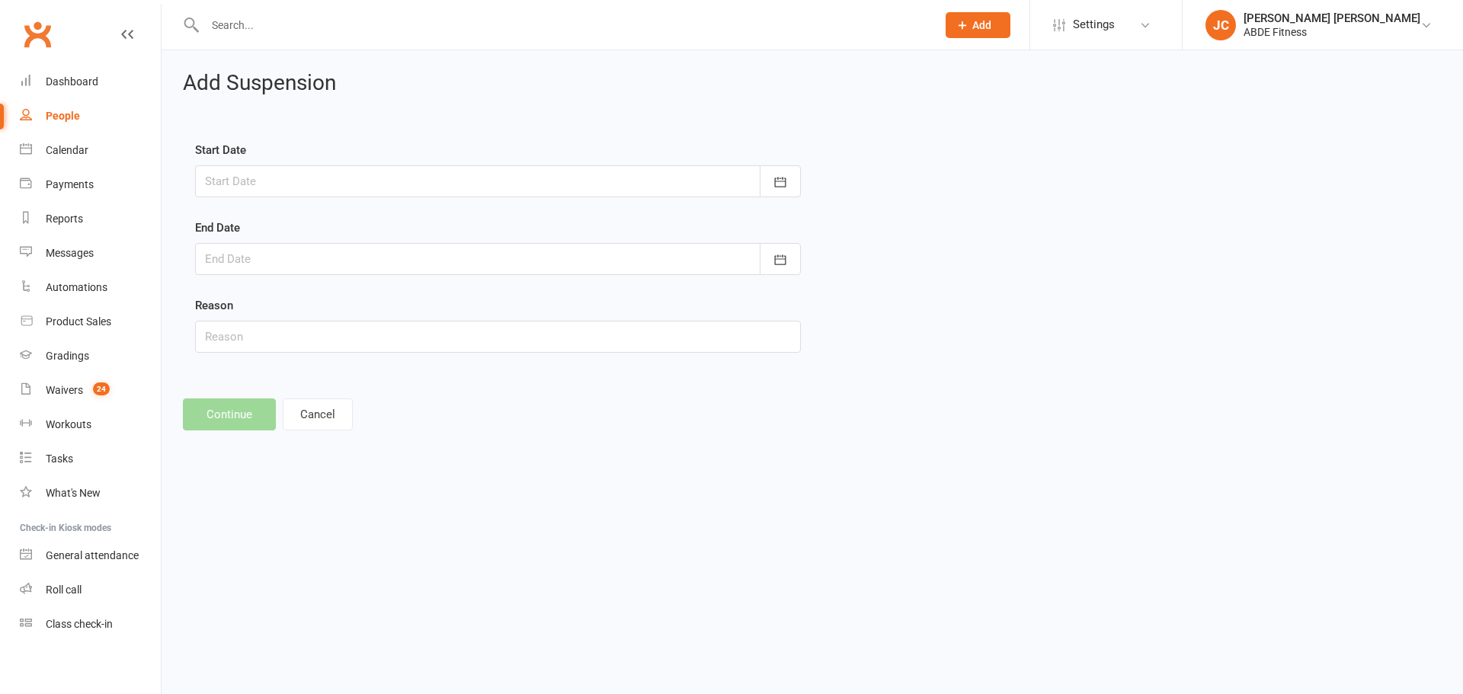
click at [575, 188] on div at bounding box center [498, 181] width 606 height 32
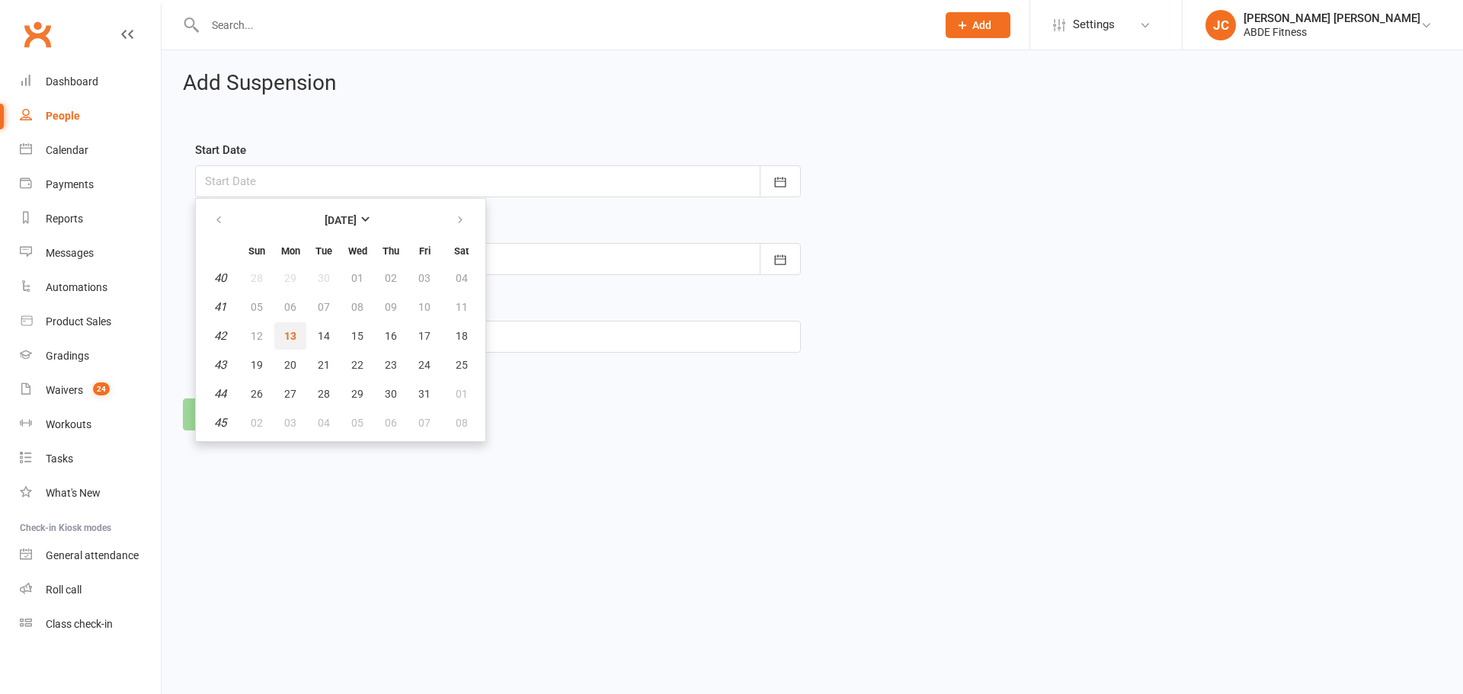
click at [277, 338] on button "13" at bounding box center [290, 335] width 32 height 27
type input "13 Oct 2025"
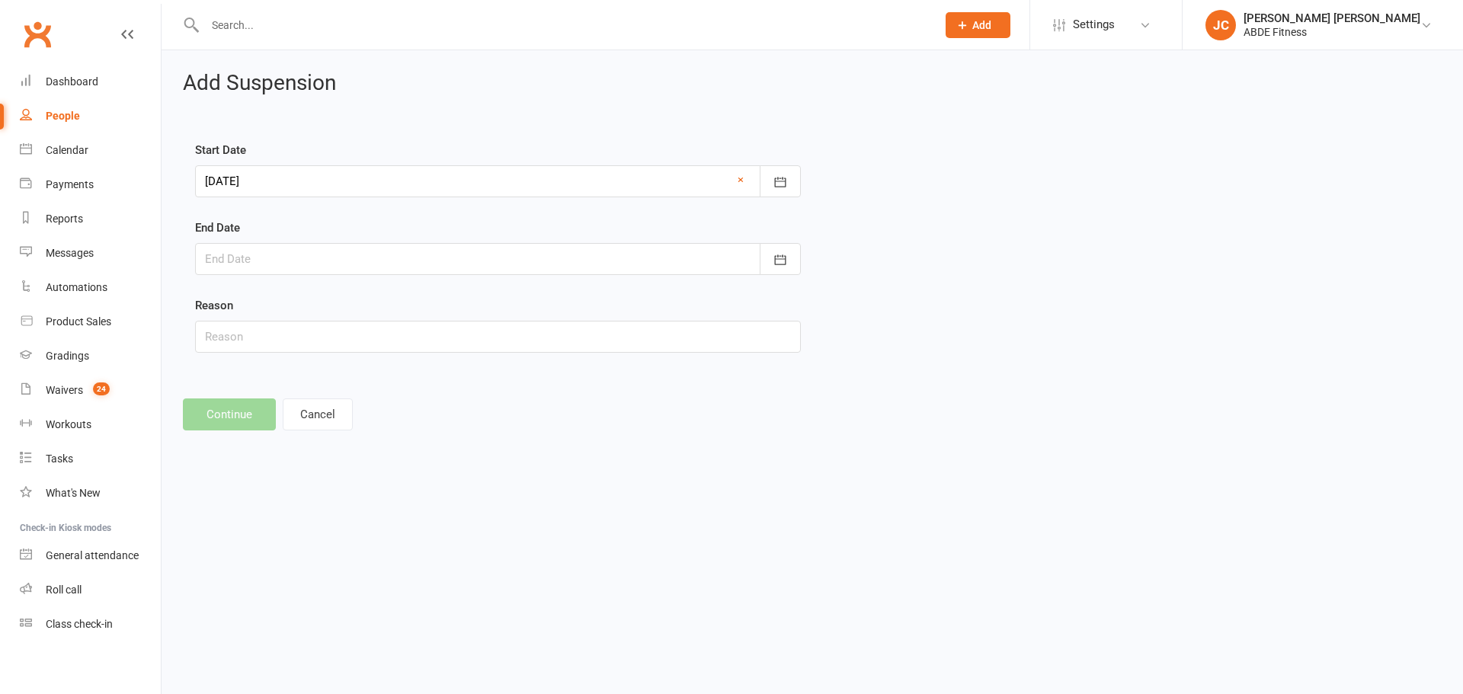
click at [548, 267] on div at bounding box center [498, 259] width 606 height 32
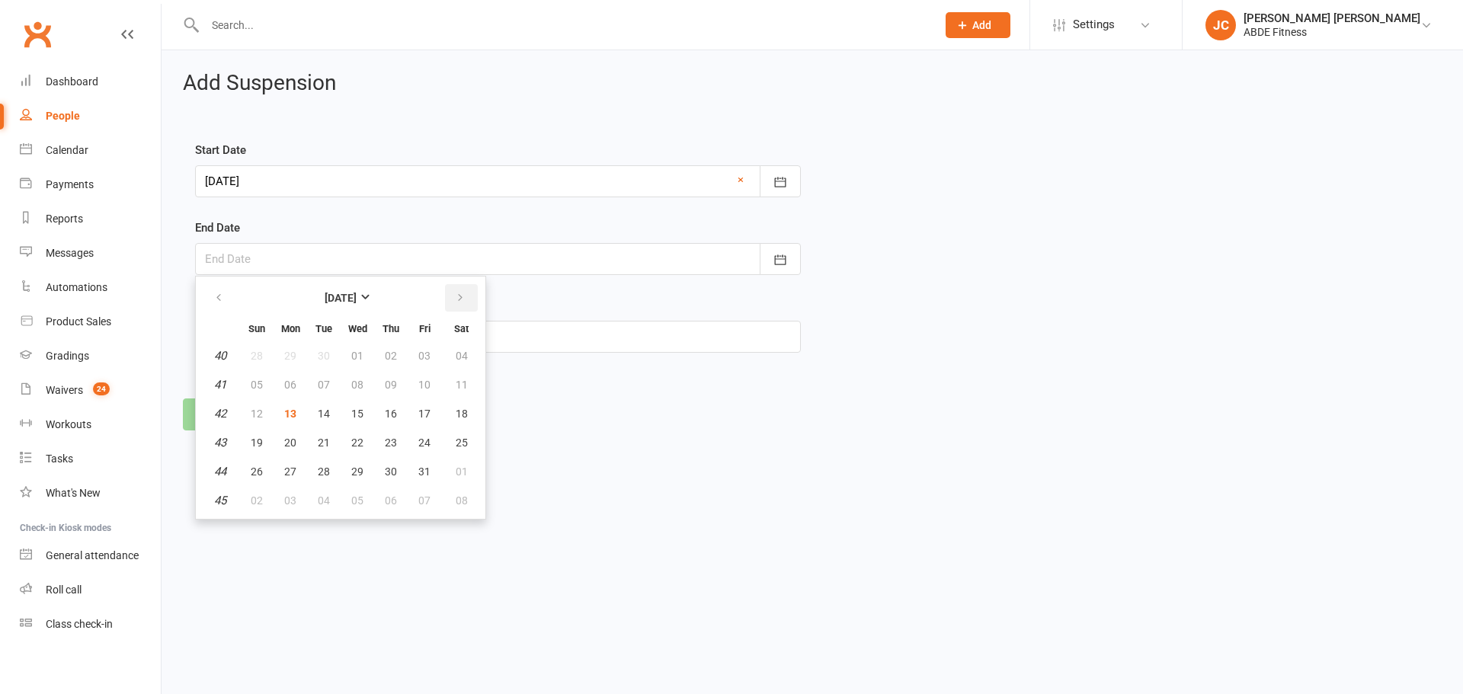
click at [453, 296] on button "button" at bounding box center [461, 297] width 33 height 27
click at [354, 466] on span "31" at bounding box center [357, 472] width 12 height 12
type input "31 Dec 2025"
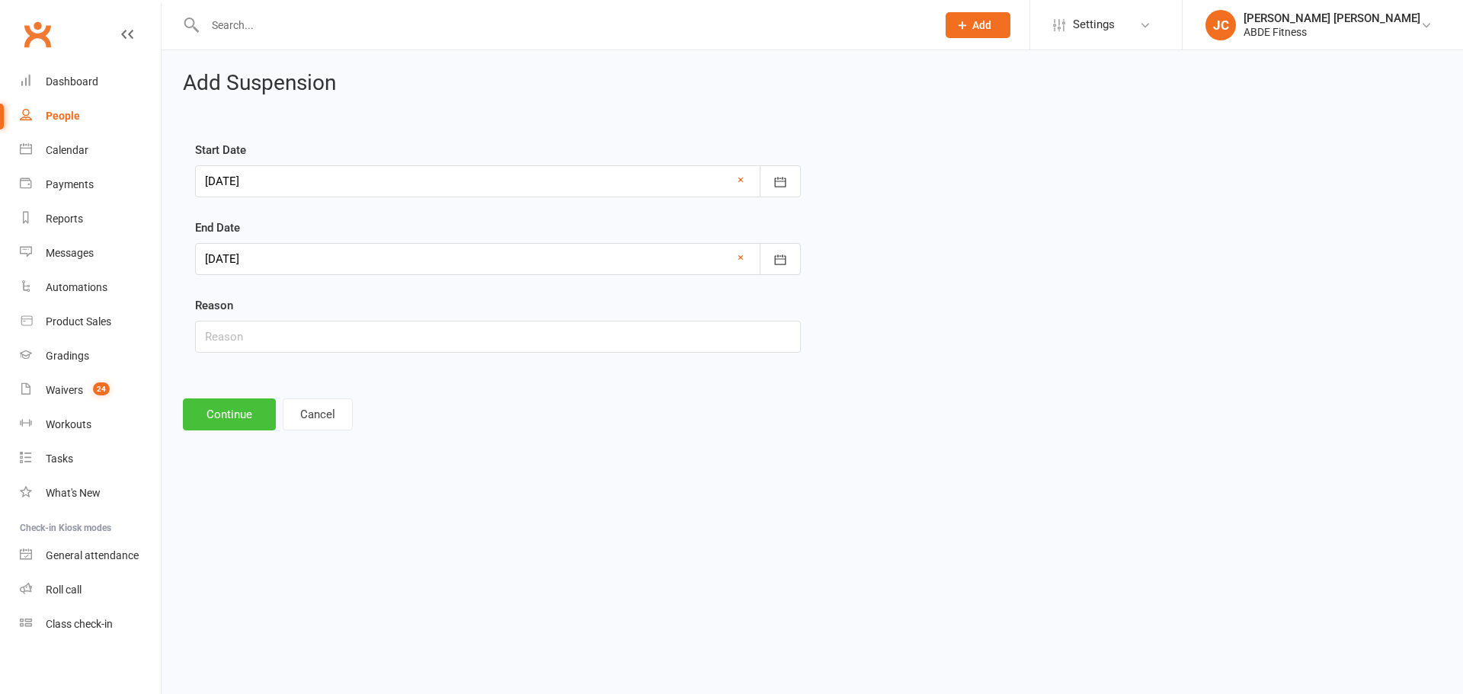
click at [226, 419] on button "Continue" at bounding box center [229, 414] width 93 height 32
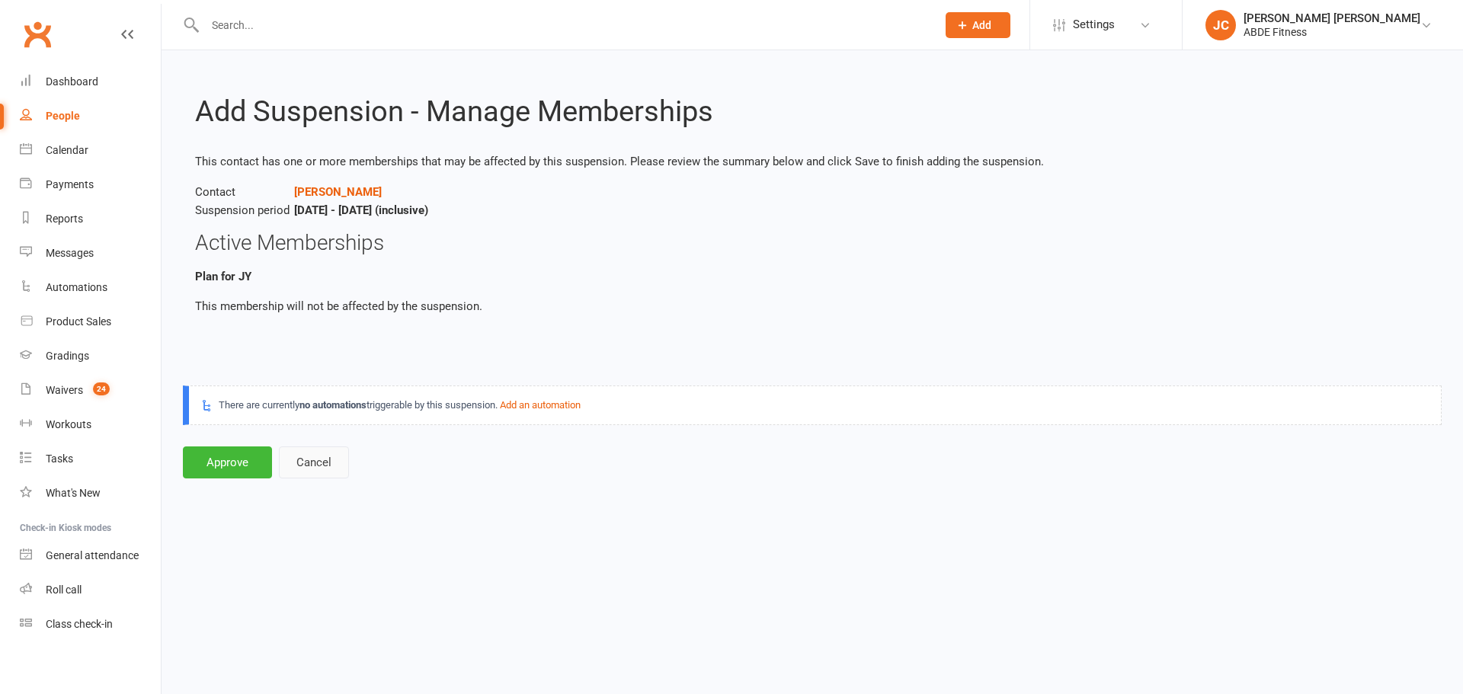
click at [310, 463] on button "Cancel" at bounding box center [314, 462] width 70 height 32
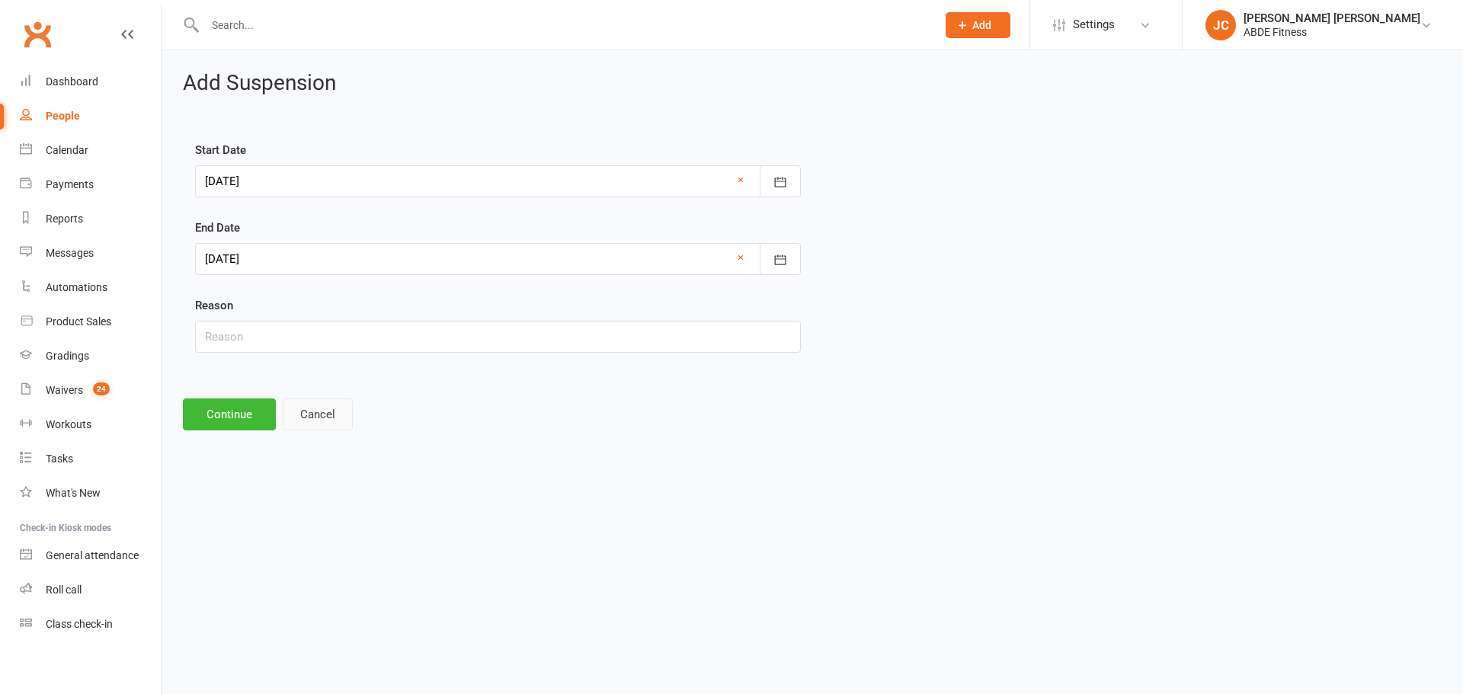
click at [323, 416] on button "Cancel" at bounding box center [318, 414] width 70 height 32
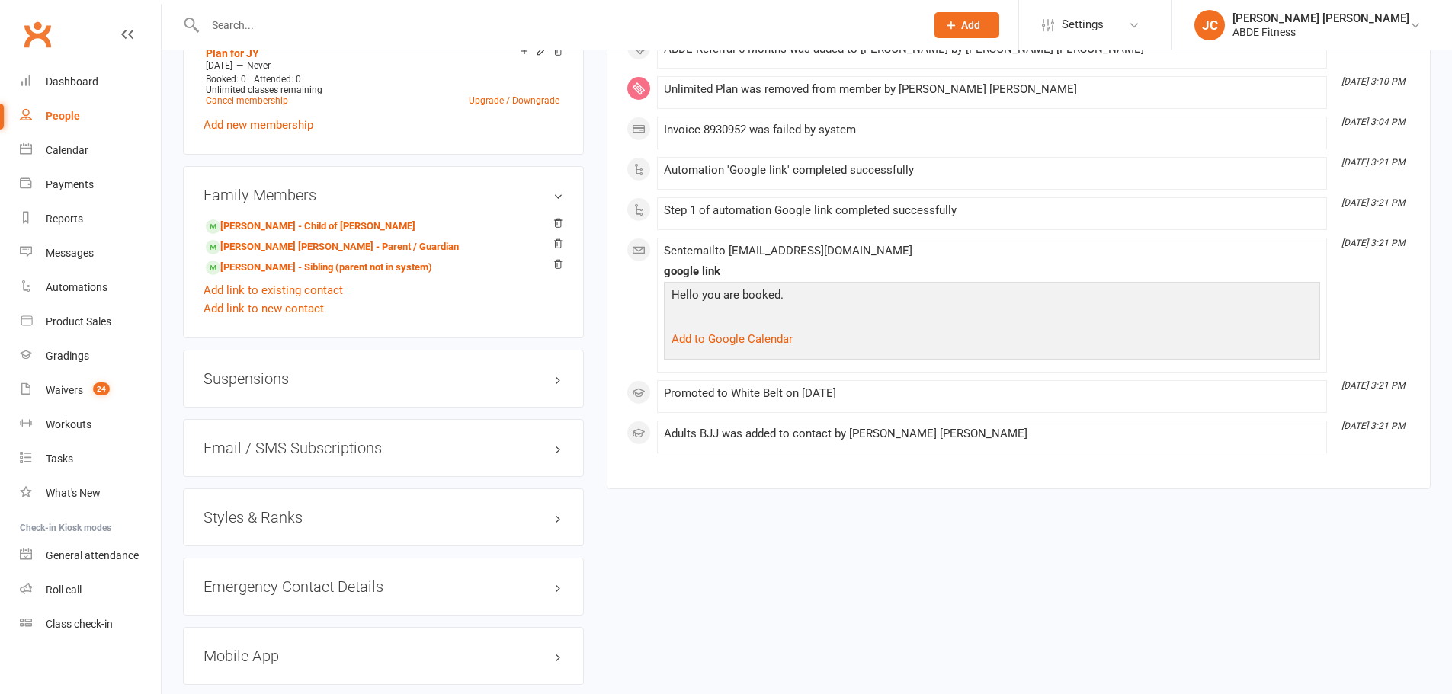
scroll to position [1168, 0]
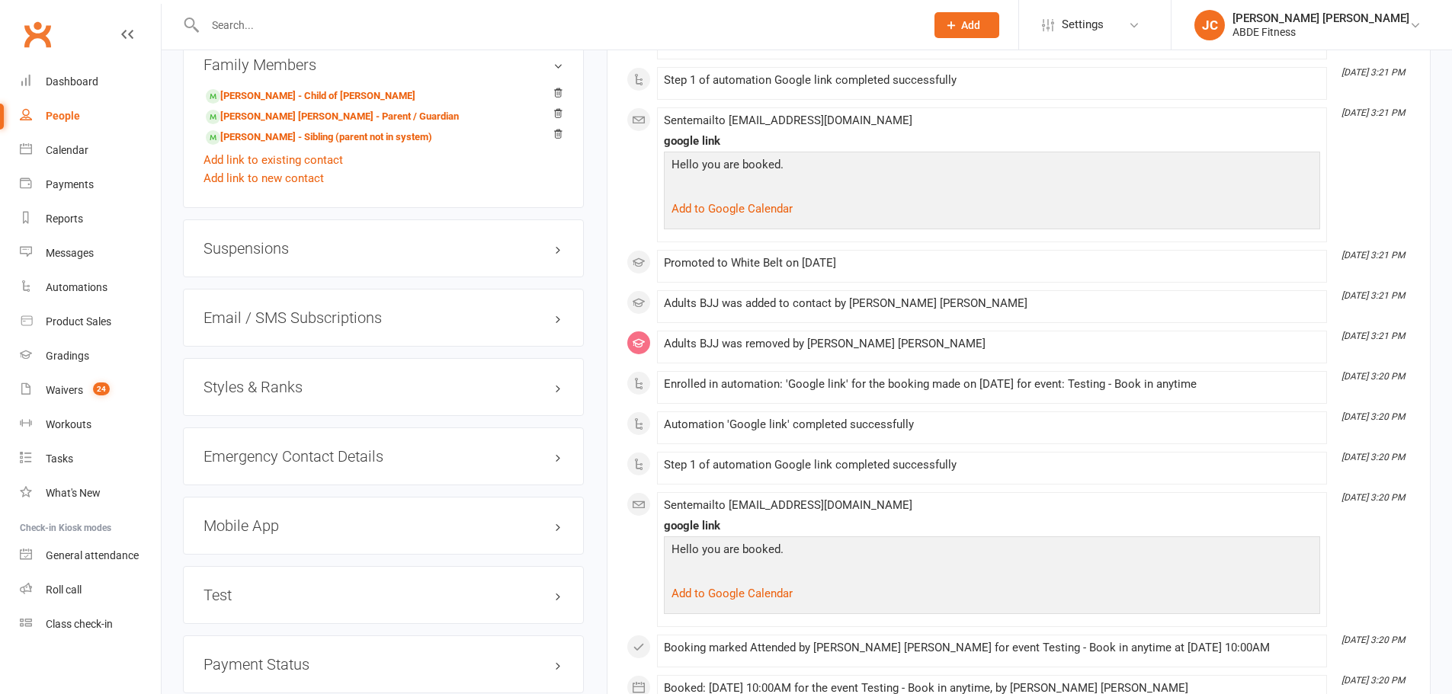
click at [392, 248] on h3 "Suspensions" at bounding box center [383, 248] width 360 height 17
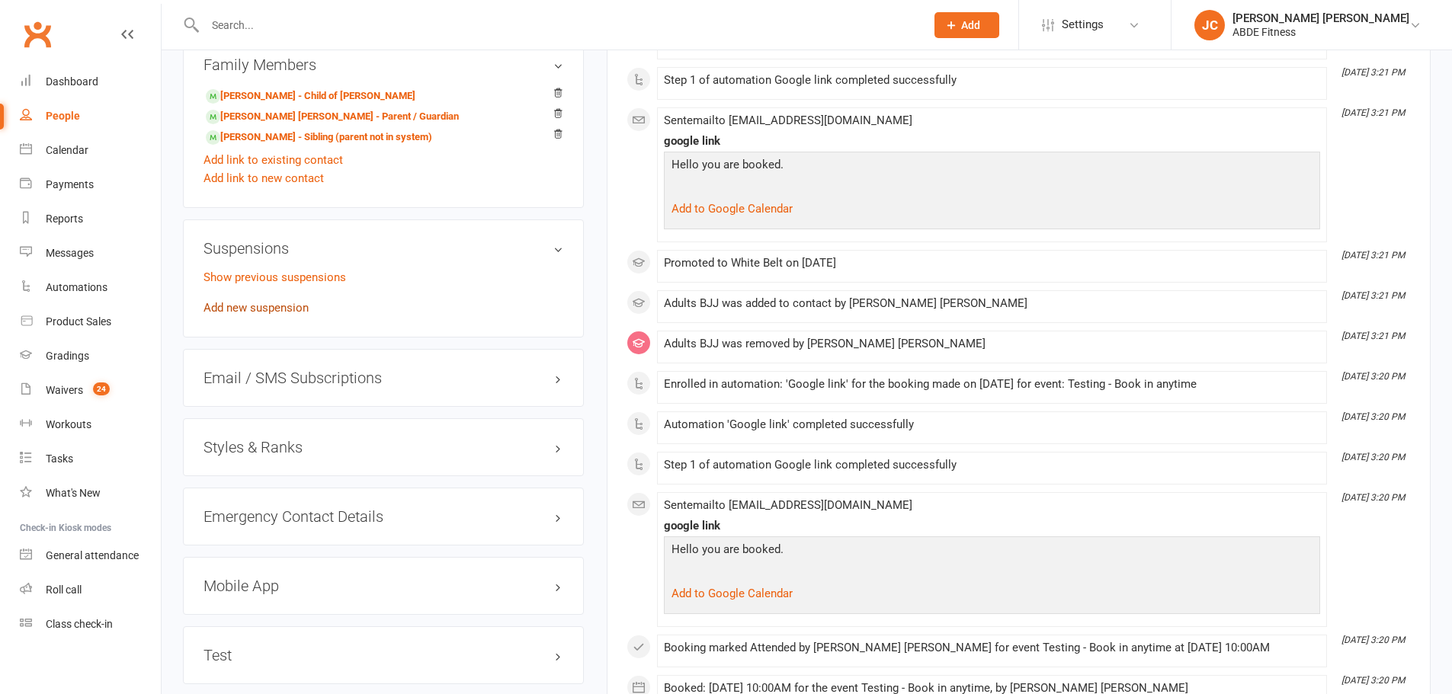
click at [261, 306] on link "Add new suspension" at bounding box center [255, 308] width 105 height 14
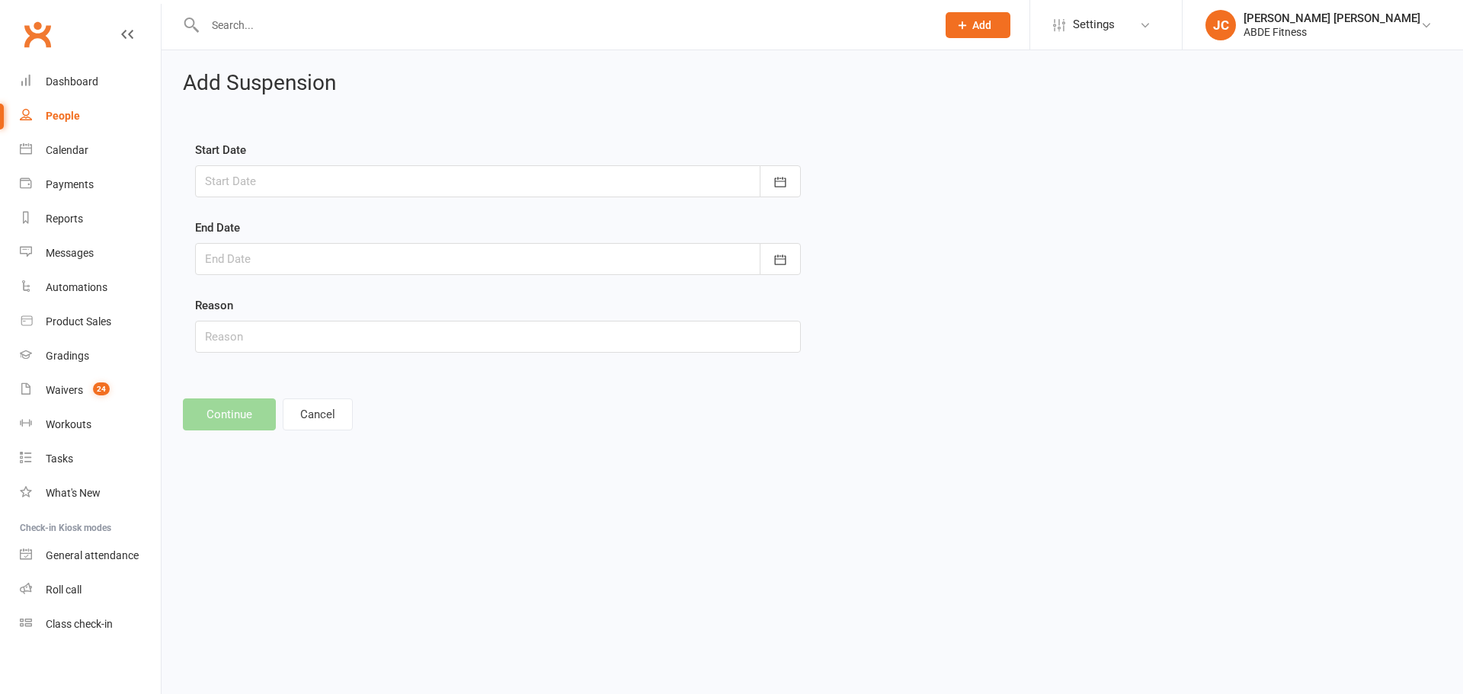
click at [392, 175] on div at bounding box center [498, 181] width 606 height 32
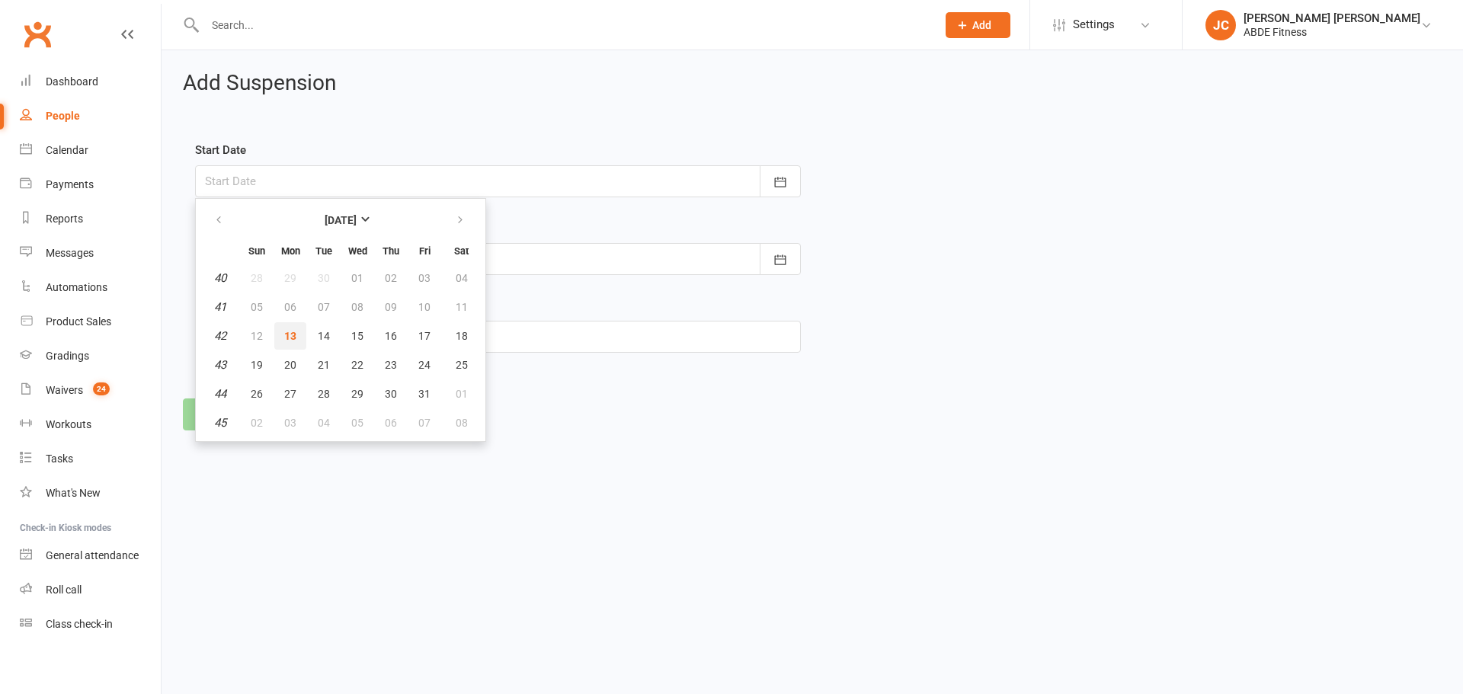
click at [289, 338] on span "13" at bounding box center [290, 336] width 12 height 12
type input "13 Oct 2025"
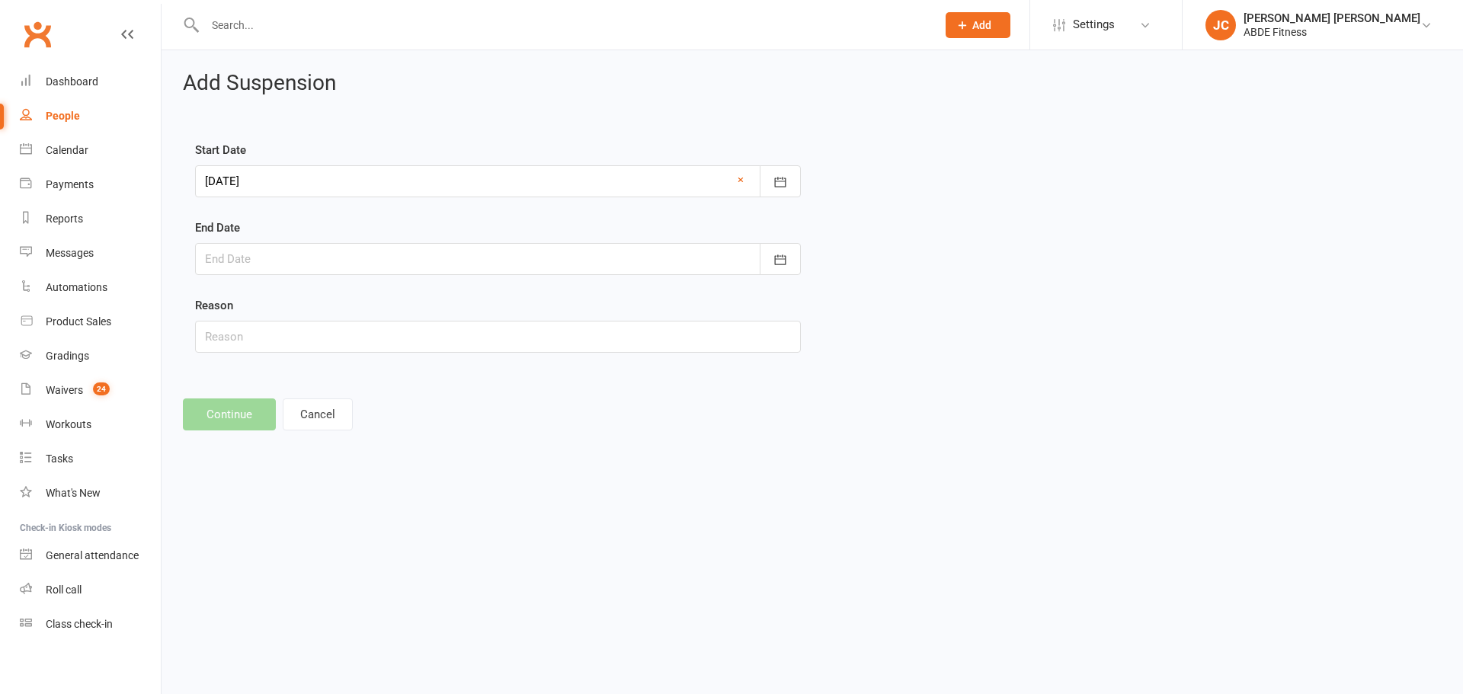
click at [368, 256] on div at bounding box center [498, 259] width 606 height 32
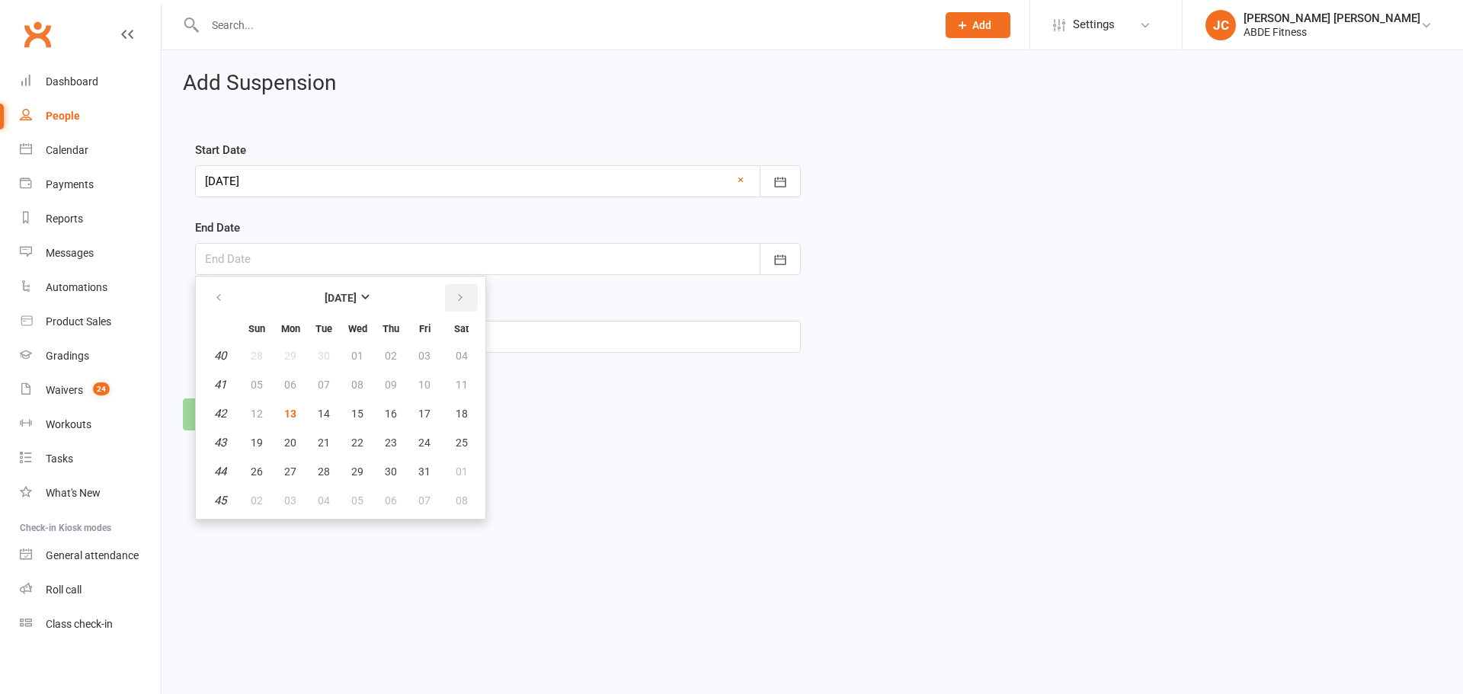
click at [459, 294] on icon "button" at bounding box center [460, 298] width 11 height 12
click at [455, 306] on button "button" at bounding box center [461, 297] width 33 height 27
click at [357, 471] on span "31" at bounding box center [357, 472] width 12 height 12
type input "[DATE]"
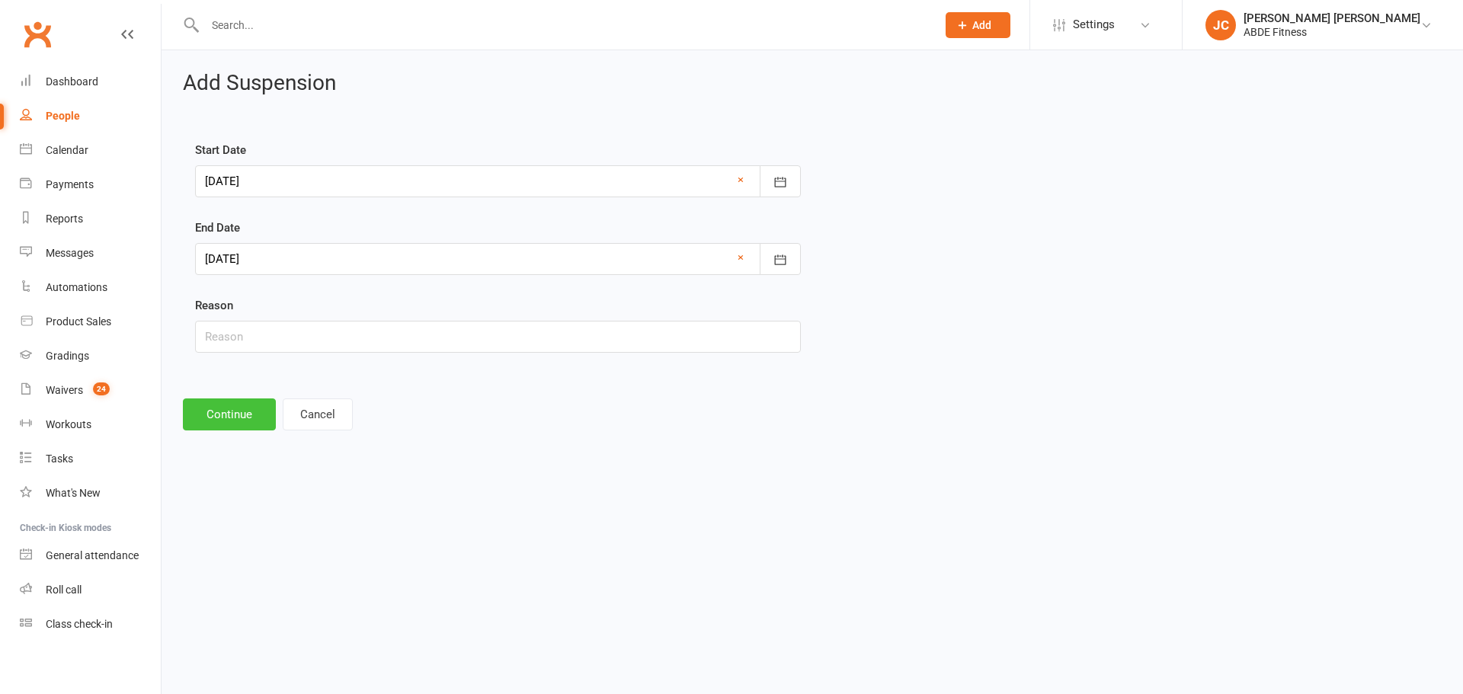
click at [230, 418] on button "Continue" at bounding box center [229, 414] width 93 height 32
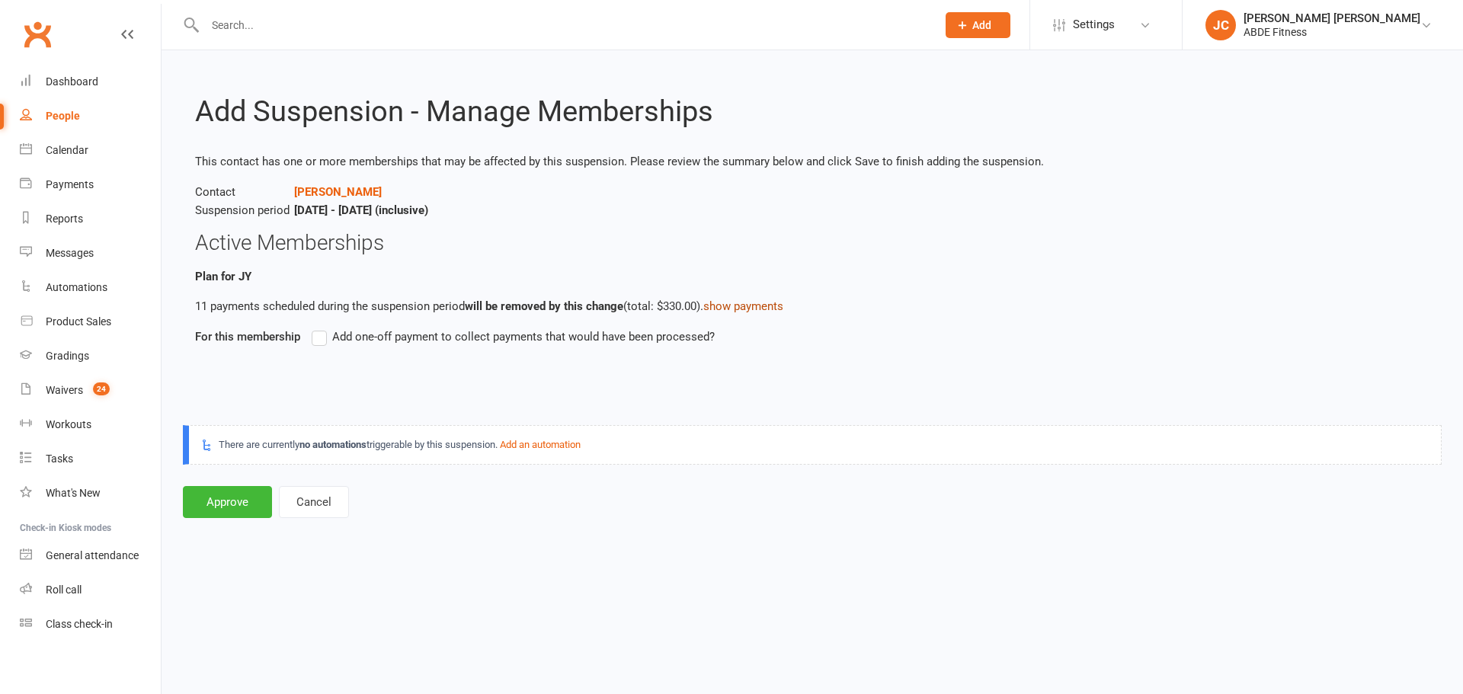
click at [769, 302] on link "show payments" at bounding box center [743, 306] width 80 height 14
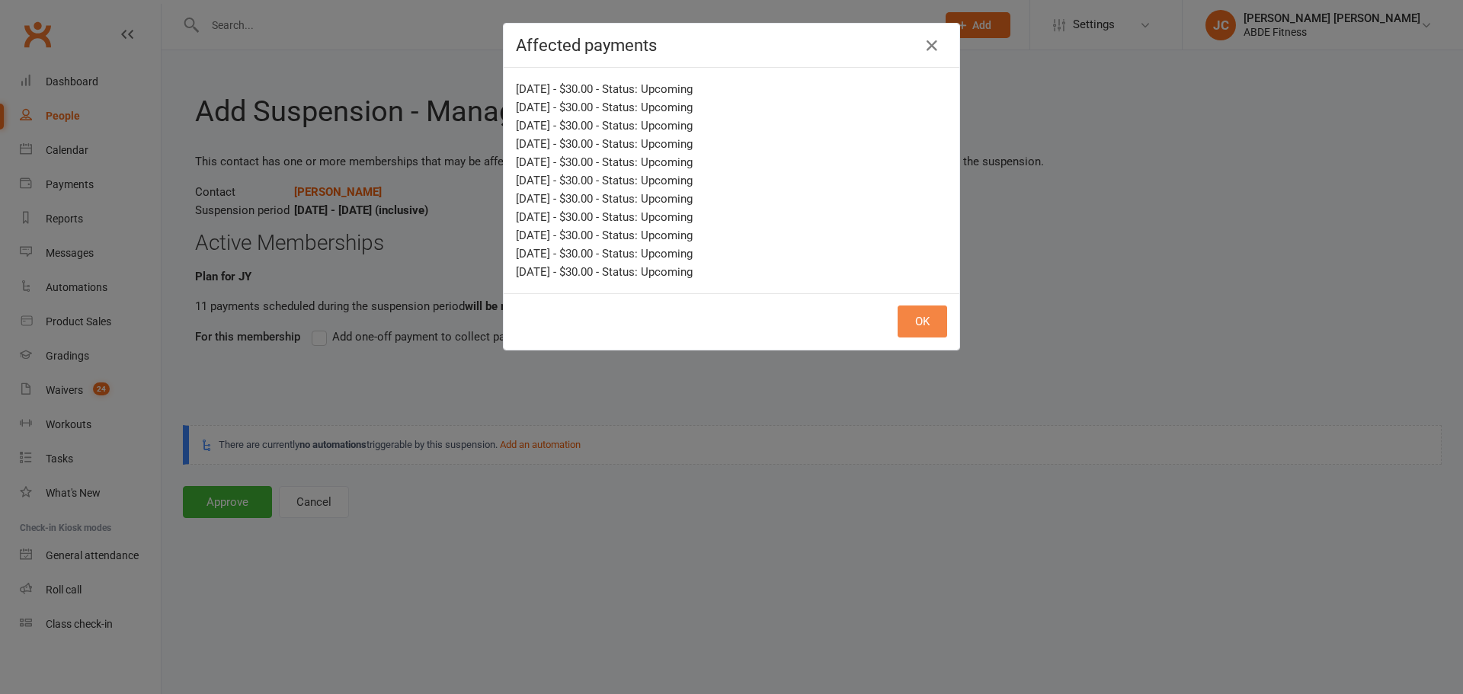
click at [936, 324] on button "OK" at bounding box center [923, 322] width 50 height 32
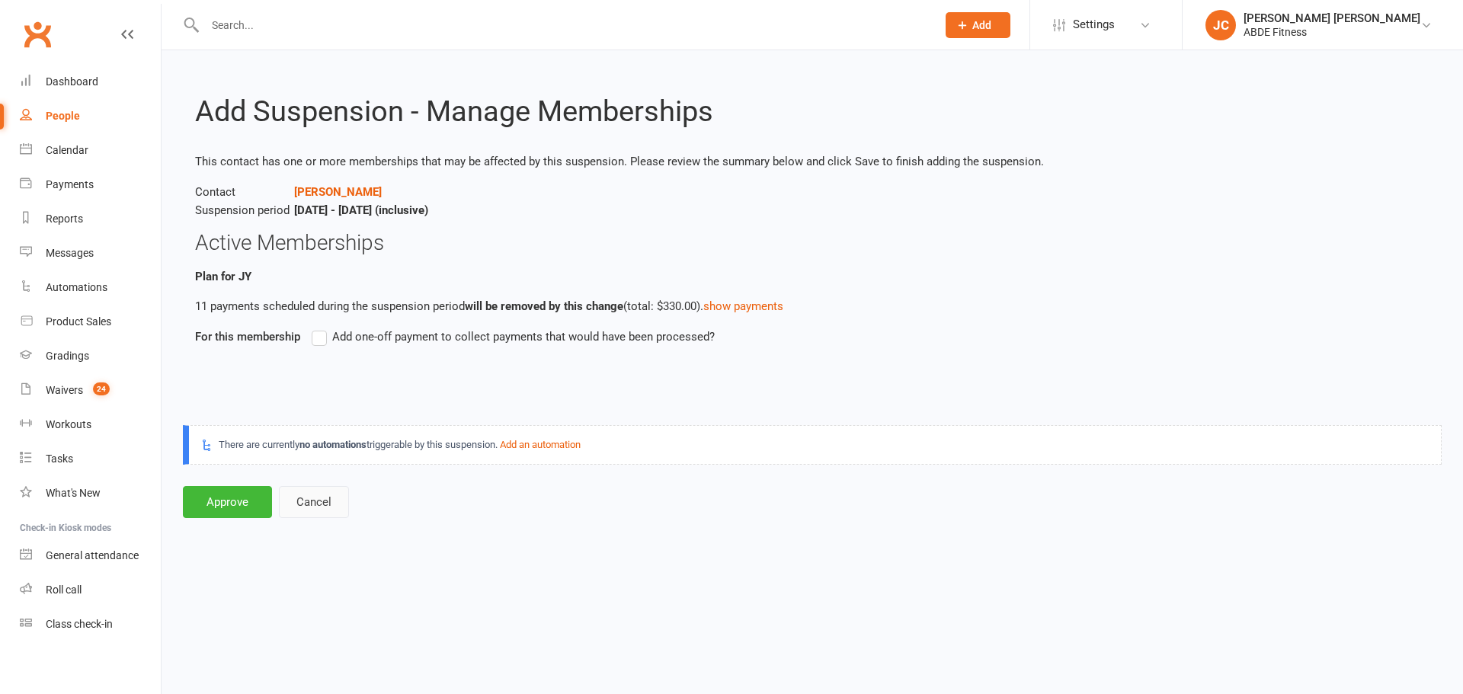
click at [318, 499] on button "Cancel" at bounding box center [314, 502] width 70 height 32
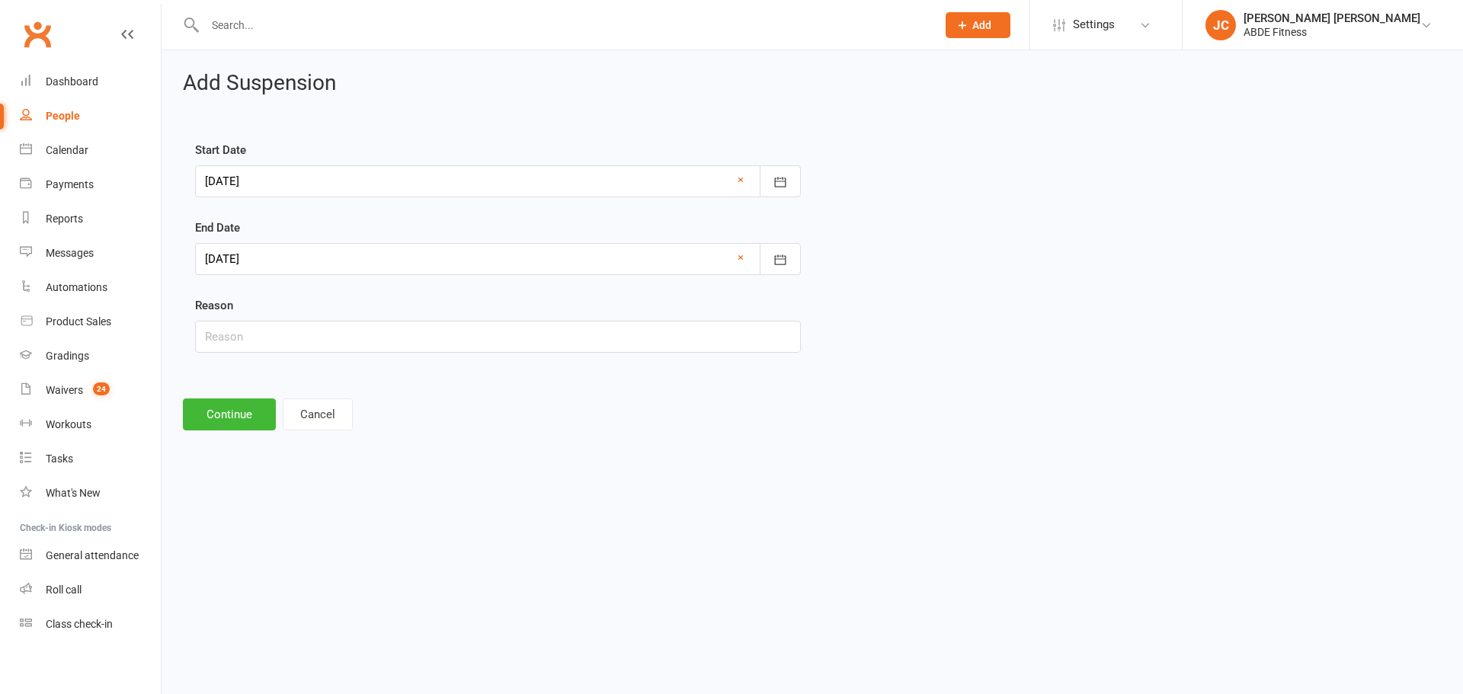
click at [472, 257] on div at bounding box center [498, 259] width 606 height 32
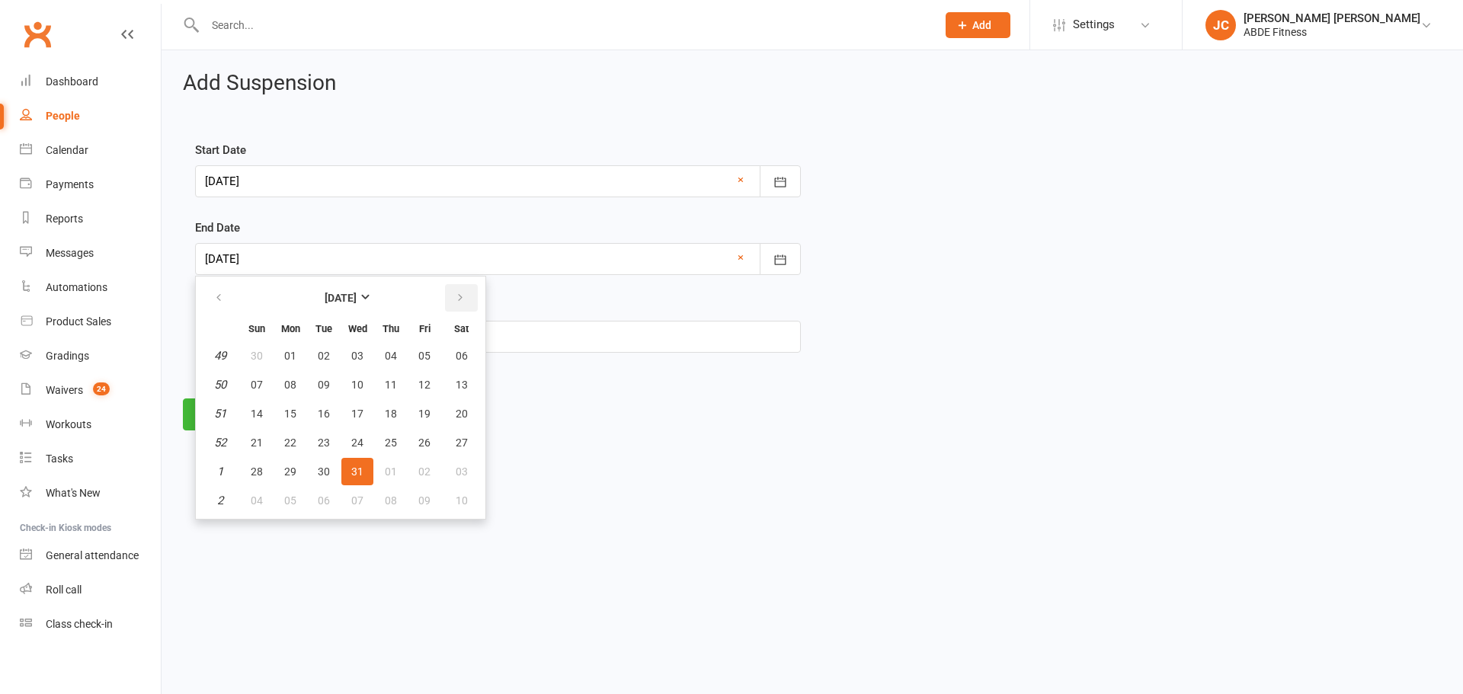
click at [451, 292] on button "button" at bounding box center [461, 297] width 33 height 27
click at [389, 443] on span "26" at bounding box center [391, 443] width 12 height 12
type input "26 Mar 2026"
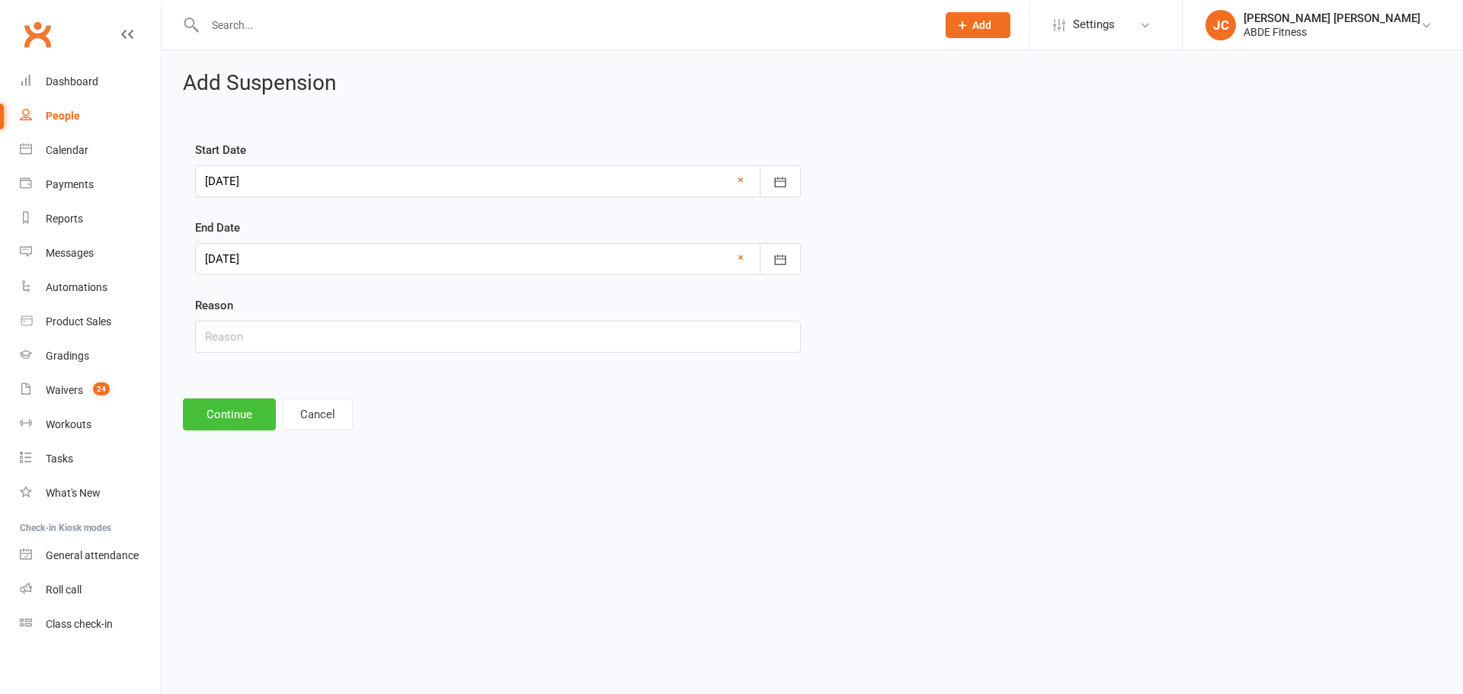
click at [247, 420] on button "Continue" at bounding box center [229, 414] width 93 height 32
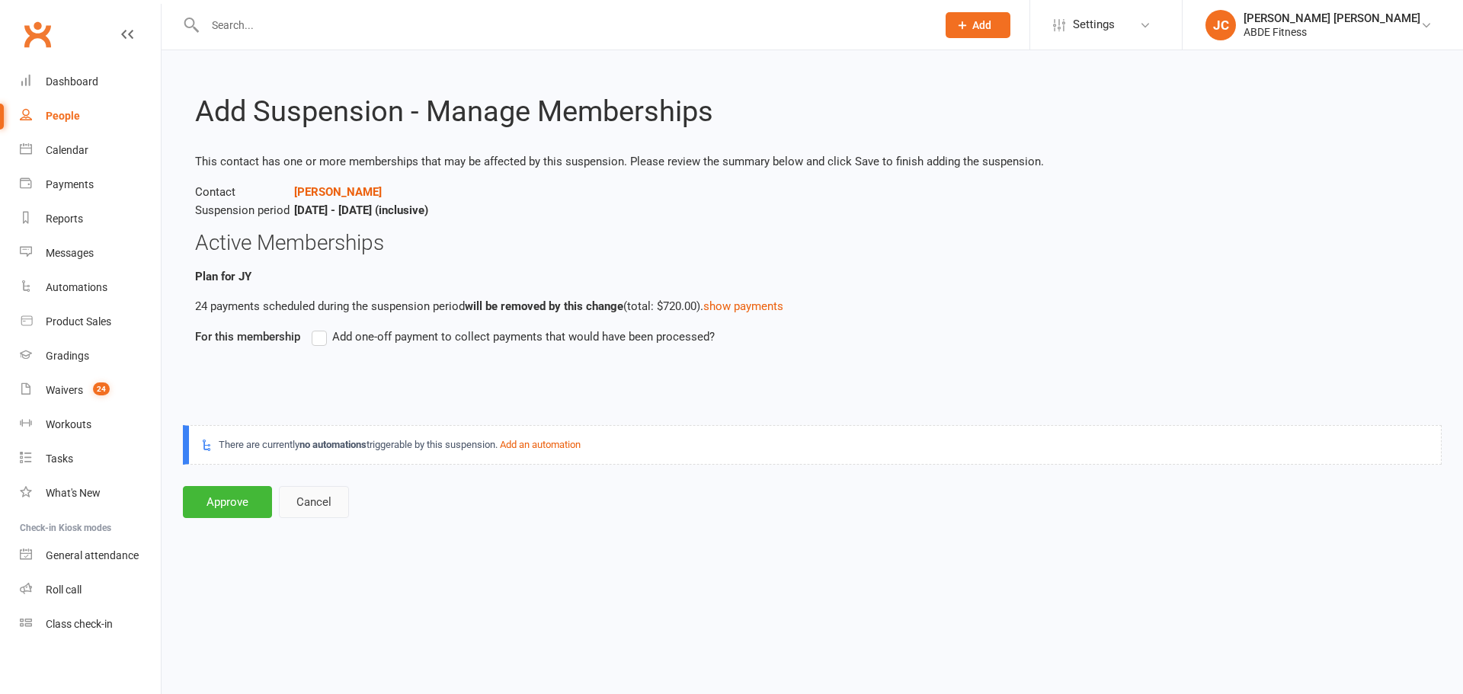
click at [325, 504] on button "Cancel" at bounding box center [314, 502] width 70 height 32
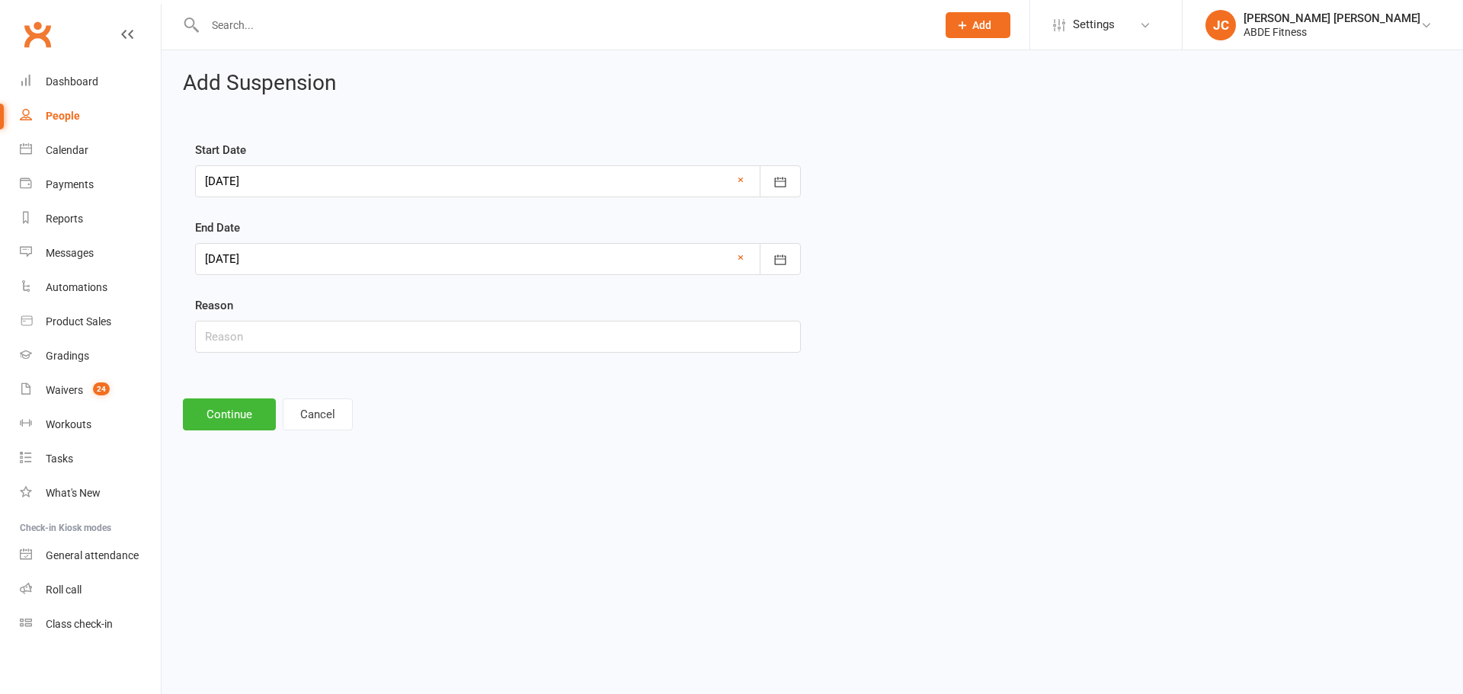
click at [734, 175] on div at bounding box center [498, 181] width 606 height 32
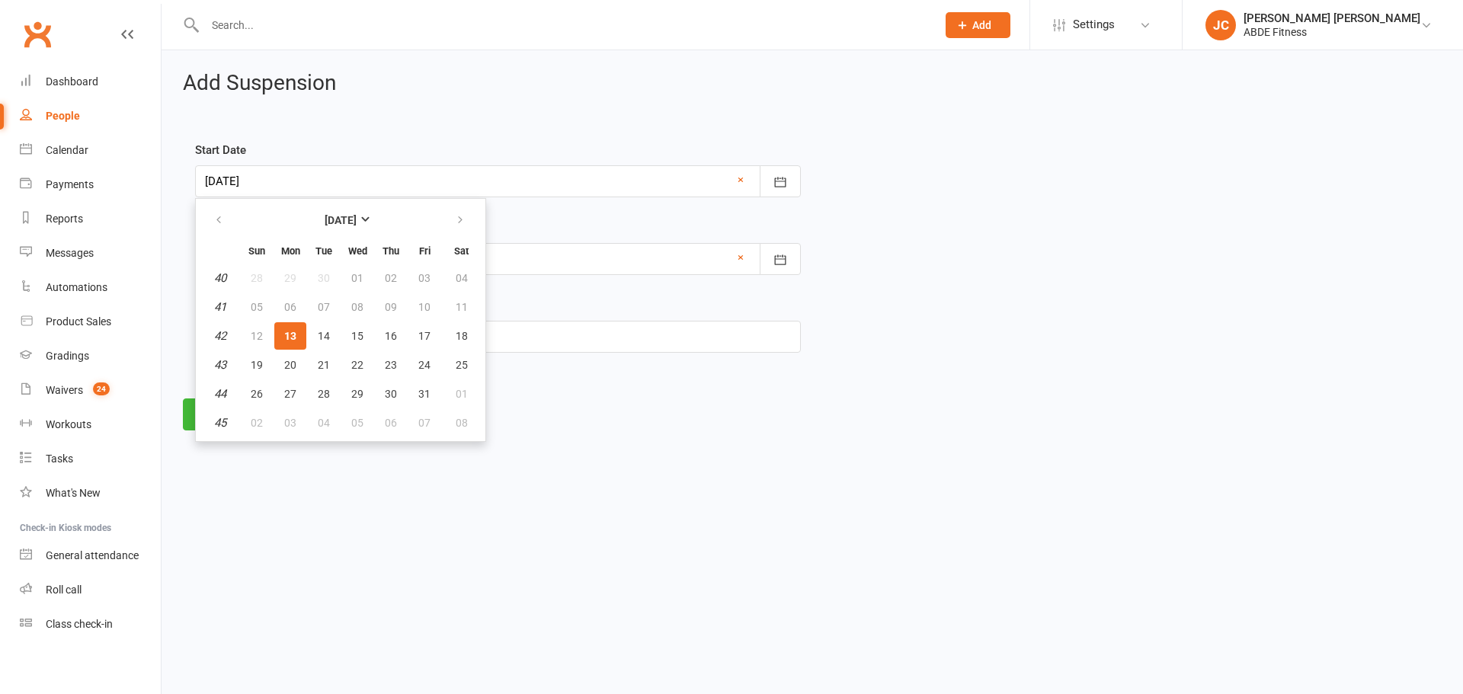
click at [511, 453] on html "Prospect Member Non-attending contact Class / event Appointment Grading event T…" at bounding box center [731, 236] width 1463 height 473
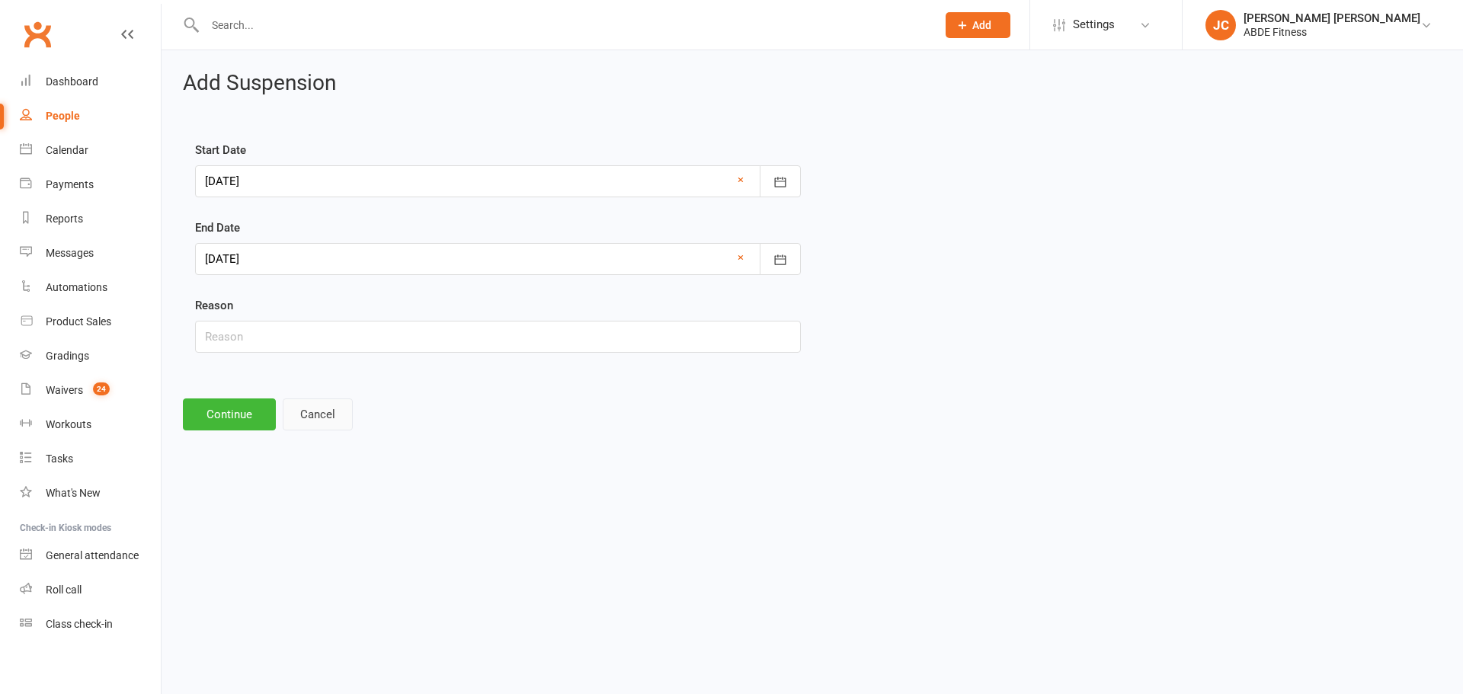
click at [331, 422] on button "Cancel" at bounding box center [318, 414] width 70 height 32
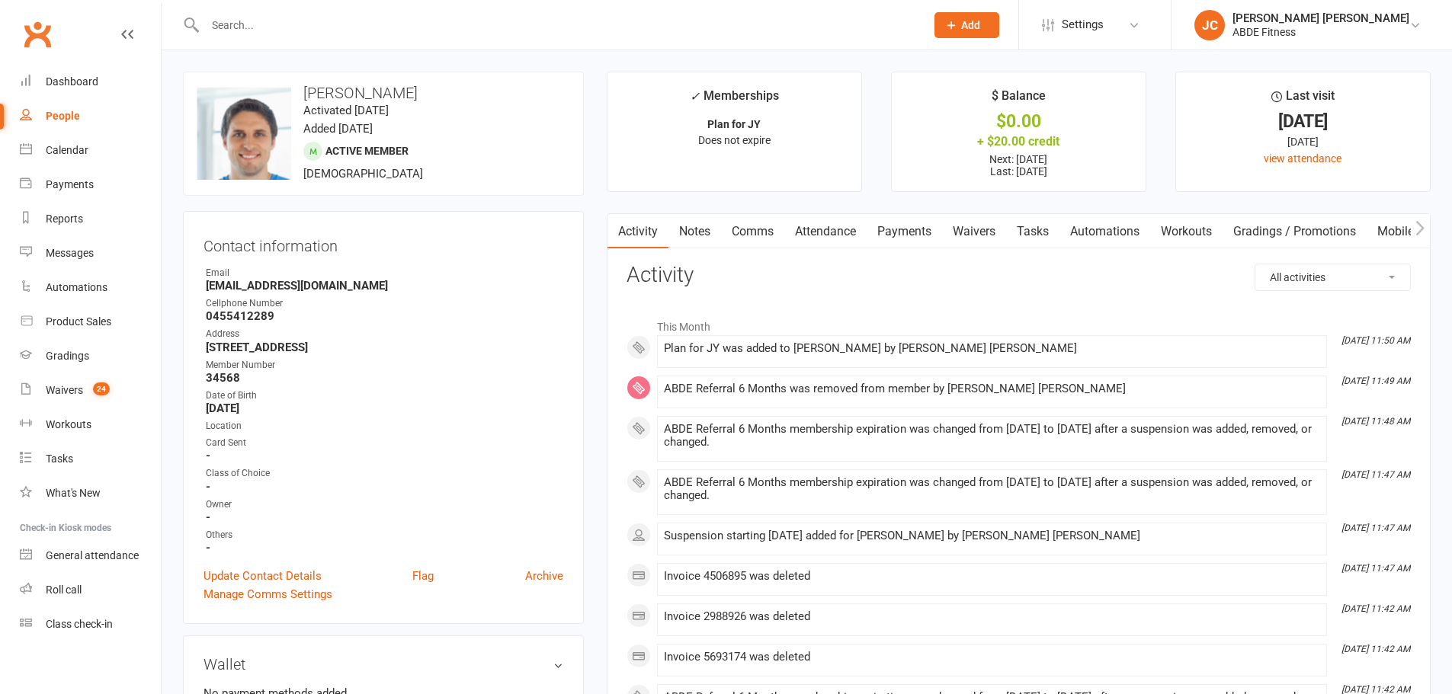
click at [905, 235] on link "Payments" at bounding box center [903, 231] width 75 height 35
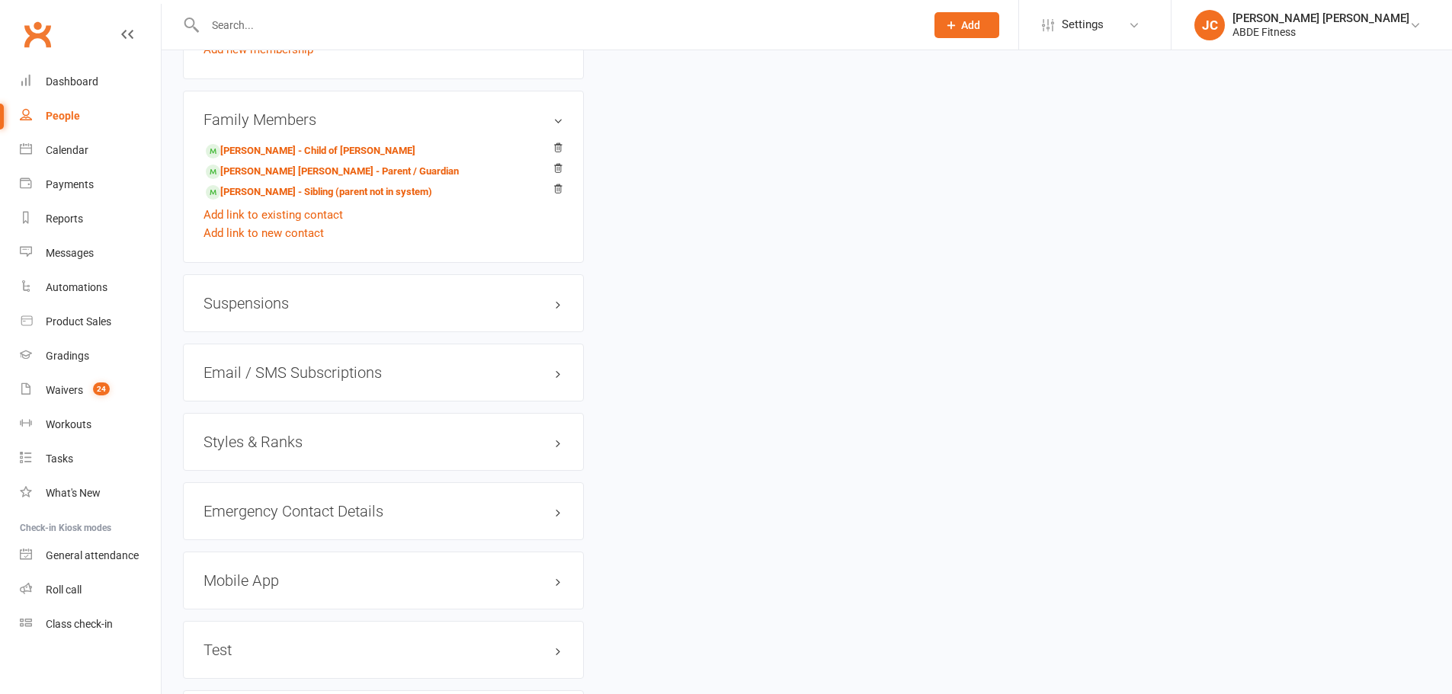
scroll to position [1143, 0]
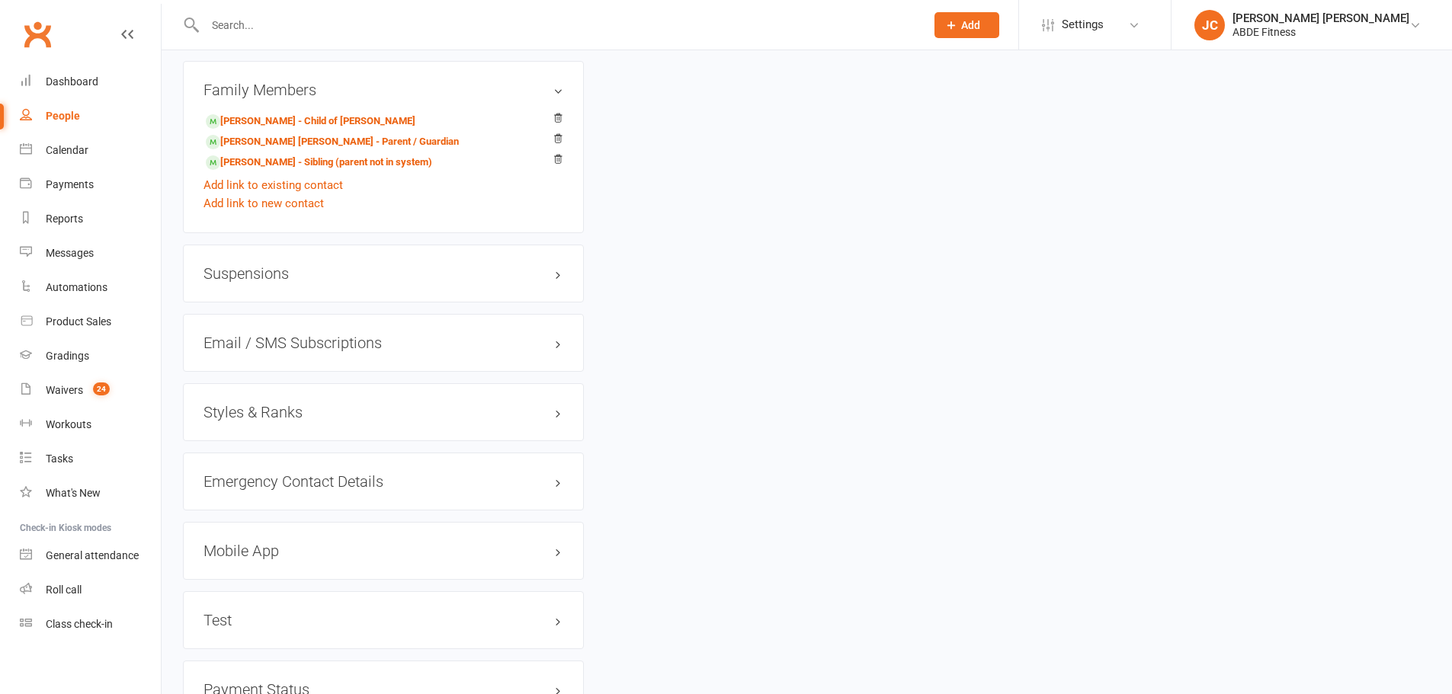
click at [300, 272] on h3 "Suspensions" at bounding box center [383, 273] width 360 height 17
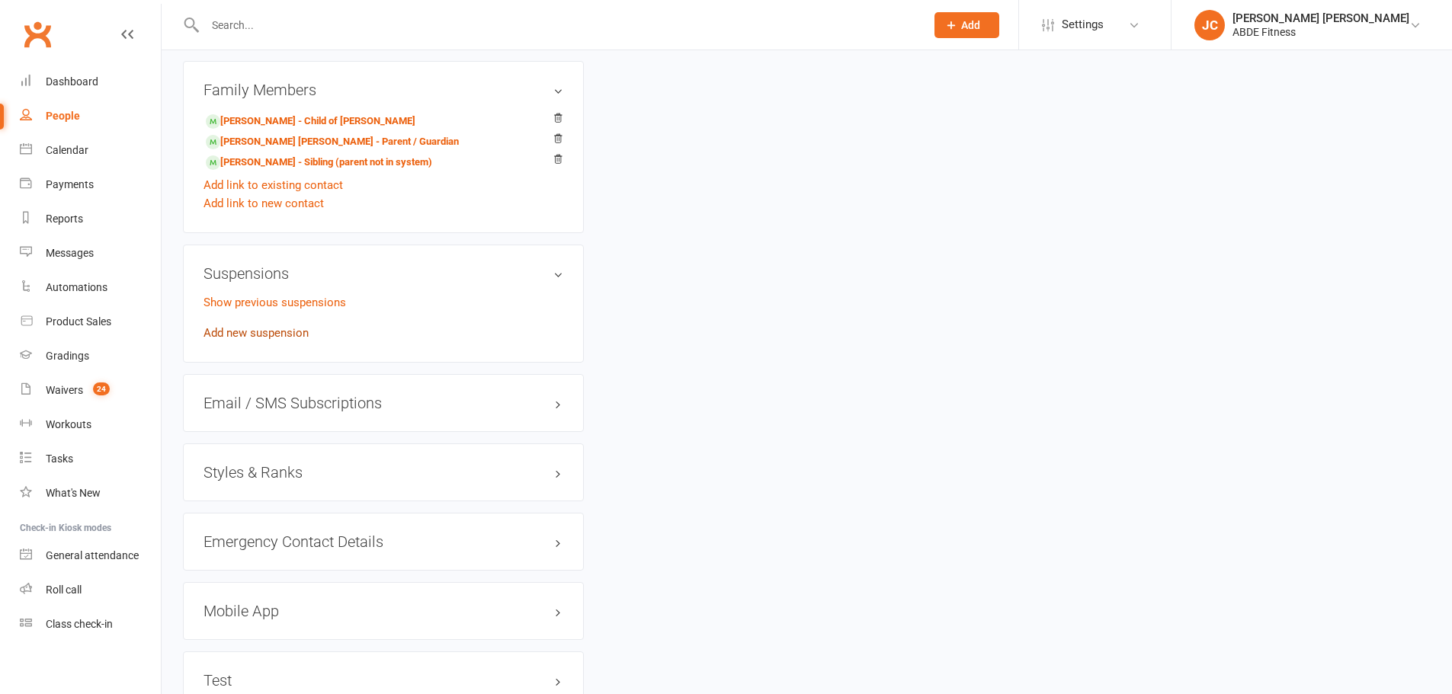
click at [286, 334] on link "Add new suspension" at bounding box center [255, 333] width 105 height 14
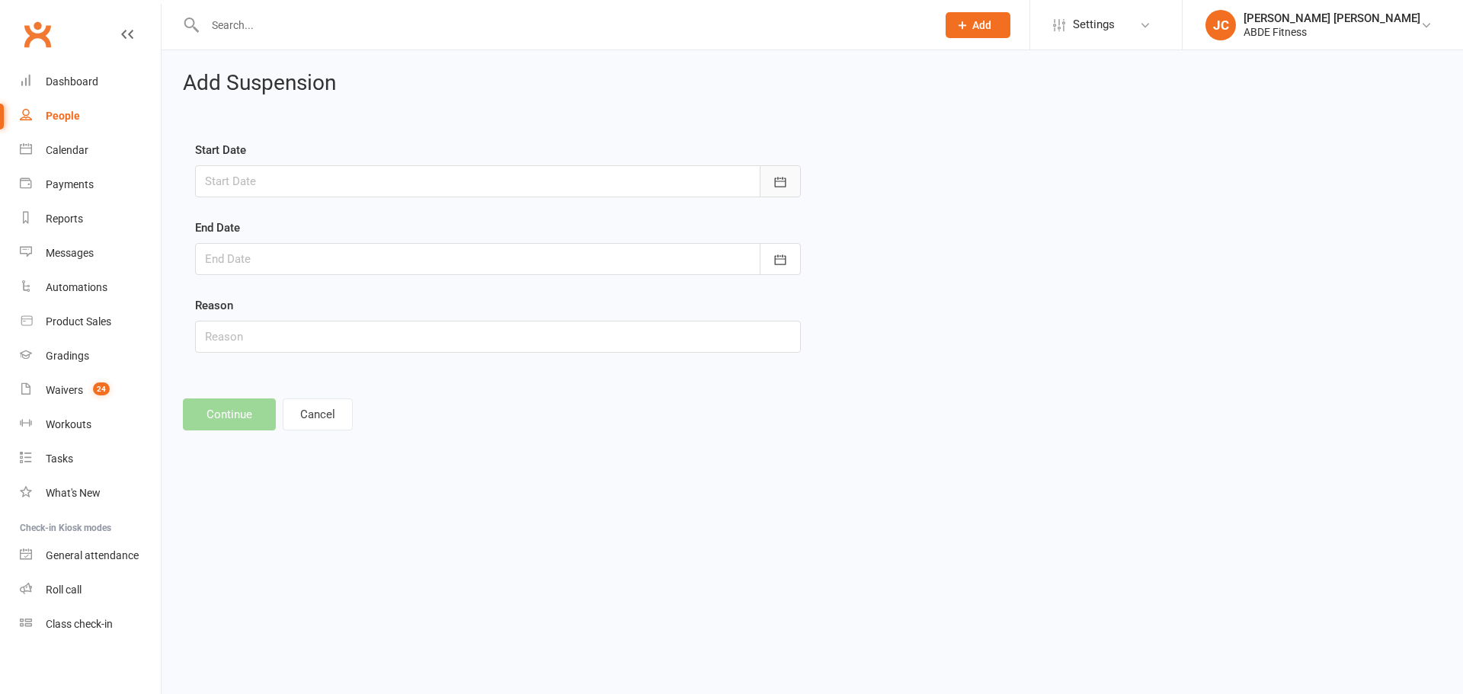
click at [775, 181] on icon "button" at bounding box center [780, 182] width 11 height 10
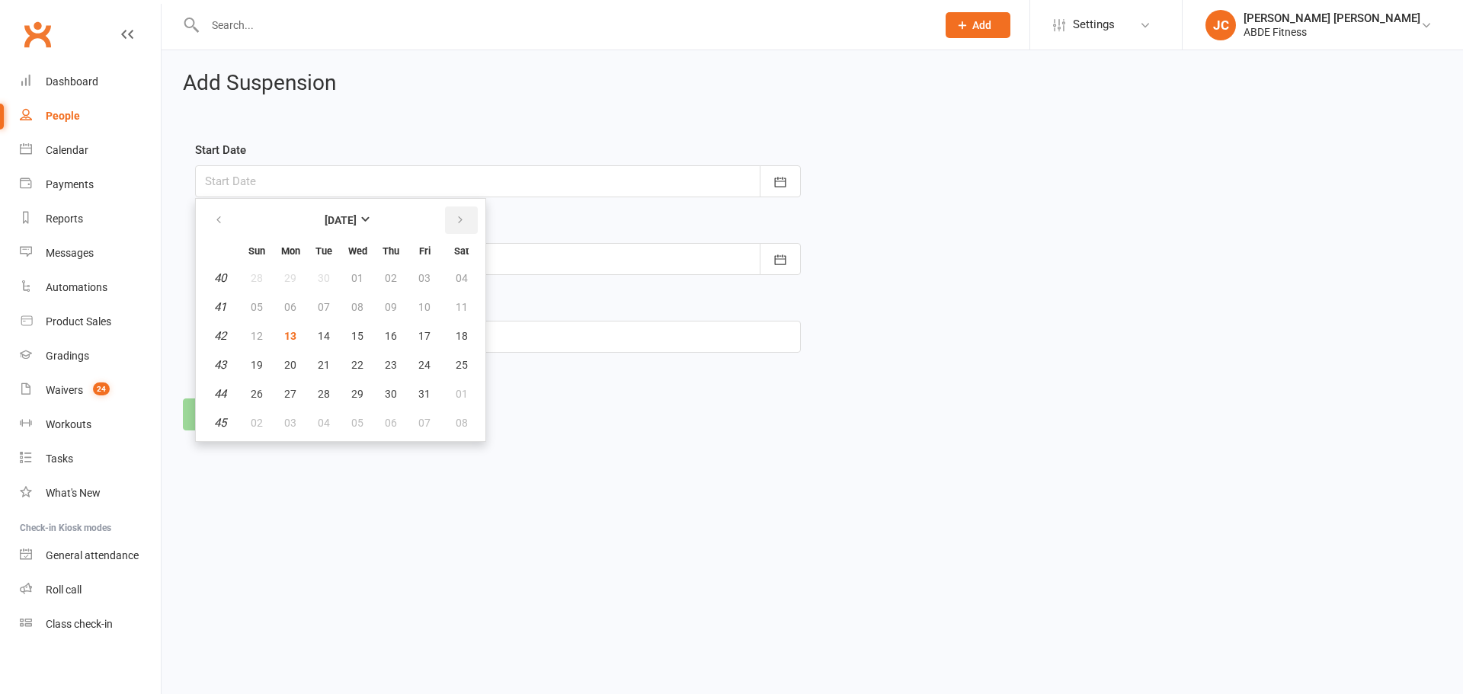
click at [472, 217] on button "button" at bounding box center [461, 219] width 33 height 27
click at [461, 281] on span "01" at bounding box center [462, 278] width 12 height 12
type input "[DATE]"
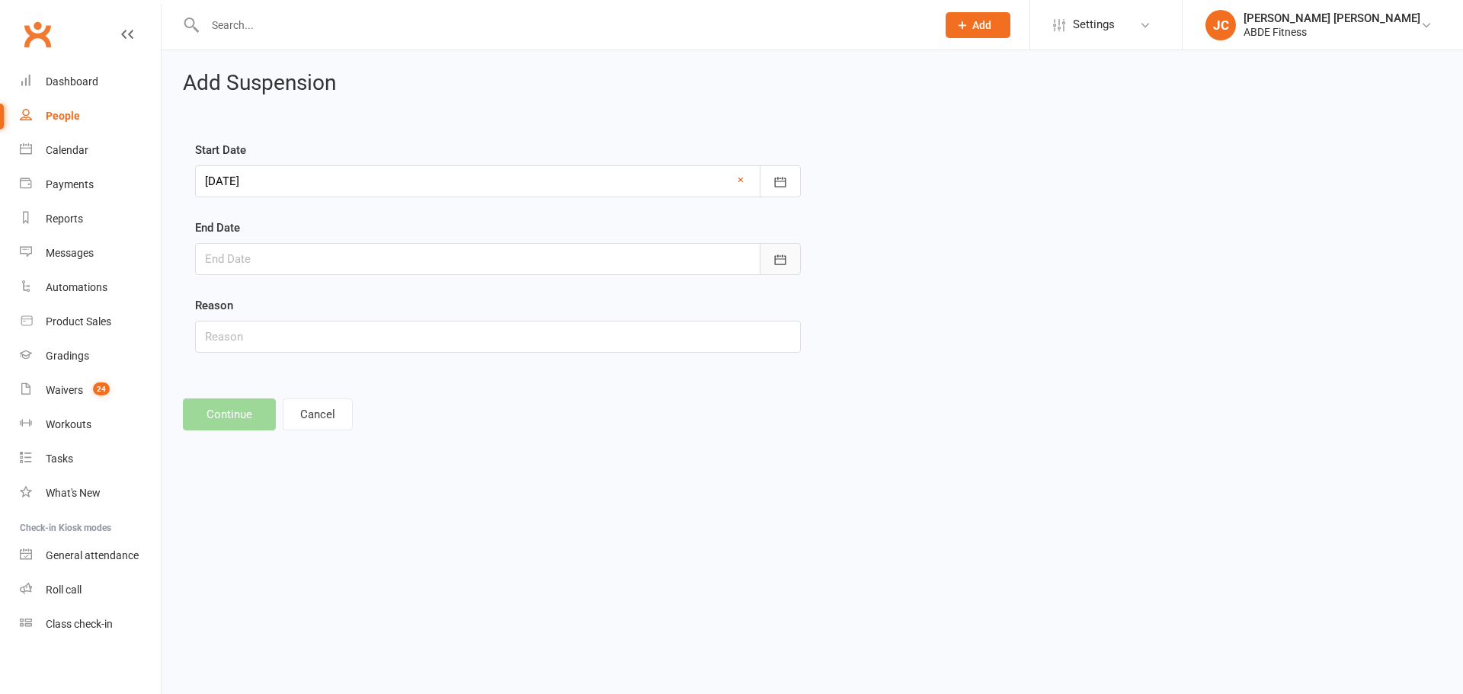
click at [799, 248] on button "button" at bounding box center [780, 259] width 41 height 32
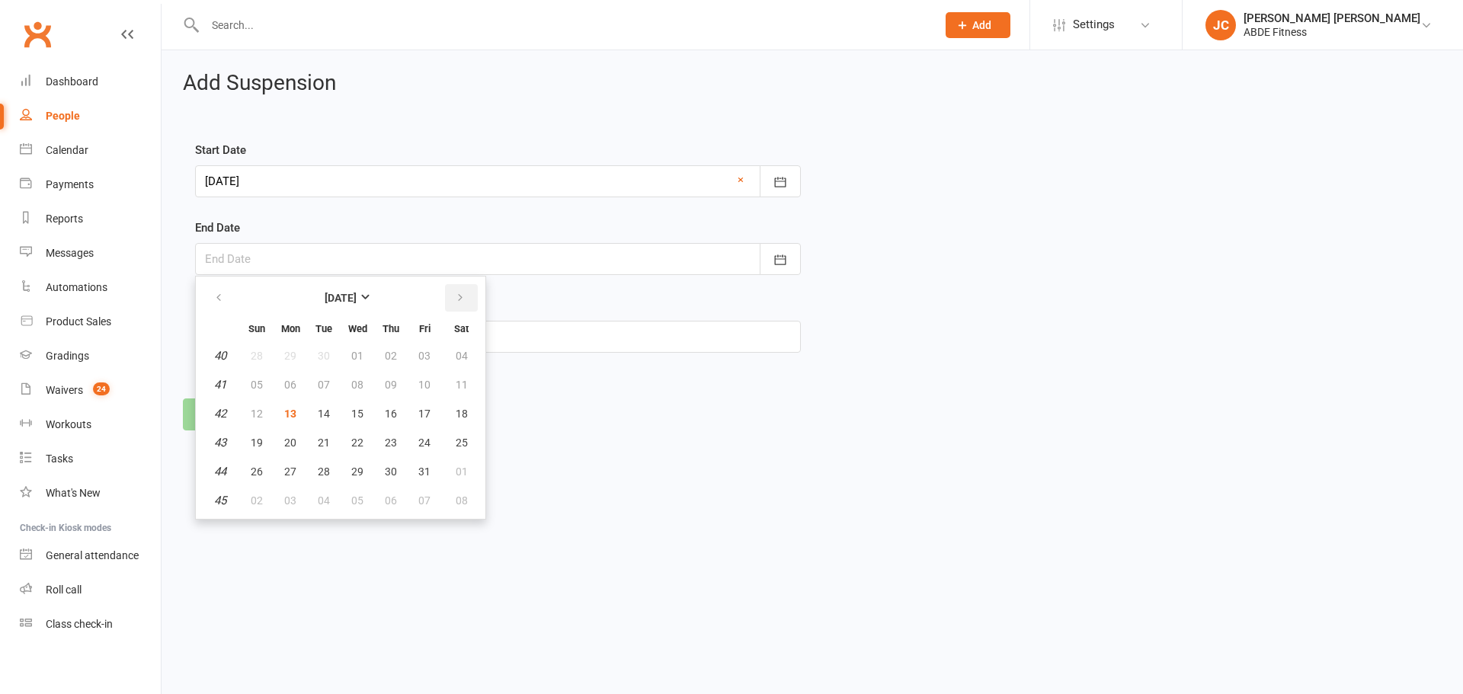
click at [456, 290] on button "button" at bounding box center [461, 297] width 33 height 27
click at [360, 472] on span "31" at bounding box center [357, 472] width 12 height 12
type input "[DATE]"
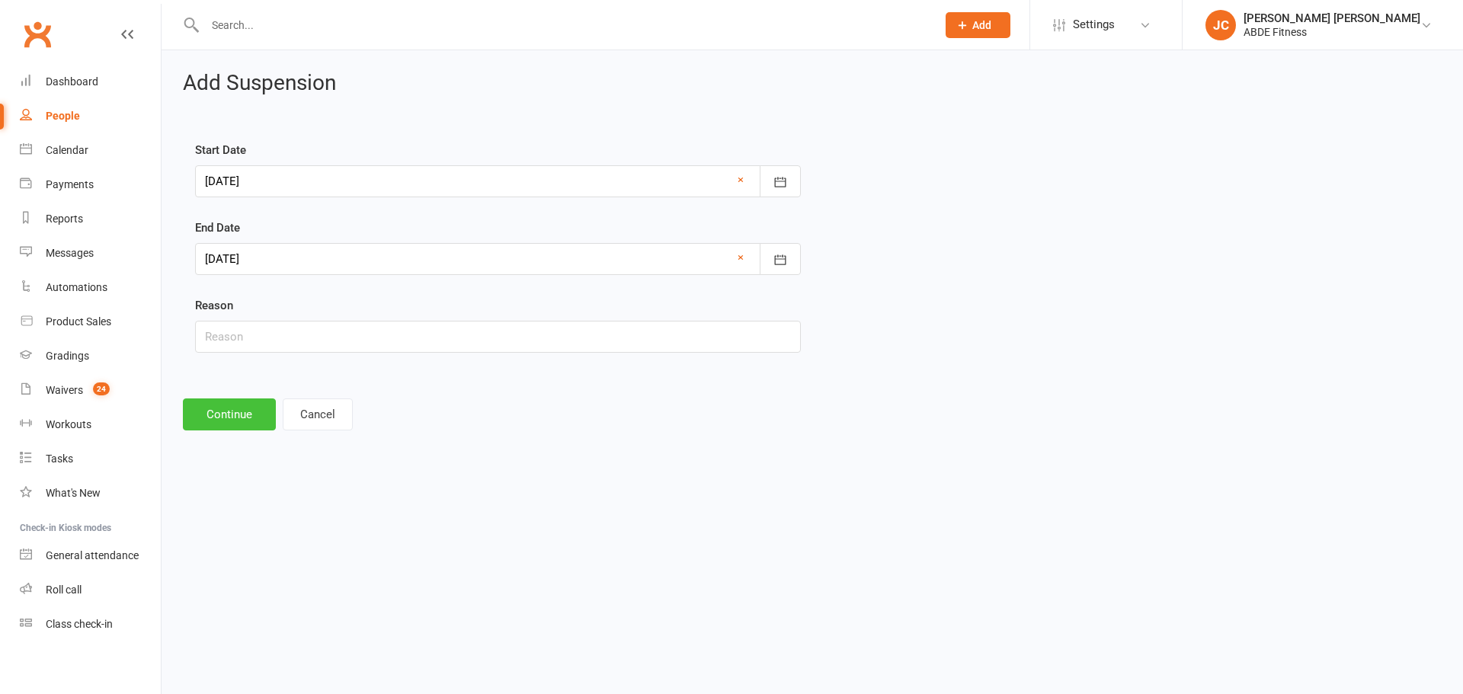
click at [248, 411] on button "Continue" at bounding box center [229, 414] width 93 height 32
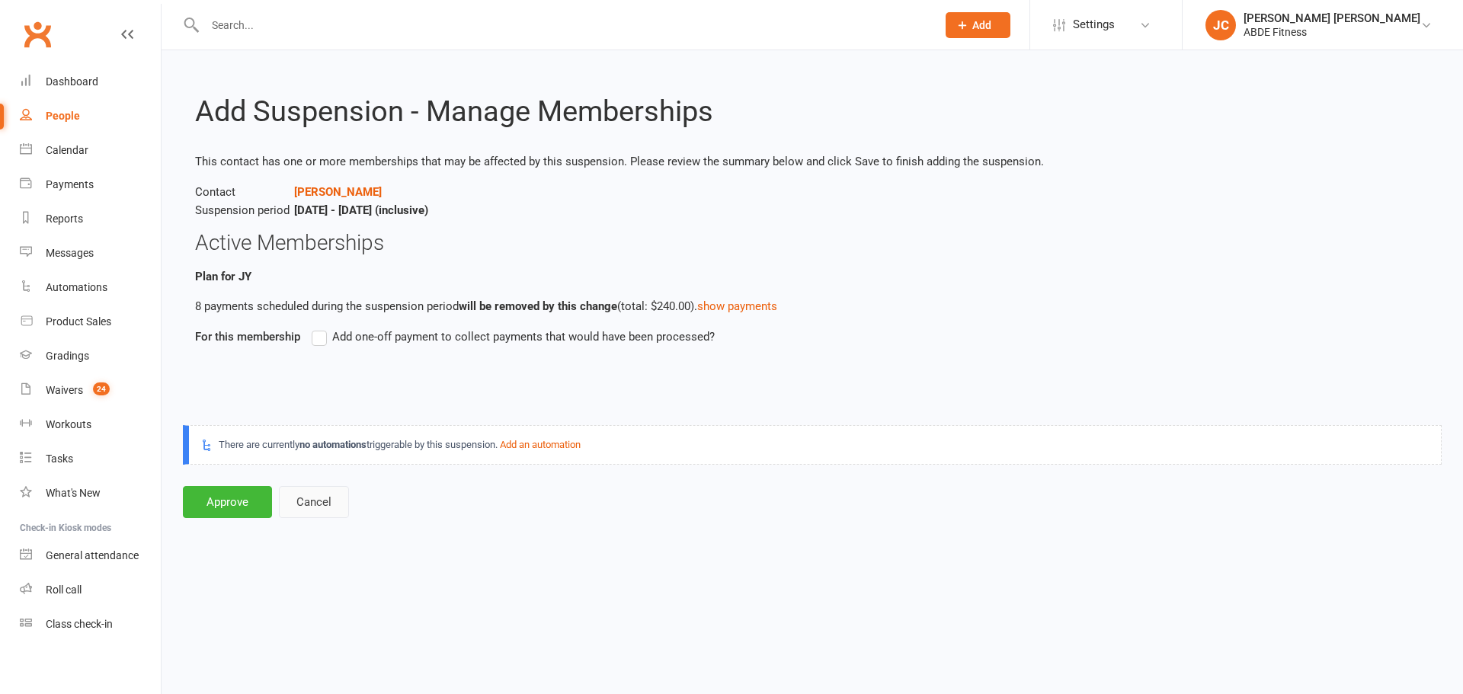
click at [316, 514] on button "Cancel" at bounding box center [314, 502] width 70 height 32
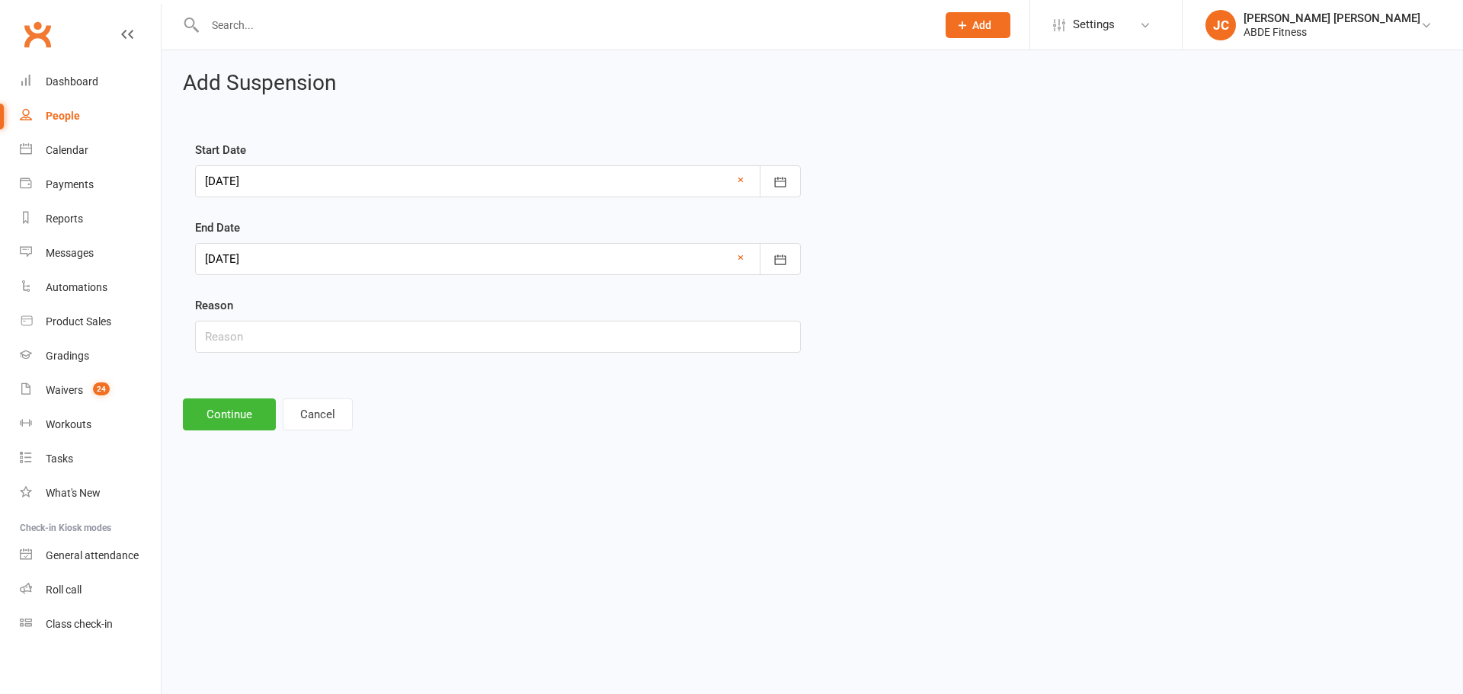
click at [302, 392] on div "Add Suspension Start Date 01 Nov 2025 November 2025 Sun Mon Tue Wed Thu Fri Sat…" at bounding box center [812, 251] width 1301 height 402
click at [319, 409] on button "Cancel" at bounding box center [318, 414] width 70 height 32
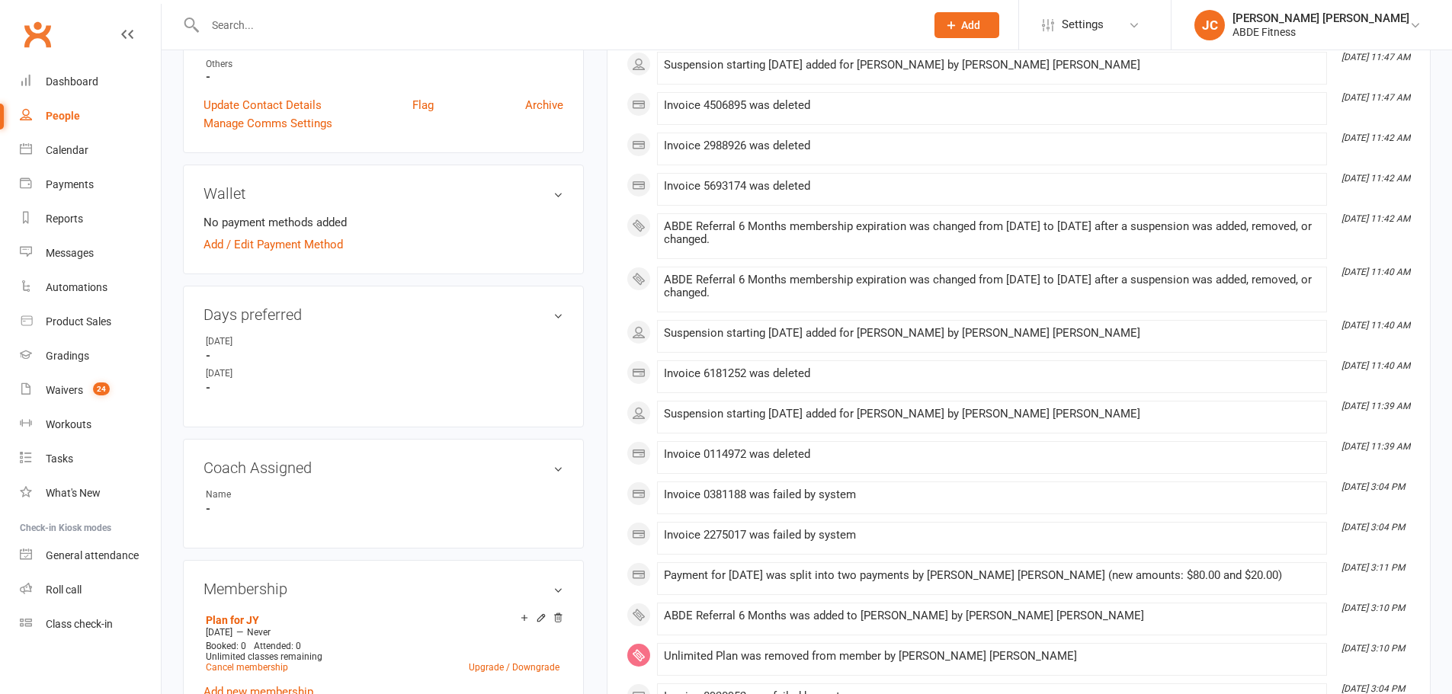
scroll to position [762, 0]
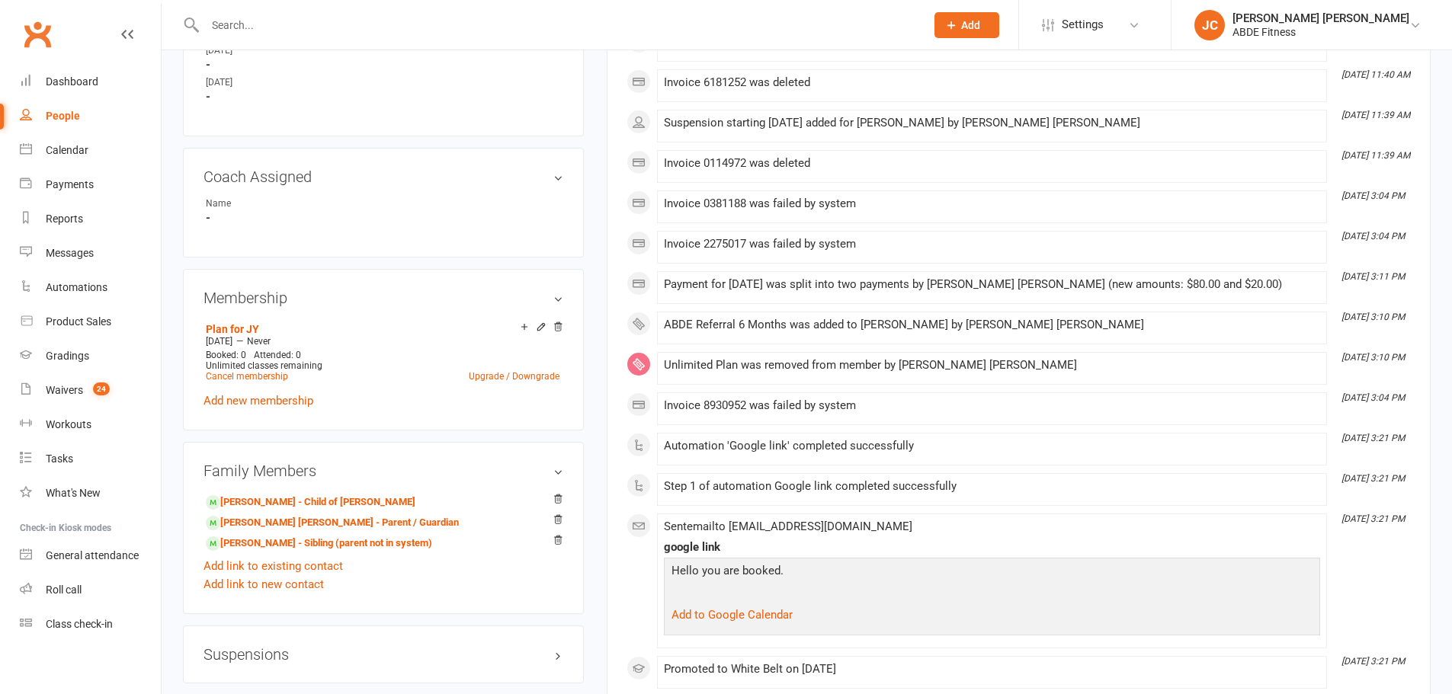
click at [562, 323] on icon at bounding box center [557, 327] width 11 height 11
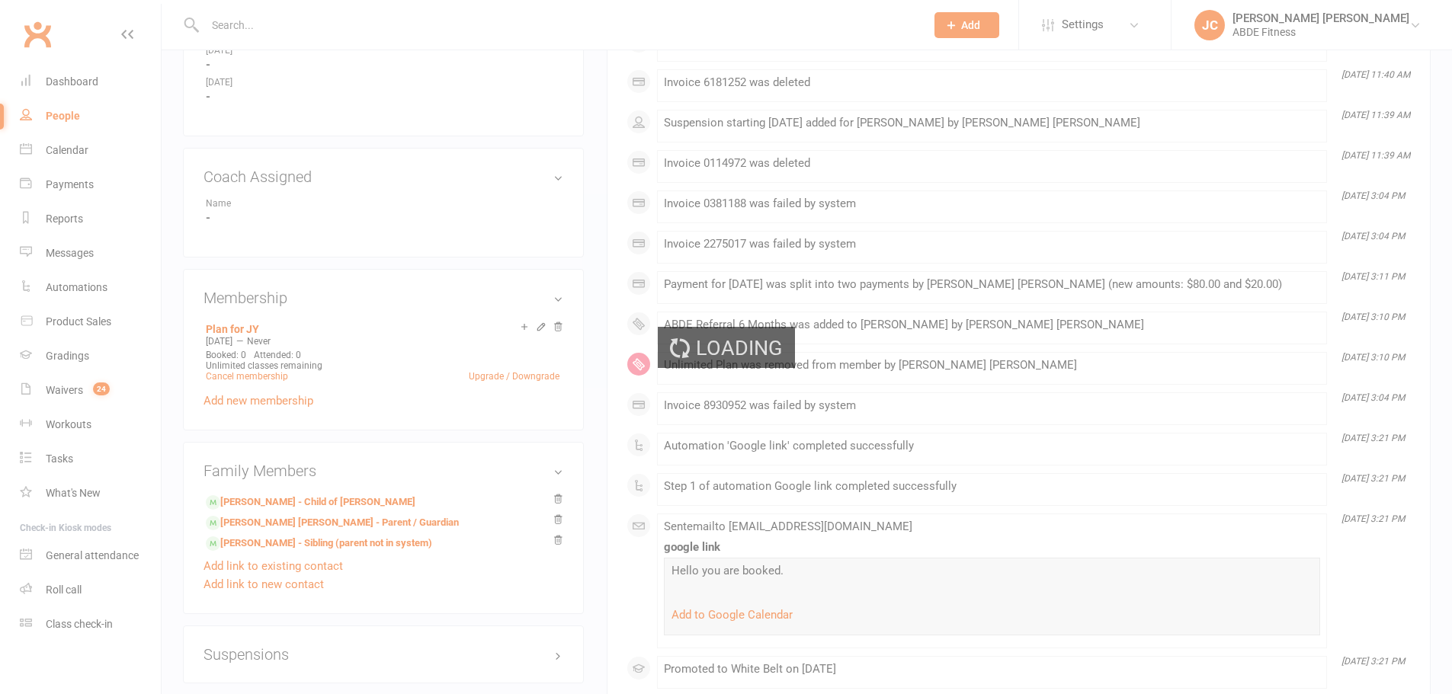
scroll to position [759, 0]
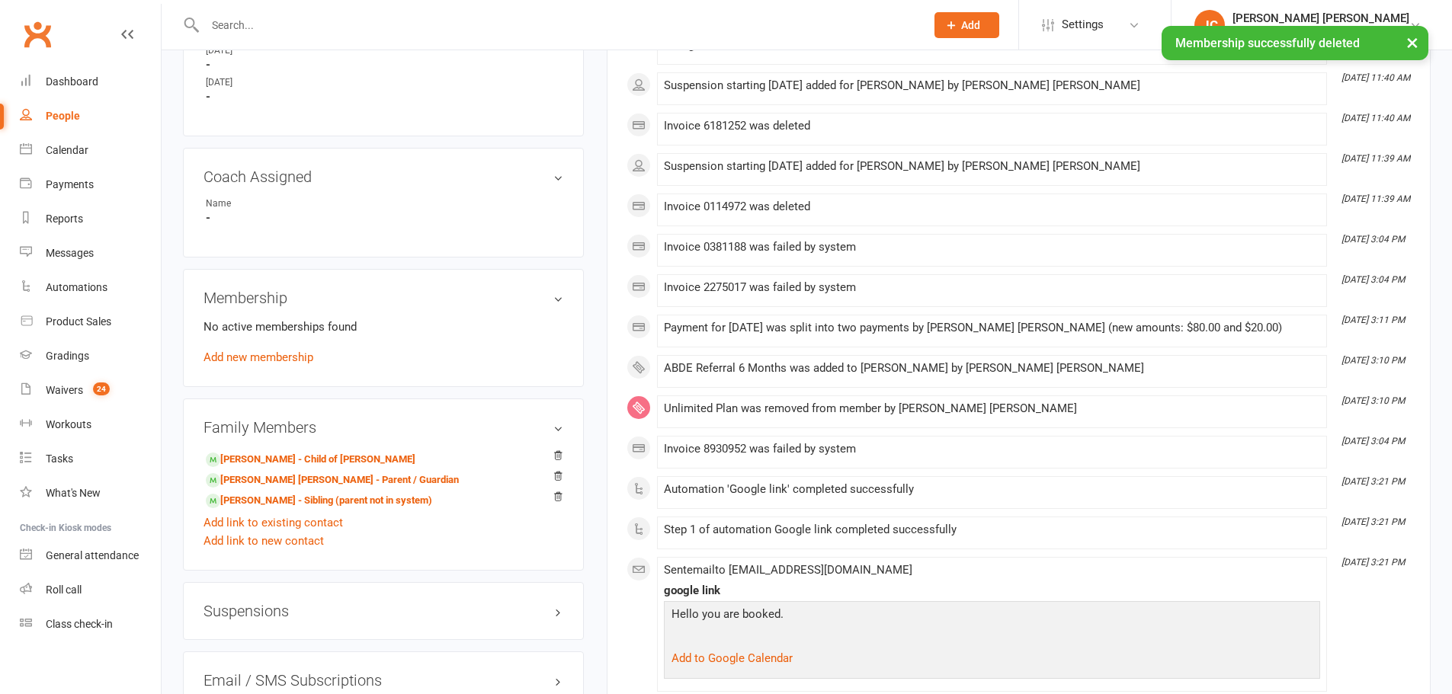
click at [283, 363] on link "Add new membership" at bounding box center [258, 357] width 110 height 14
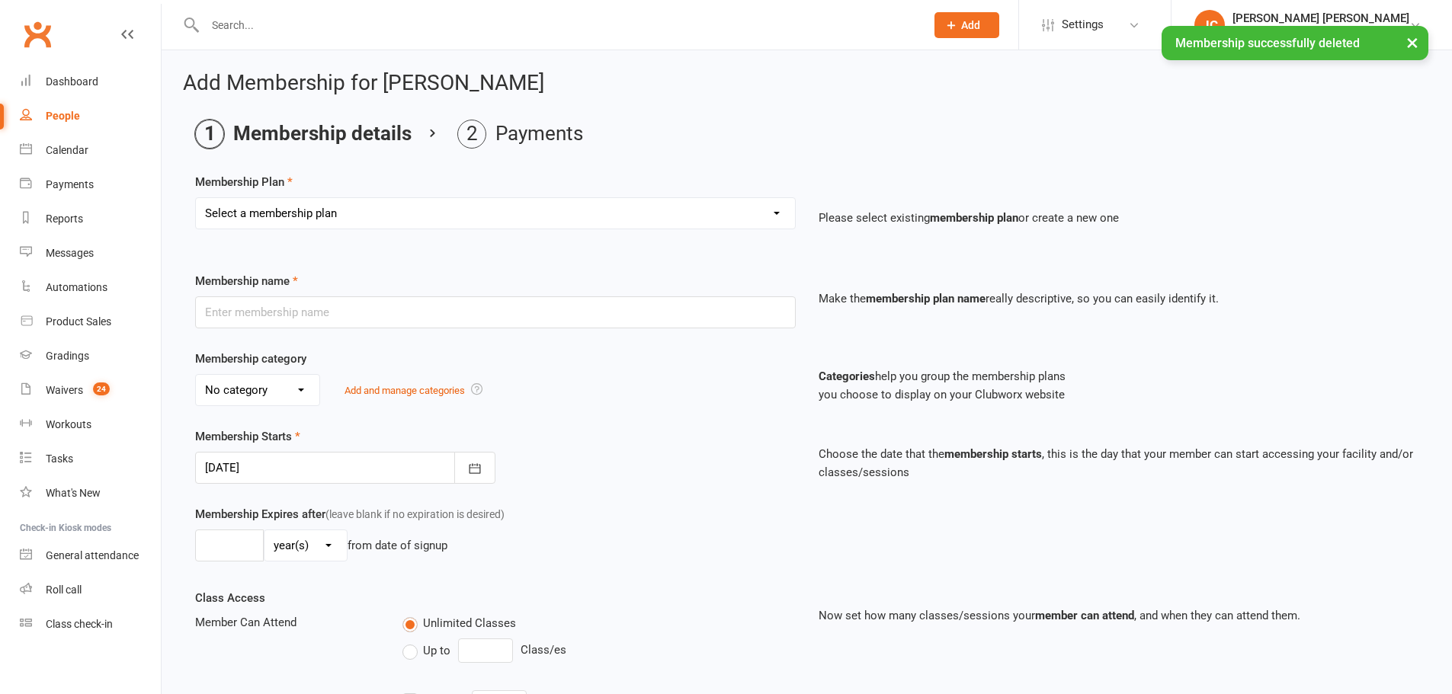
click at [308, 210] on select "Select a membership plan Create new Membership Plan Be Brave Project (weekly pa…" at bounding box center [495, 213] width 599 height 30
select select "4"
click at [196, 198] on select "Select a membership plan Create new Membership Plan Be Brave Project (weekly pa…" at bounding box center [495, 213] width 599 height 30
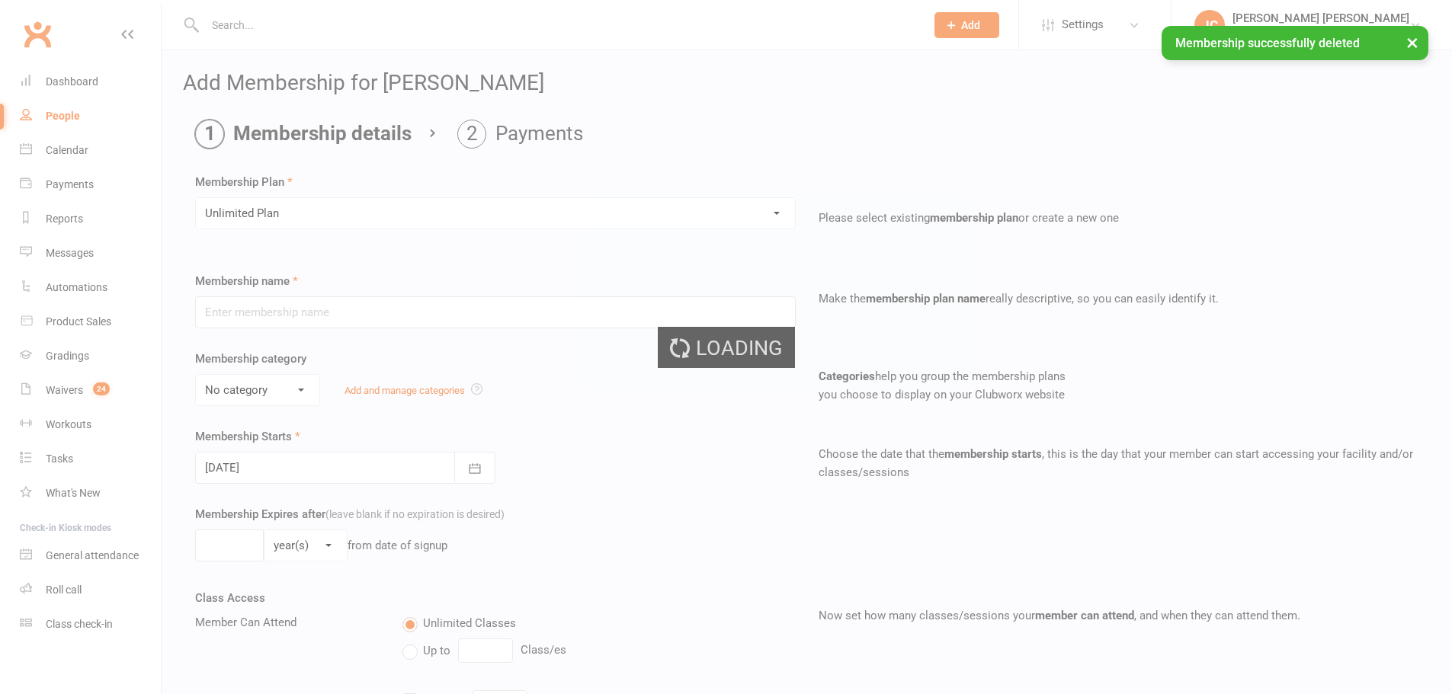
type input "Unlimited Plan"
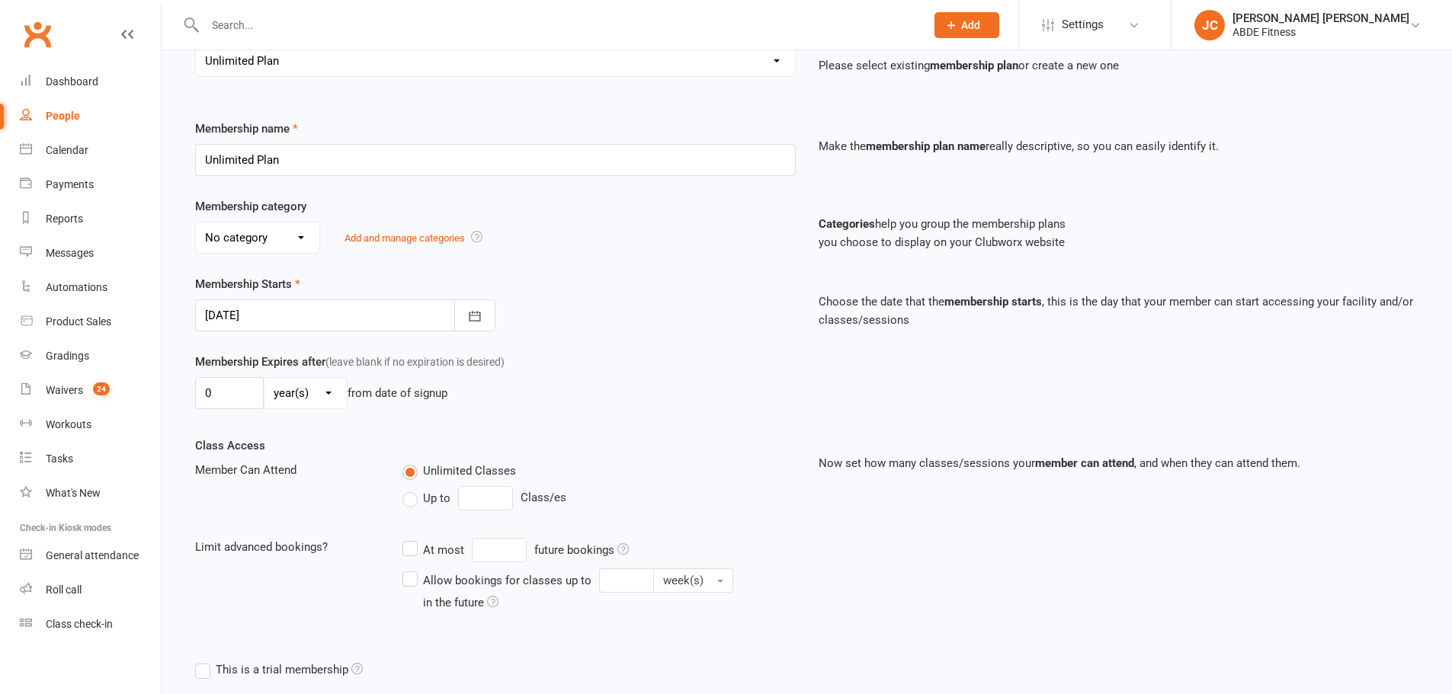
scroll to position [178, 0]
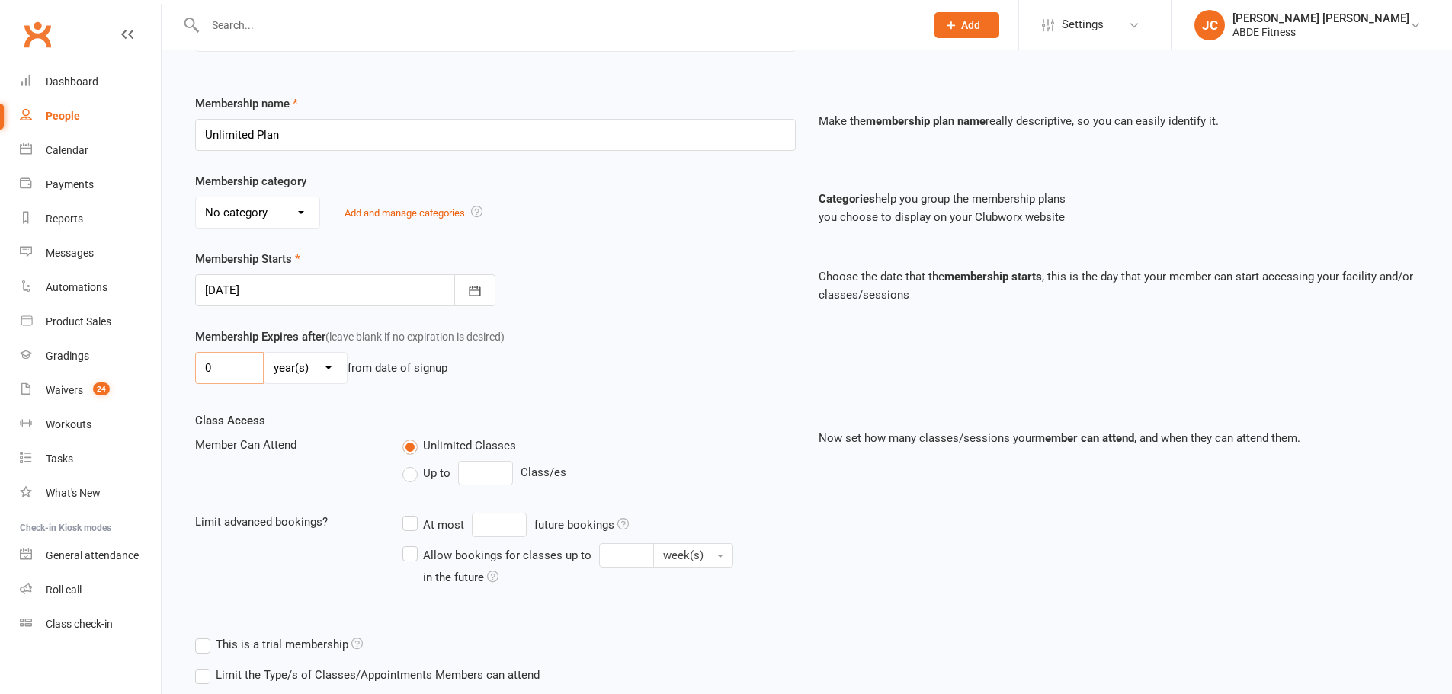
drag, startPoint x: 249, startPoint y: 363, endPoint x: 146, endPoint y: 344, distance: 104.6
click at [146, 344] on ui-view "Prospect Member Non-attending contact Class / event Appointment Grading event T…" at bounding box center [726, 342] width 1452 height 1032
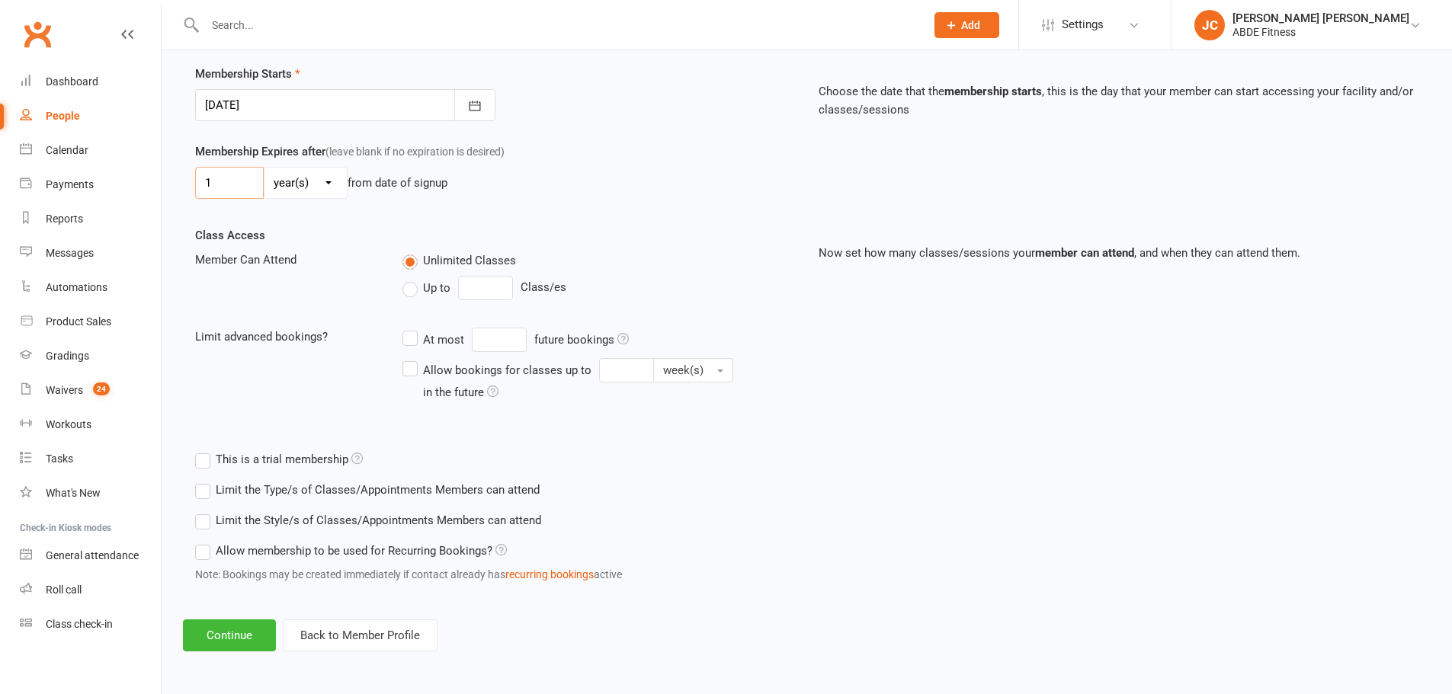
scroll to position [364, 0]
type input "1"
click at [217, 645] on button "Continue" at bounding box center [229, 635] width 93 height 32
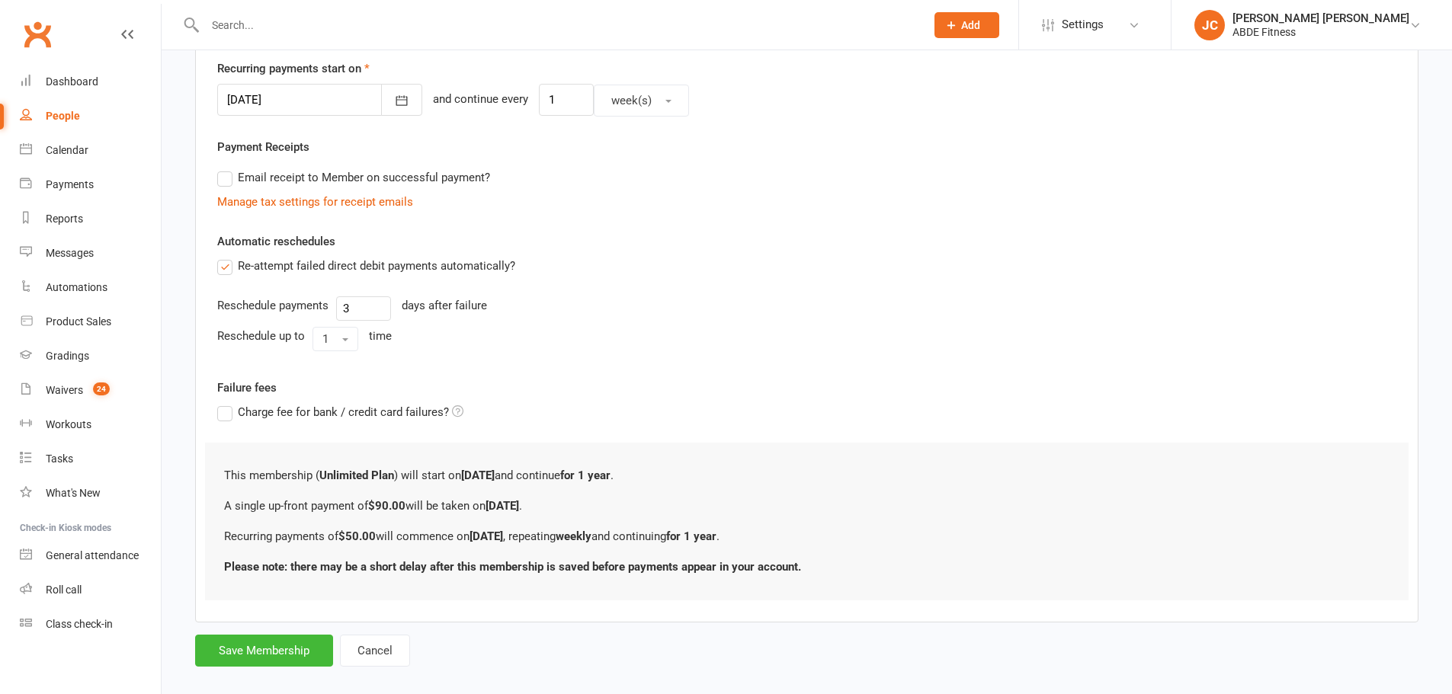
scroll to position [0, 0]
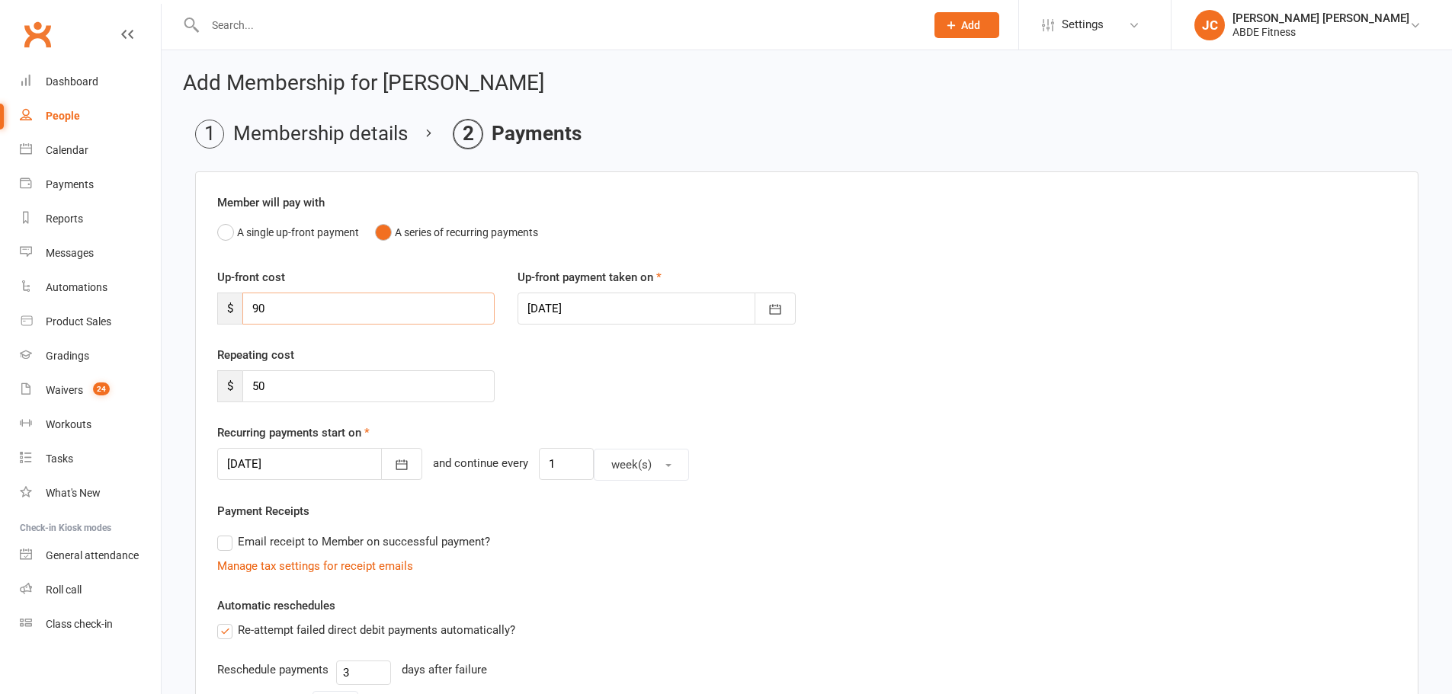
drag, startPoint x: 364, startPoint y: 316, endPoint x: 204, endPoint y: 303, distance: 160.5
click at [204, 303] on div "Member will pay with A single up-front payment A series of recurring payments U…" at bounding box center [806, 578] width 1223 height 815
type input "0"
click at [381, 463] on button "button" at bounding box center [401, 464] width 41 height 32
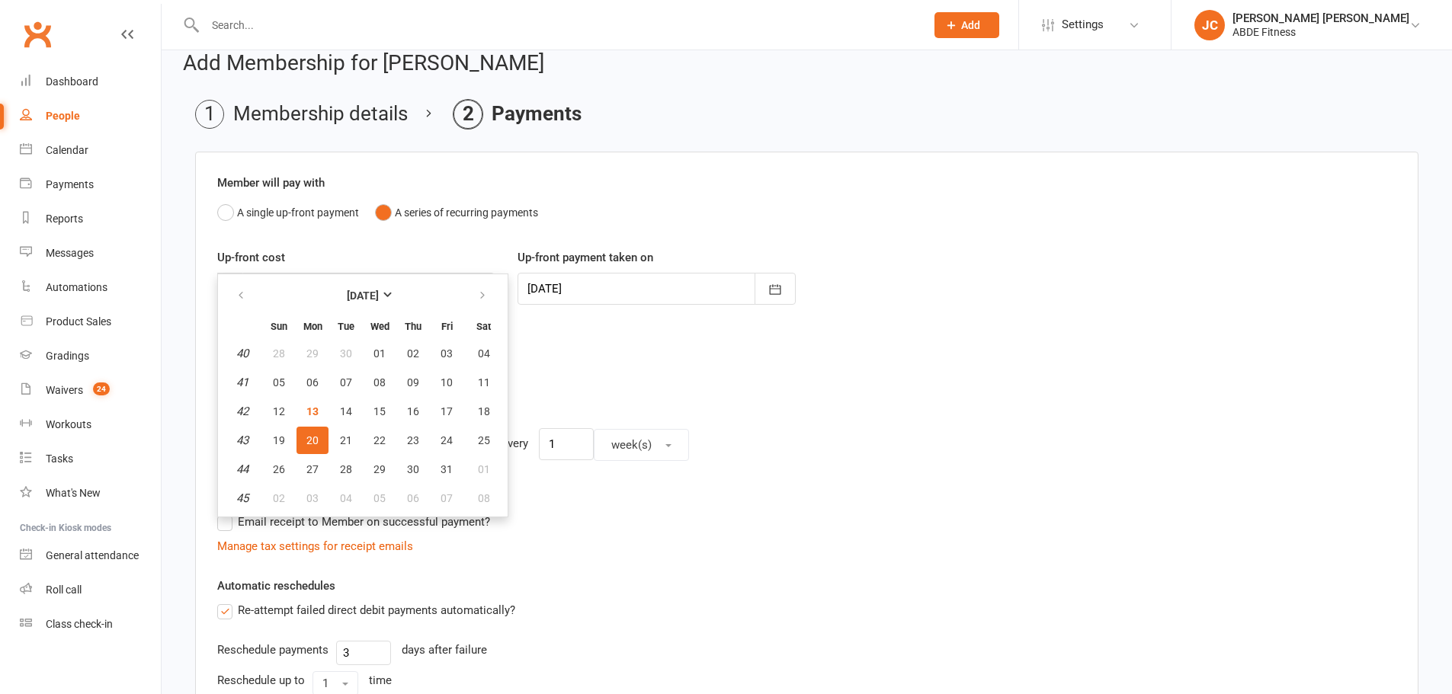
scroll to position [25, 0]
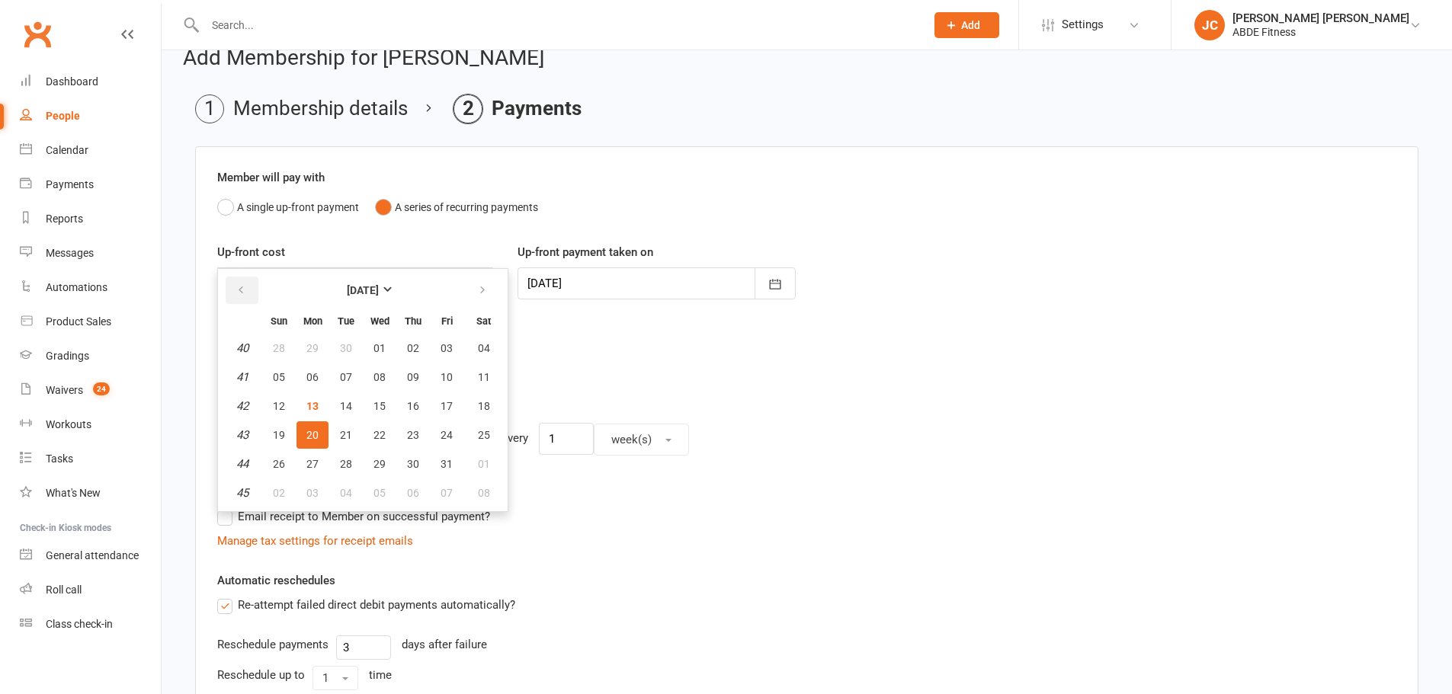
click at [241, 289] on icon "button" at bounding box center [240, 290] width 11 height 12
click at [342, 338] on button "01" at bounding box center [346, 347] width 32 height 27
type input "01 Jul 2025"
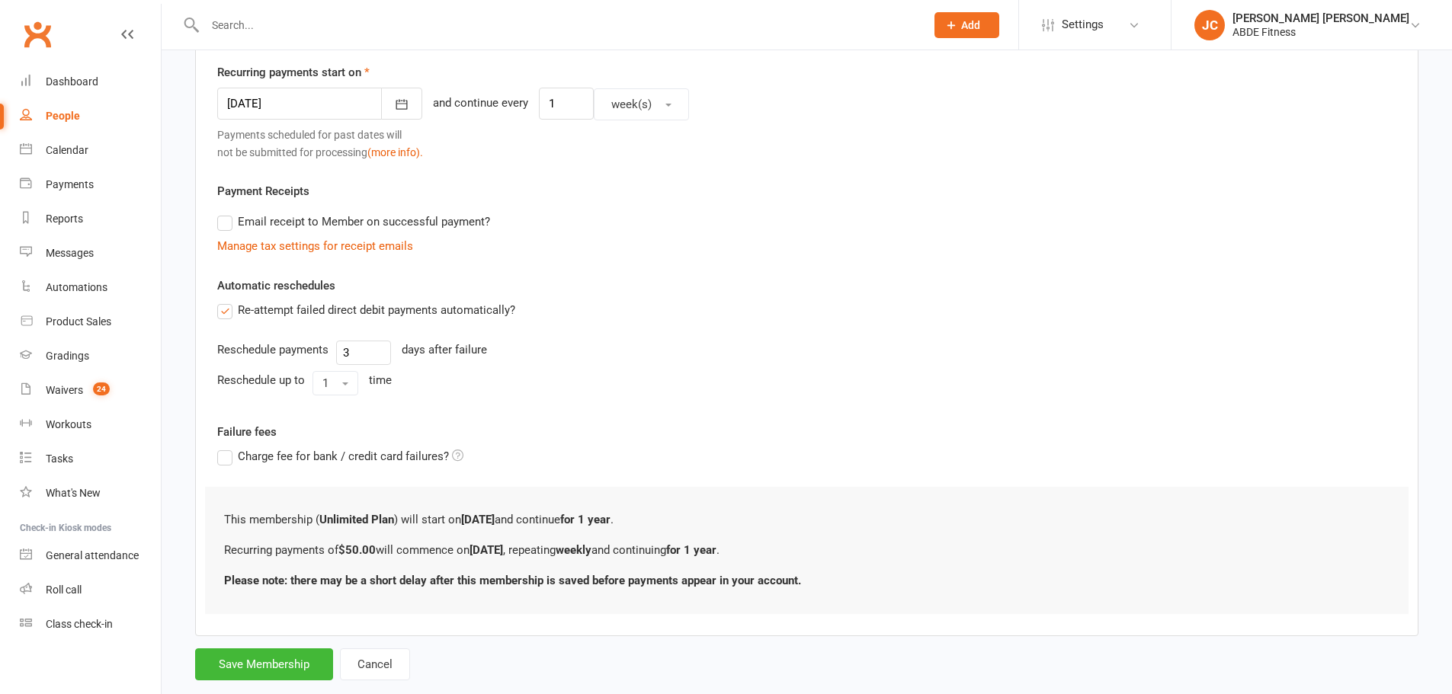
scroll to position [393, 0]
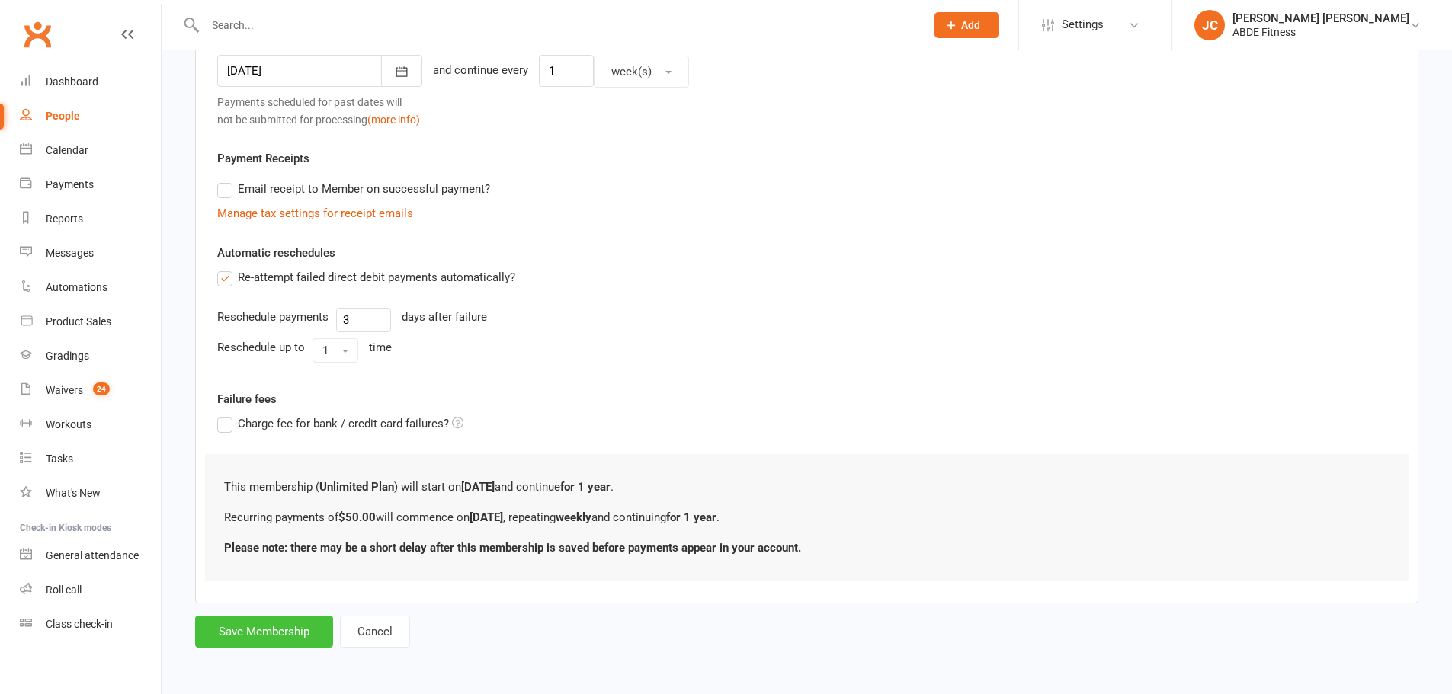
click at [280, 637] on button "Save Membership" at bounding box center [264, 632] width 138 height 32
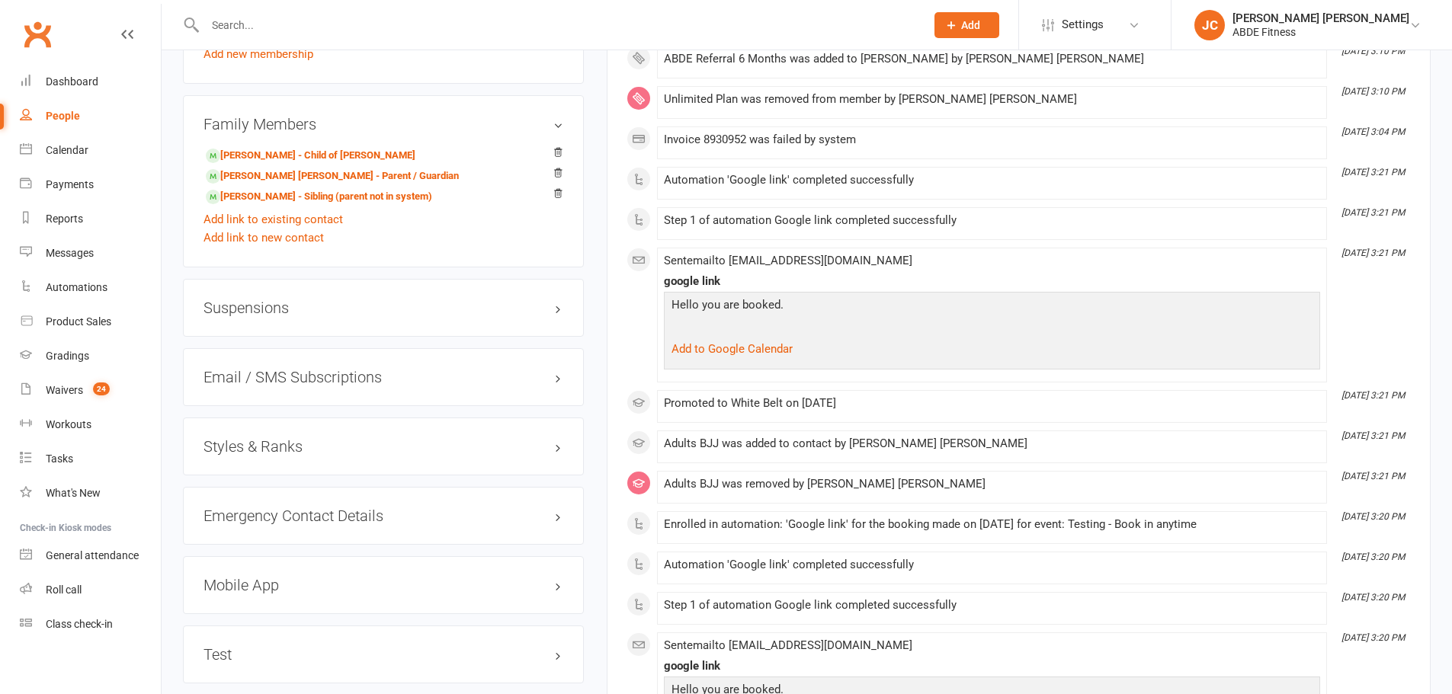
scroll to position [1118, 0]
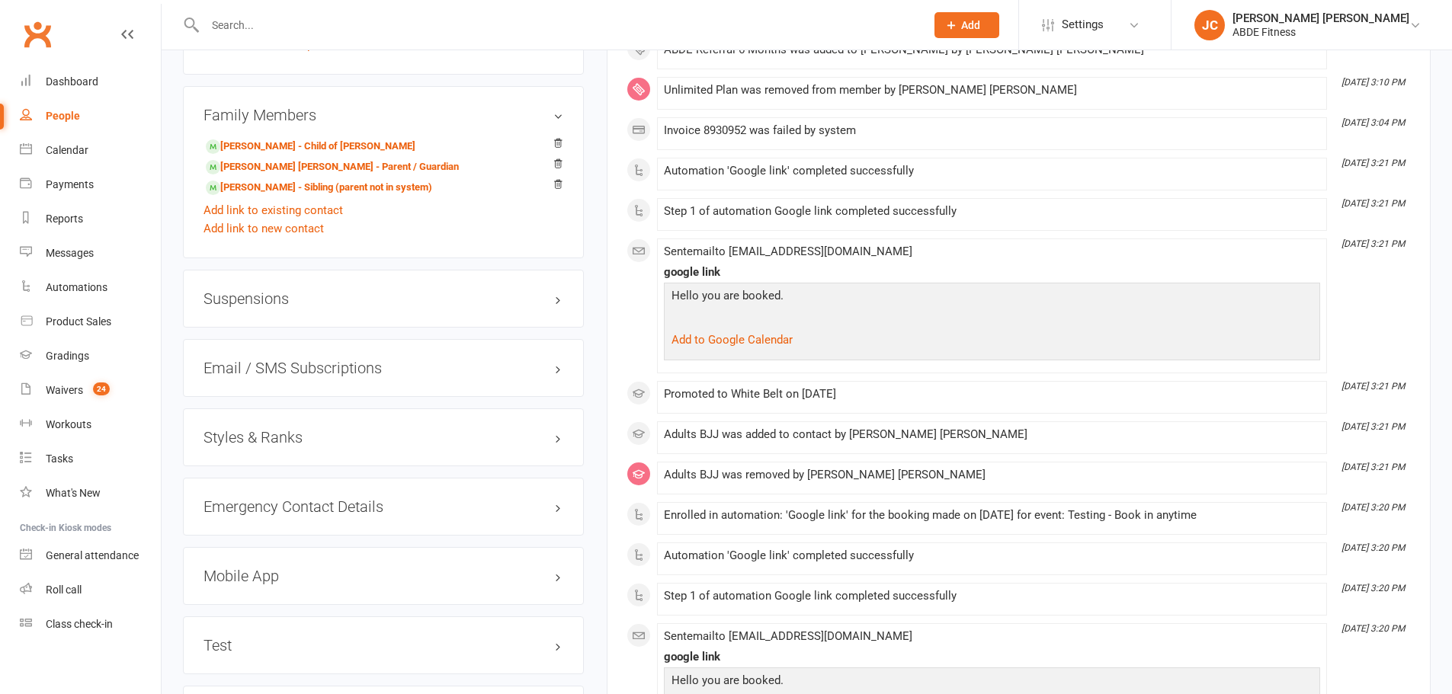
click at [315, 299] on h3 "Suspensions" at bounding box center [383, 298] width 360 height 17
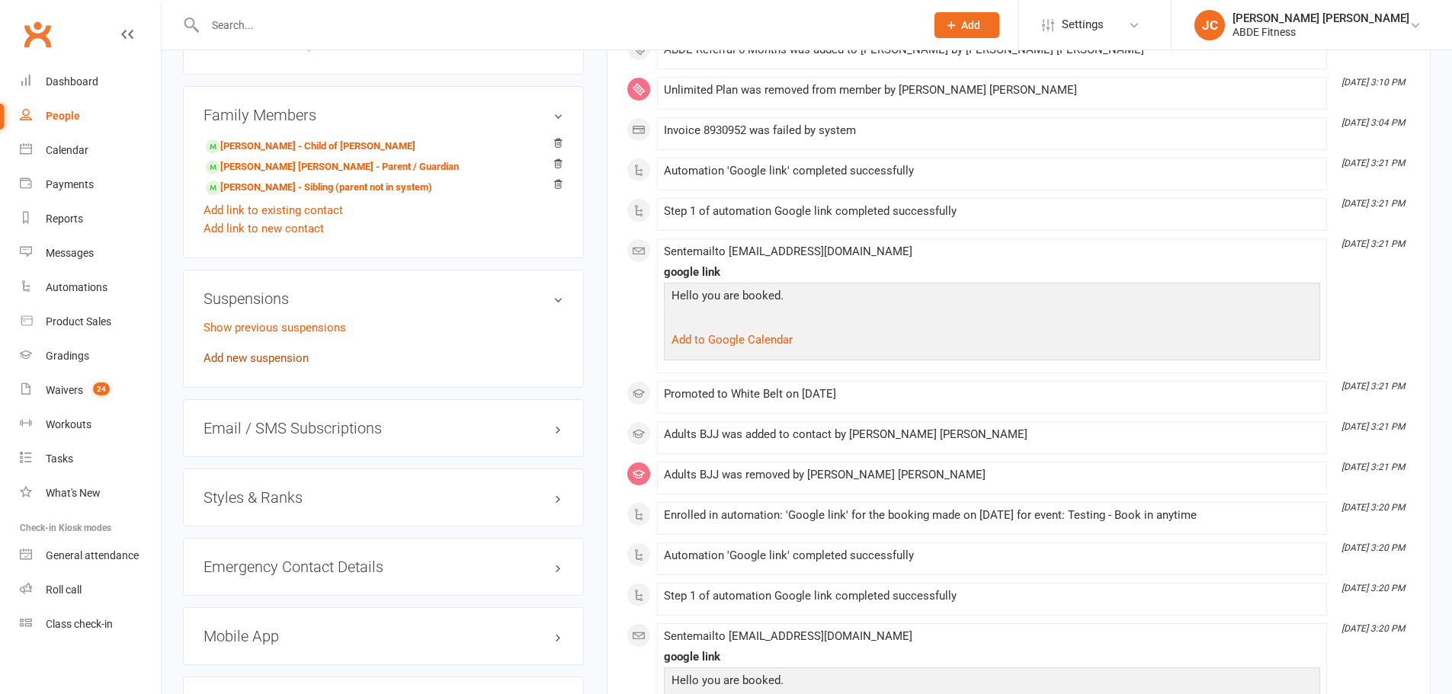
click at [290, 356] on link "Add new suspension" at bounding box center [255, 358] width 105 height 14
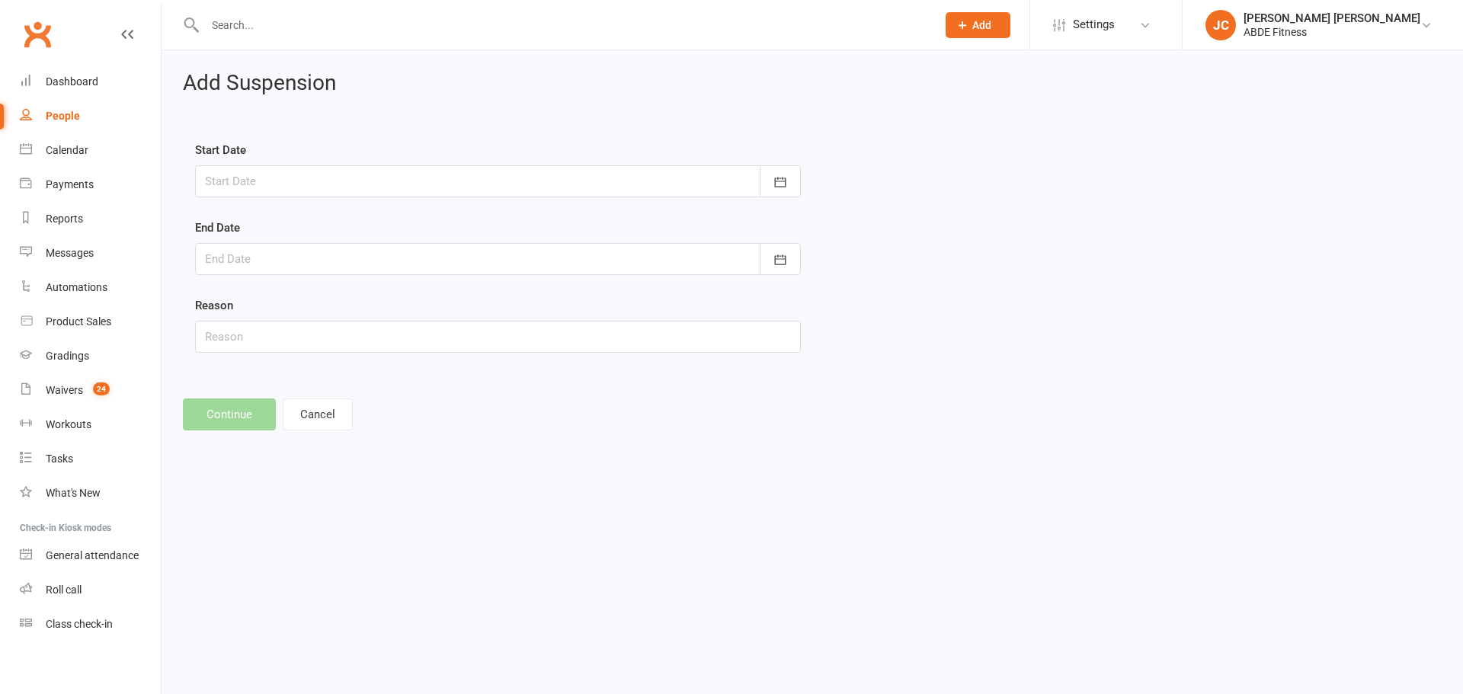
click at [591, 181] on div at bounding box center [498, 181] width 606 height 32
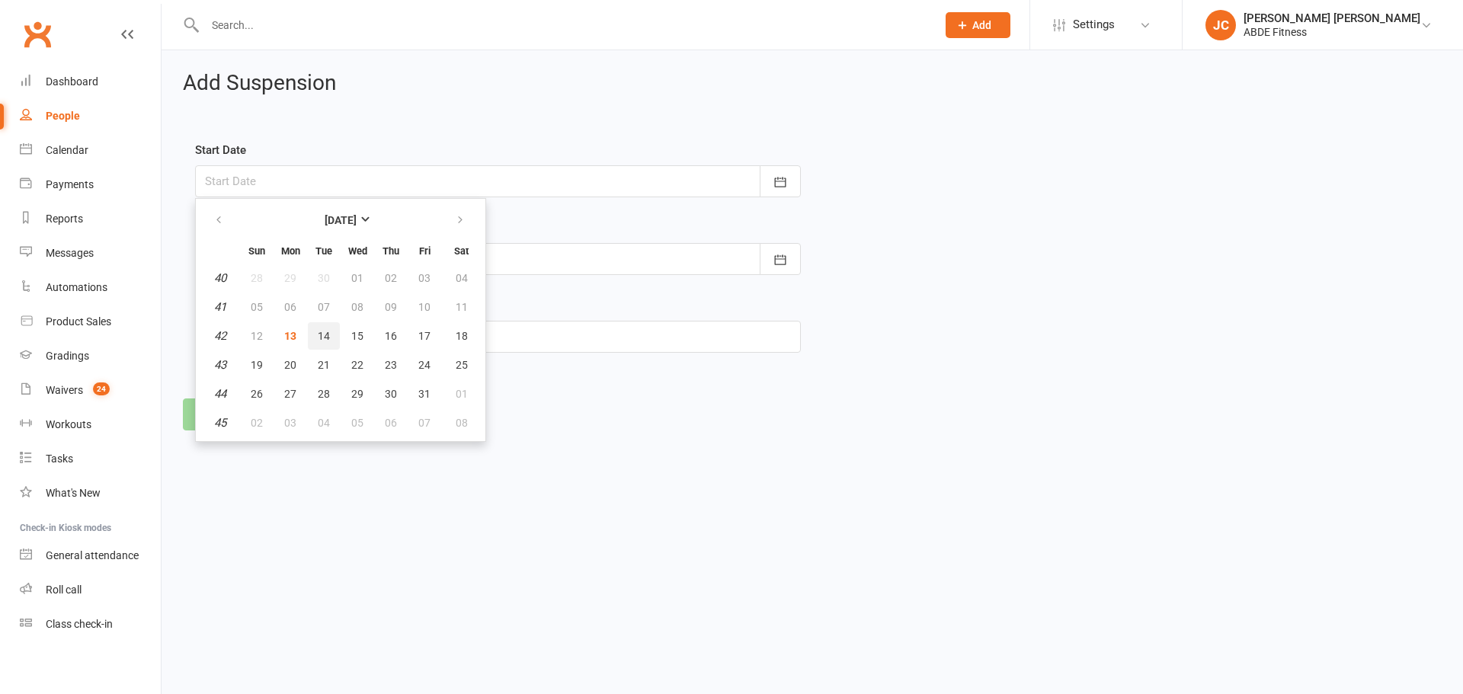
click at [322, 333] on span "14" at bounding box center [324, 336] width 12 height 12
type input "14 Oct 2025"
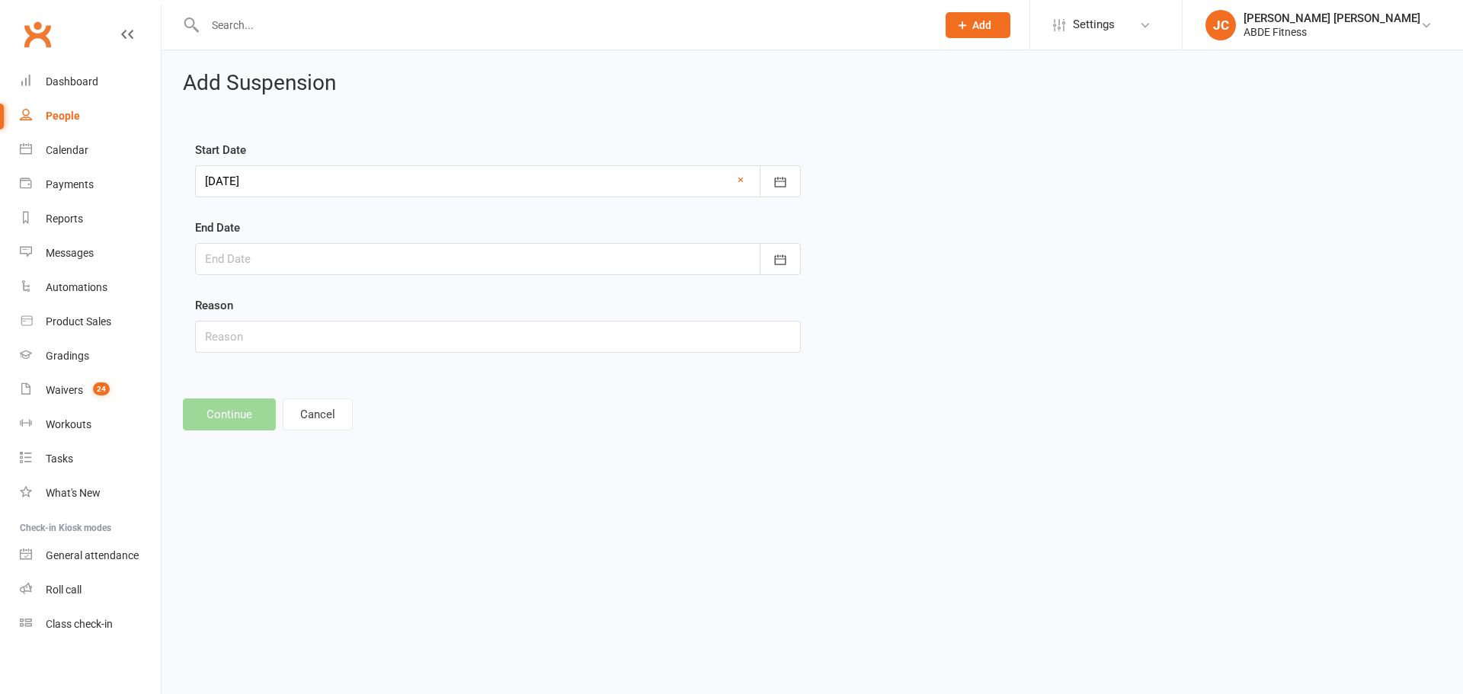
click at [520, 261] on div at bounding box center [498, 259] width 606 height 32
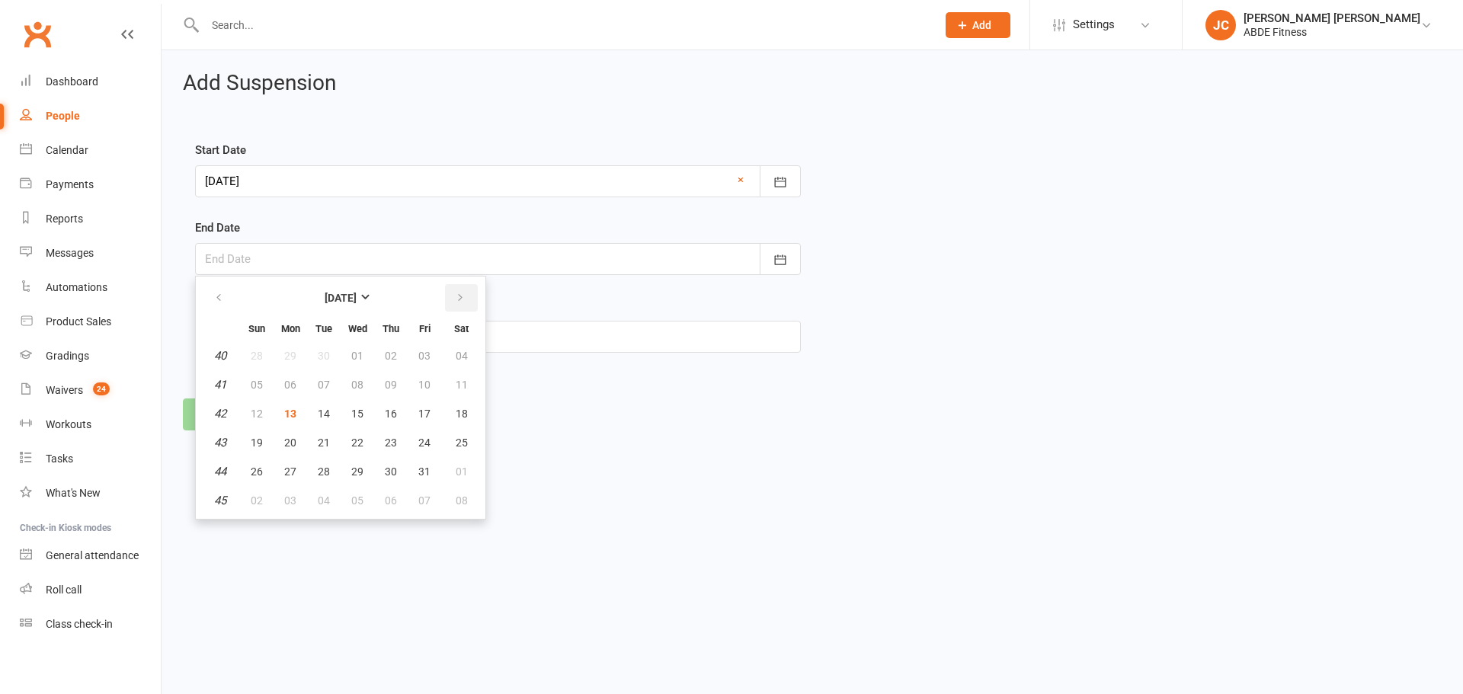
click at [450, 296] on button "button" at bounding box center [461, 297] width 33 height 27
click at [391, 472] on span "27" at bounding box center [391, 472] width 12 height 12
type input "27 Nov 2025"
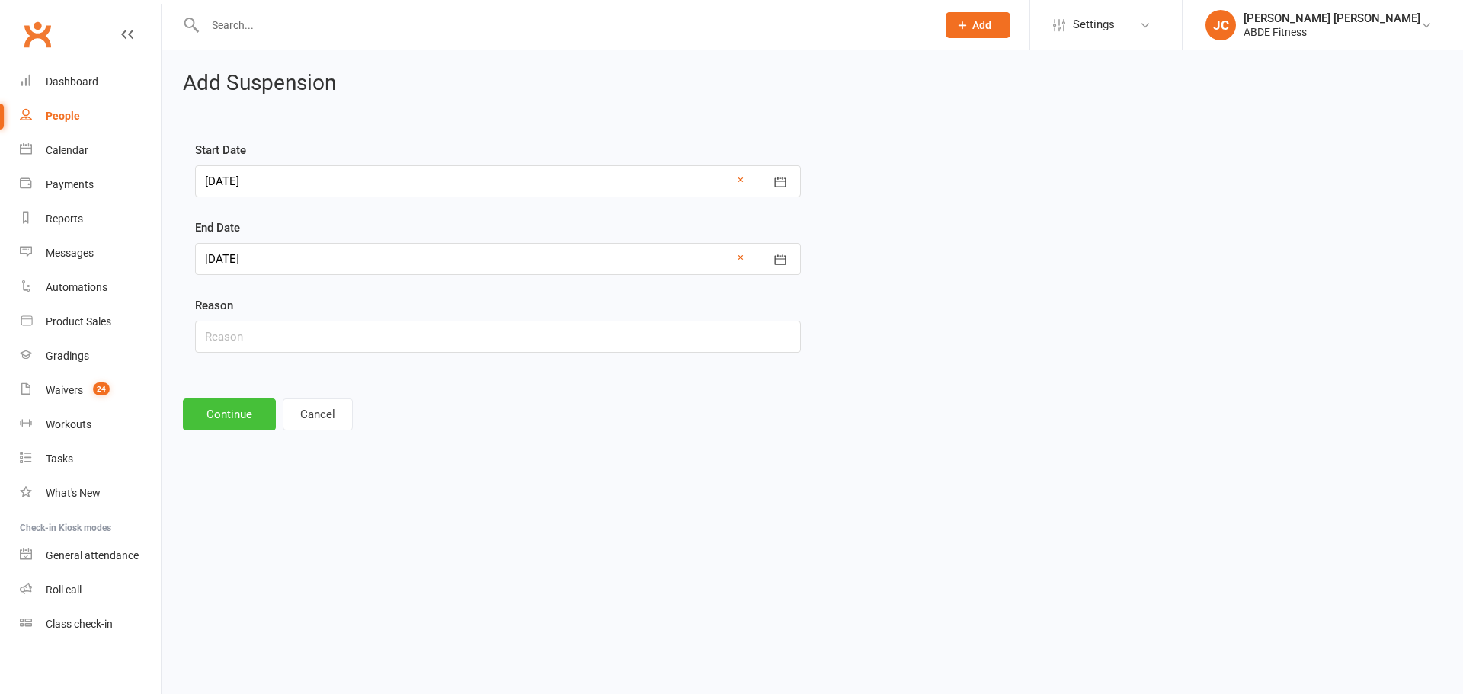
click at [250, 416] on button "Continue" at bounding box center [229, 414] width 93 height 32
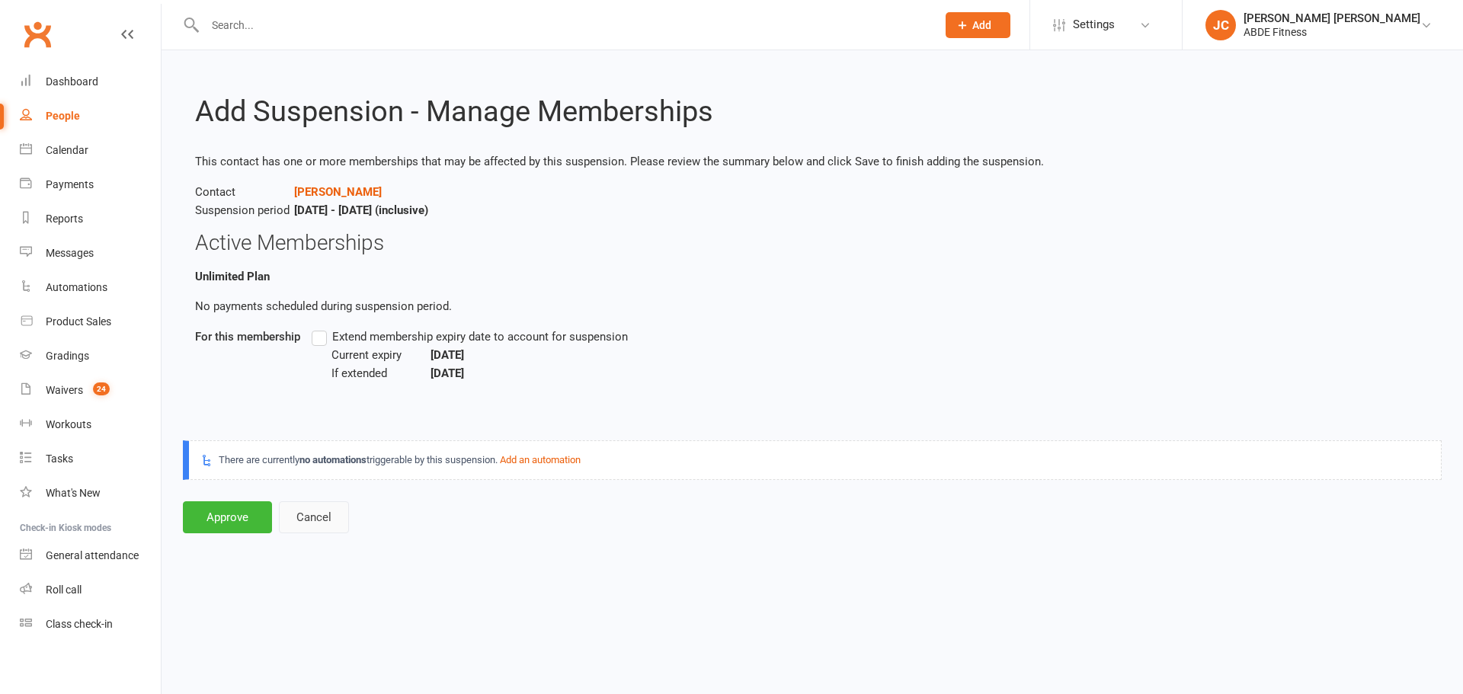
click at [322, 512] on button "Cancel" at bounding box center [314, 517] width 70 height 32
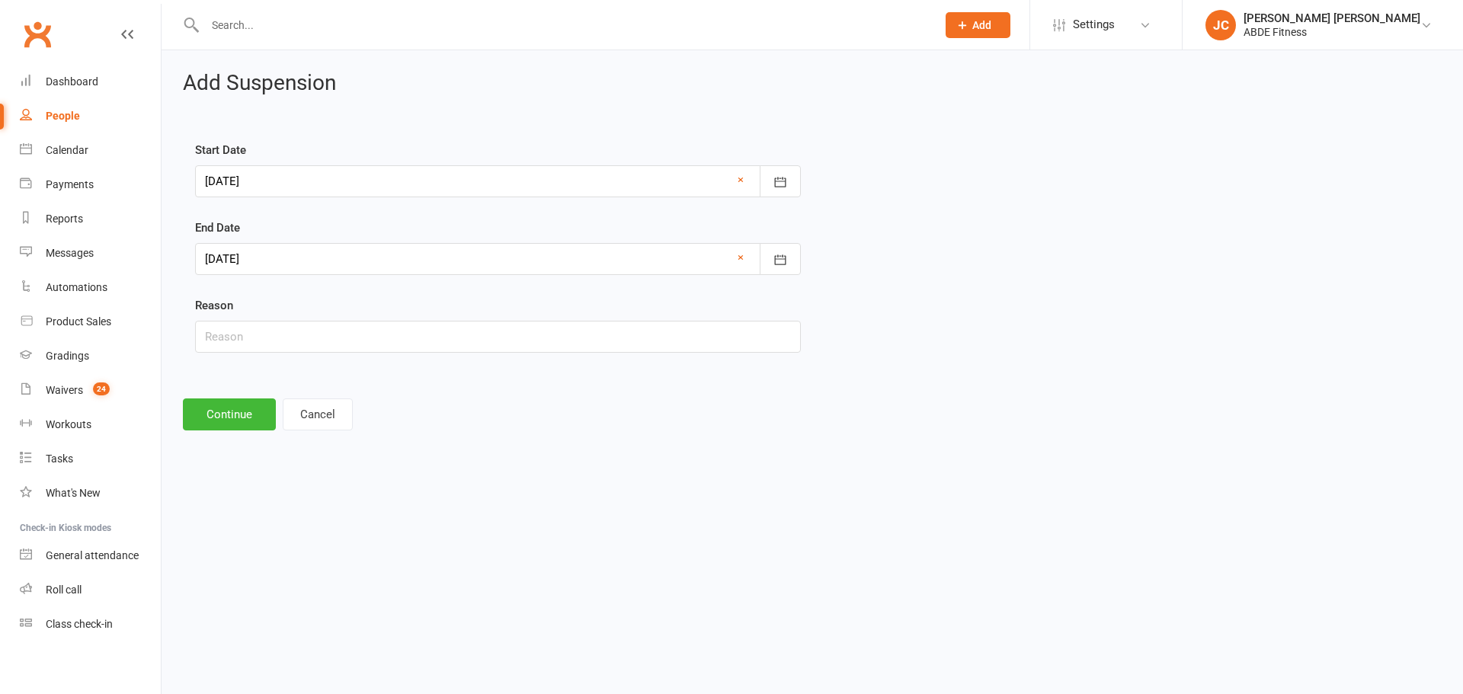
click at [331, 432] on div "Add Suspension Start Date 14 Oct 2025 October 2025 Sun Mon Tue Wed Thu Fri Sat …" at bounding box center [812, 251] width 1301 height 402
click at [341, 416] on button "Cancel" at bounding box center [318, 414] width 70 height 32
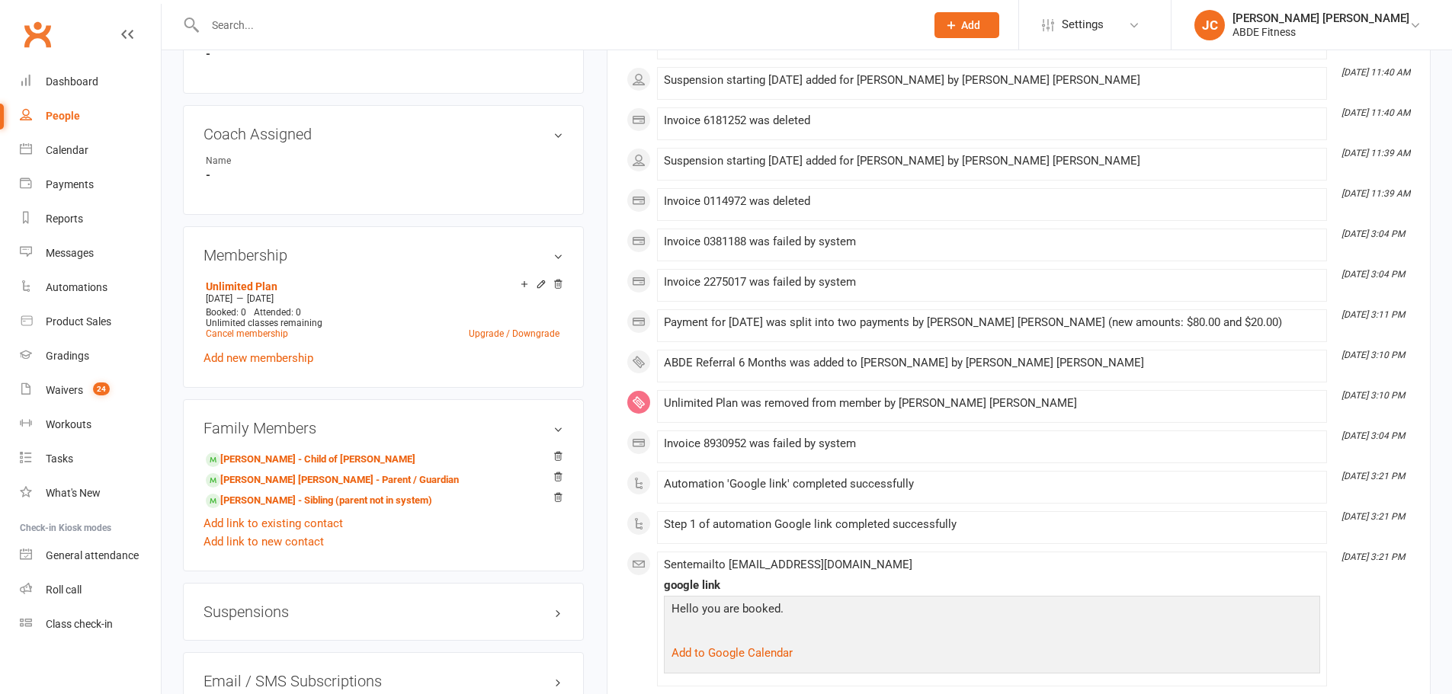
scroll to position [838, 0]
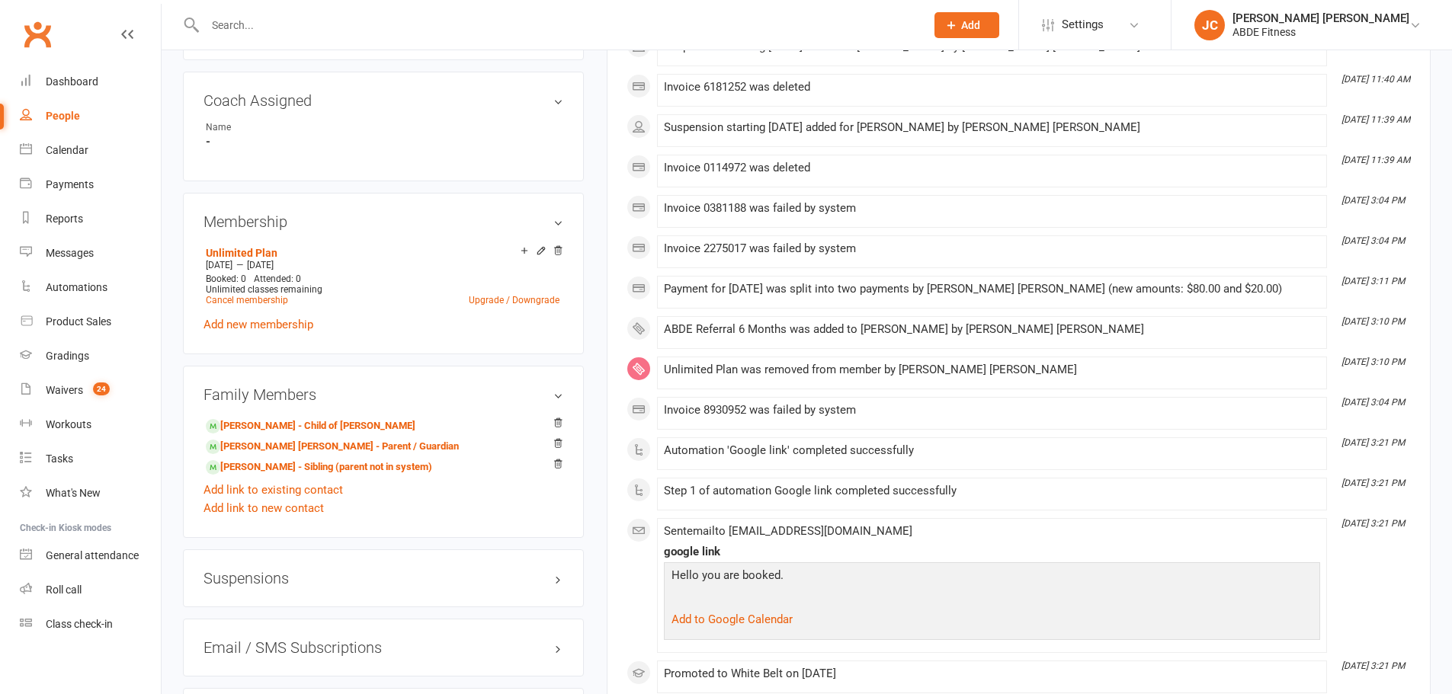
click at [559, 253] on icon at bounding box center [557, 250] width 11 height 11
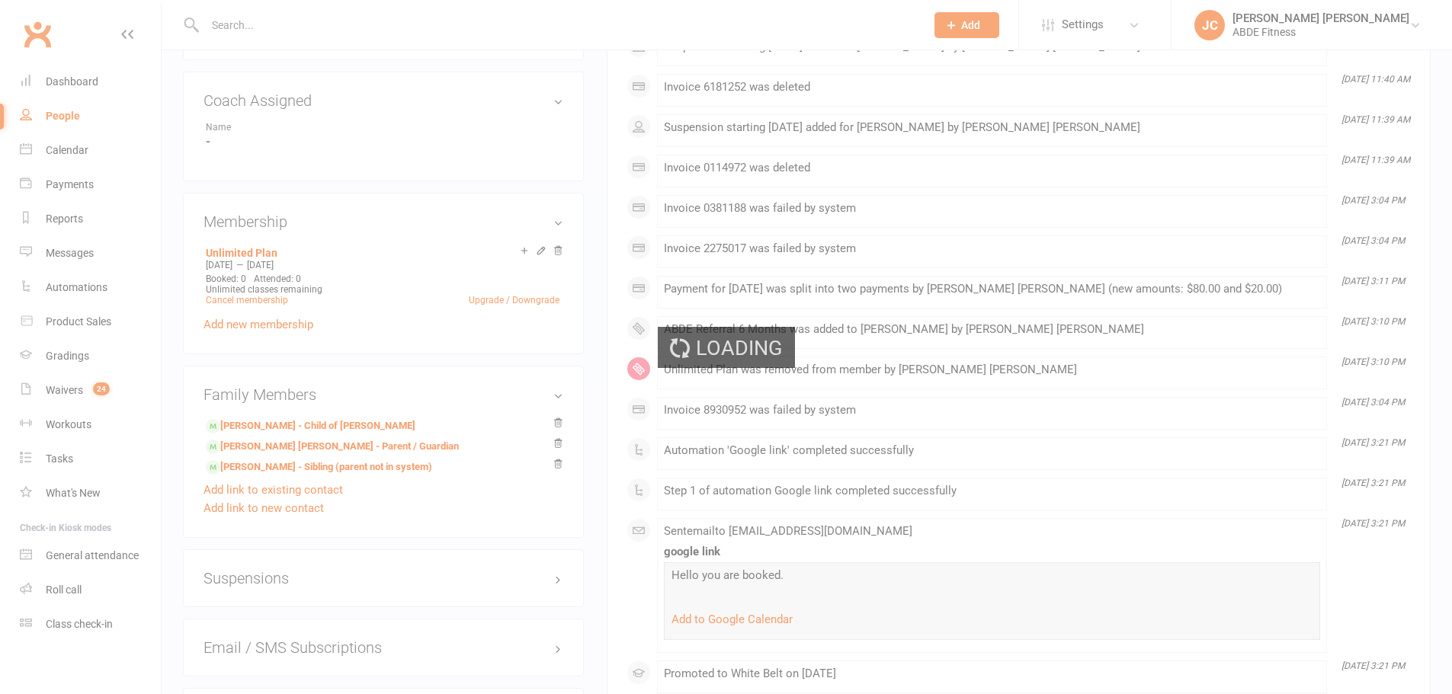
scroll to position [835, 0]
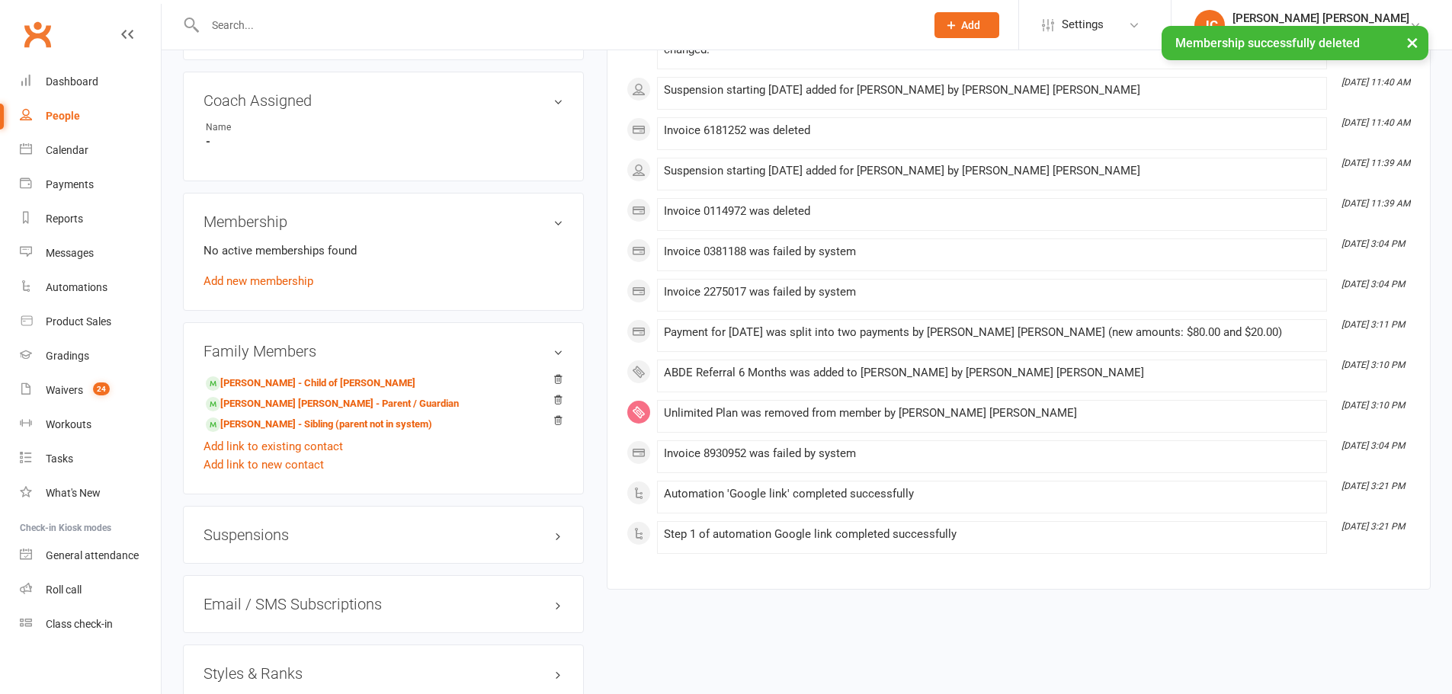
click at [293, 281] on link "Add new membership" at bounding box center [258, 281] width 110 height 14
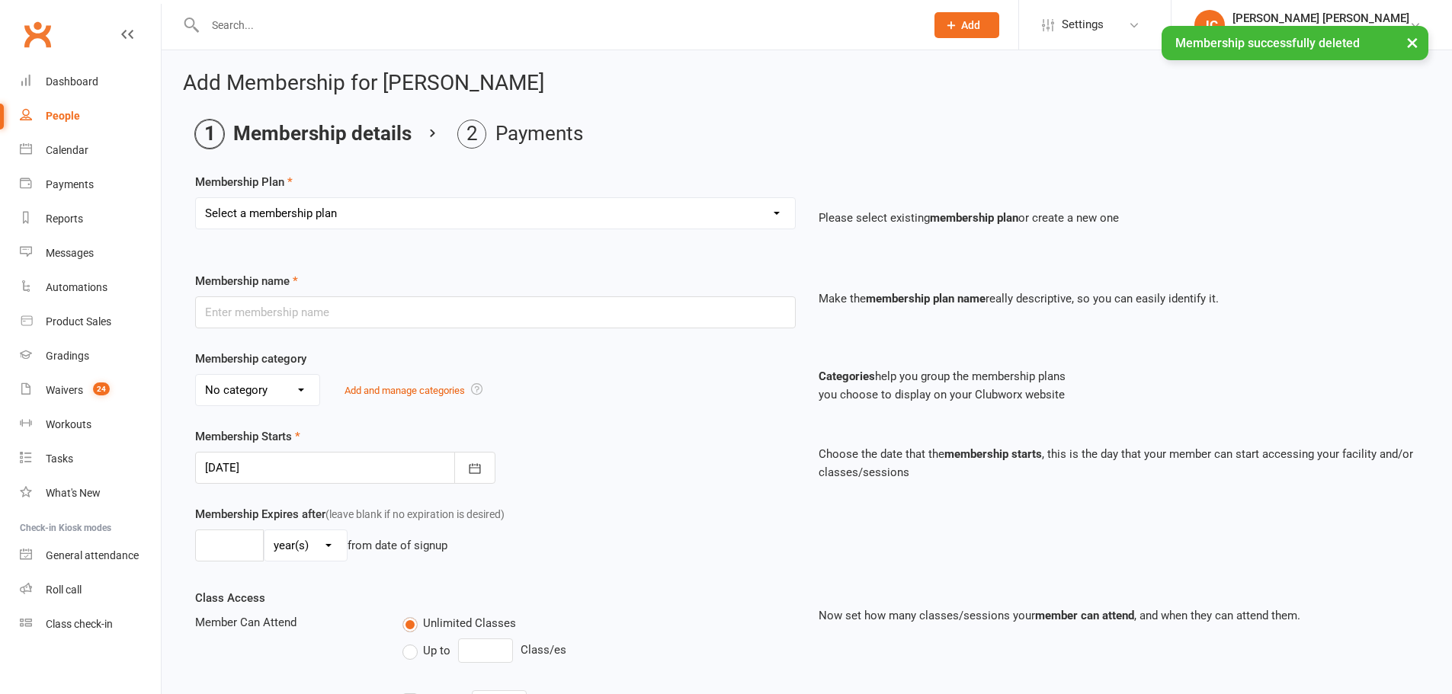
click at [327, 210] on select "Select a membership plan Create new Membership Plan Be Brave Project (weekly pa…" at bounding box center [495, 213] width 599 height 30
click at [319, 228] on select "Select a membership plan Create new Membership Plan Be Brave Project (weekly pa…" at bounding box center [495, 213] width 599 height 30
select select "4"
click at [196, 198] on select "Select a membership plan Create new Membership Plan Be Brave Project (weekly pa…" at bounding box center [495, 213] width 599 height 30
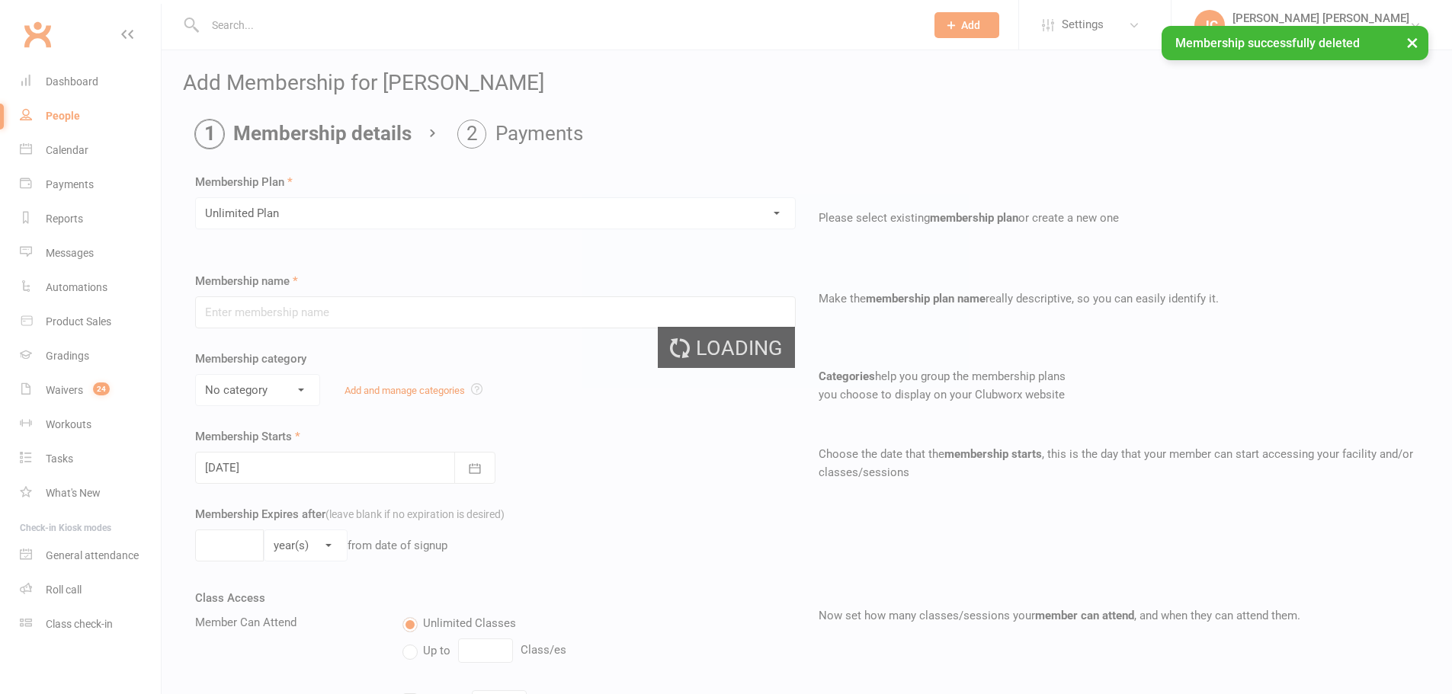
type input "Unlimited Plan"
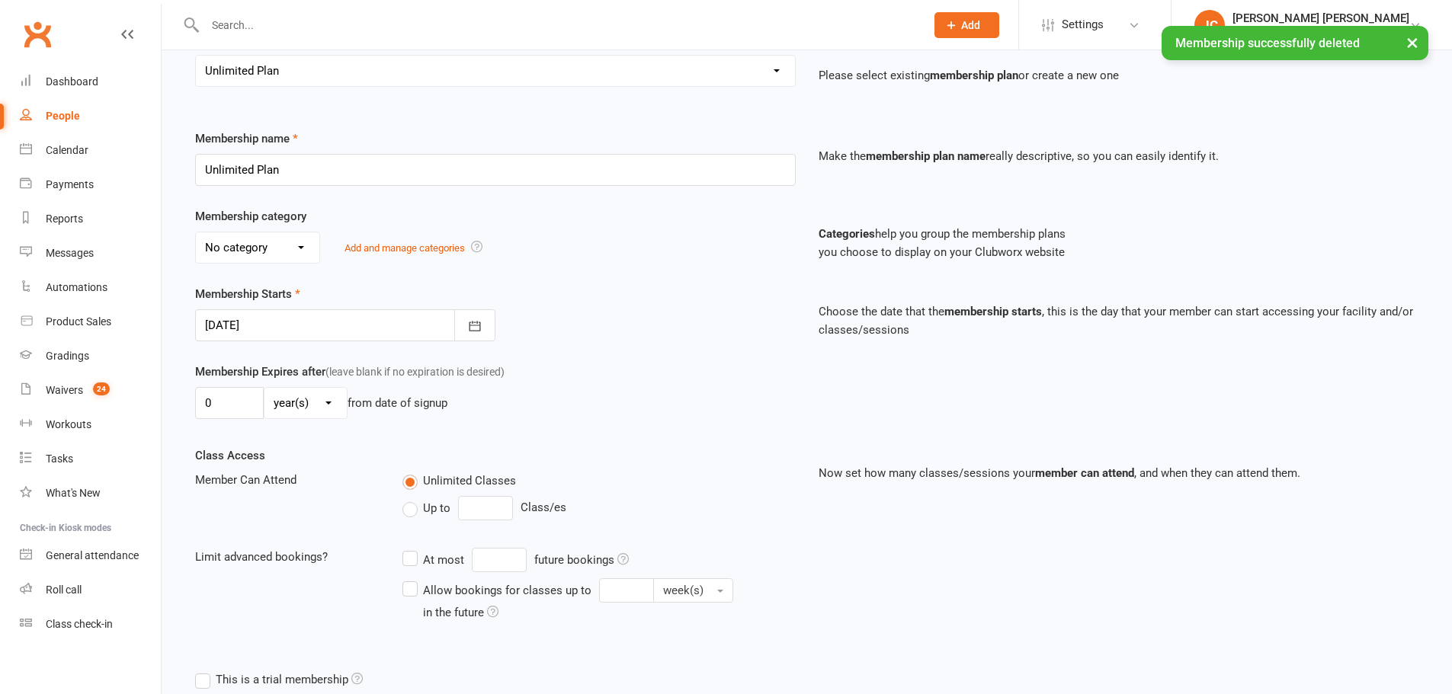
scroll to position [178, 0]
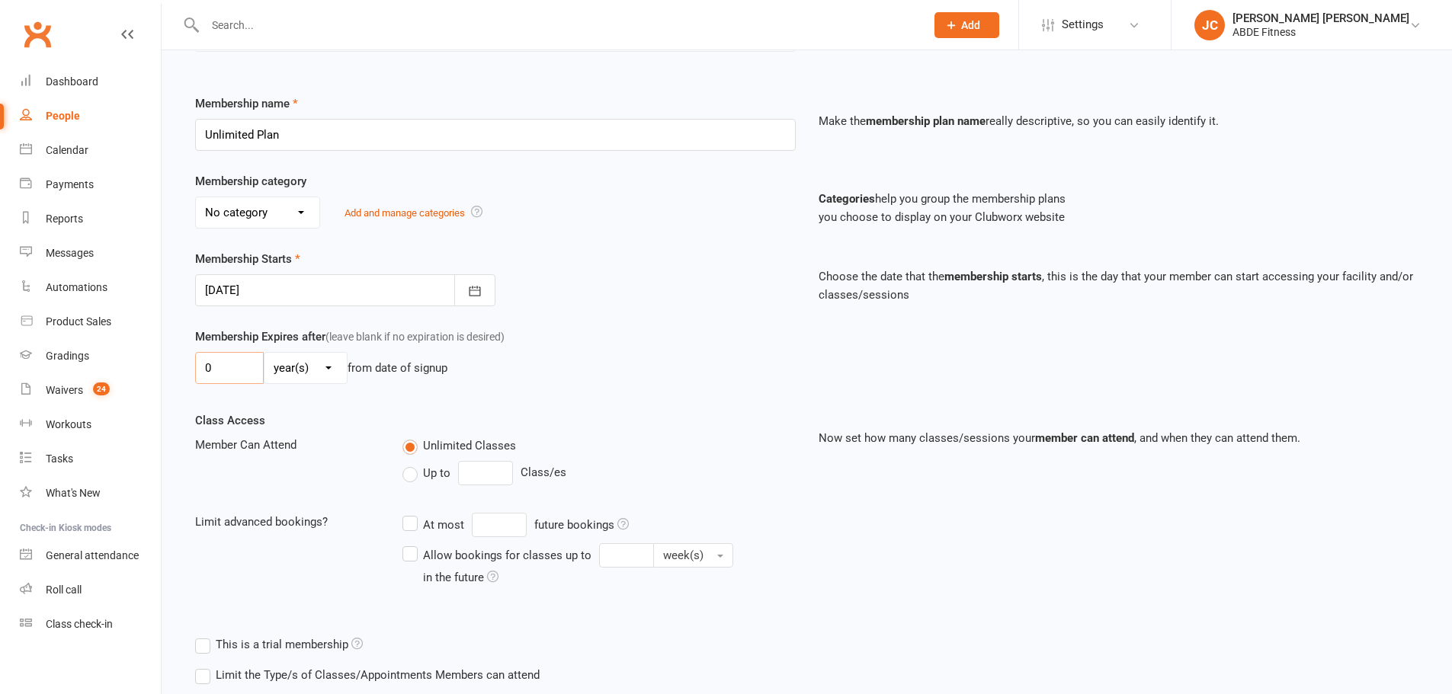
drag, startPoint x: 246, startPoint y: 374, endPoint x: 155, endPoint y: 357, distance: 93.1
click at [155, 357] on ui-view "Prospect Member Non-attending contact Class / event Appointment Grading event T…" at bounding box center [726, 342] width 1452 height 1032
type input "1"
click at [469, 285] on icon "button" at bounding box center [474, 290] width 15 height 15
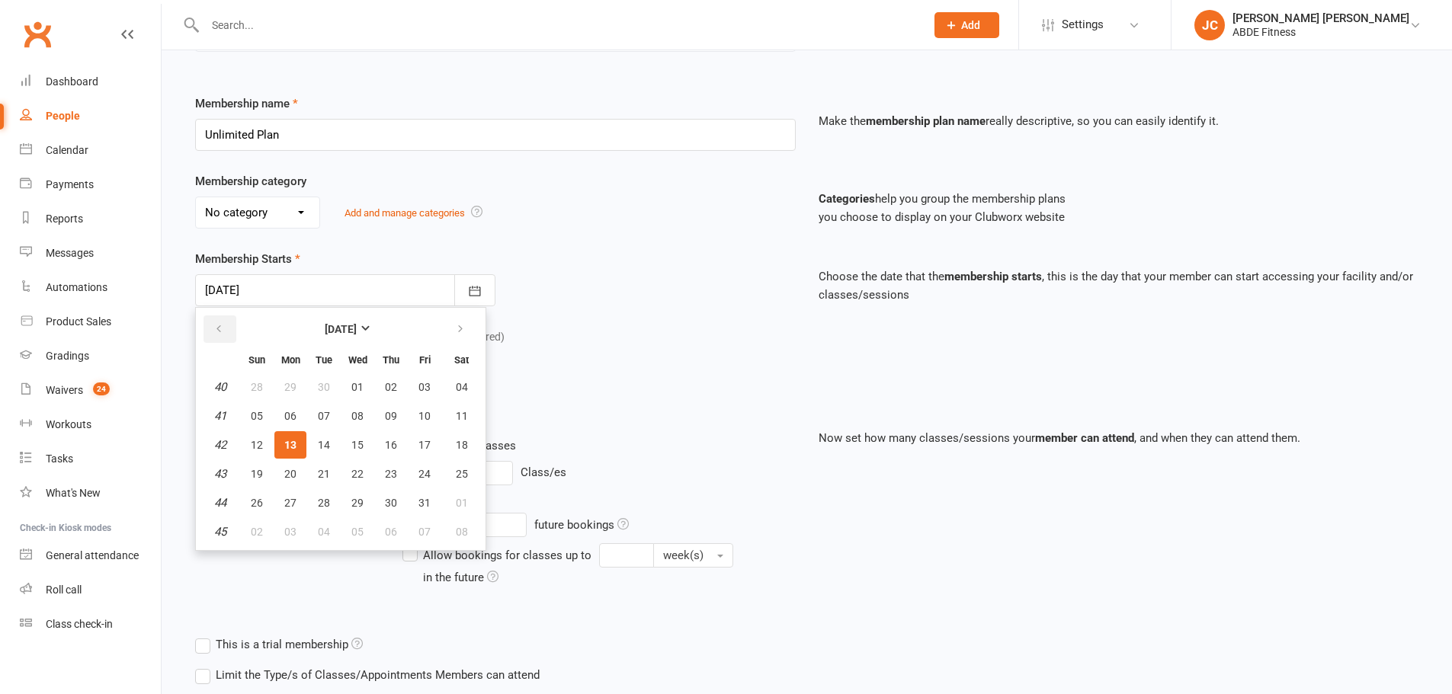
click at [222, 325] on icon "button" at bounding box center [218, 329] width 11 height 12
click at [245, 389] on button "01" at bounding box center [257, 386] width 32 height 27
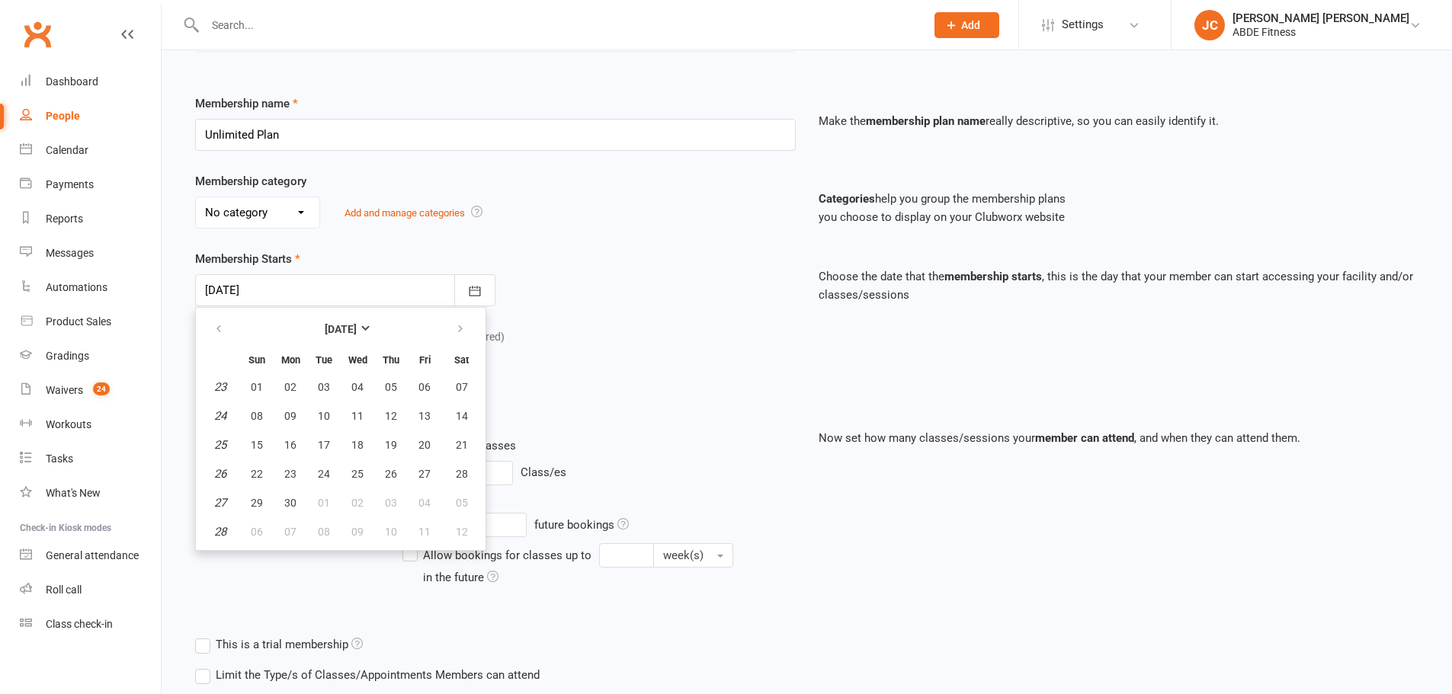
type input "01 Jun 2025"
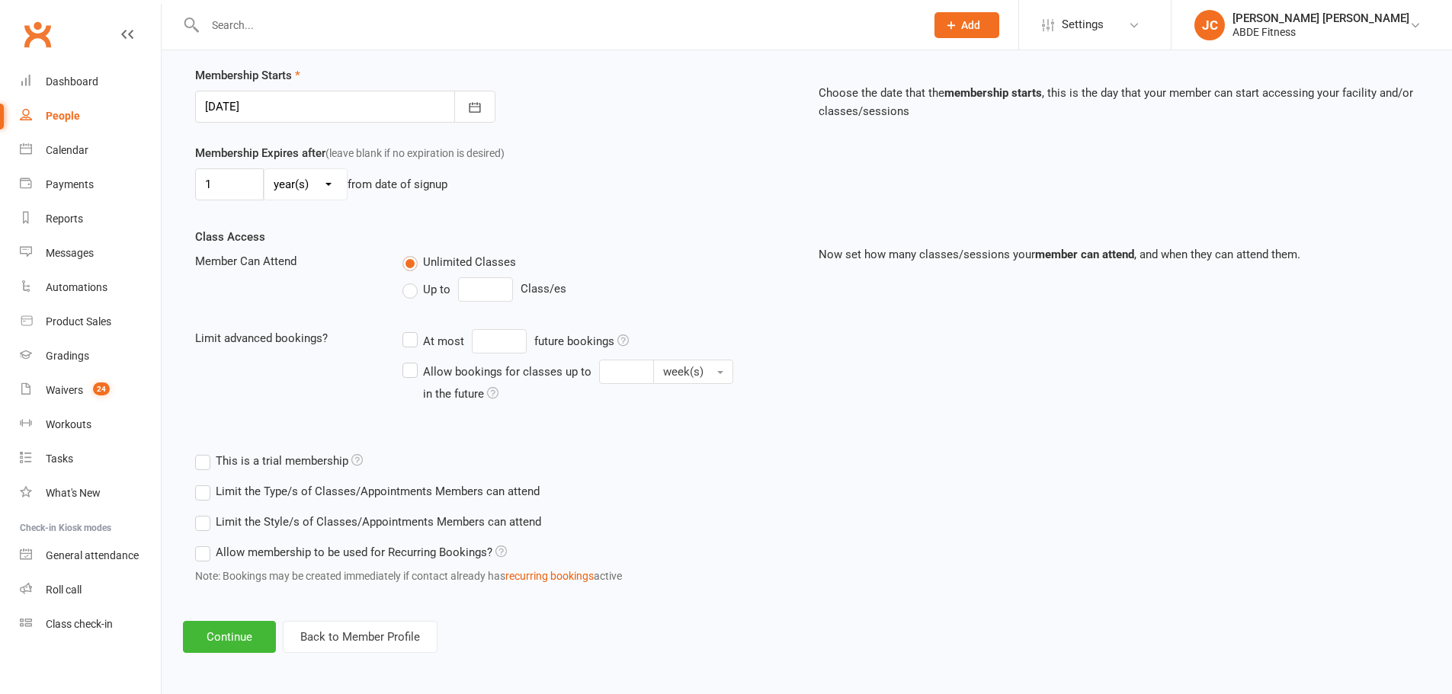
scroll to position [364, 0]
click at [288, 184] on select "day(s) week(s) month(s) year(s)" at bounding box center [305, 182] width 82 height 30
click at [312, 195] on select "day(s) week(s) month(s) year(s)" at bounding box center [305, 182] width 82 height 30
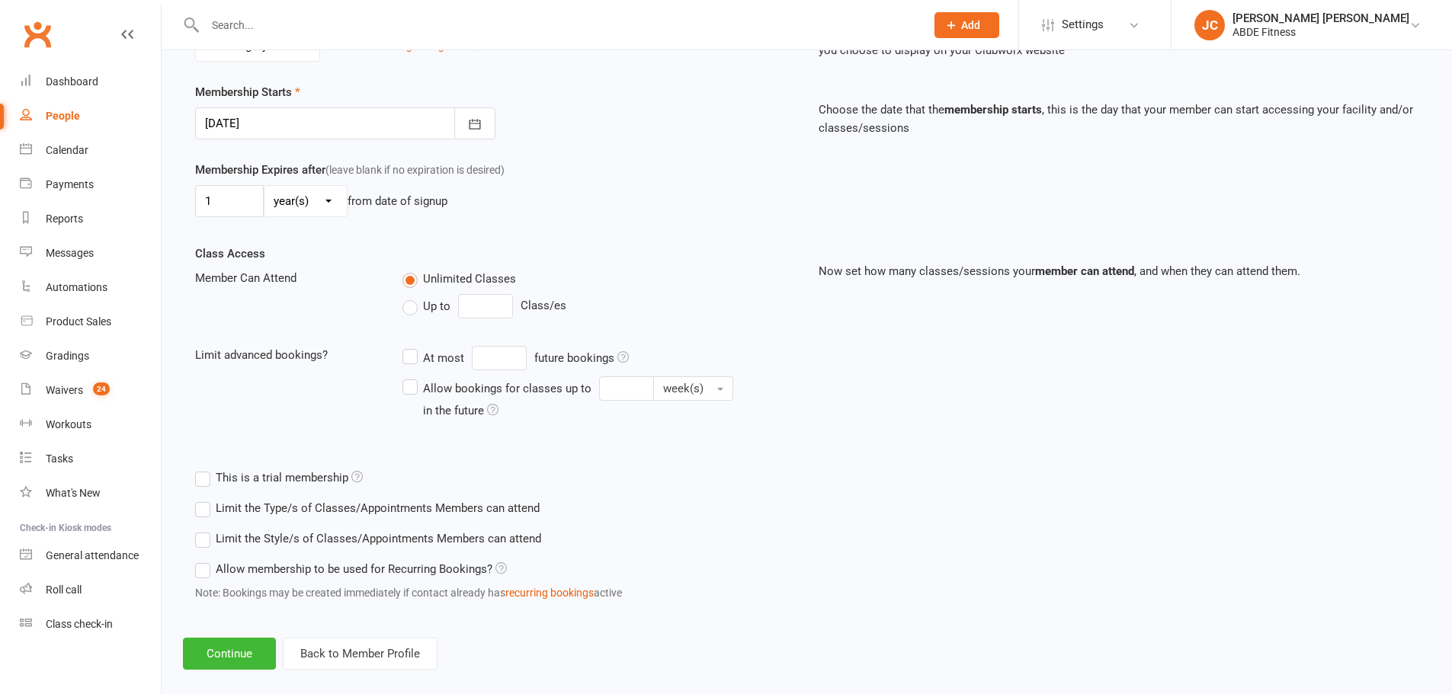
scroll to position [339, 0]
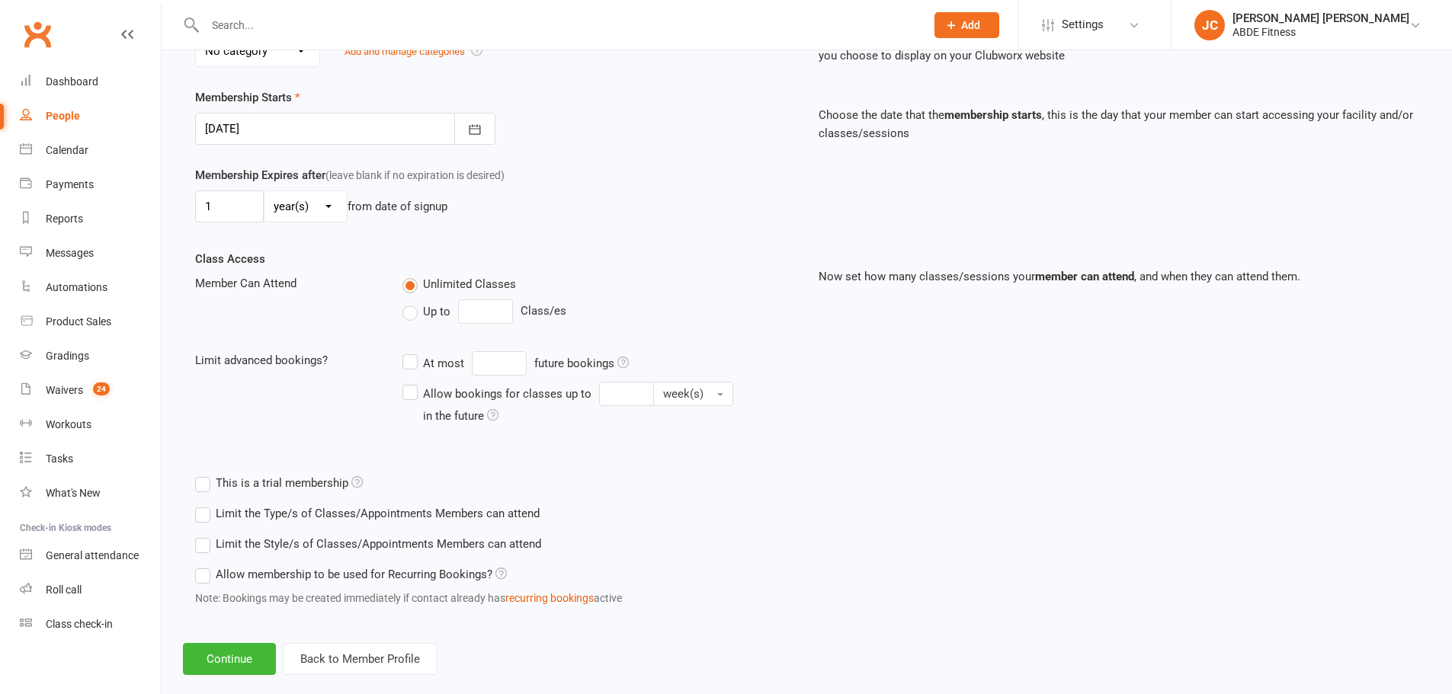
click at [296, 214] on select "day(s) week(s) month(s) year(s)" at bounding box center [305, 206] width 82 height 30
click at [309, 220] on select "day(s) week(s) month(s) year(s)" at bounding box center [305, 206] width 82 height 30
click at [309, 219] on select "day(s) week(s) month(s) year(s)" at bounding box center [305, 206] width 82 height 30
select select "2"
click at [264, 191] on select "day(s) week(s) month(s) year(s)" at bounding box center [305, 206] width 82 height 30
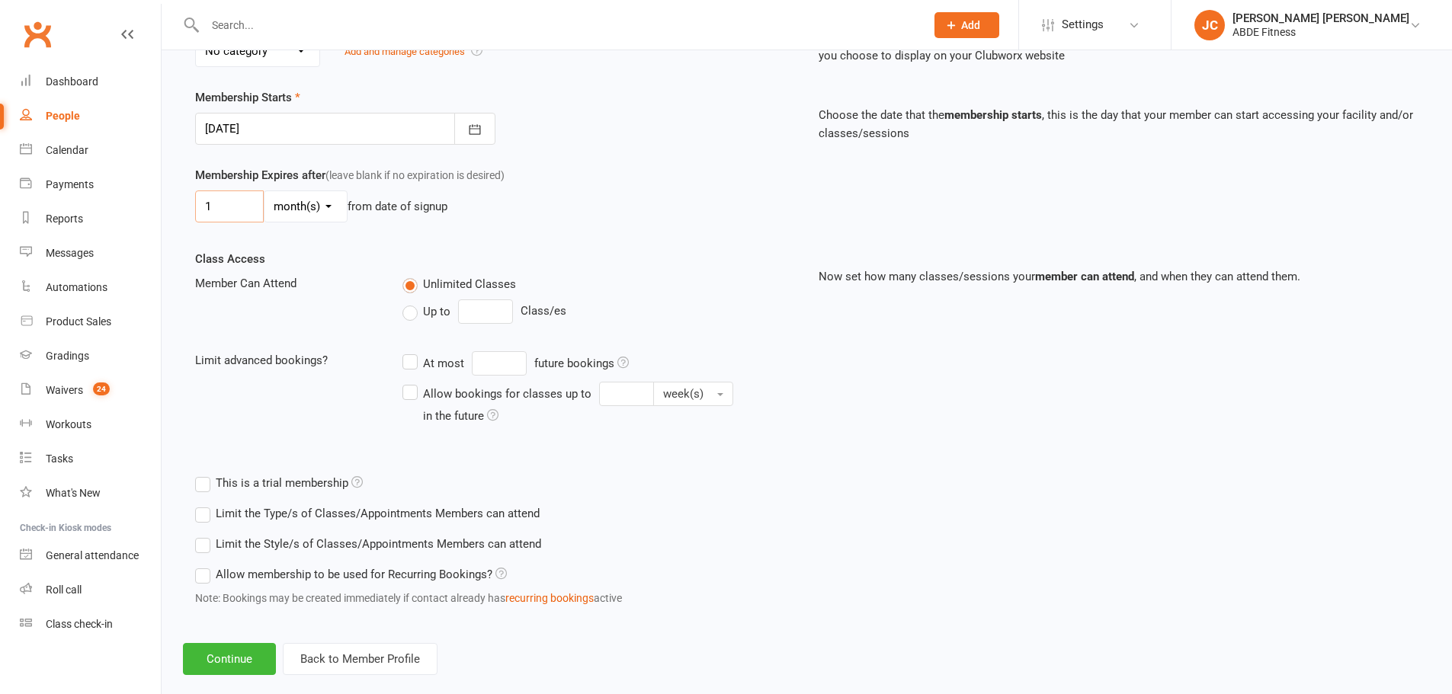
click at [235, 216] on input "1" at bounding box center [229, 206] width 69 height 32
type input "12"
click at [247, 648] on button "Continue" at bounding box center [229, 659] width 93 height 32
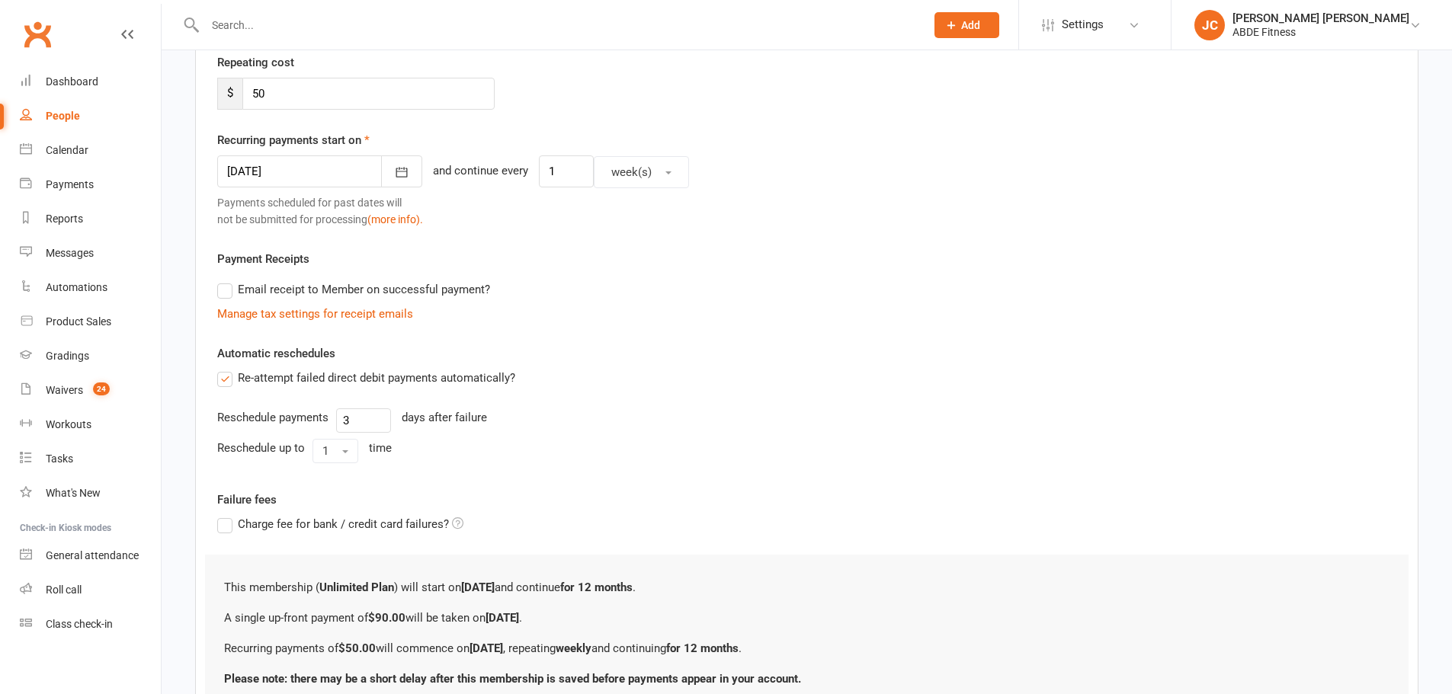
scroll to position [0, 0]
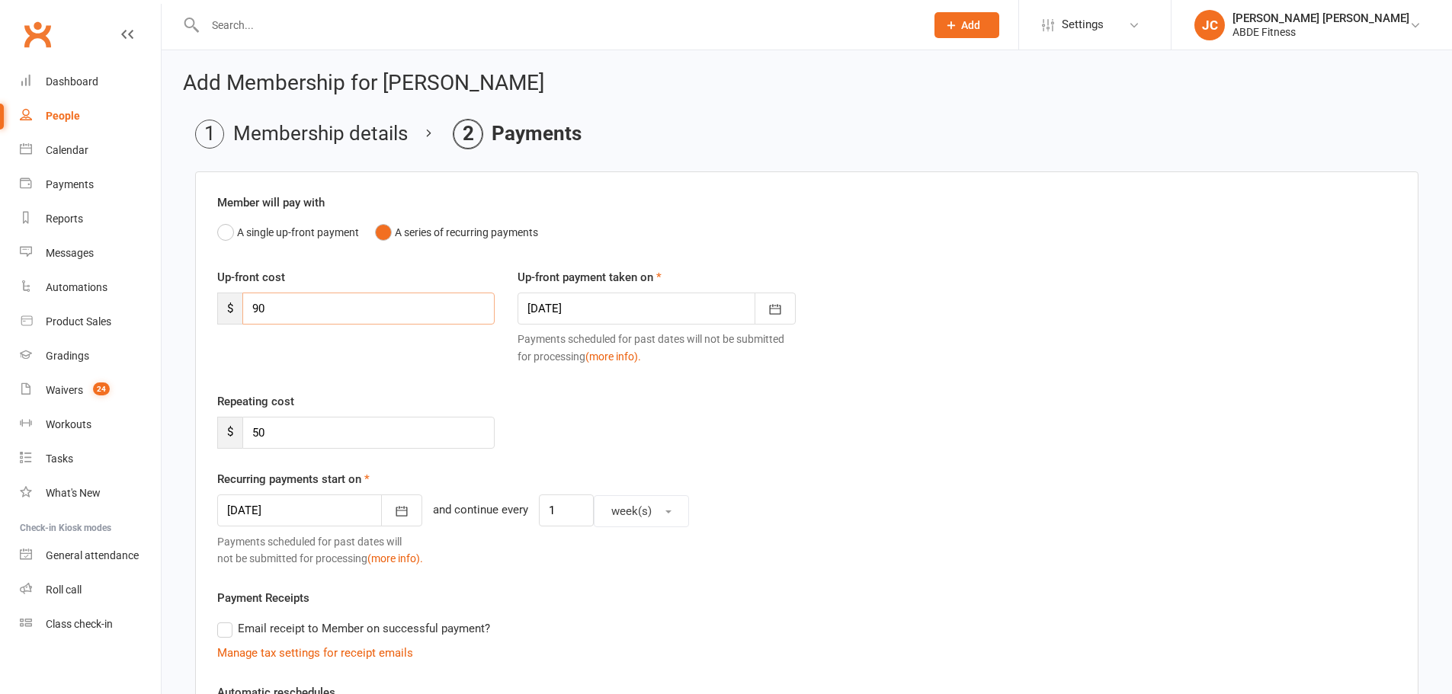
drag, startPoint x: 312, startPoint y: 309, endPoint x: 200, endPoint y: 293, distance: 113.3
click at [200, 293] on div "Member will pay with A single up-front payment A series of recurring payments U…" at bounding box center [806, 622] width 1223 height 902
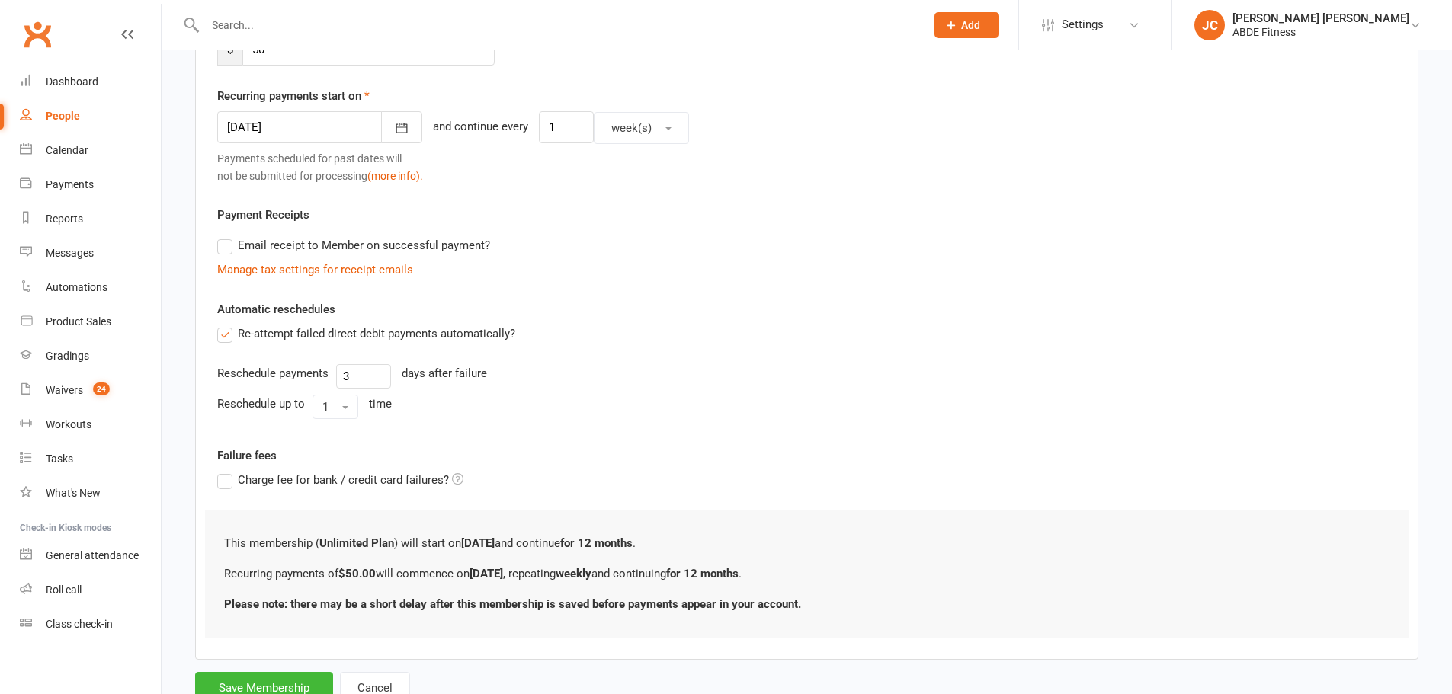
scroll to position [356, 0]
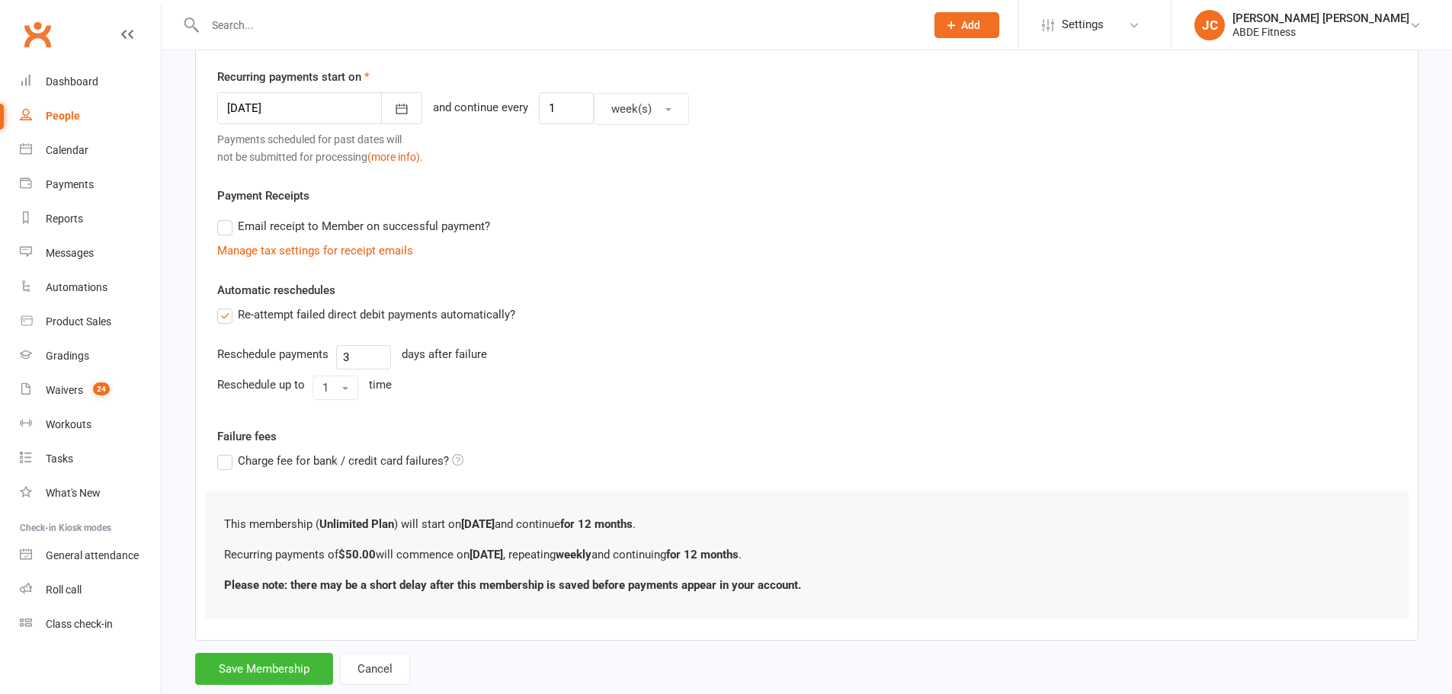
type input "0"
click at [255, 662] on button "Save Membership" at bounding box center [264, 669] width 138 height 32
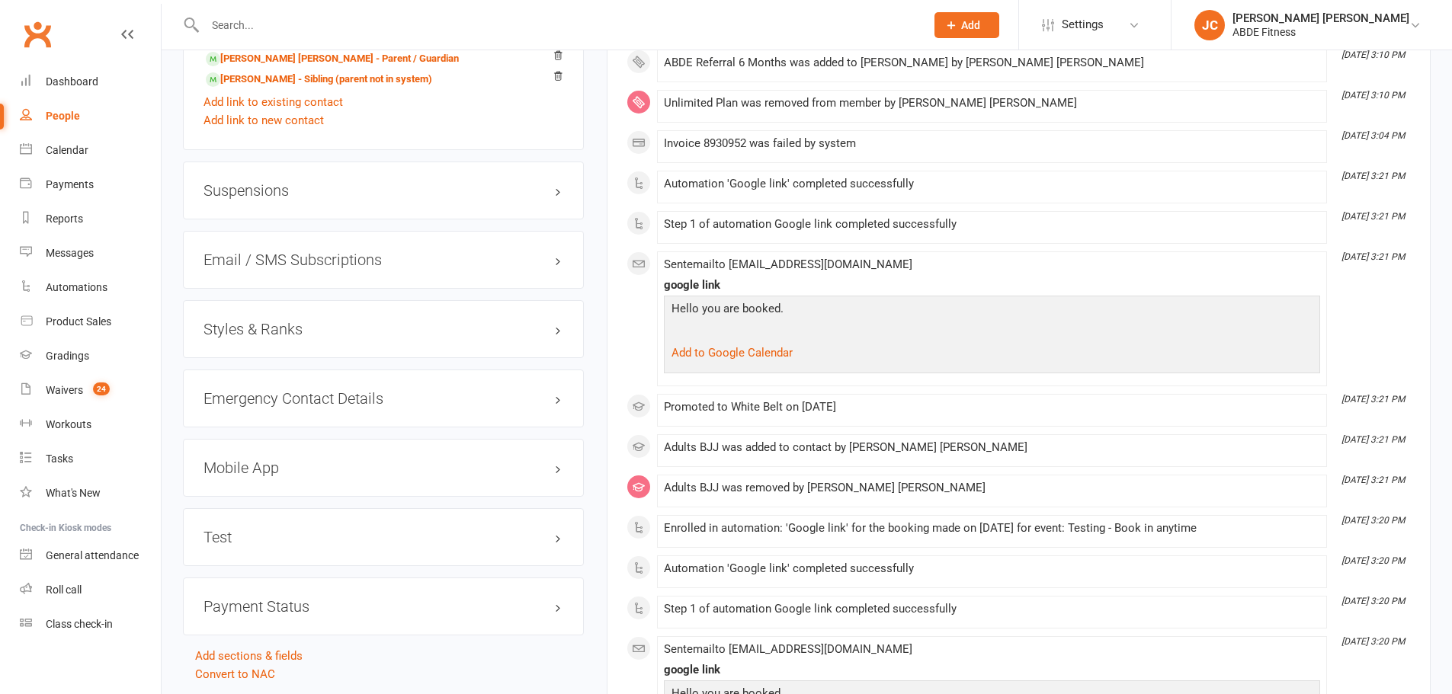
scroll to position [1275, 0]
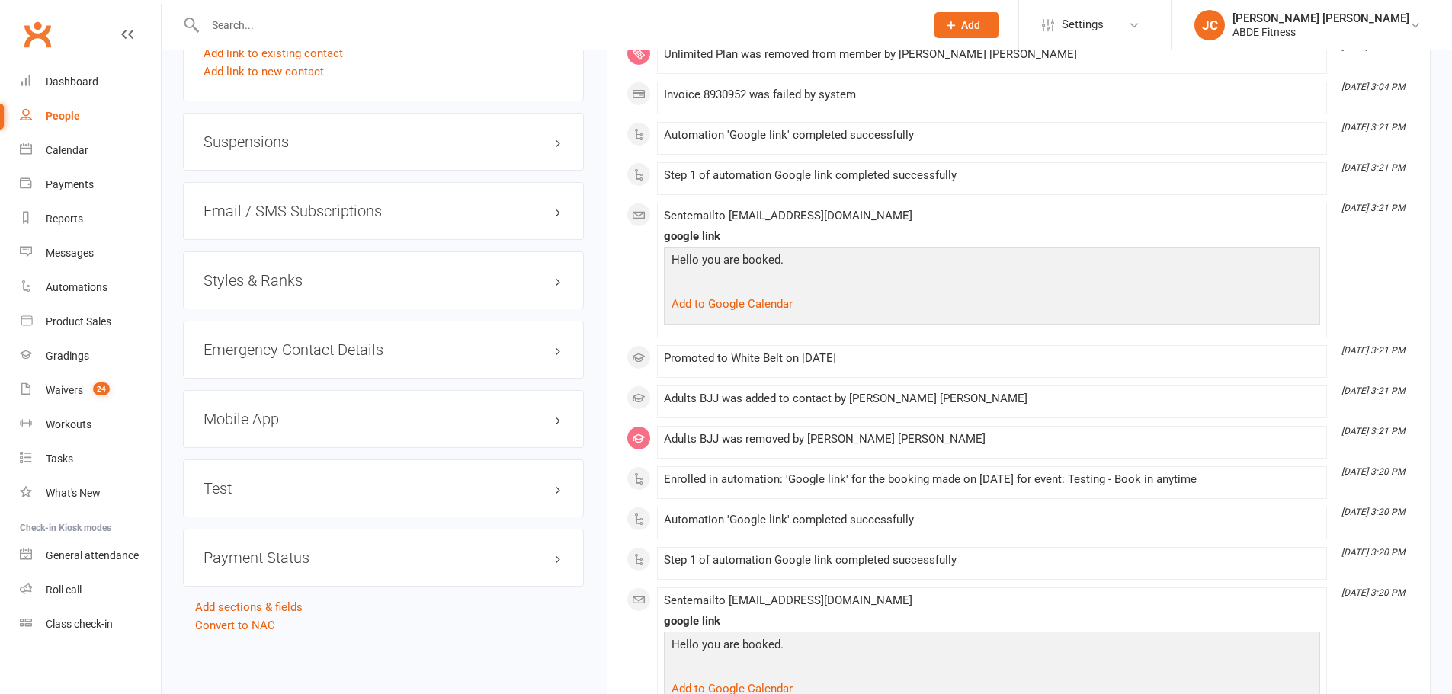
click at [357, 133] on h3 "Suspensions" at bounding box center [383, 141] width 360 height 17
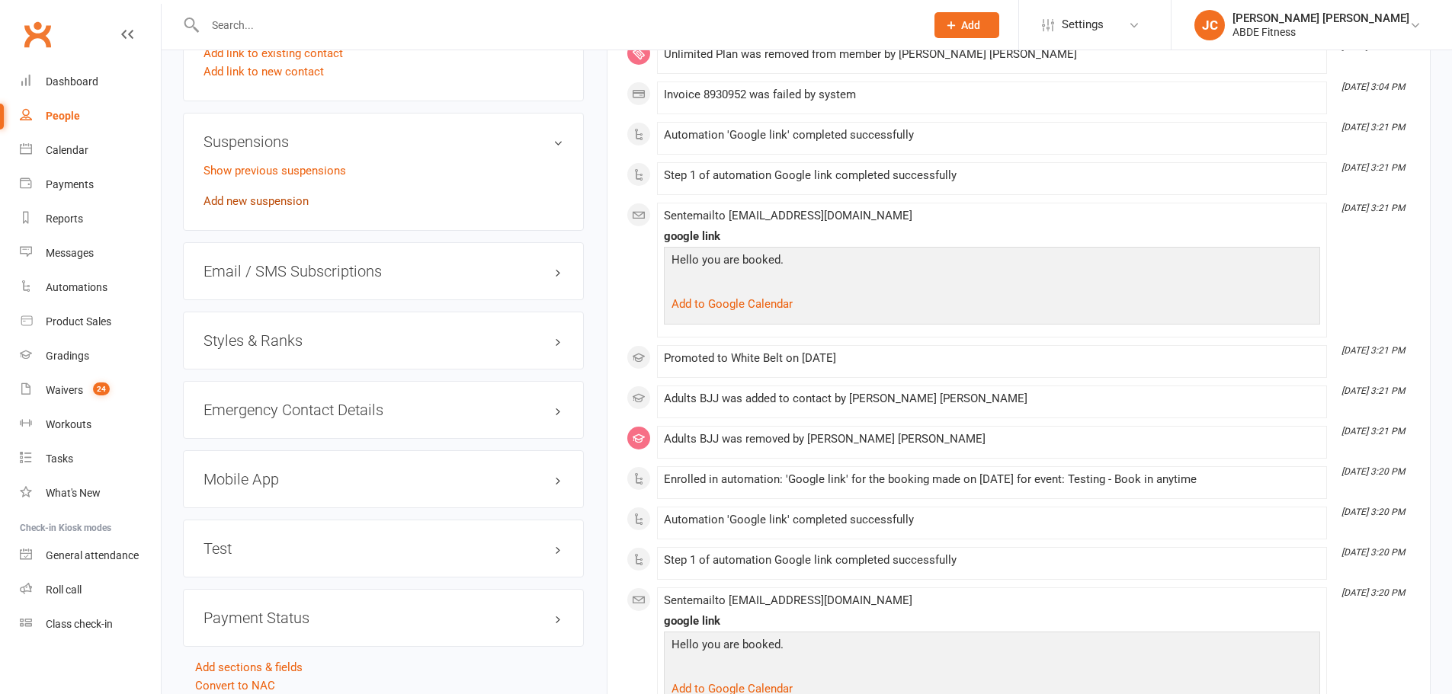
click at [270, 205] on link "Add new suspension" at bounding box center [255, 201] width 105 height 14
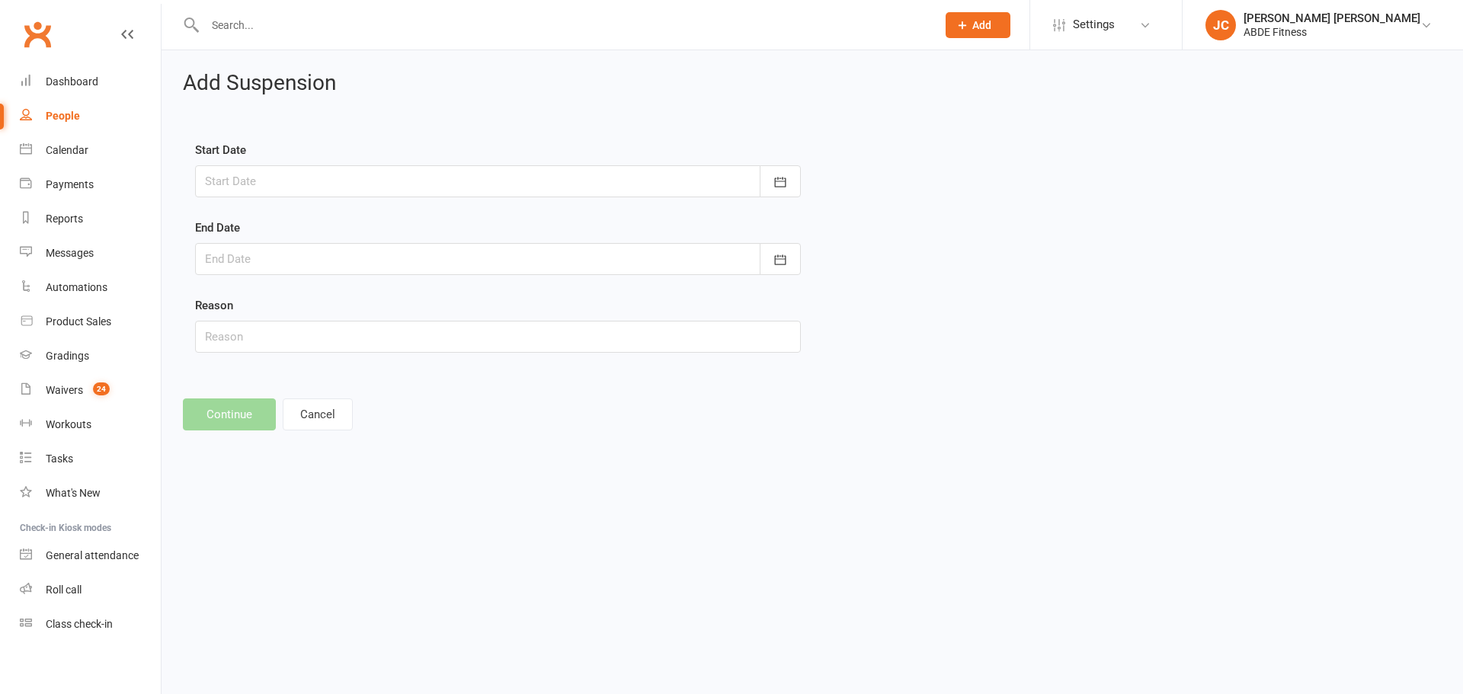
click at [386, 182] on div at bounding box center [498, 181] width 606 height 32
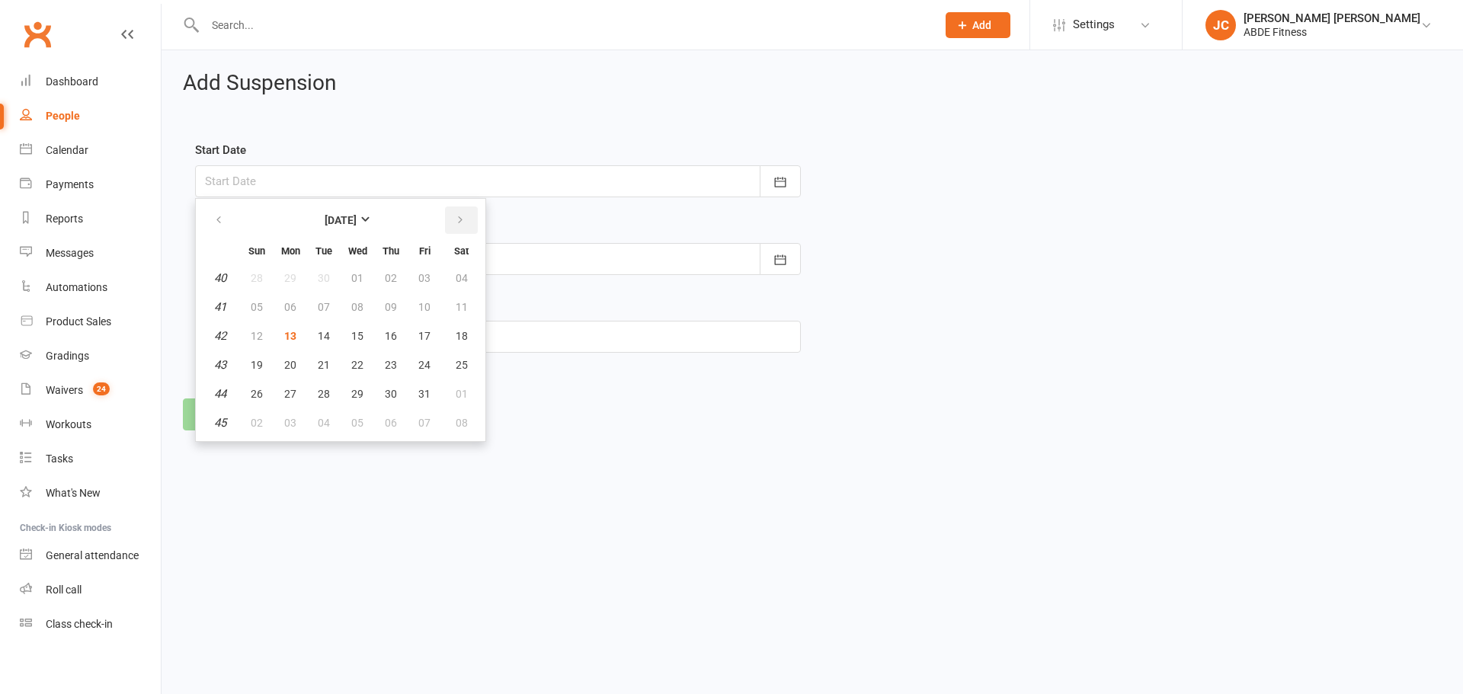
click at [448, 218] on button "button" at bounding box center [461, 219] width 33 height 27
click at [453, 270] on button "01" at bounding box center [461, 277] width 39 height 27
type input "[DATE]"
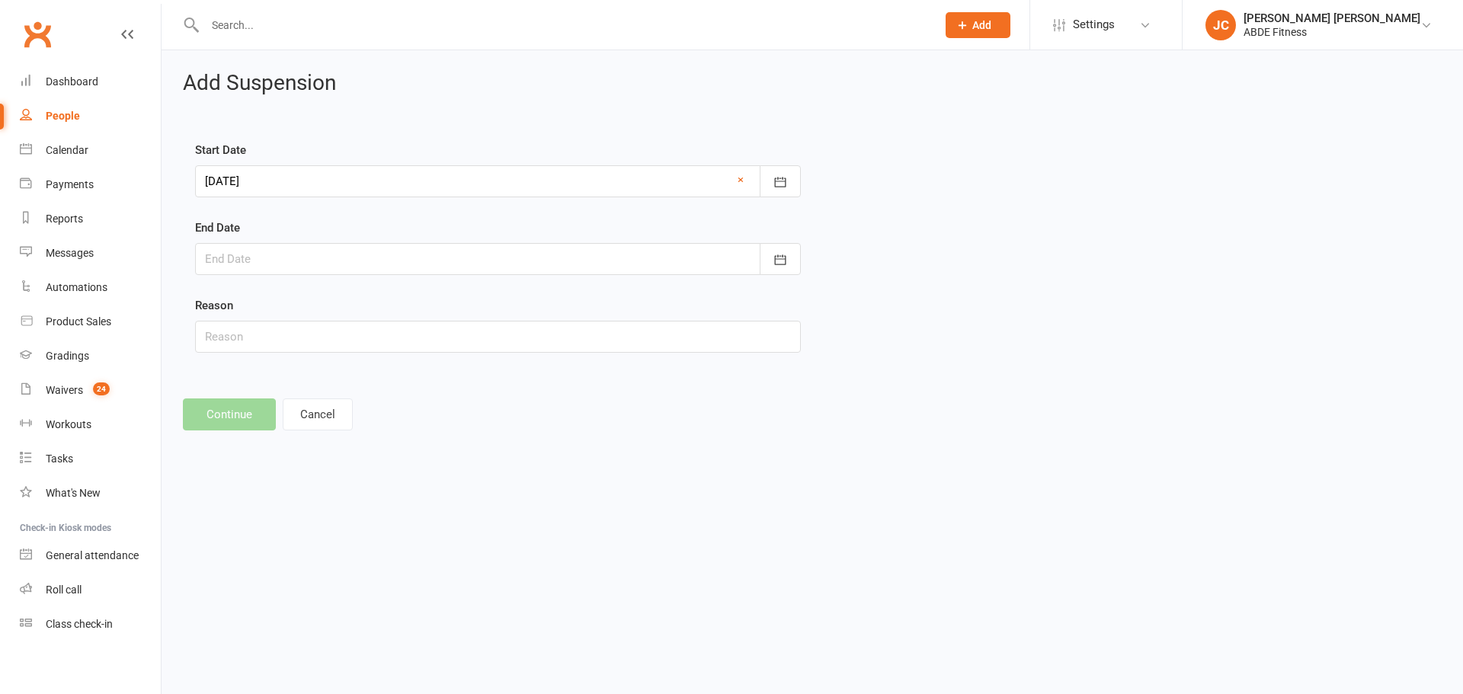
click at [462, 256] on div at bounding box center [498, 259] width 606 height 32
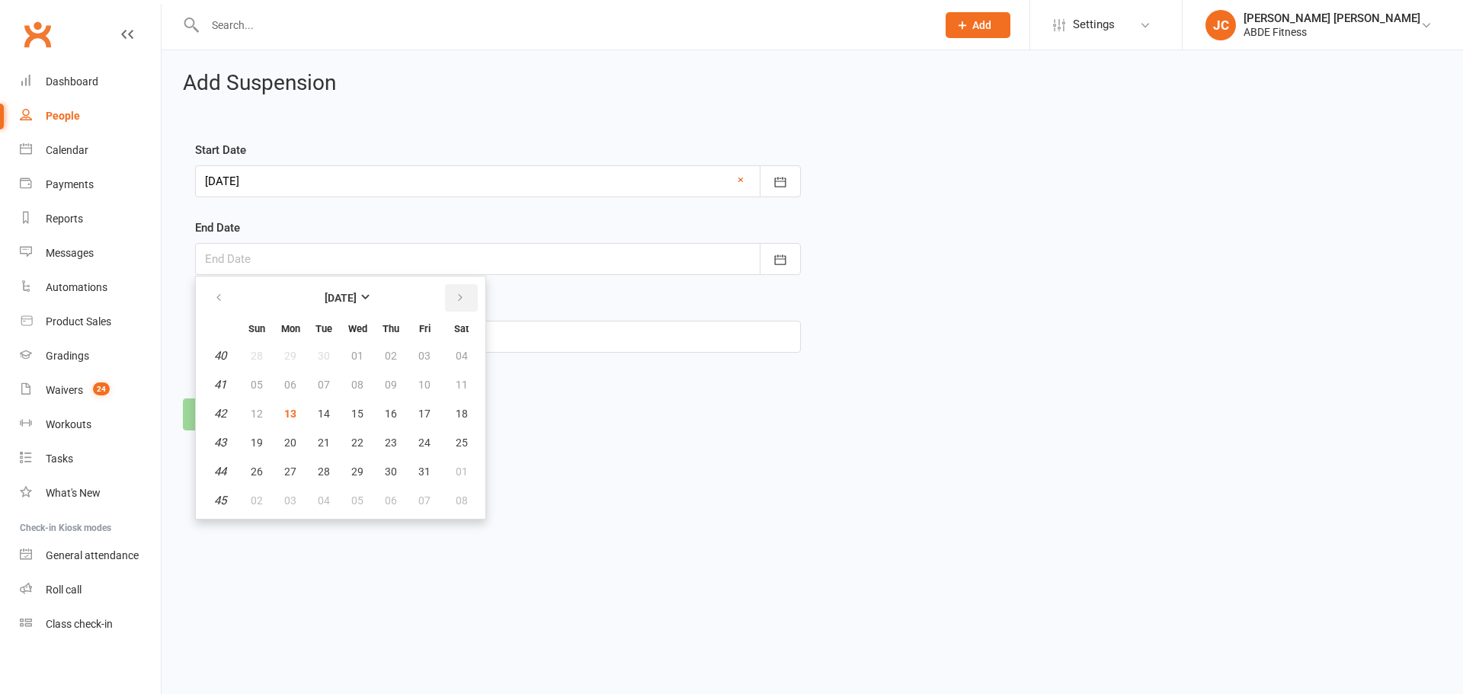
click at [468, 294] on button "button" at bounding box center [461, 297] width 33 height 27
click at [368, 471] on button "31" at bounding box center [357, 471] width 32 height 27
type input "[DATE]"
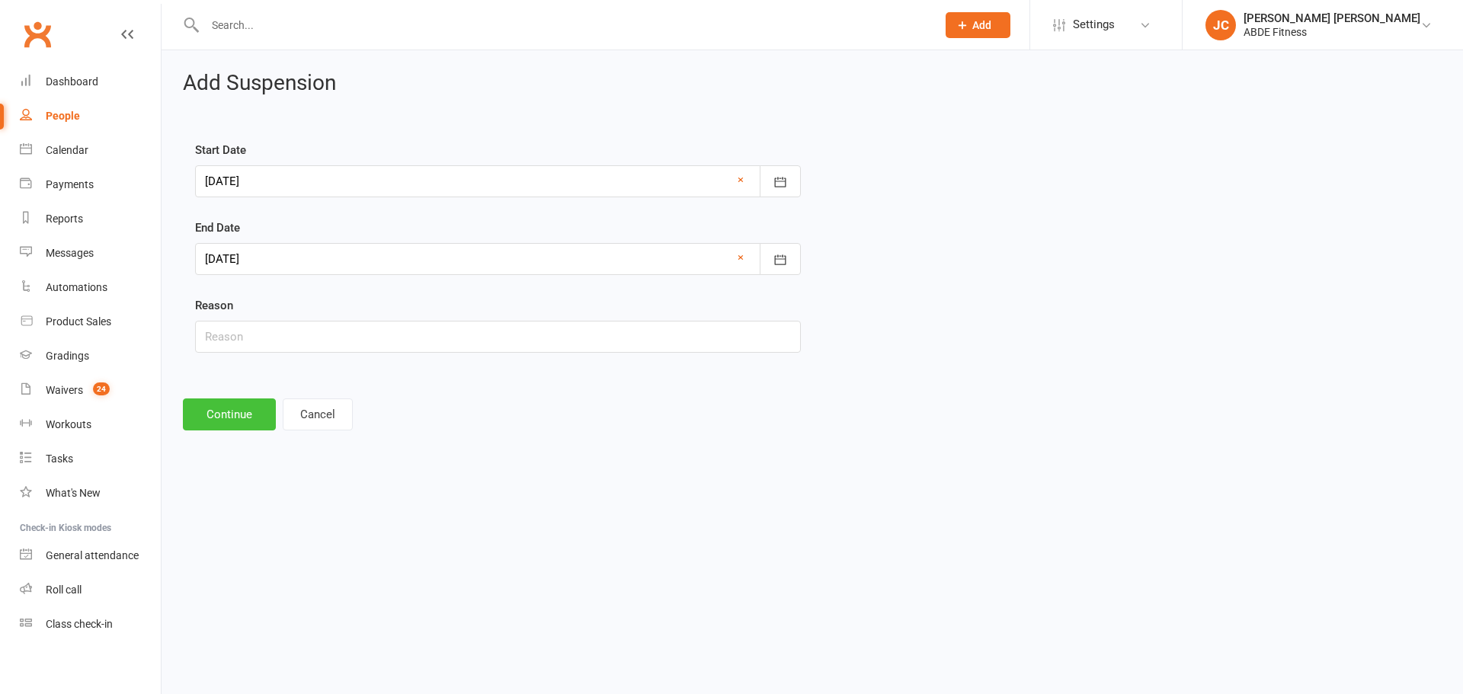
click at [263, 418] on button "Continue" at bounding box center [229, 414] width 93 height 32
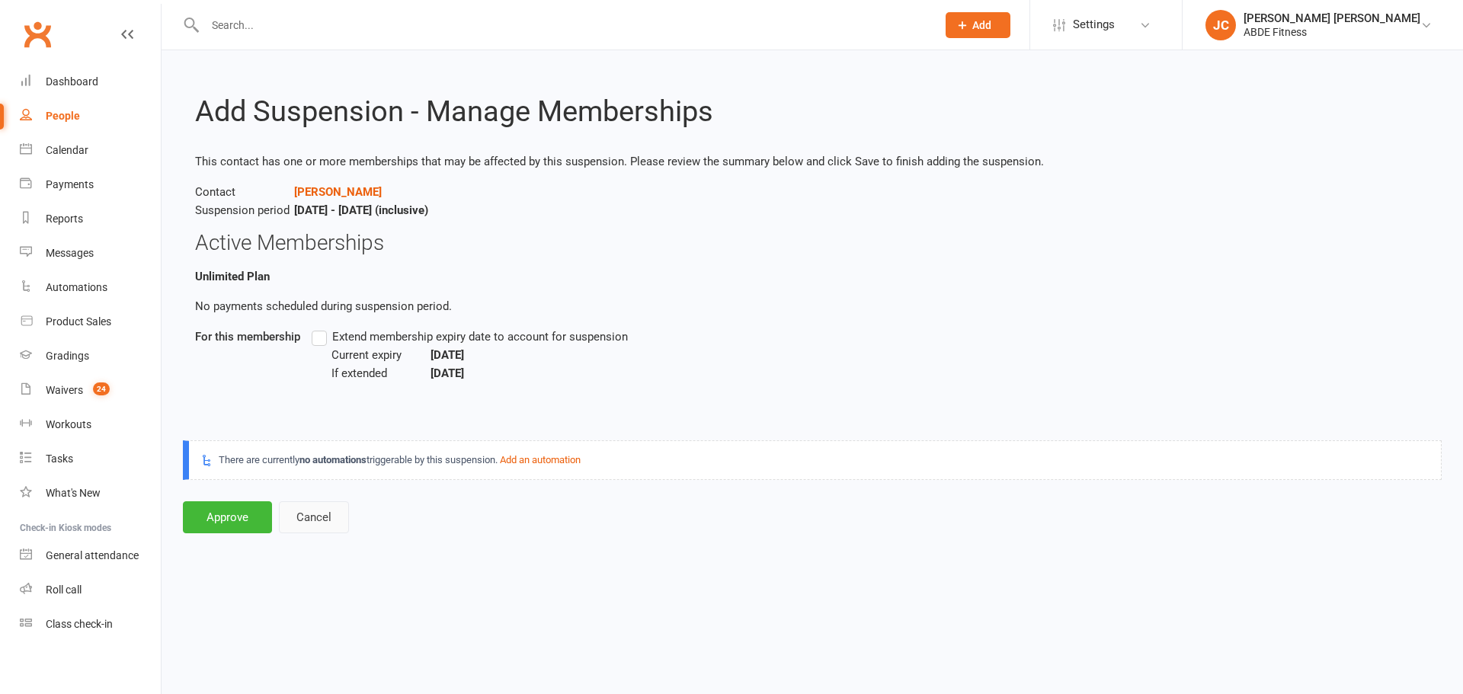
click at [308, 503] on button "Cancel" at bounding box center [314, 517] width 70 height 32
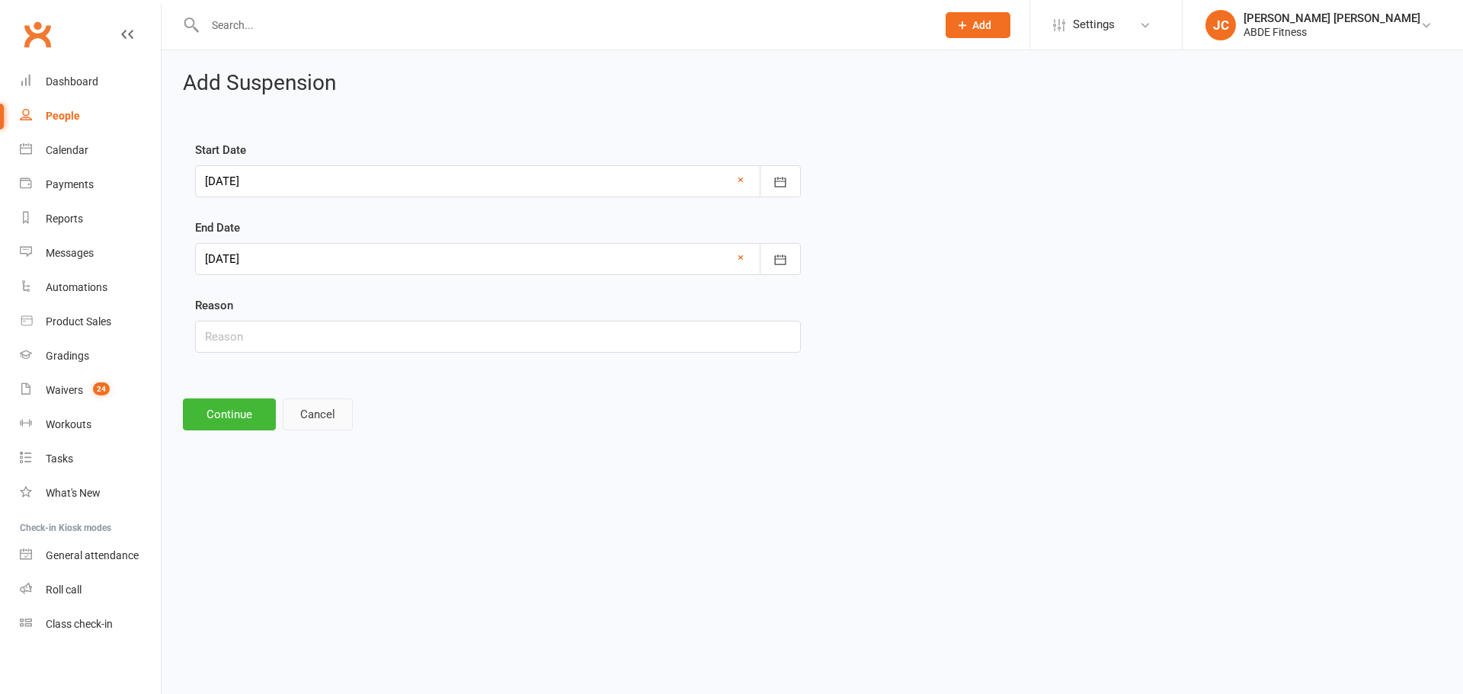
click at [309, 402] on button "Cancel" at bounding box center [318, 414] width 70 height 32
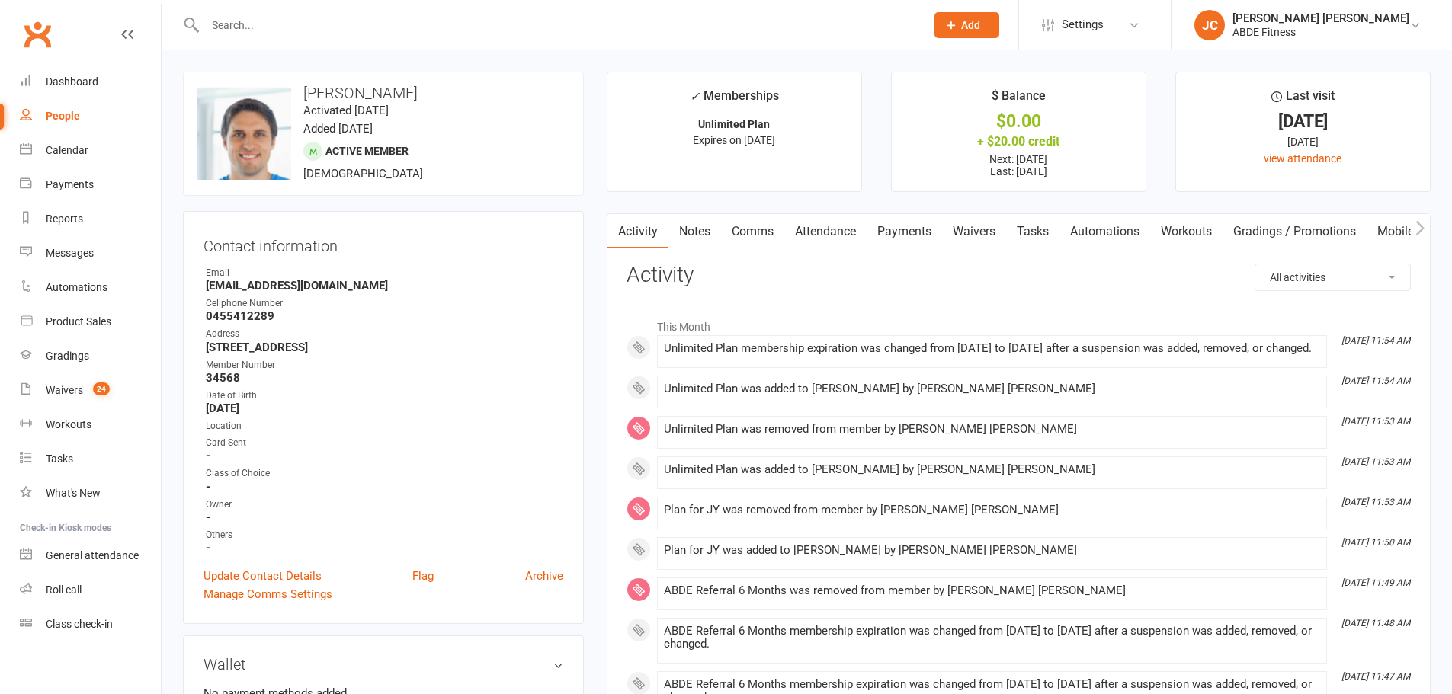
click at [881, 226] on link "Payments" at bounding box center [903, 231] width 75 height 35
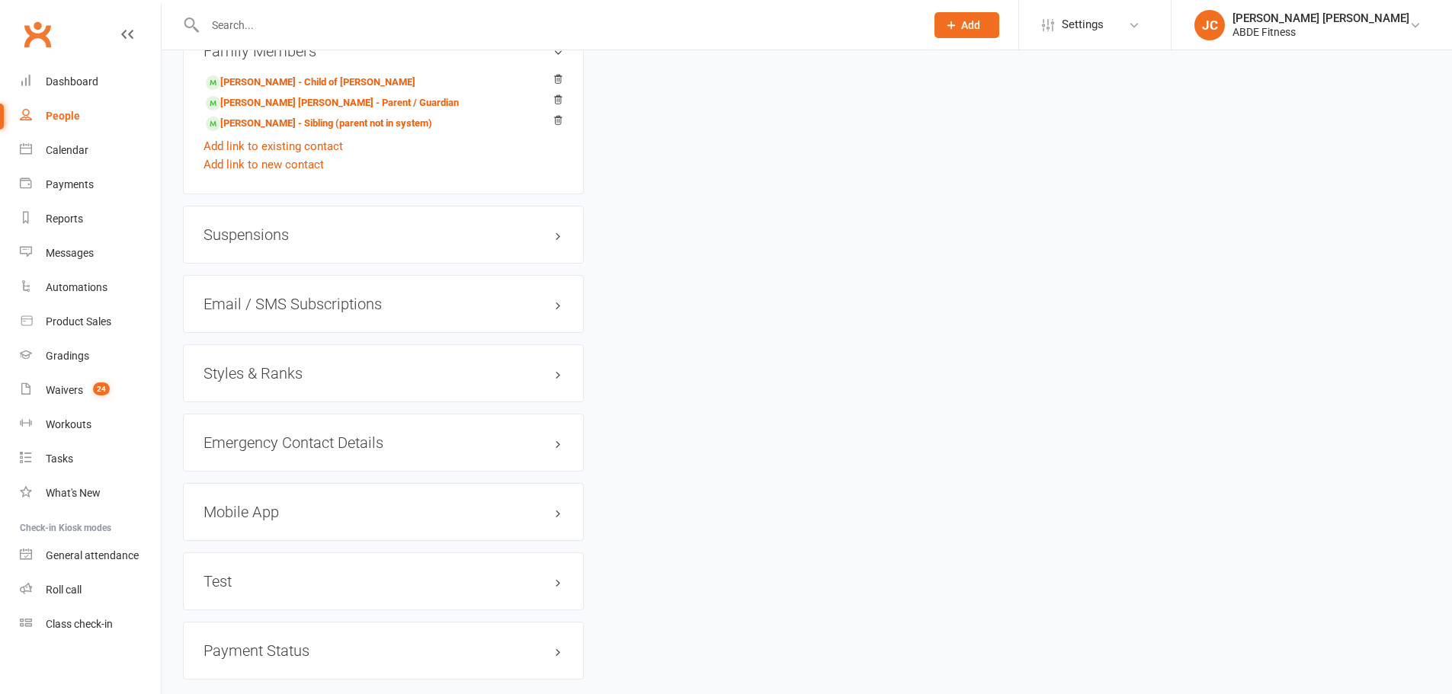
scroll to position [1270, 0]
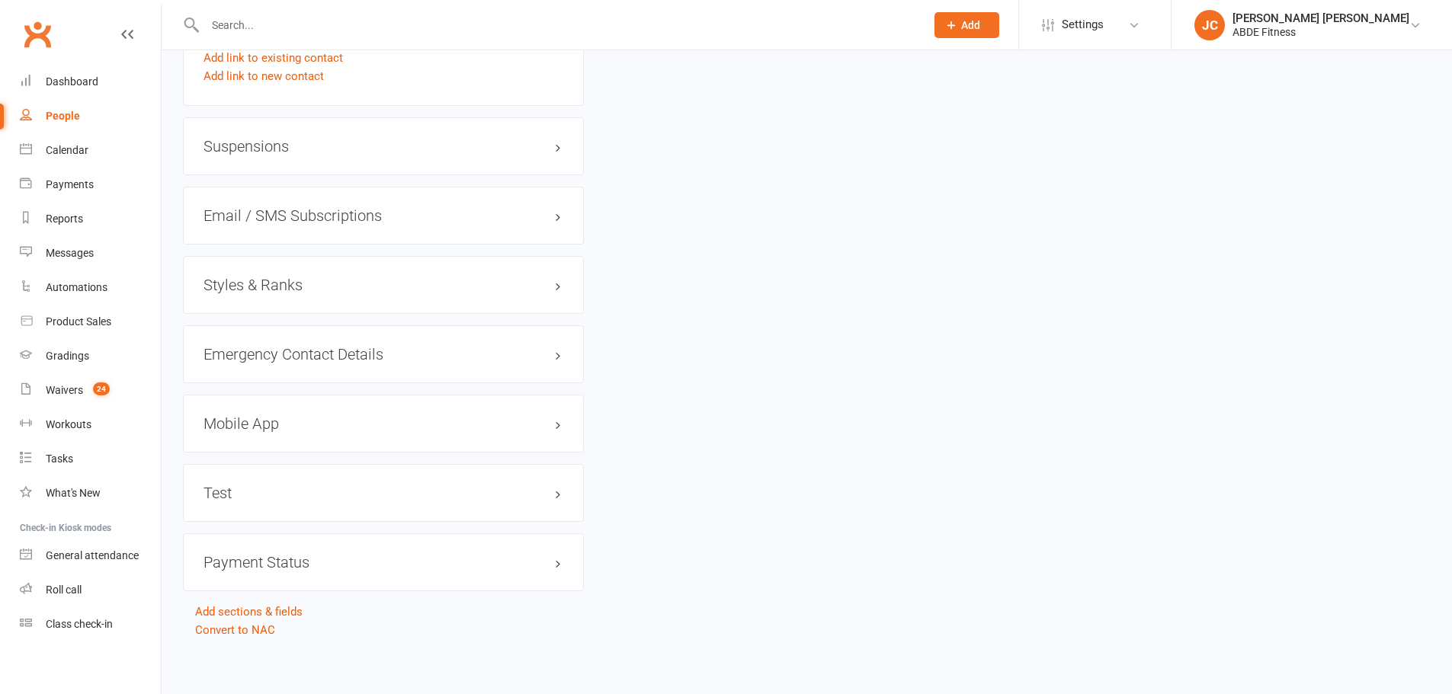
click at [358, 153] on h3 "Suspensions" at bounding box center [383, 146] width 360 height 17
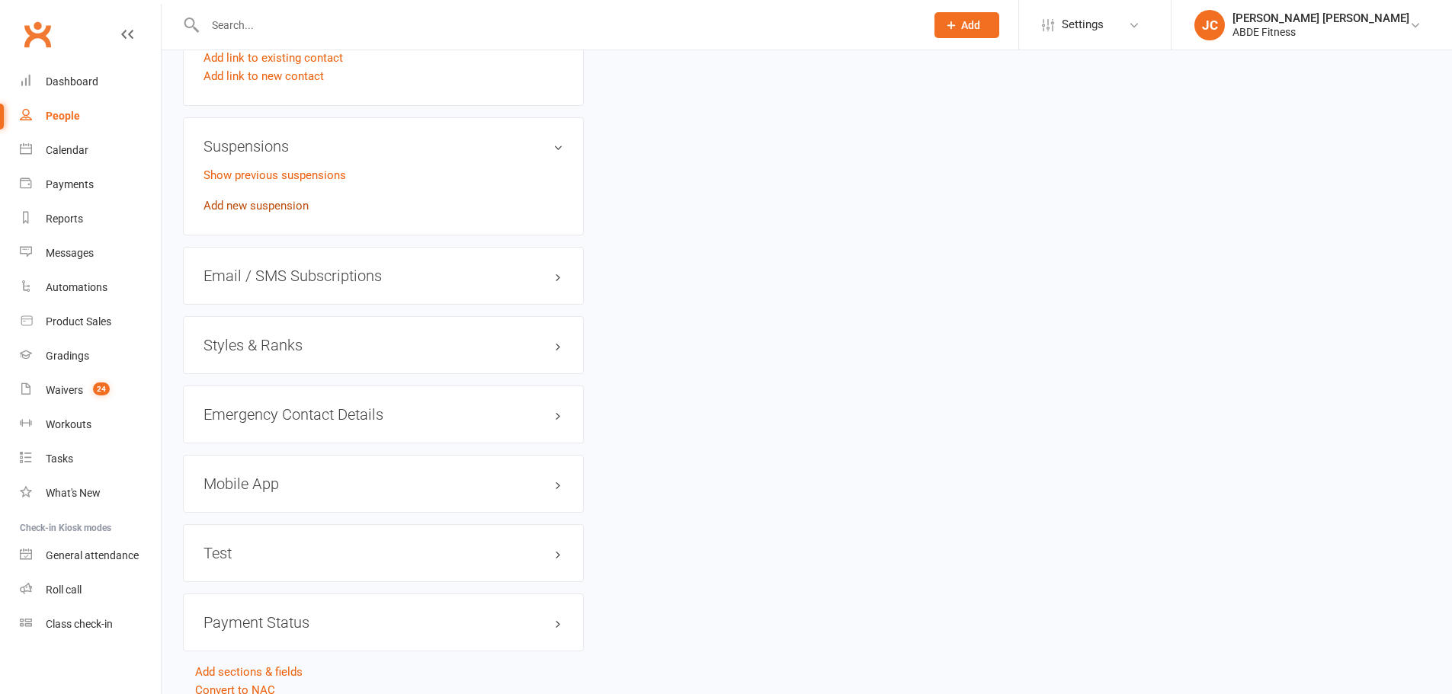
click at [271, 206] on link "Add new suspension" at bounding box center [255, 206] width 105 height 14
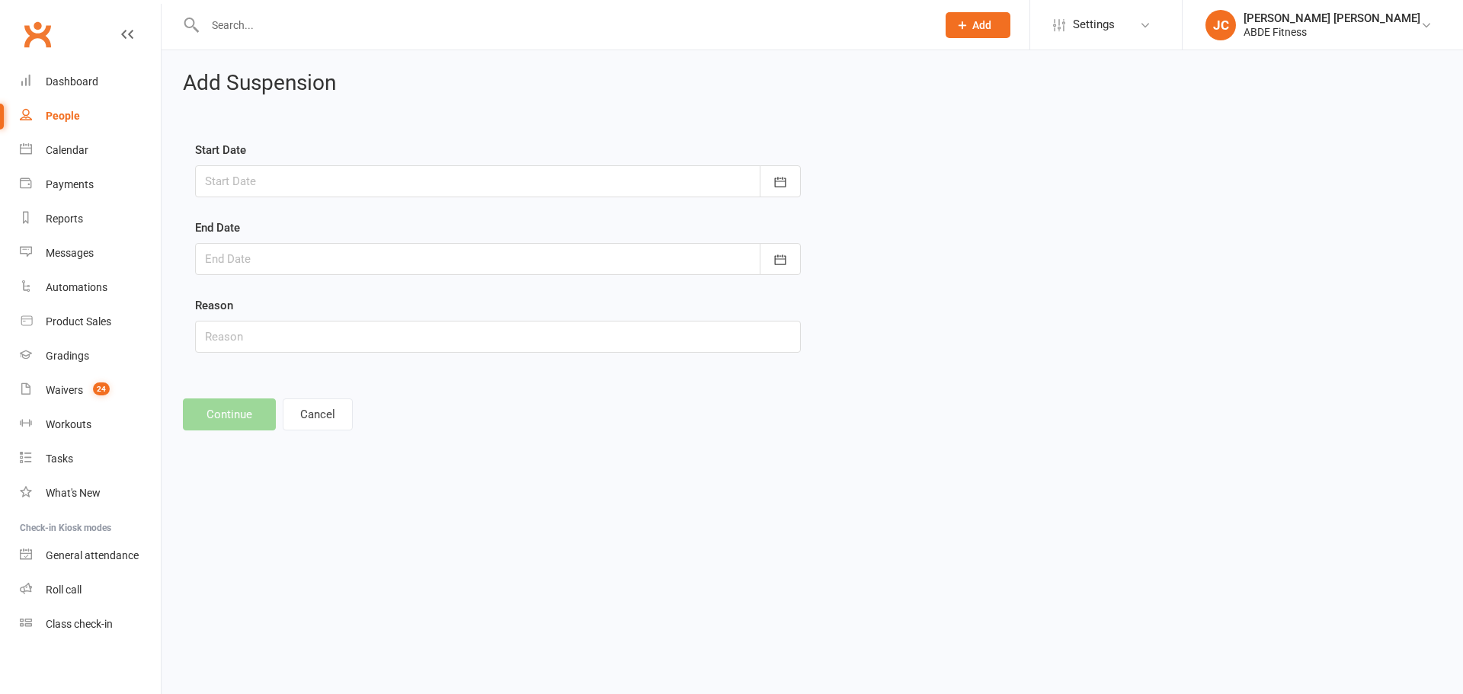
click at [747, 178] on div at bounding box center [498, 181] width 606 height 32
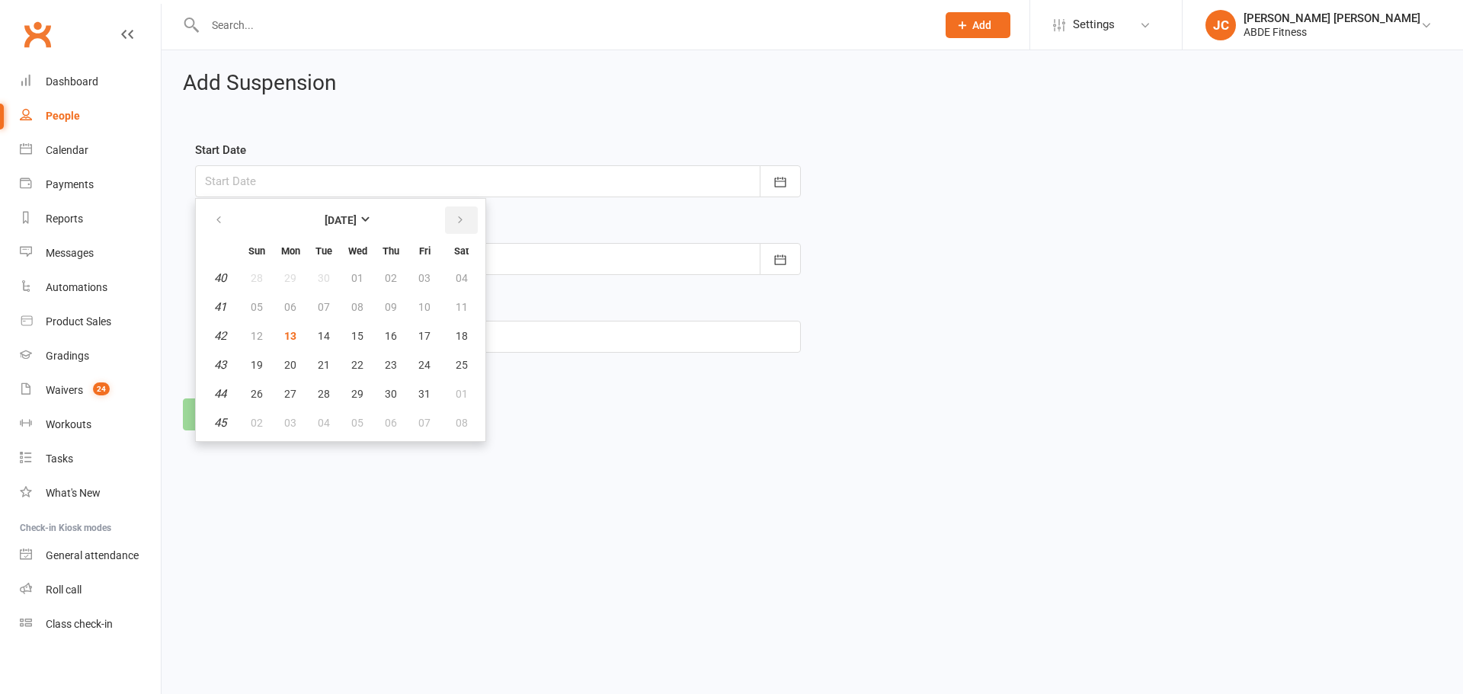
click at [456, 223] on icon "button" at bounding box center [460, 220] width 11 height 12
click at [457, 274] on span "01" at bounding box center [462, 278] width 12 height 12
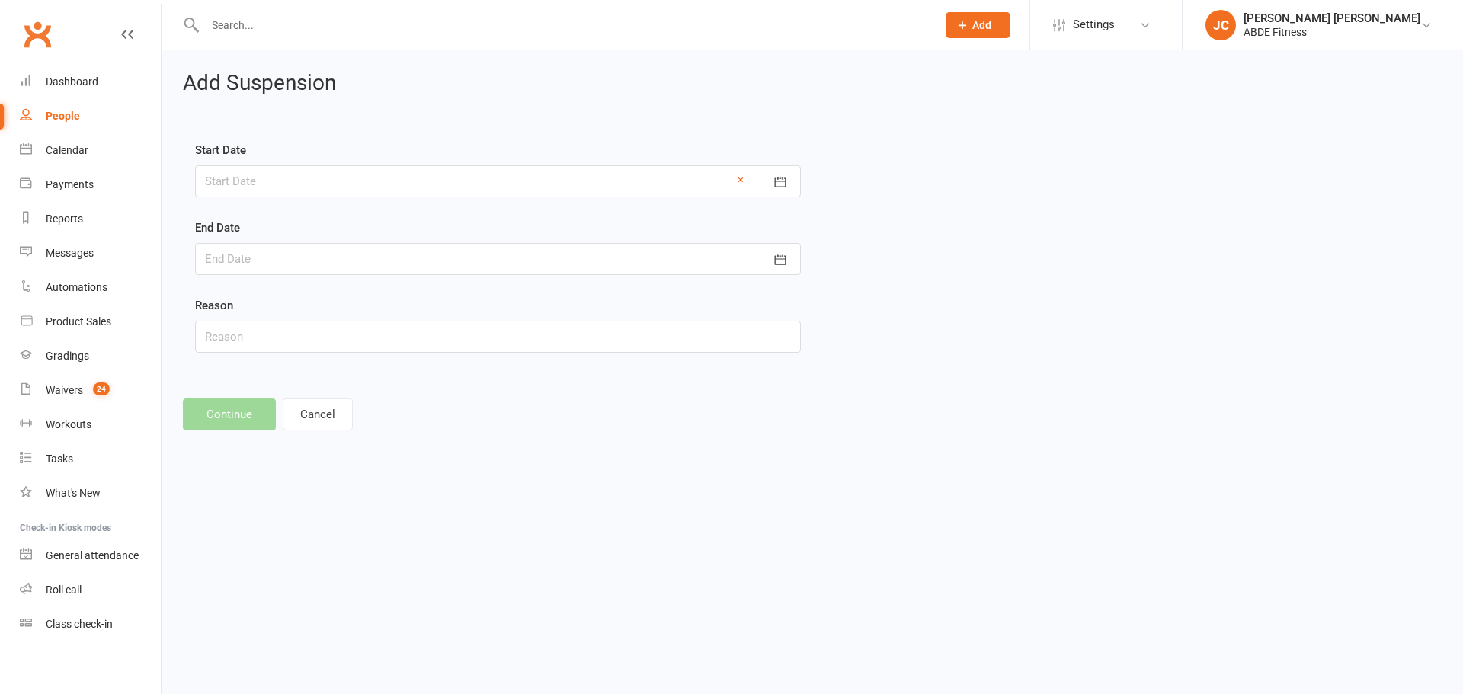
type input "01 Nov 2025"
click at [785, 255] on icon "button" at bounding box center [780, 259] width 15 height 15
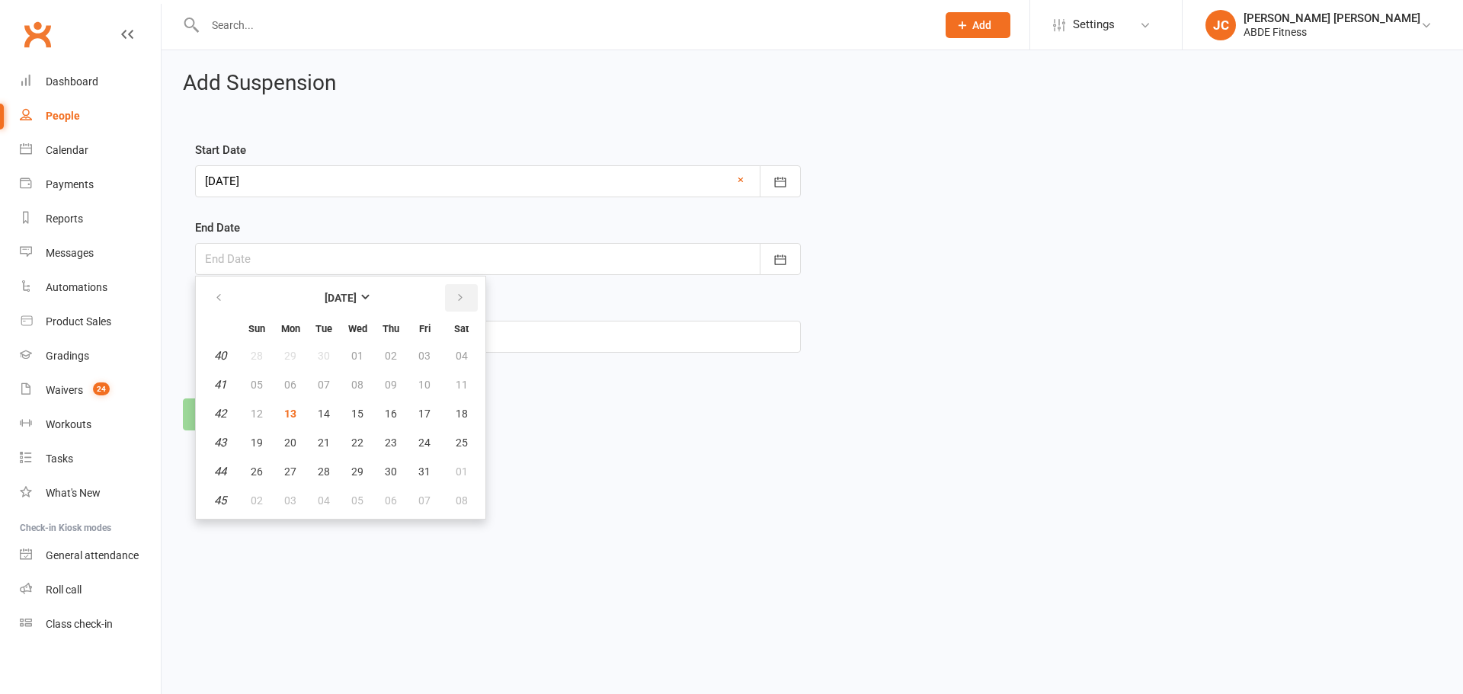
click at [461, 296] on icon "button" at bounding box center [460, 298] width 11 height 12
click at [259, 504] on span "30" at bounding box center [257, 501] width 12 height 12
type input "30 Nov 2025"
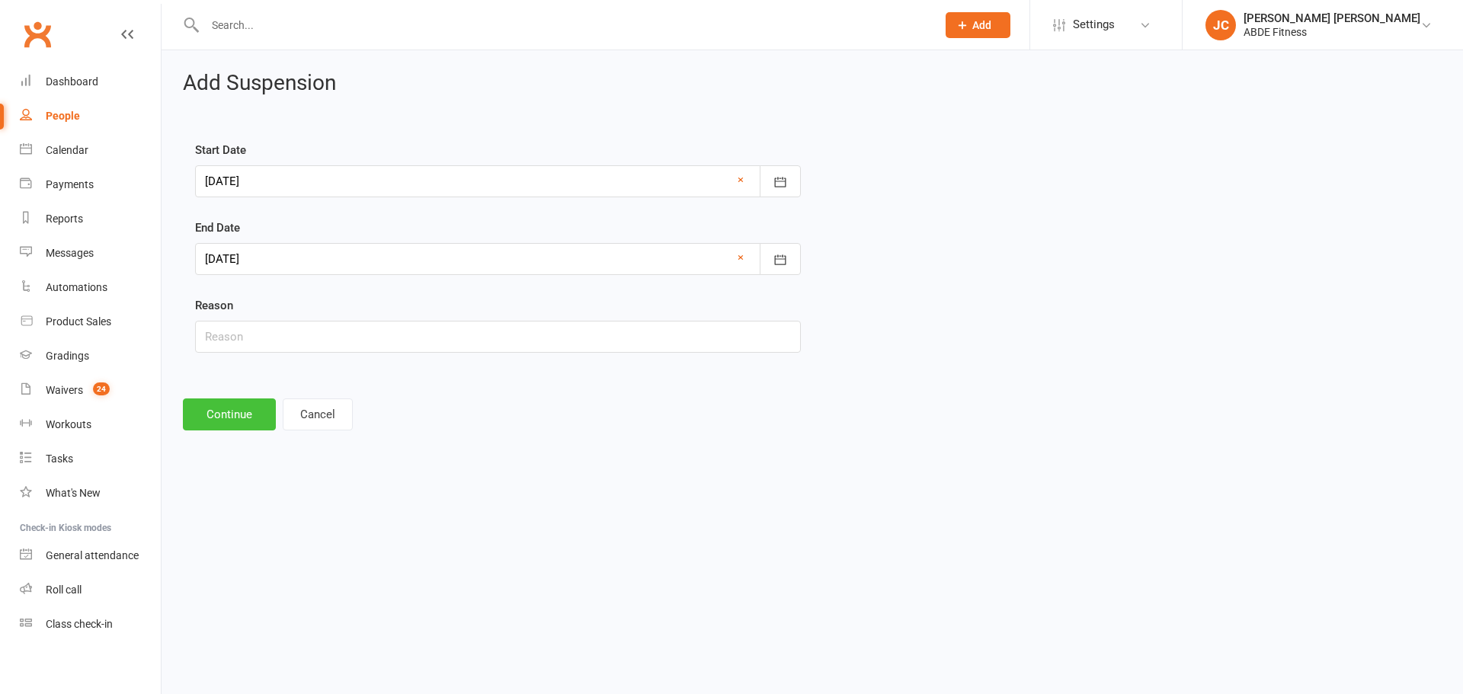
click at [261, 421] on button "Continue" at bounding box center [229, 414] width 93 height 32
click at [791, 184] on button "button" at bounding box center [780, 181] width 41 height 32
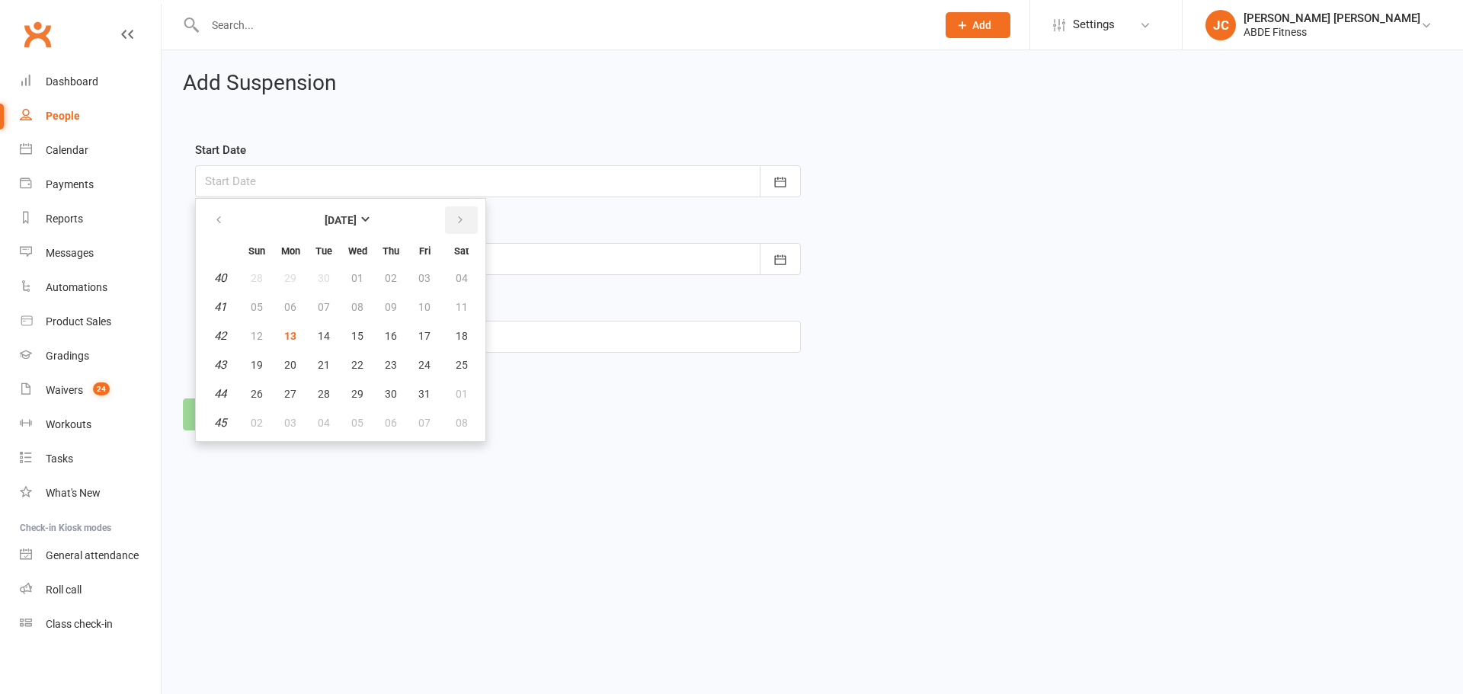
click at [462, 219] on icon "button" at bounding box center [460, 220] width 11 height 12
click at [290, 274] on span "01" at bounding box center [290, 278] width 12 height 12
type input "[DATE]"
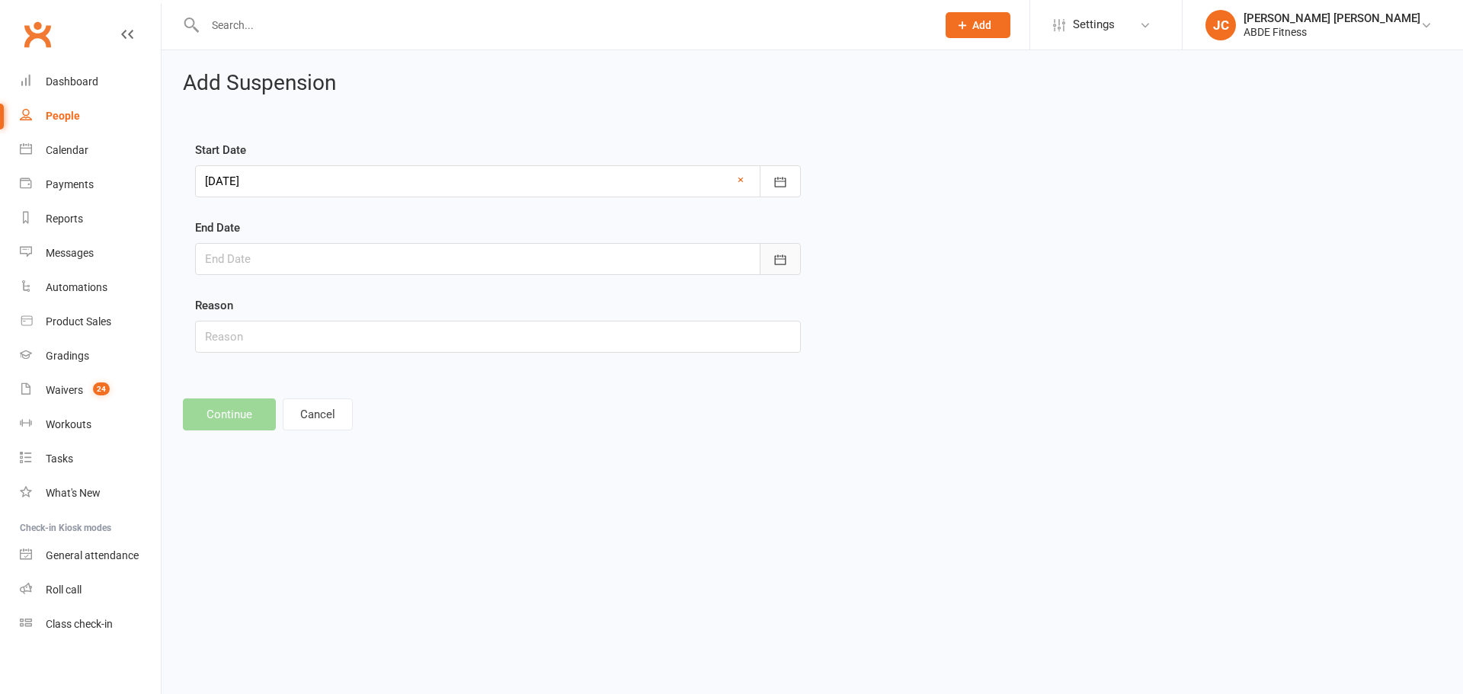
click at [777, 258] on icon "button" at bounding box center [780, 259] width 15 height 15
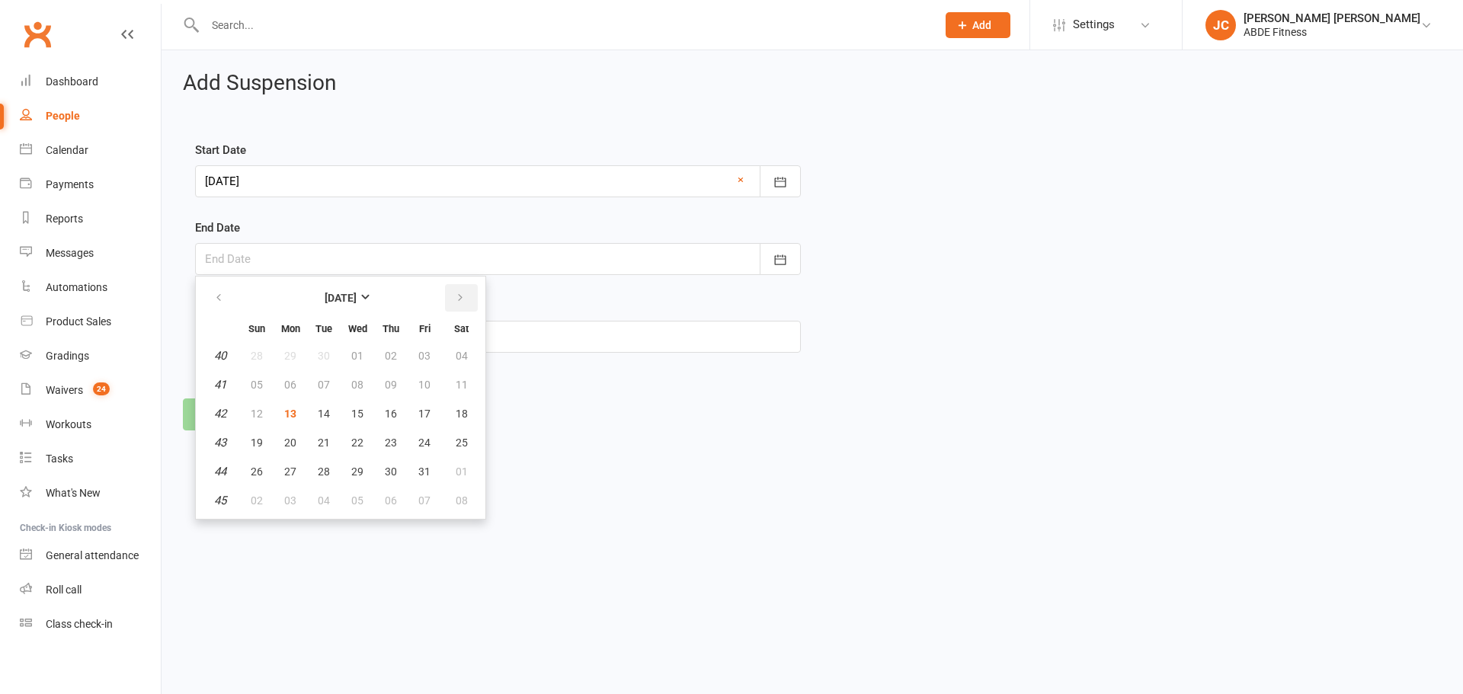
click at [472, 299] on button "button" at bounding box center [461, 297] width 33 height 27
click at [456, 438] on span "28" at bounding box center [462, 443] width 12 height 12
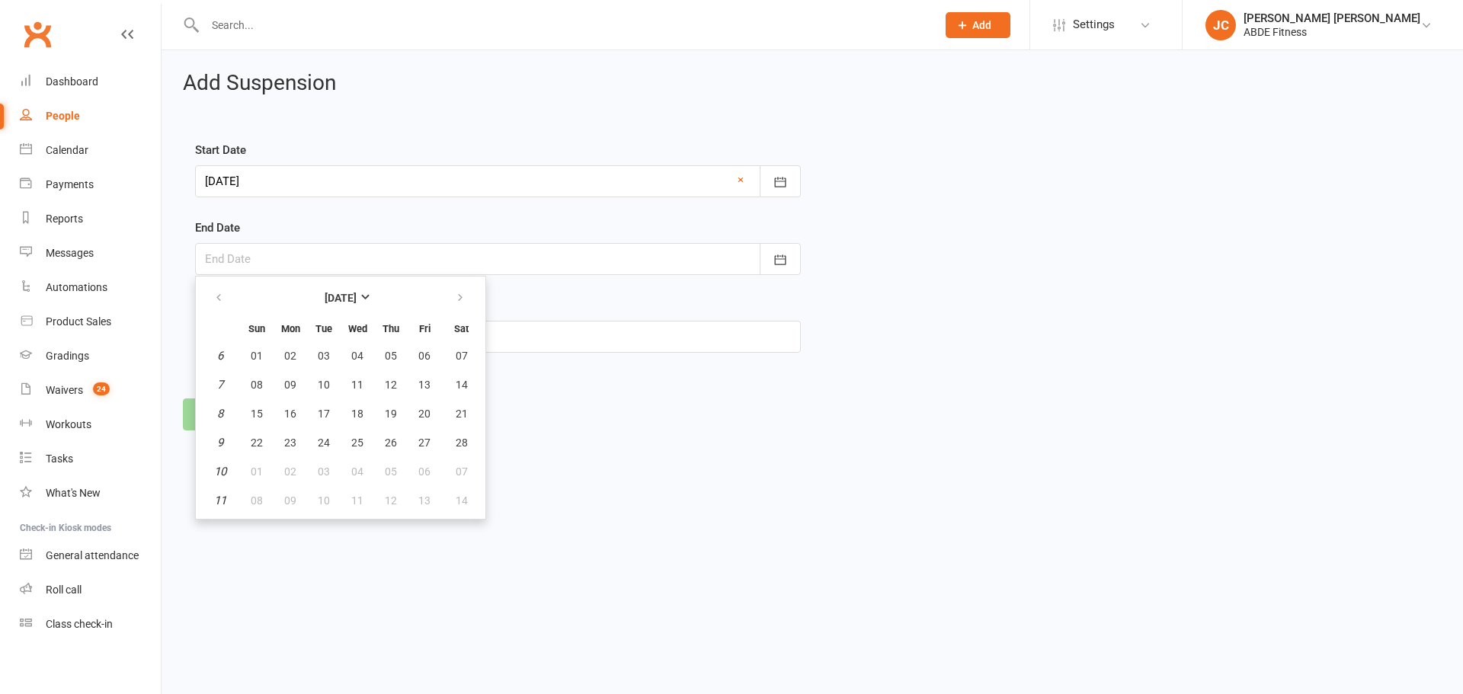
type input "[DATE]"
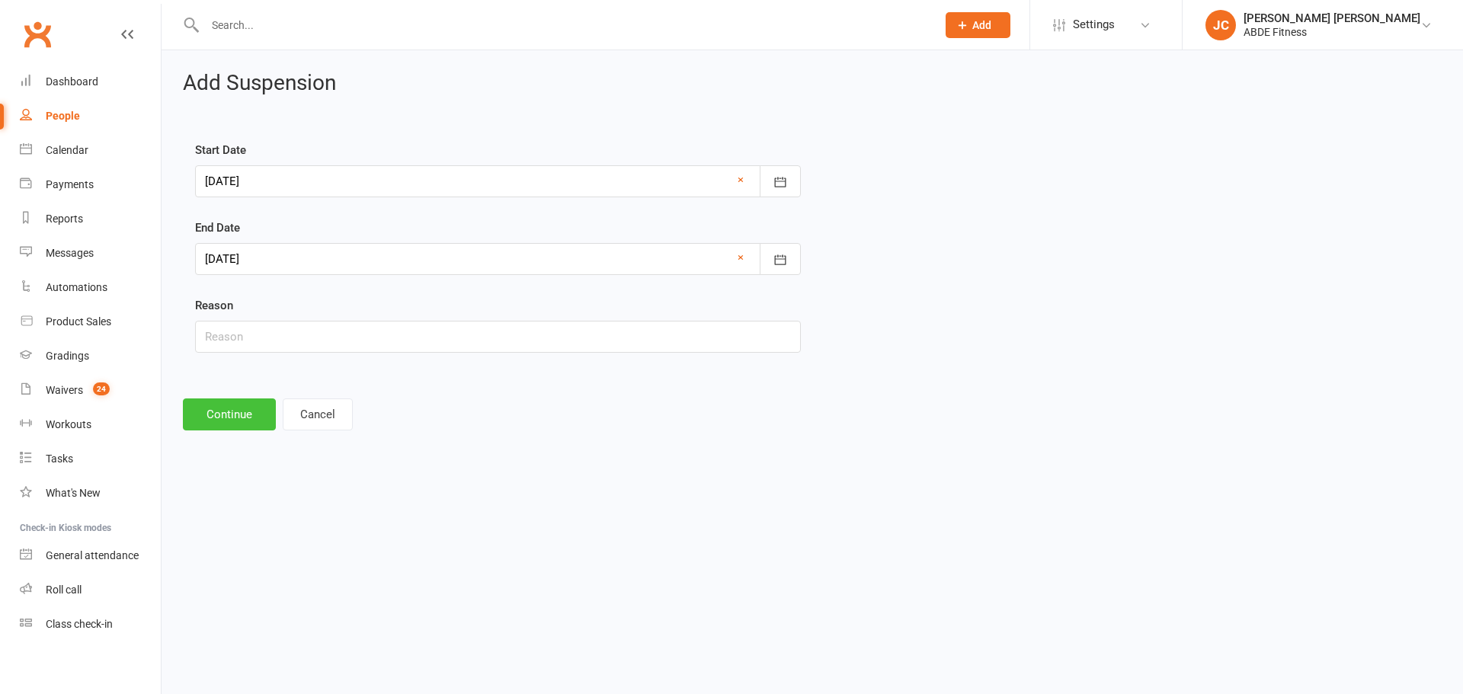
click at [233, 412] on button "Continue" at bounding box center [229, 414] width 93 height 32
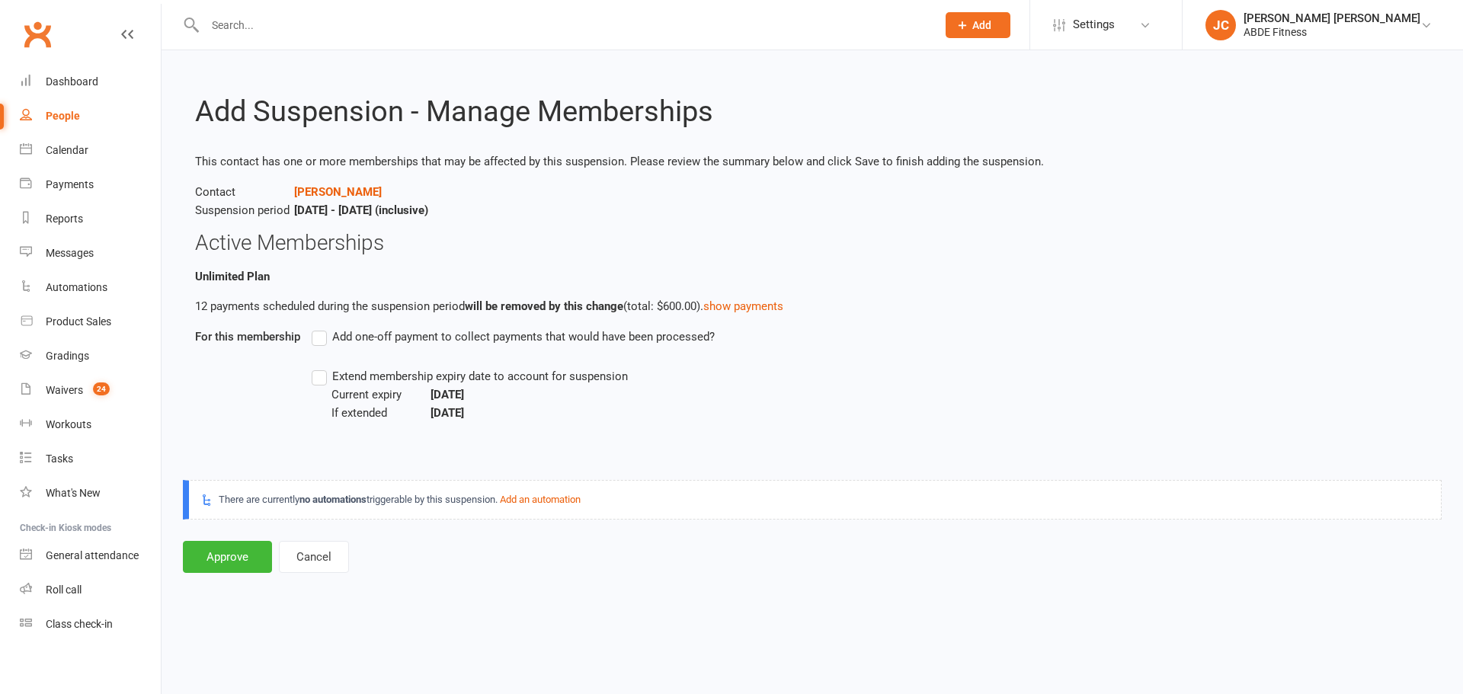
click at [324, 379] on label "Extend membership expiry date to account for suspension" at bounding box center [470, 376] width 316 height 18
click at [322, 367] on input "Extend membership expiry date to account for suspension" at bounding box center [317, 367] width 10 height 0
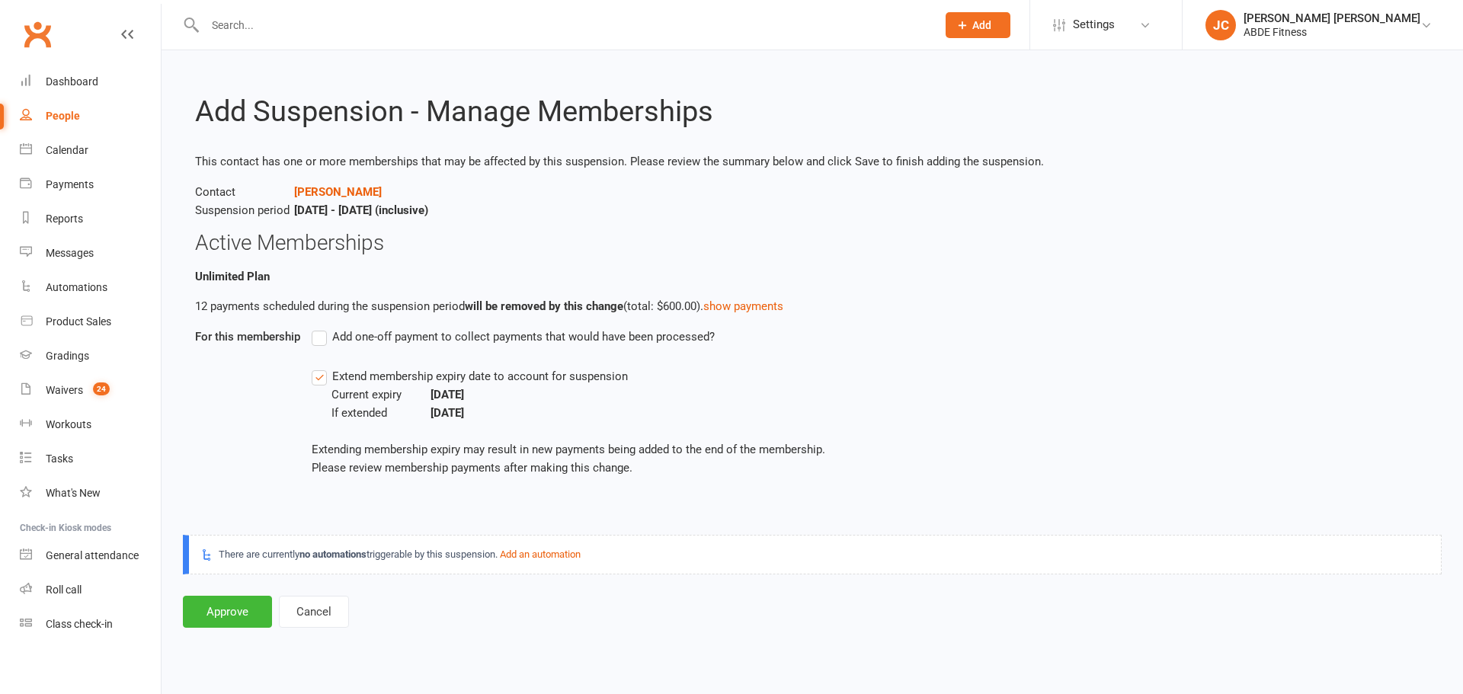
click at [318, 378] on label "Extend membership expiry date to account for suspension" at bounding box center [470, 376] width 316 height 18
click at [318, 367] on input "Extend membership expiry date to account for suspension" at bounding box center [317, 367] width 10 height 0
